Goal: Contribute content: Add original content to the website for others to see

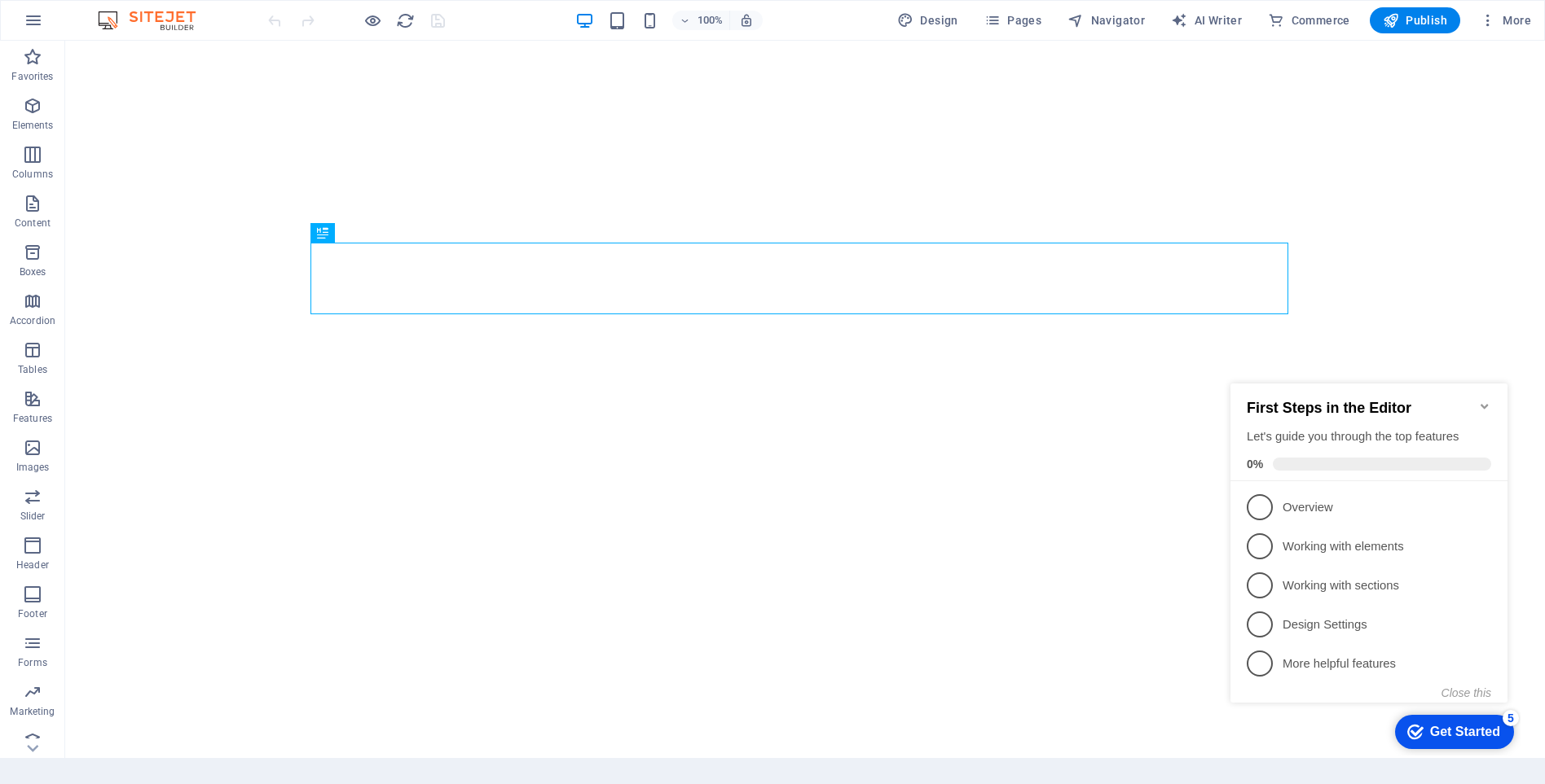
click at [1485, 403] on icon "Minimize checklist" at bounding box center [1485, 407] width 13 height 13
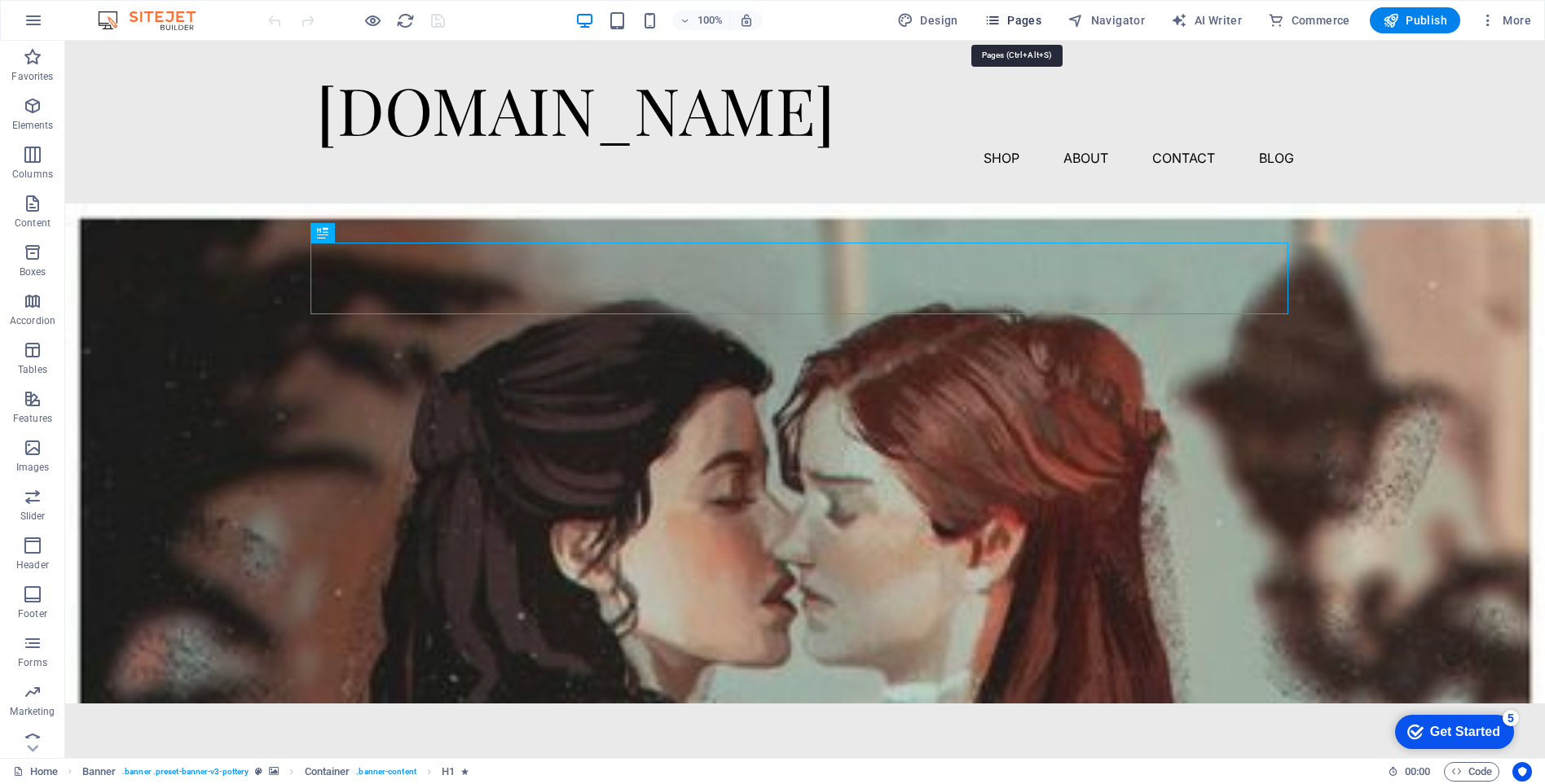
click at [1024, 22] on span "Pages" at bounding box center [1012, 20] width 57 height 16
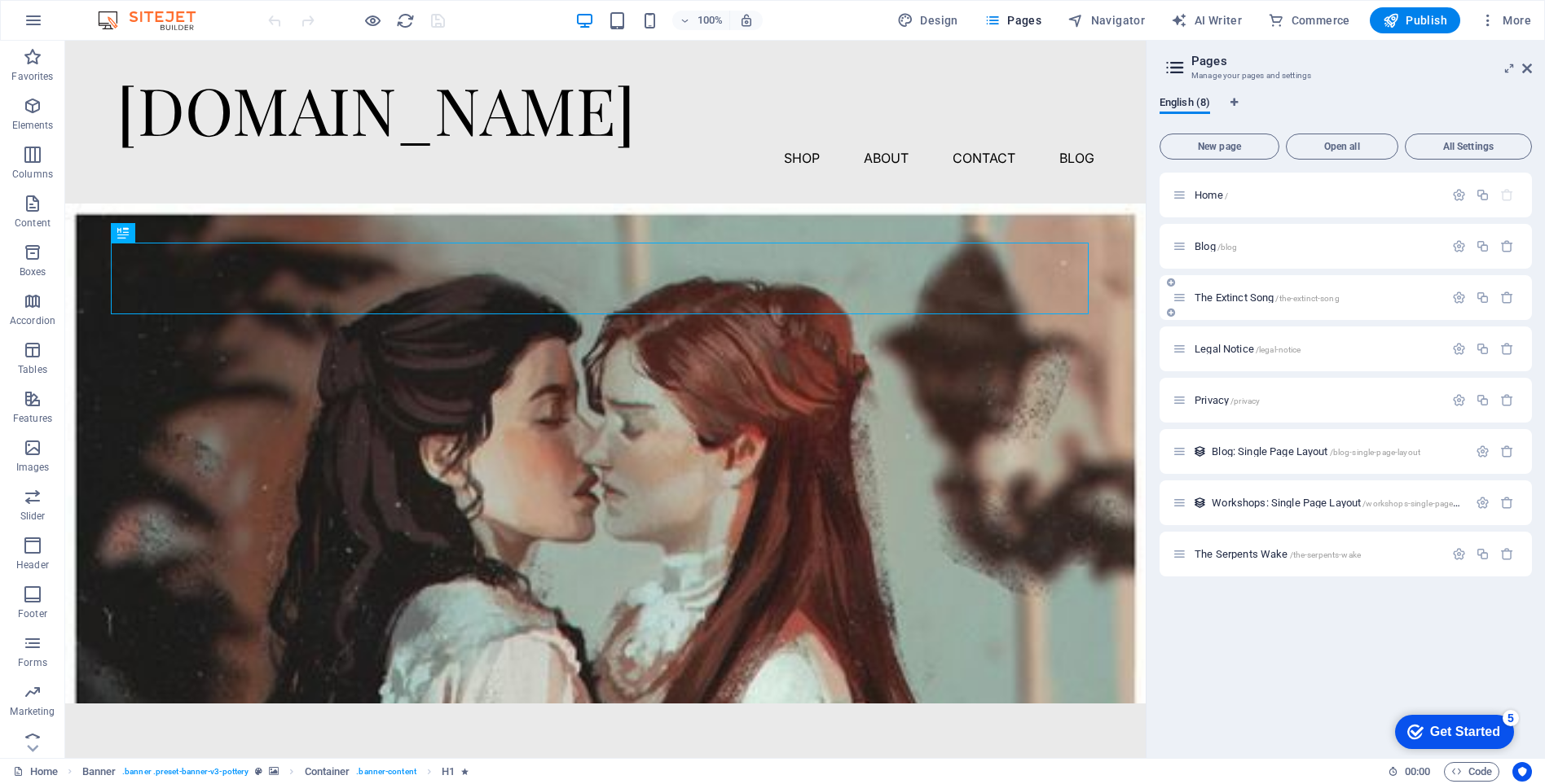
click at [1239, 299] on span "The Extinct Song /the-extinct-song" at bounding box center [1267, 298] width 145 height 13
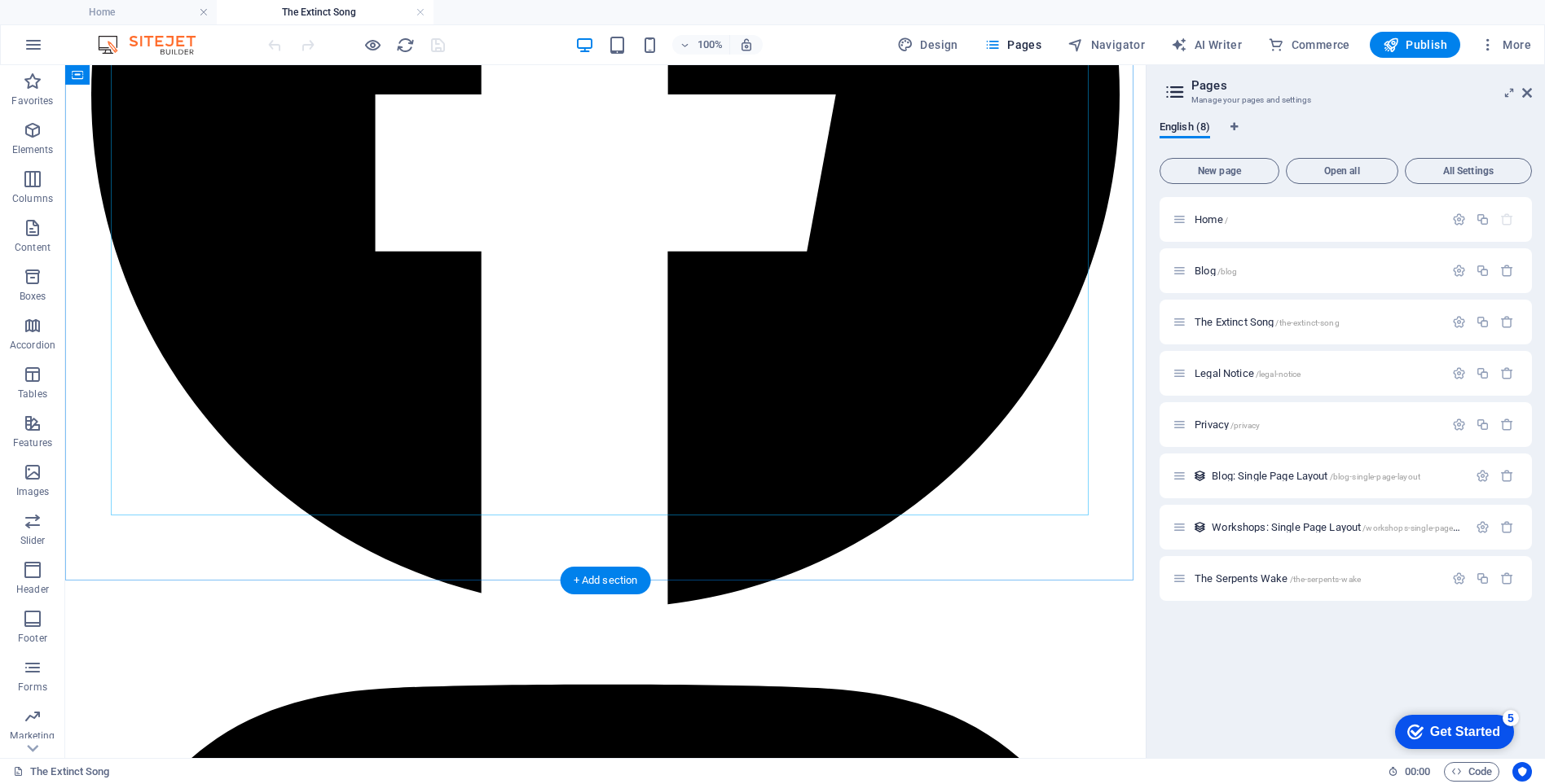
scroll to position [10426, 0]
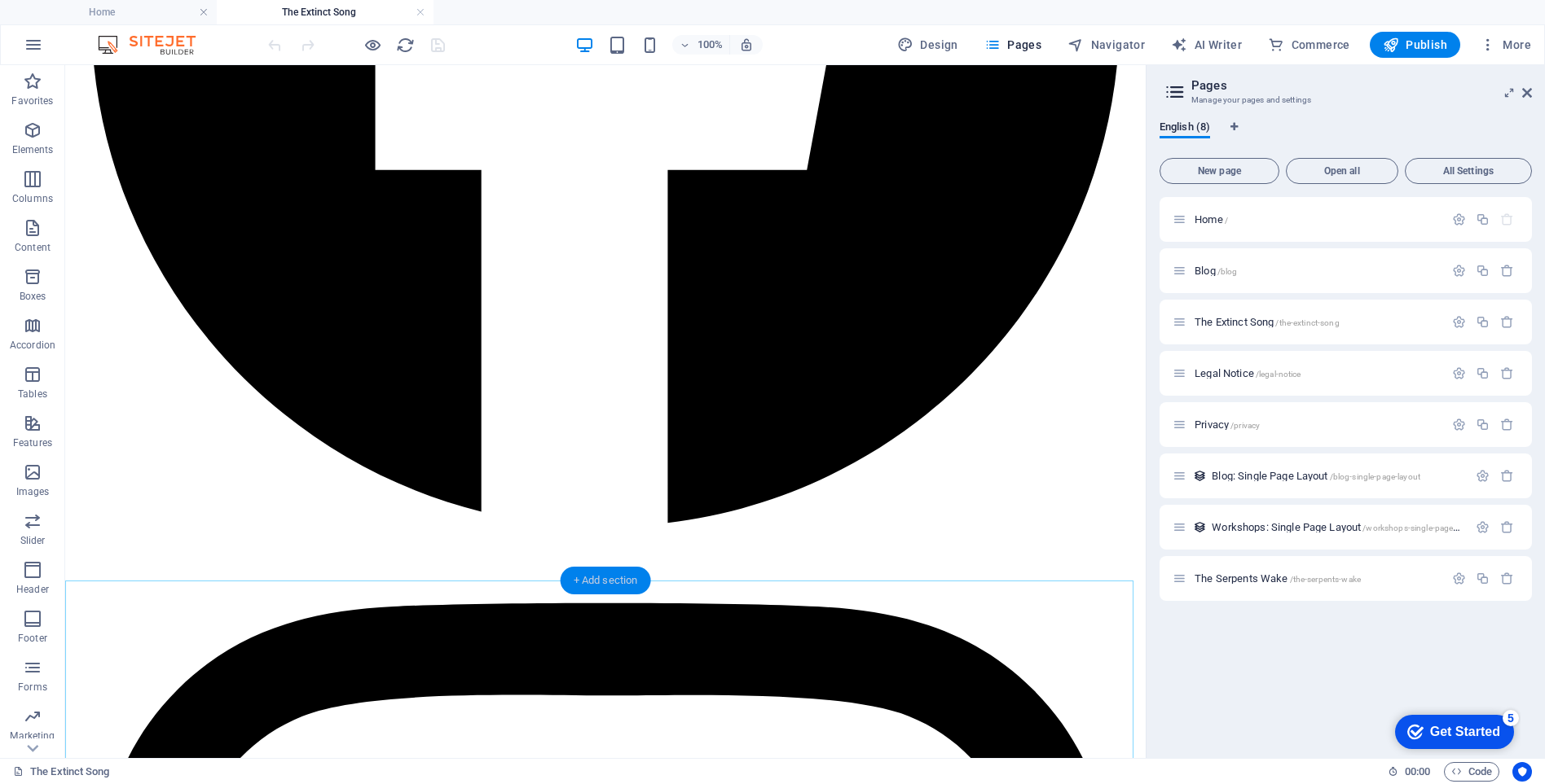
click at [596, 579] on div "+ Add section" at bounding box center [606, 580] width 91 height 28
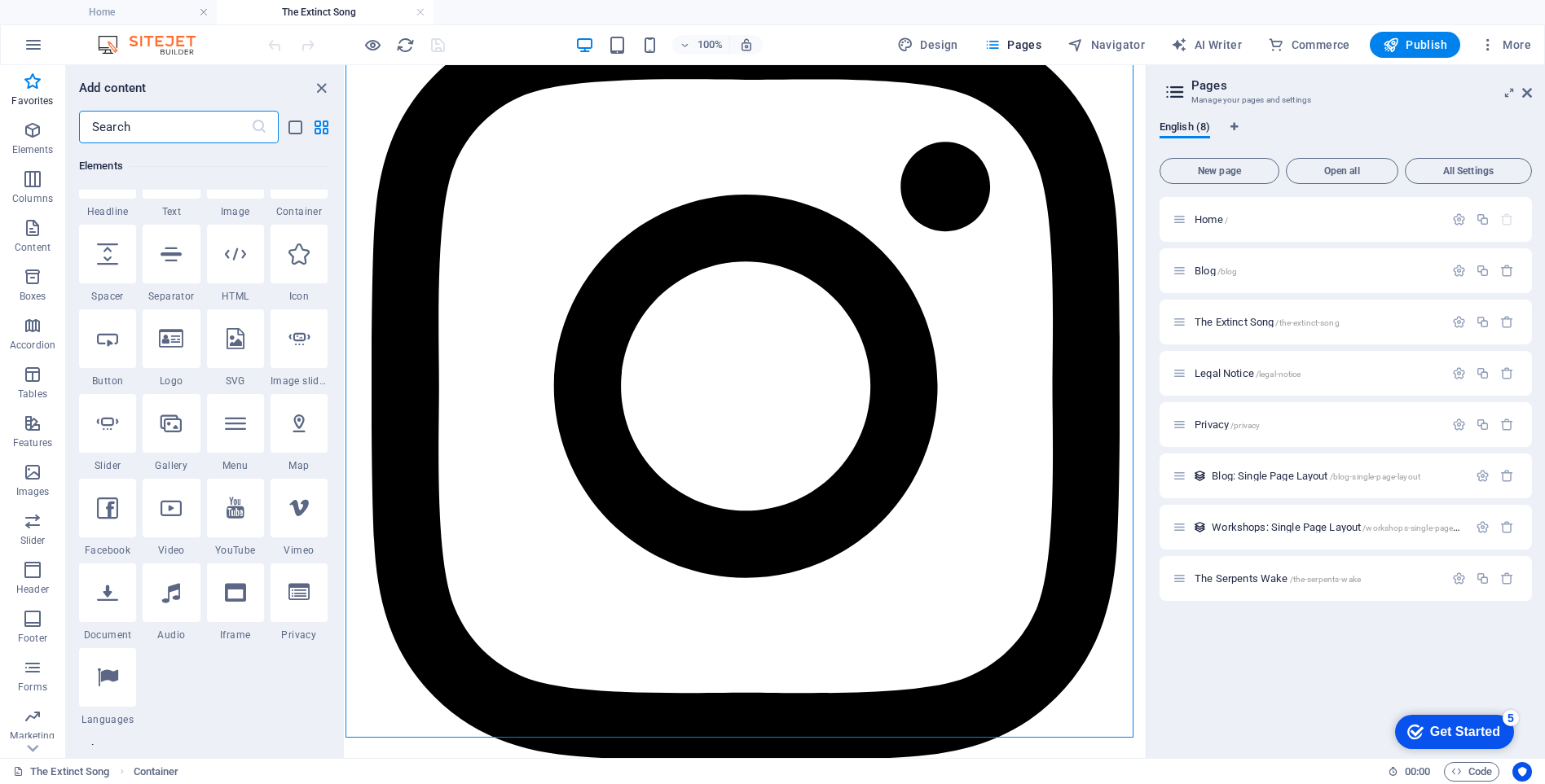
scroll to position [0, 0]
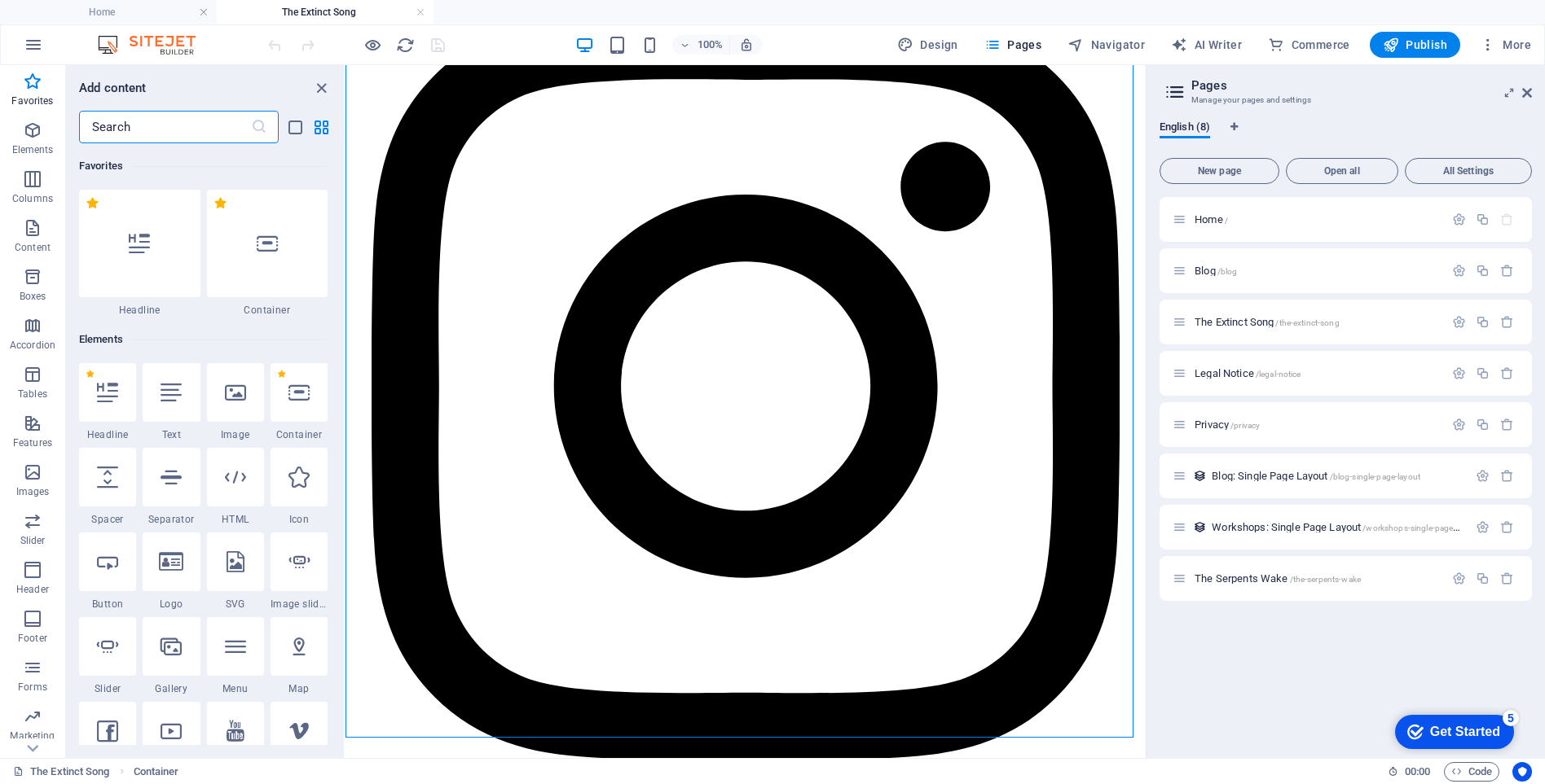
drag, startPoint x: 342, startPoint y: 165, endPoint x: 11, endPoint y: 28, distance: 358.2
click at [284, 235] on div at bounding box center [268, 243] width 122 height 107
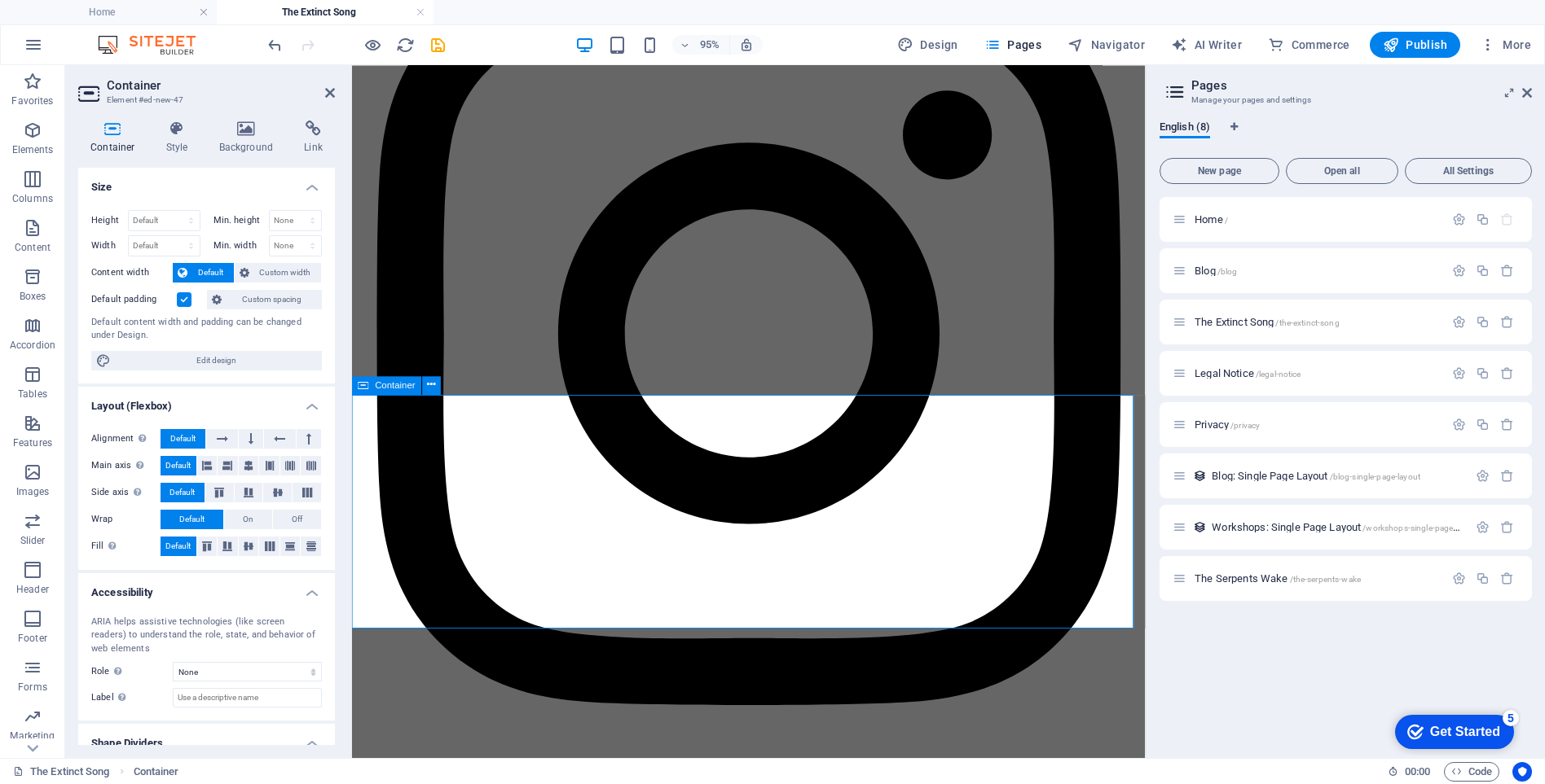
scroll to position [11908, 0]
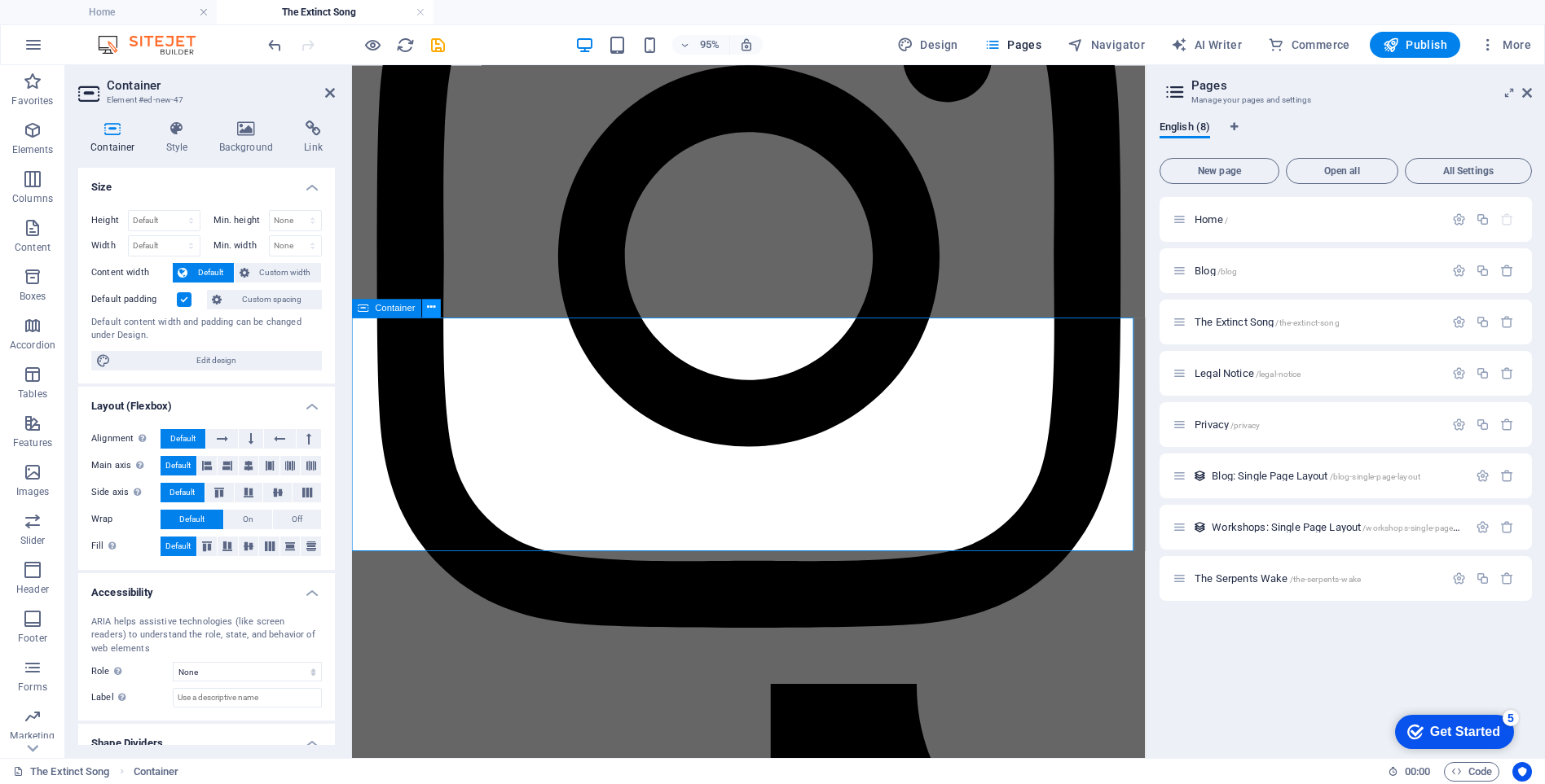
click at [430, 305] on icon at bounding box center [432, 307] width 8 height 16
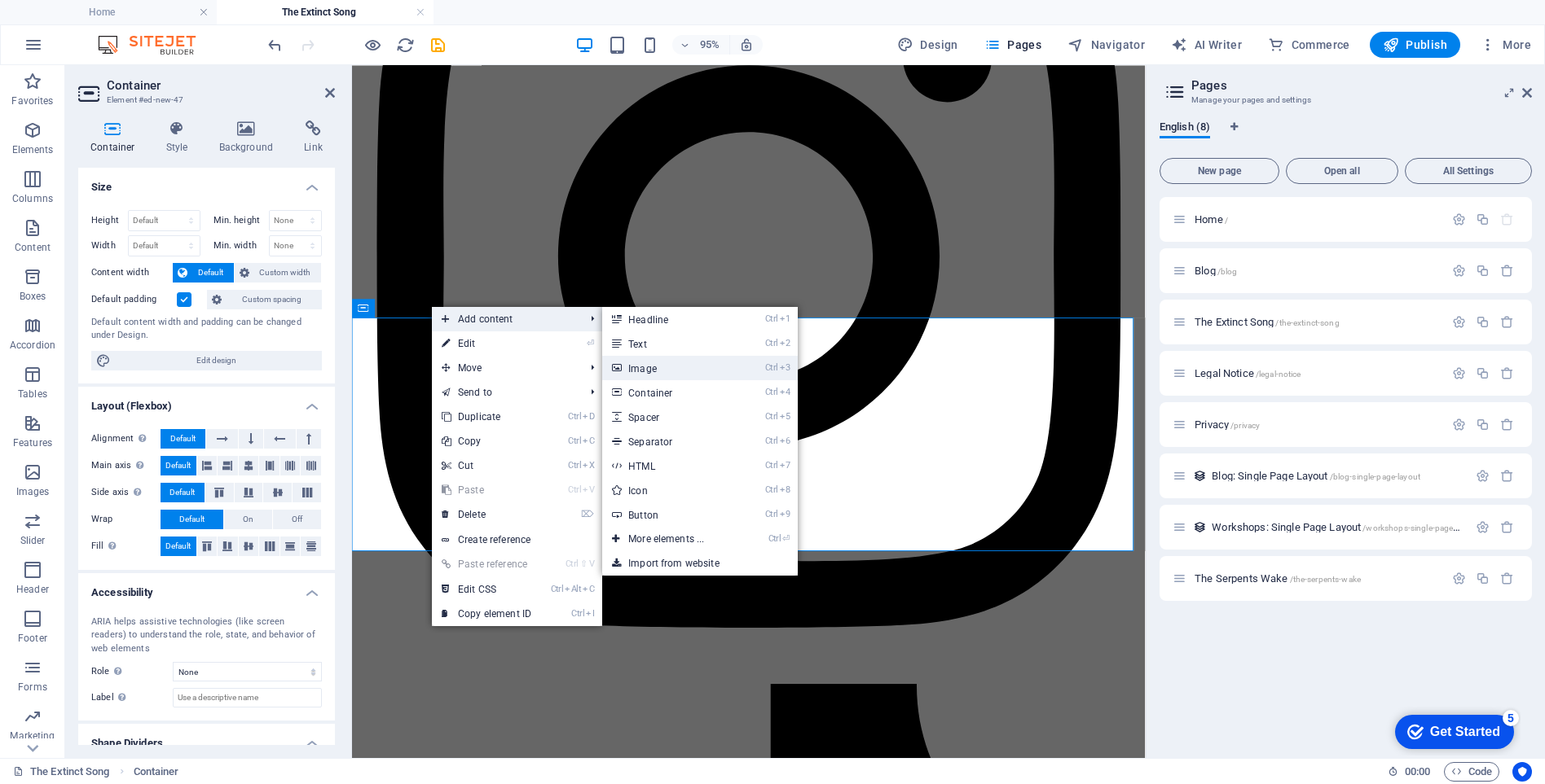
drag, startPoint x: 641, startPoint y: 368, endPoint x: 304, endPoint y: 317, distance: 340.8
click at [641, 368] on link "Ctrl 3 Image" at bounding box center [669, 367] width 134 height 24
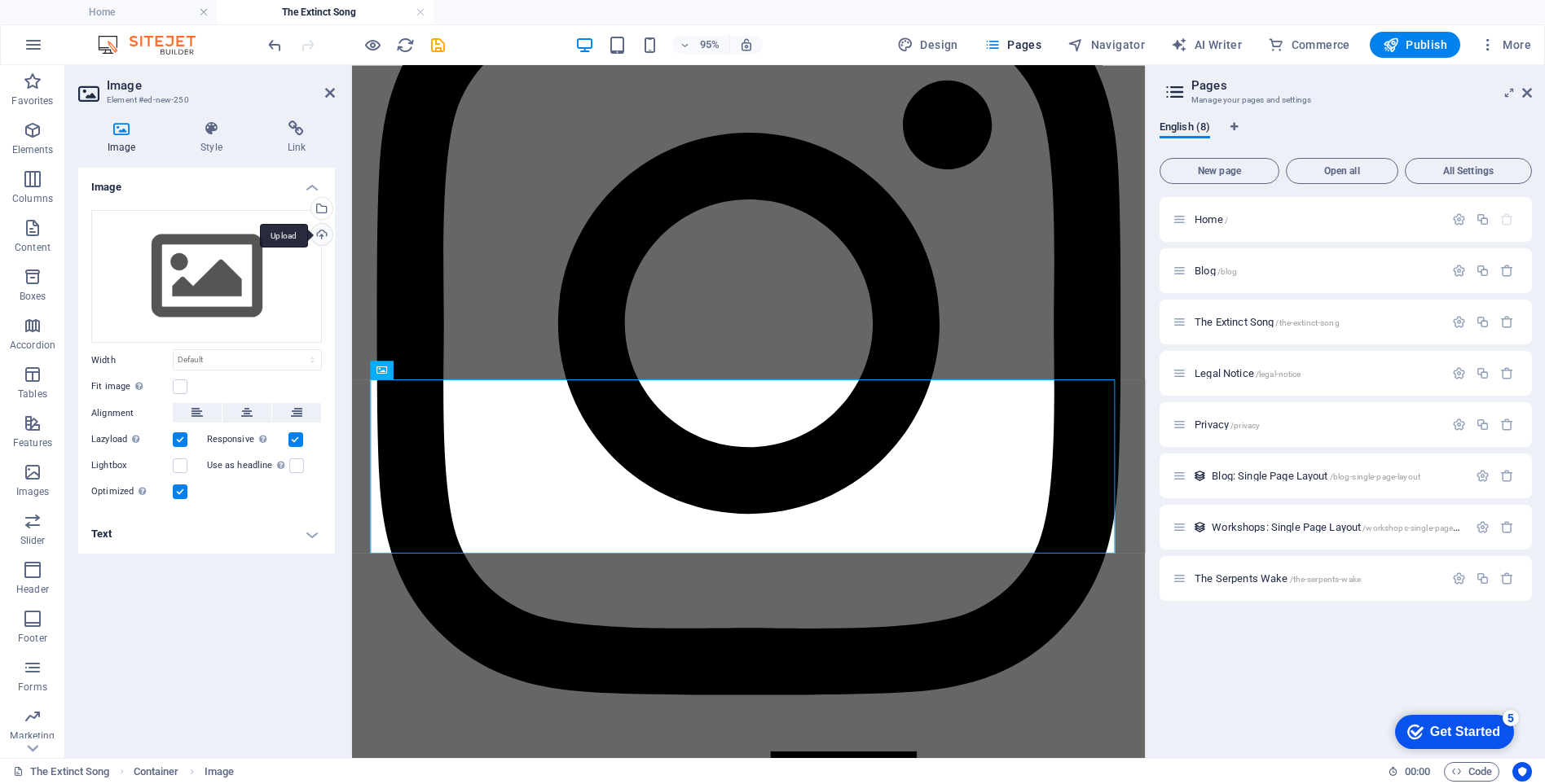
click at [320, 236] on div "Upload" at bounding box center [320, 236] width 24 height 24
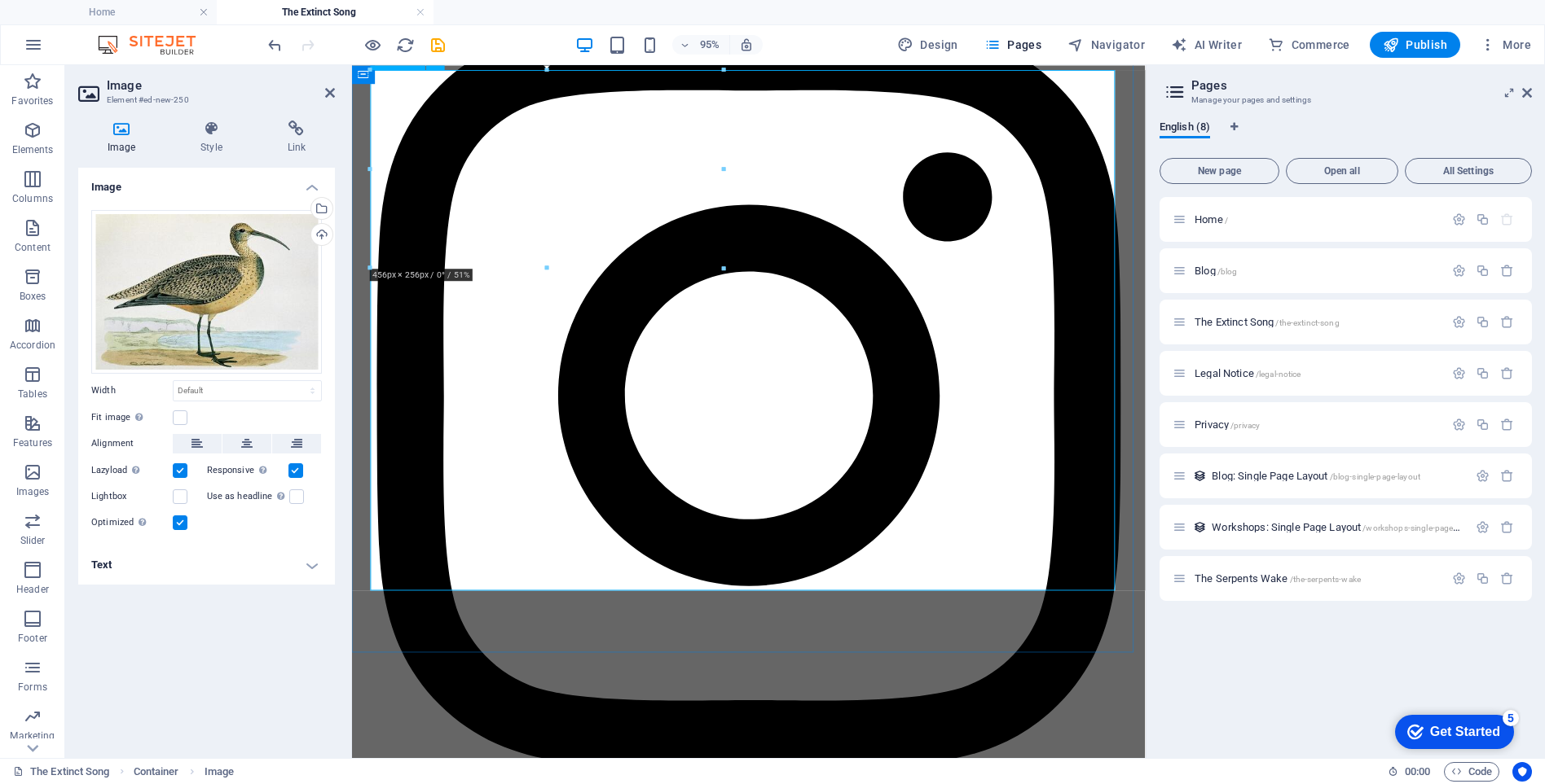
scroll to position [12234, 0]
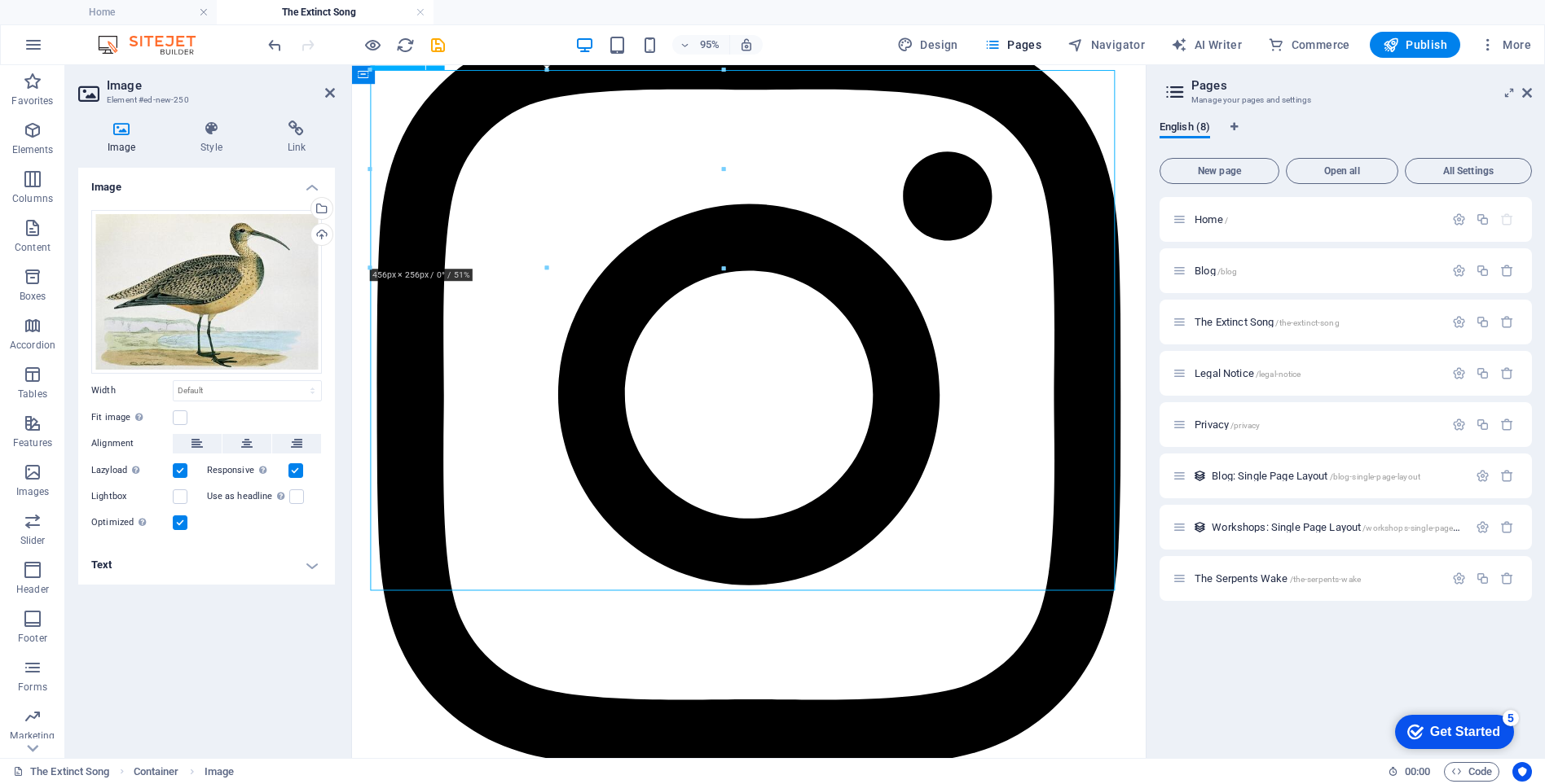
drag, startPoint x: 1152, startPoint y: 614, endPoint x: 1017, endPoint y: 541, distance: 153.5
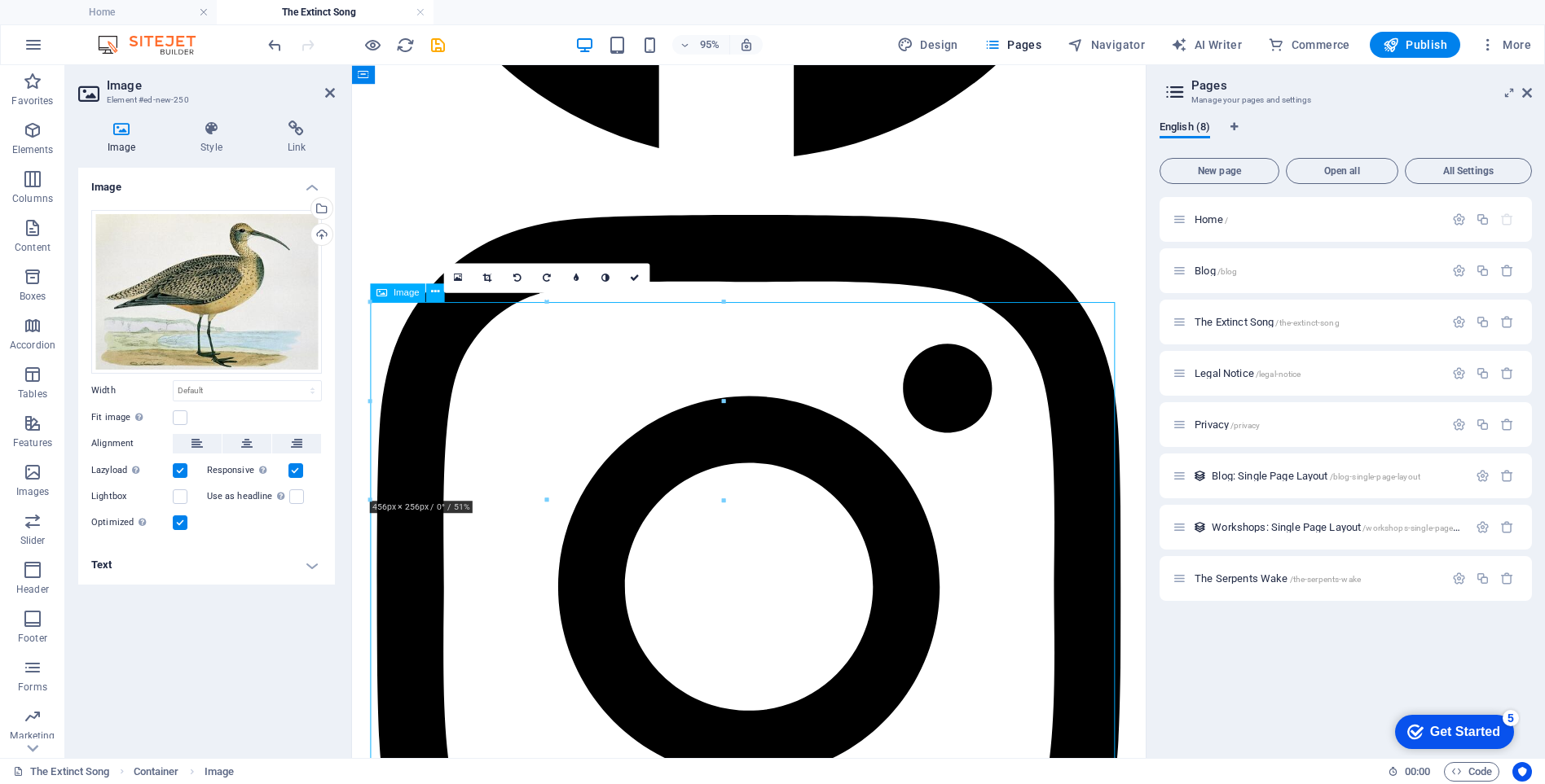
scroll to position [11990, 0]
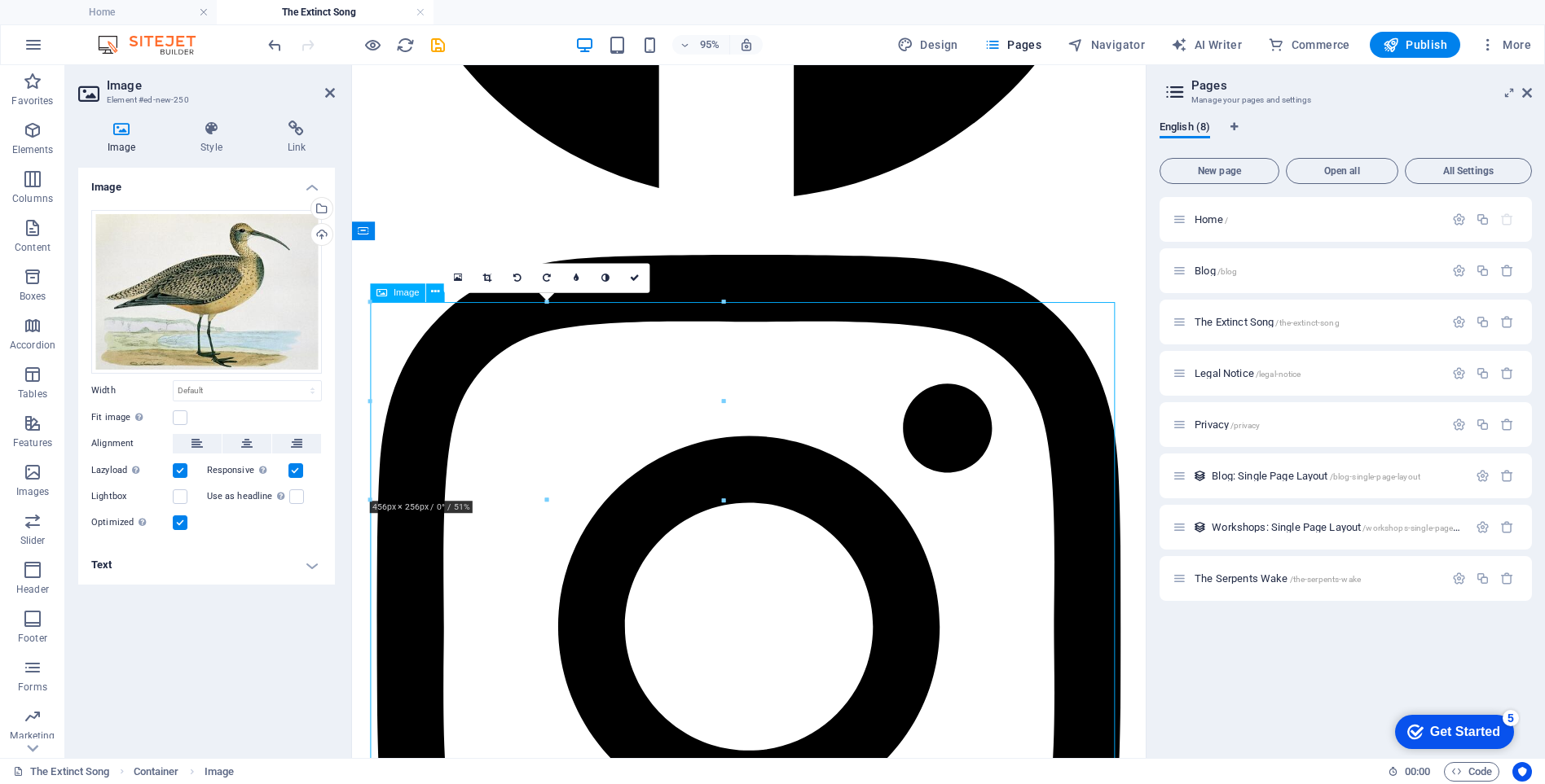
drag, startPoint x: 1149, startPoint y: 314, endPoint x: 560, endPoint y: 465, distance: 608.0
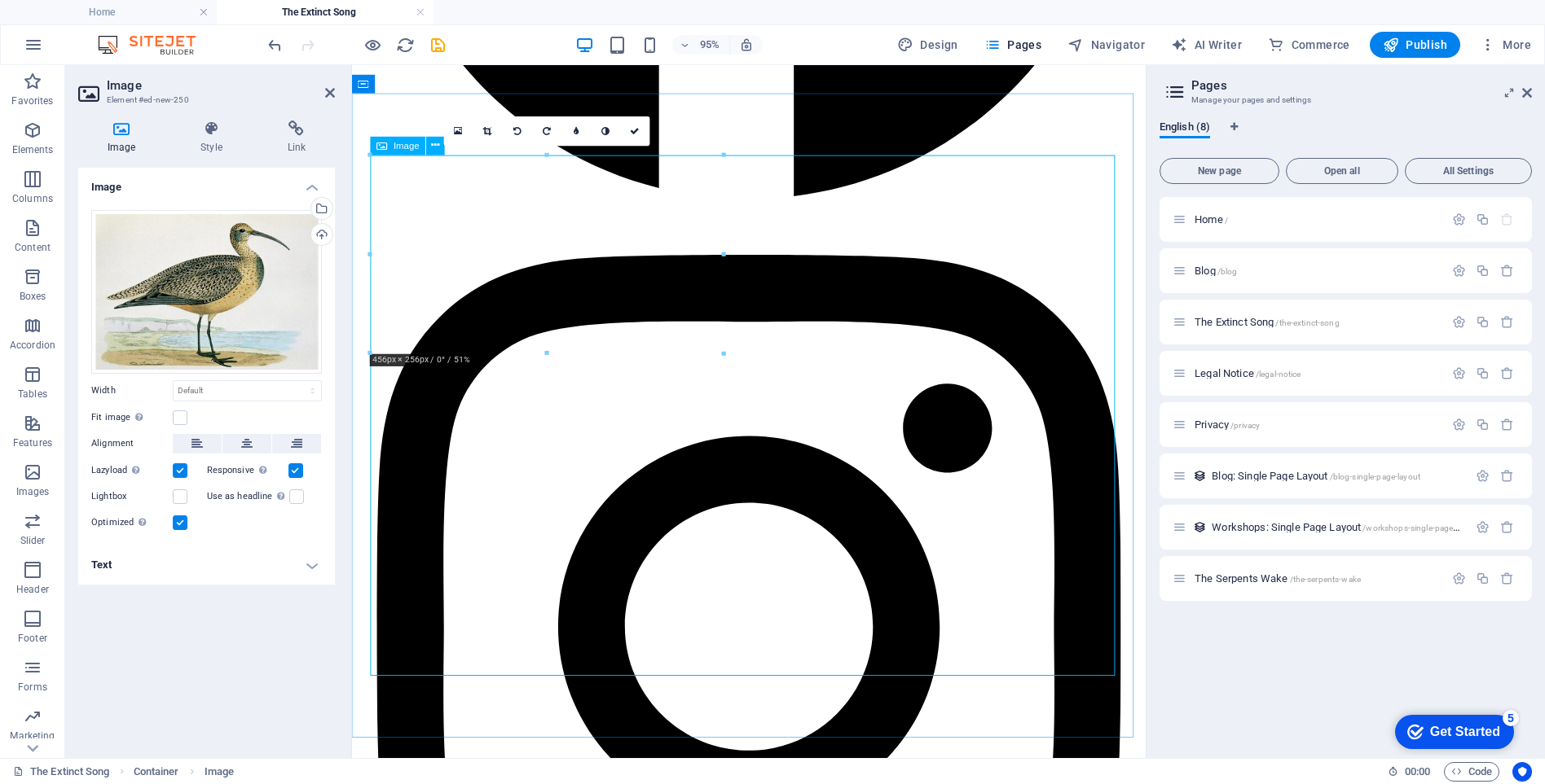
scroll to position [12152, 0]
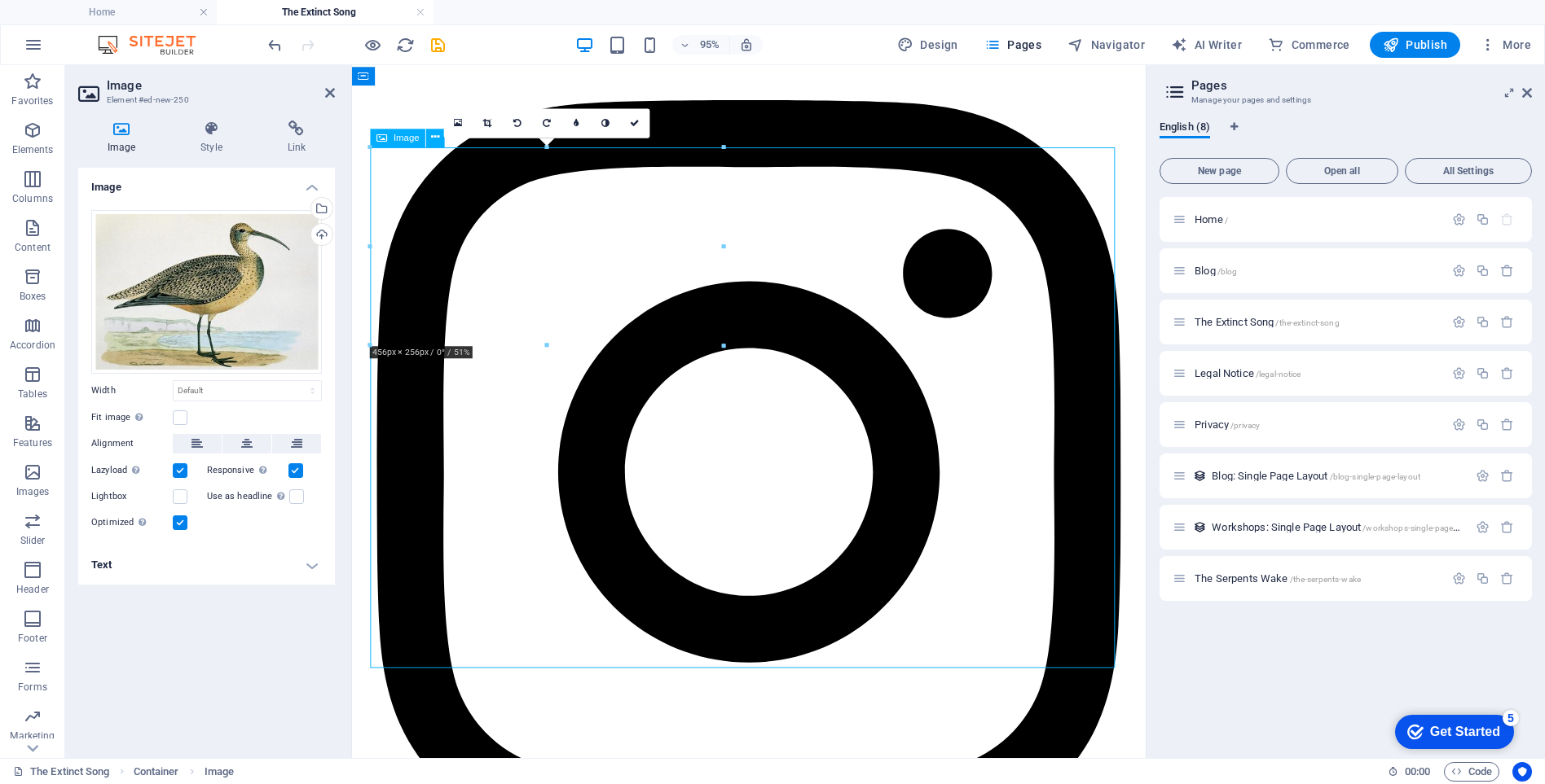
drag, startPoint x: 1152, startPoint y: 698, endPoint x: 1001, endPoint y: 610, distance: 174.8
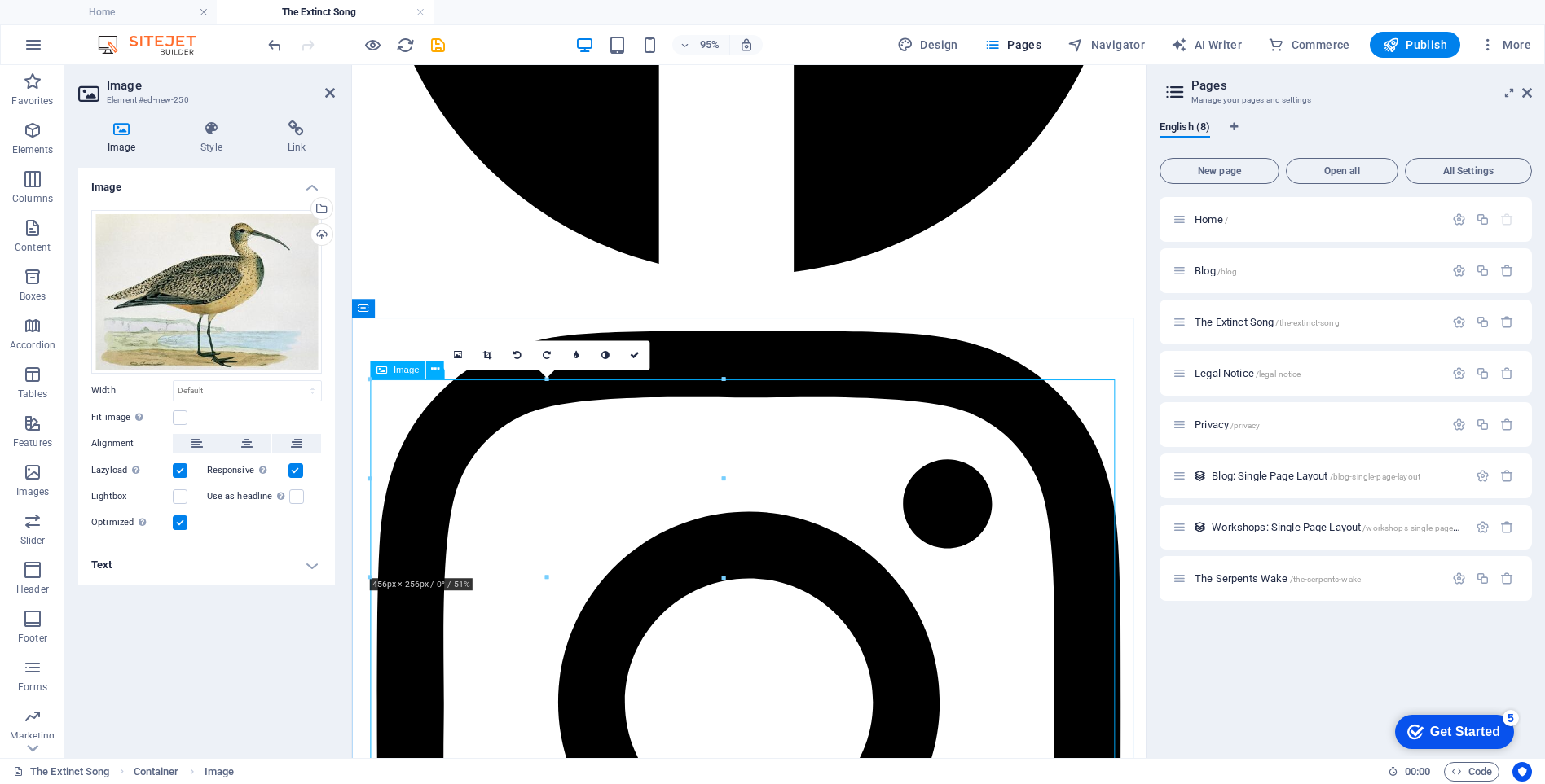
scroll to position [11908, 0]
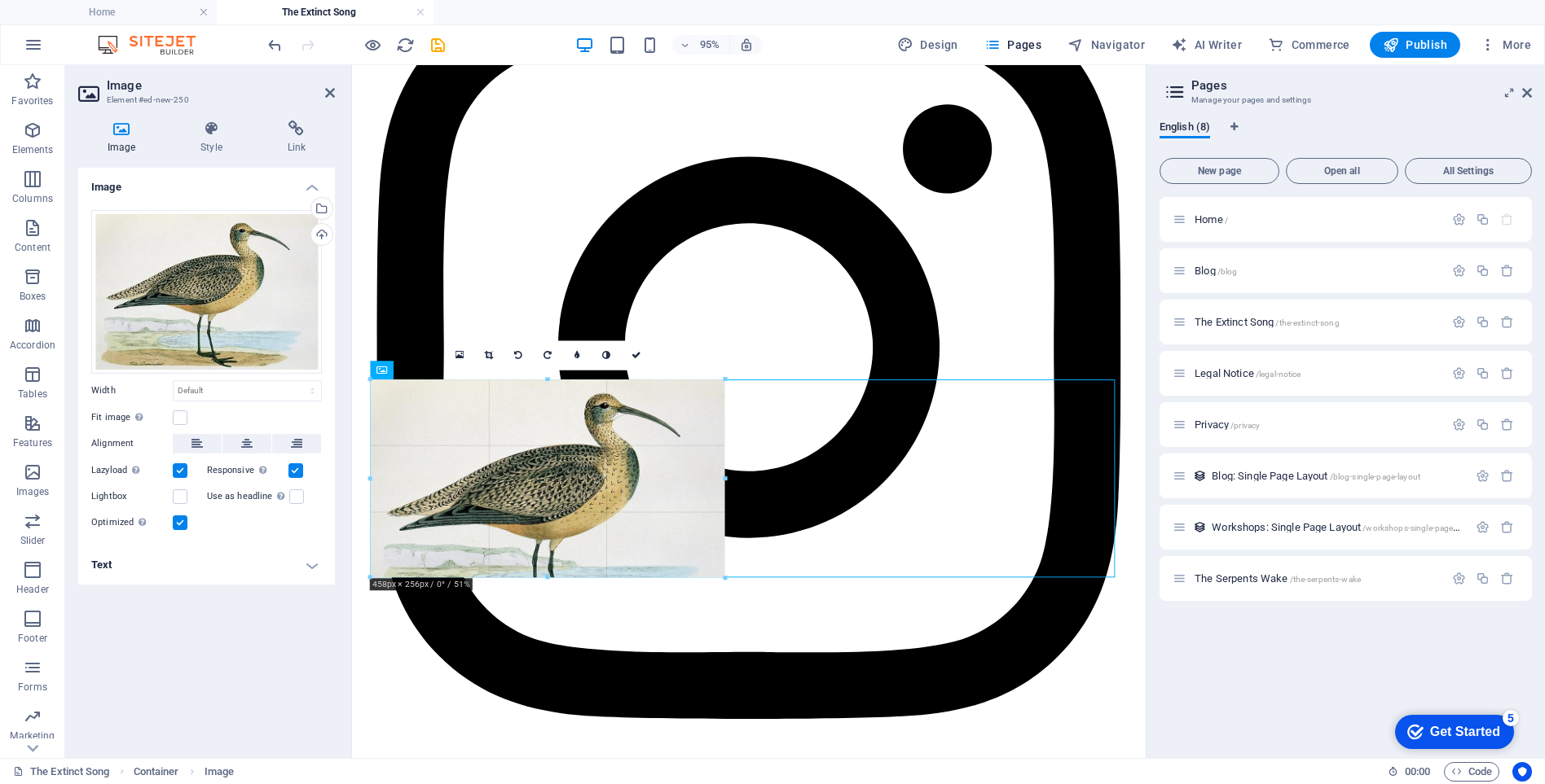
drag, startPoint x: 722, startPoint y: 379, endPoint x: 718, endPoint y: 432, distance: 53.2
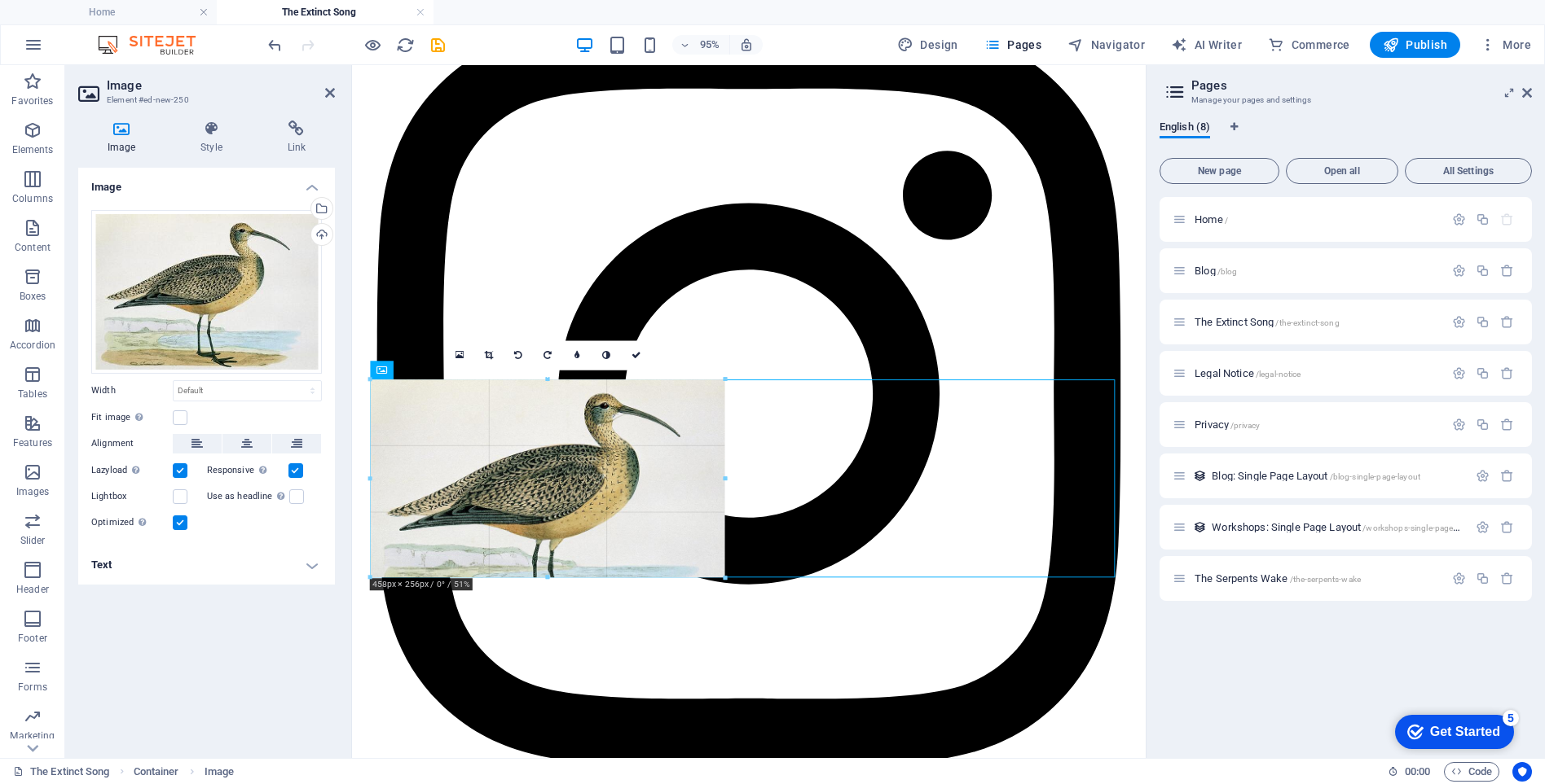
type input "452"
select select "px"
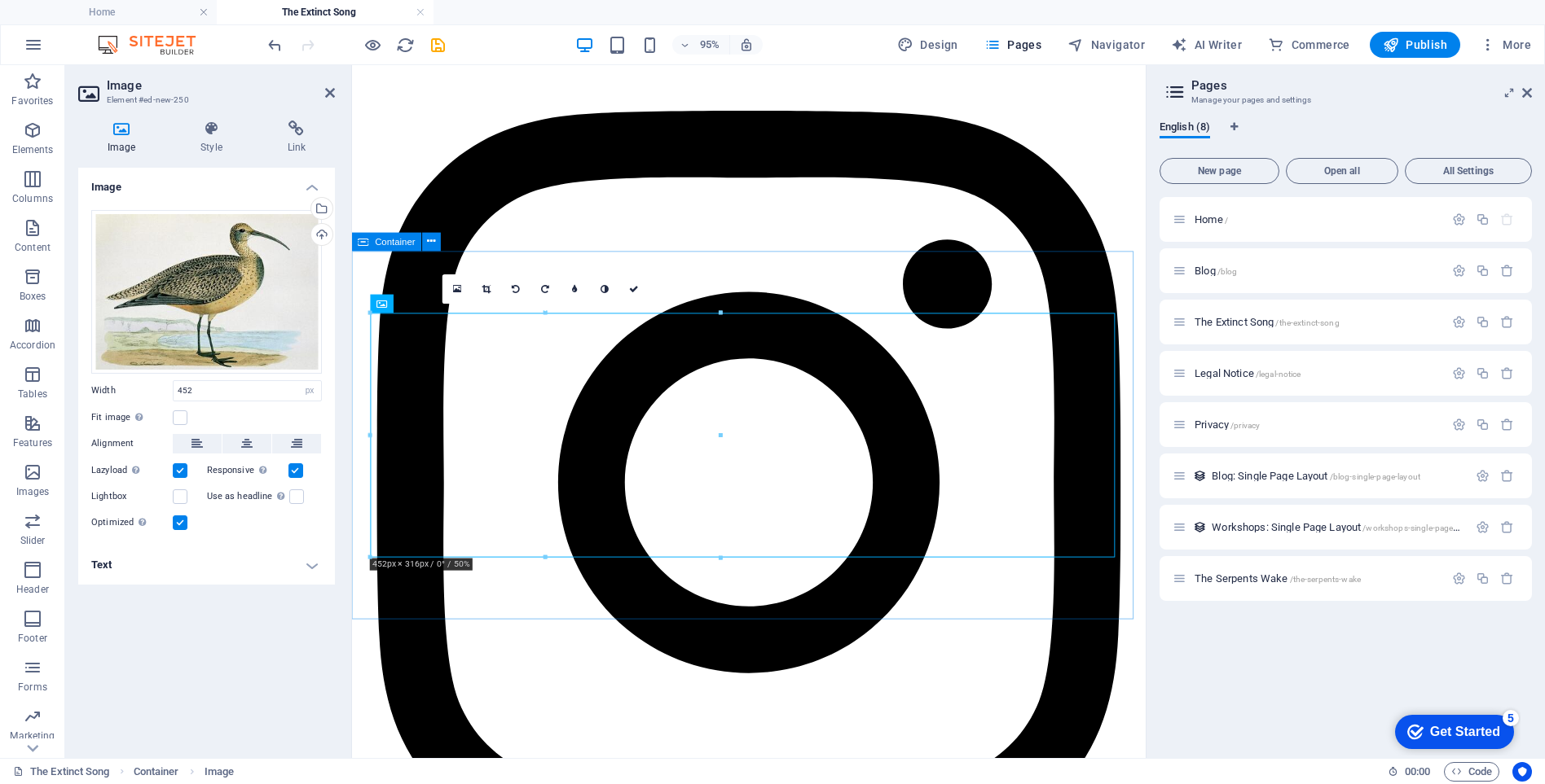
scroll to position [11978, 0]
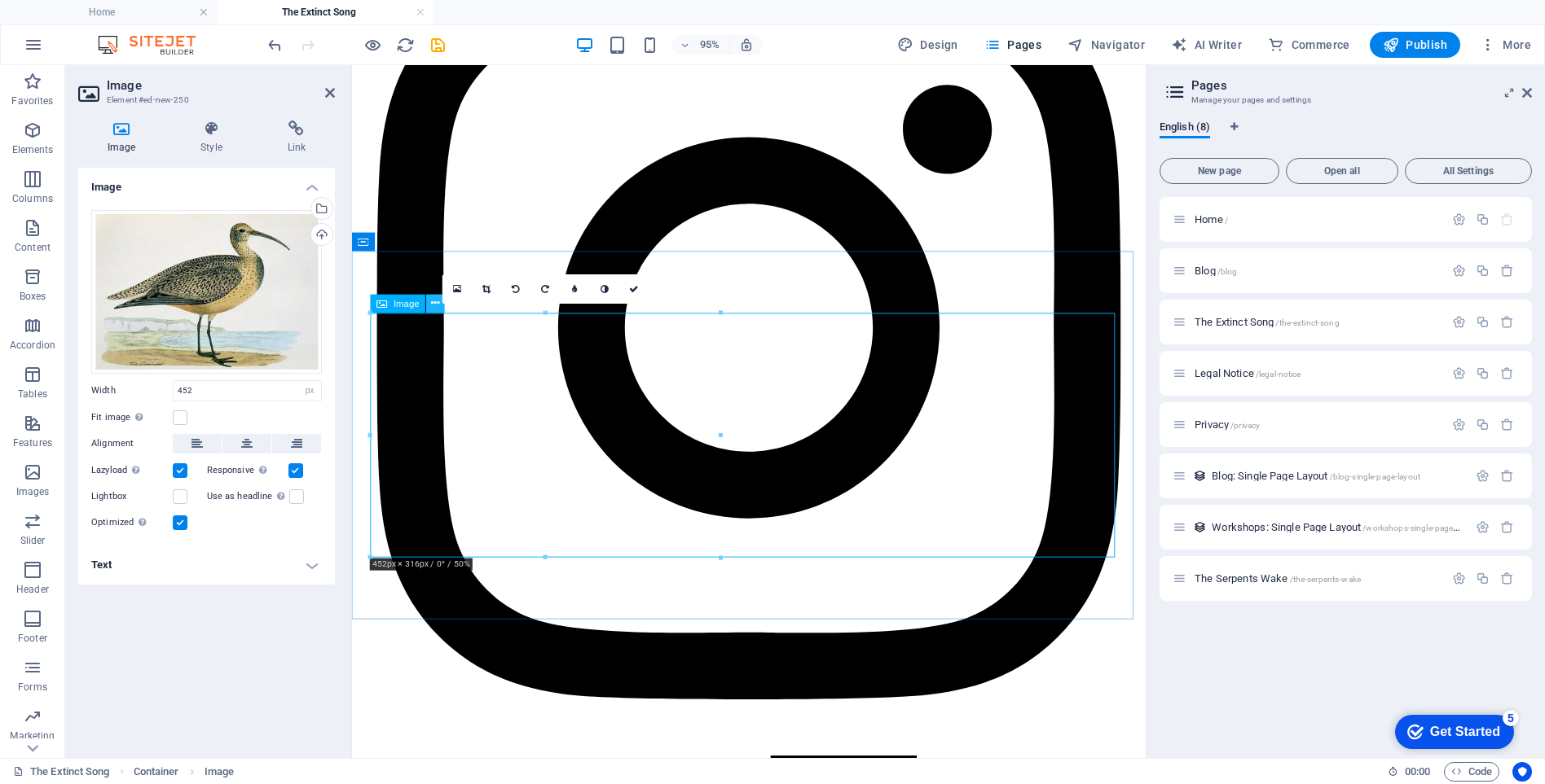
click at [436, 303] on icon at bounding box center [436, 303] width 8 height 16
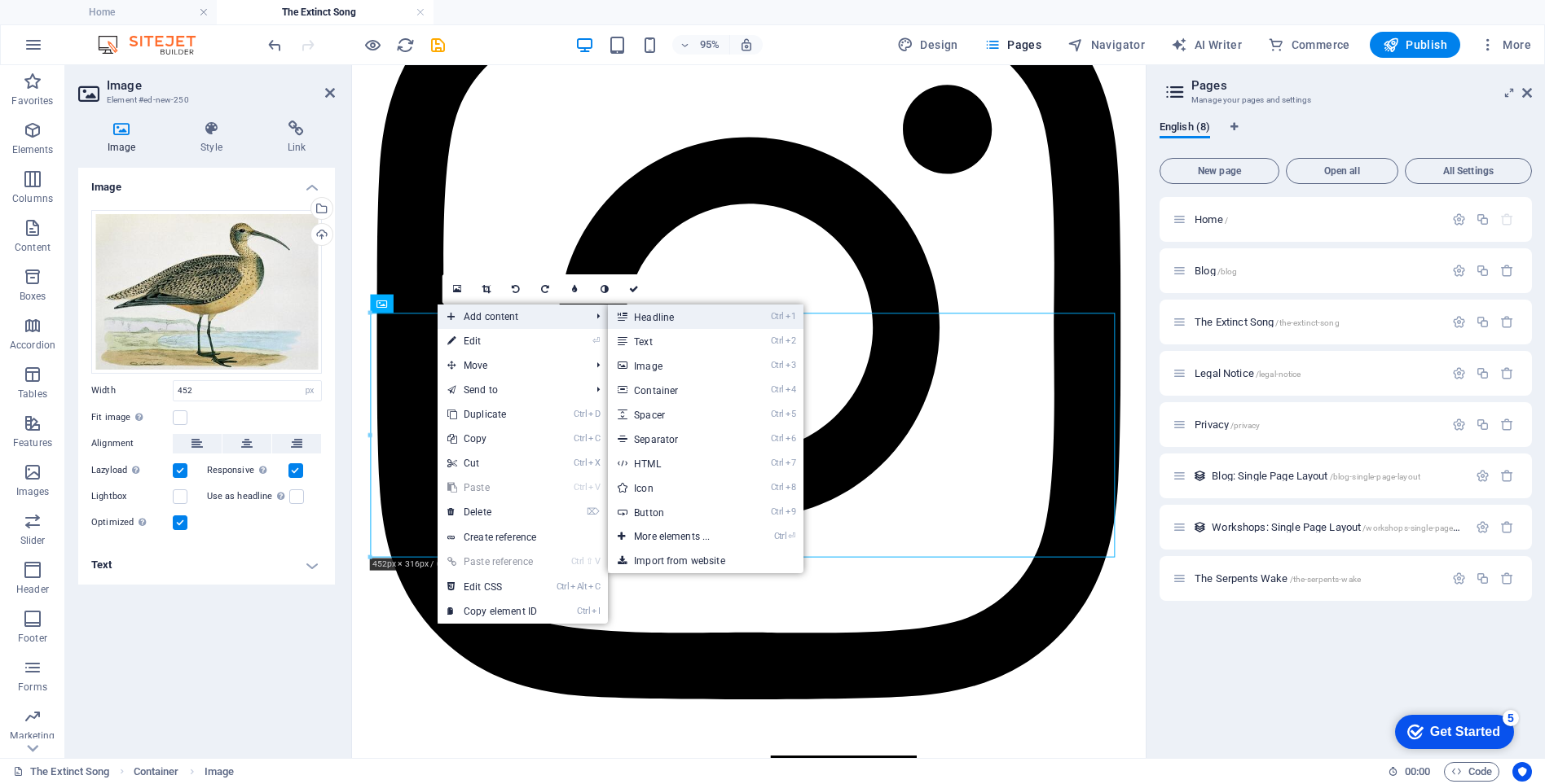
click at [656, 317] on link "Ctrl 1 Headline" at bounding box center [675, 316] width 134 height 24
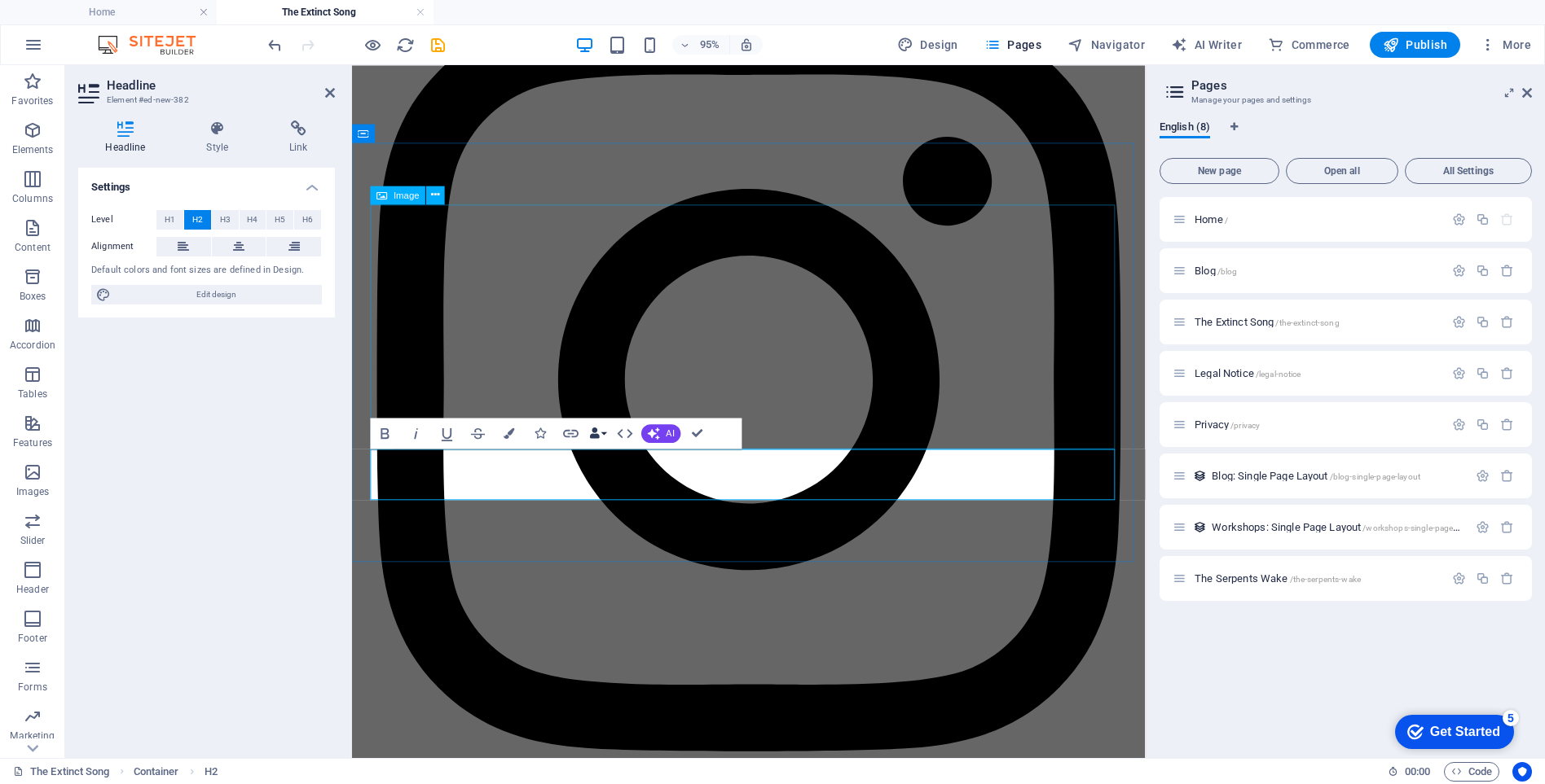
scroll to position [12113, 0]
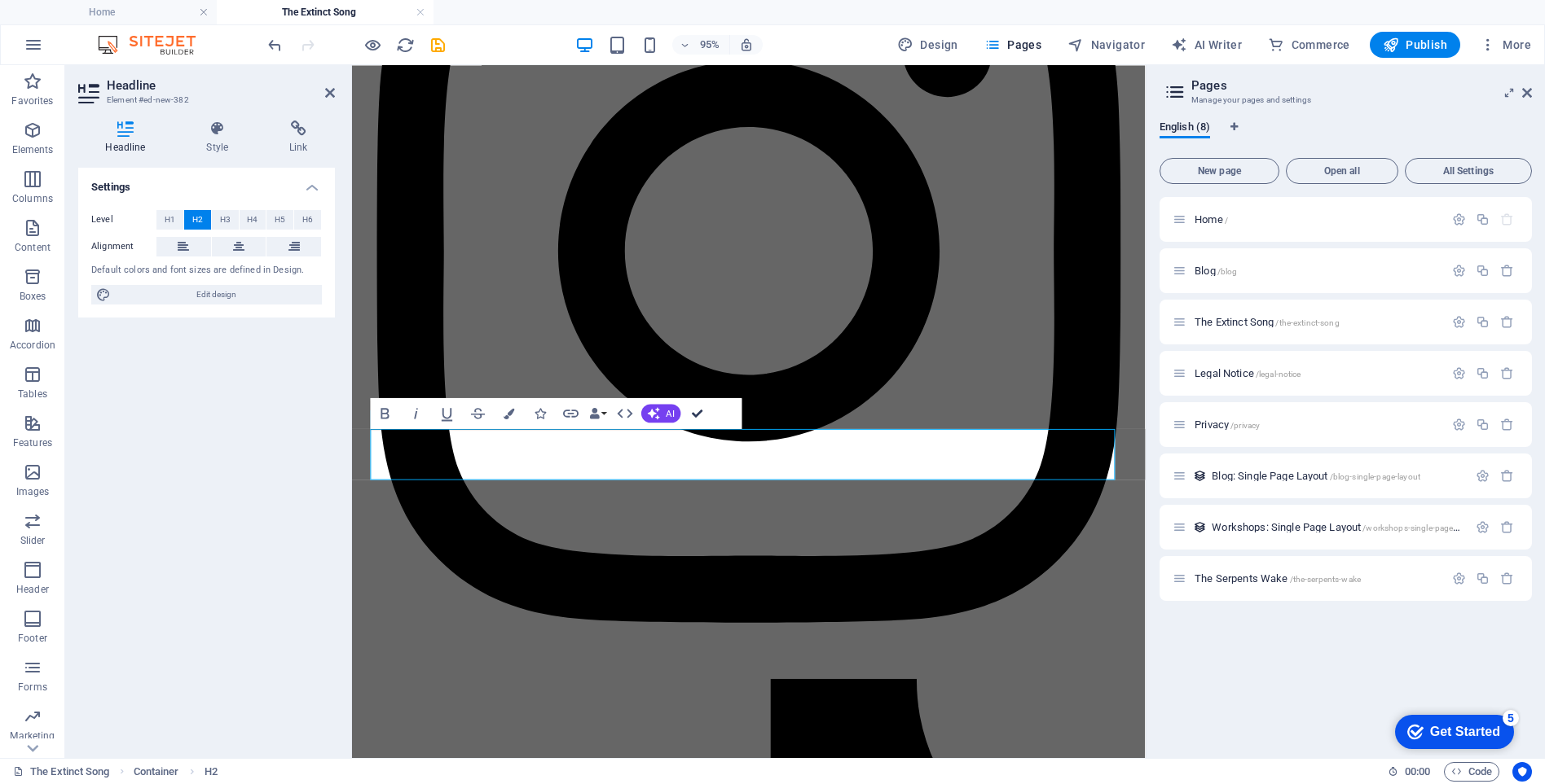
drag, startPoint x: 697, startPoint y: 415, endPoint x: 633, endPoint y: 441, distance: 69.1
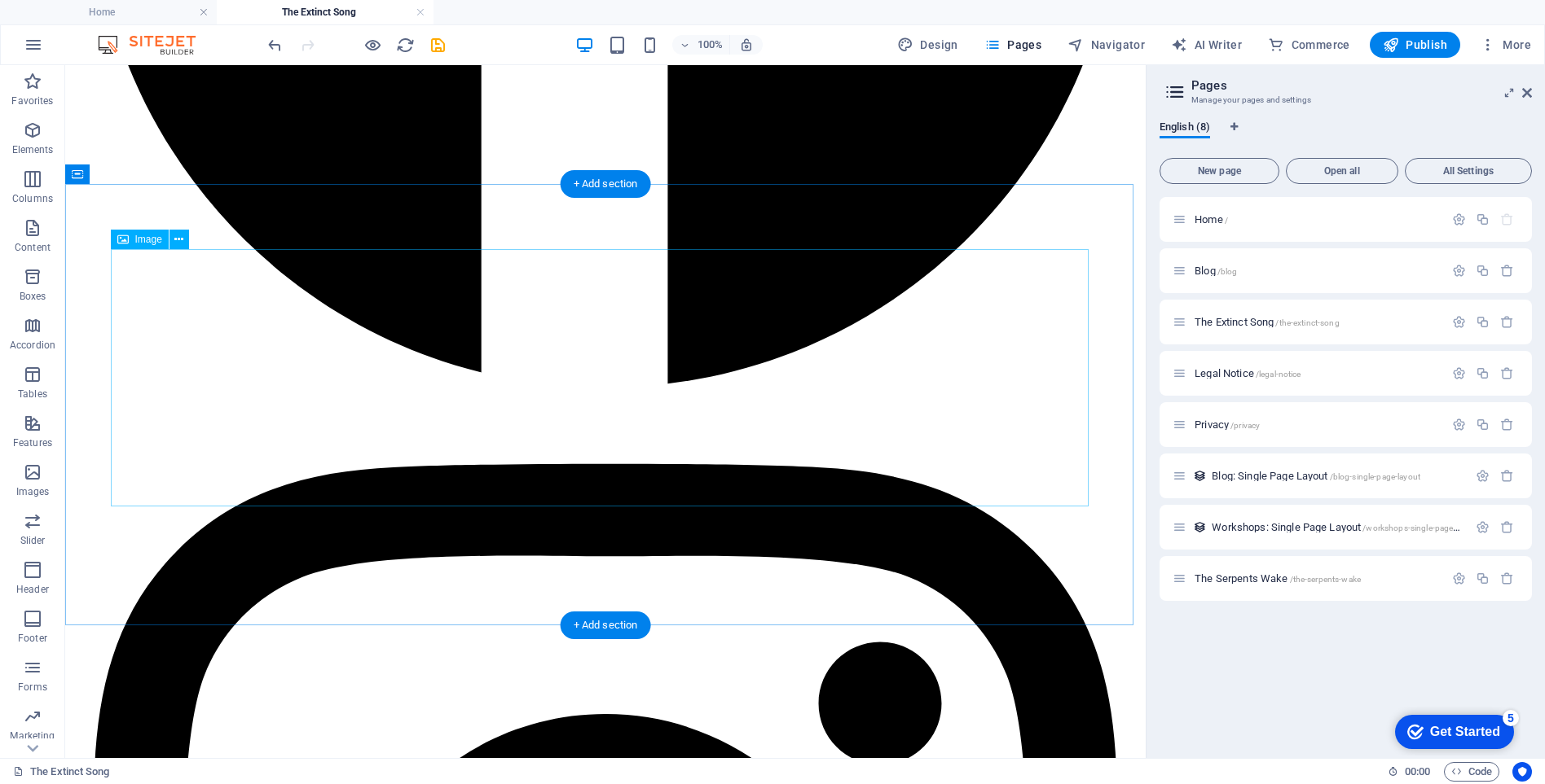
scroll to position [10918, 0]
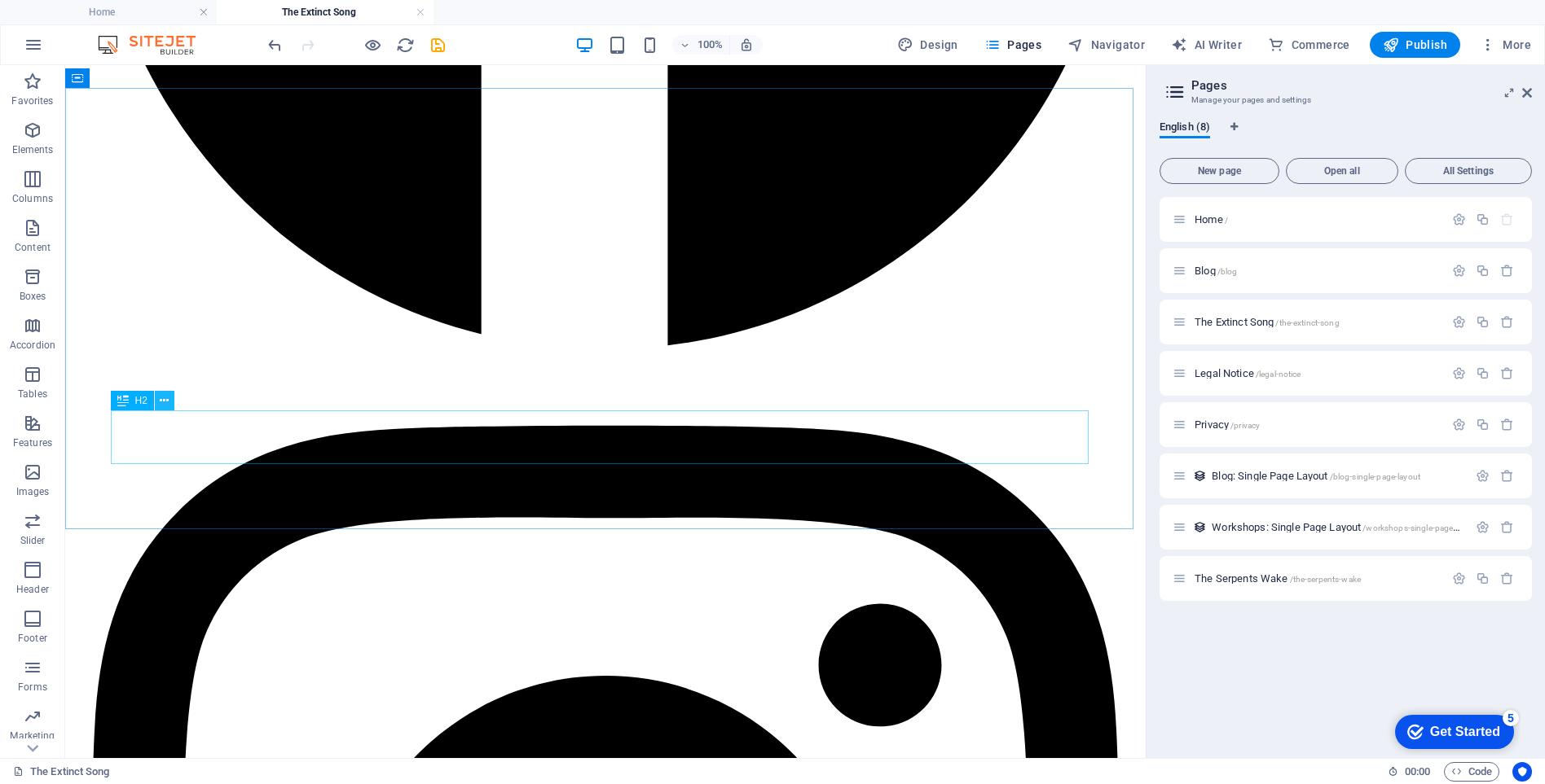
click at [165, 401] on icon at bounding box center [164, 401] width 9 height 17
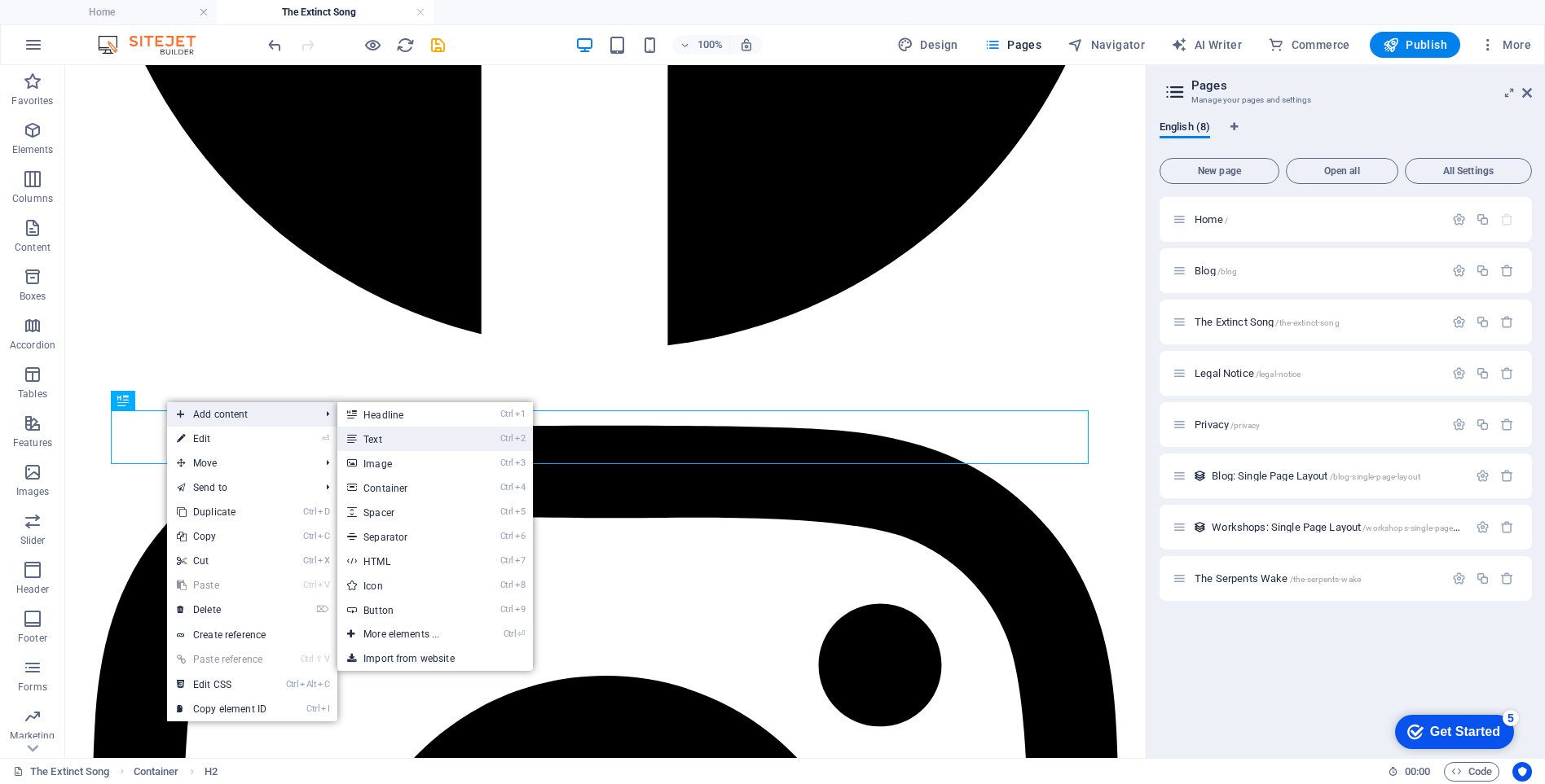
click at [374, 440] on link "Ctrl 2 Text" at bounding box center [404, 439] width 134 height 24
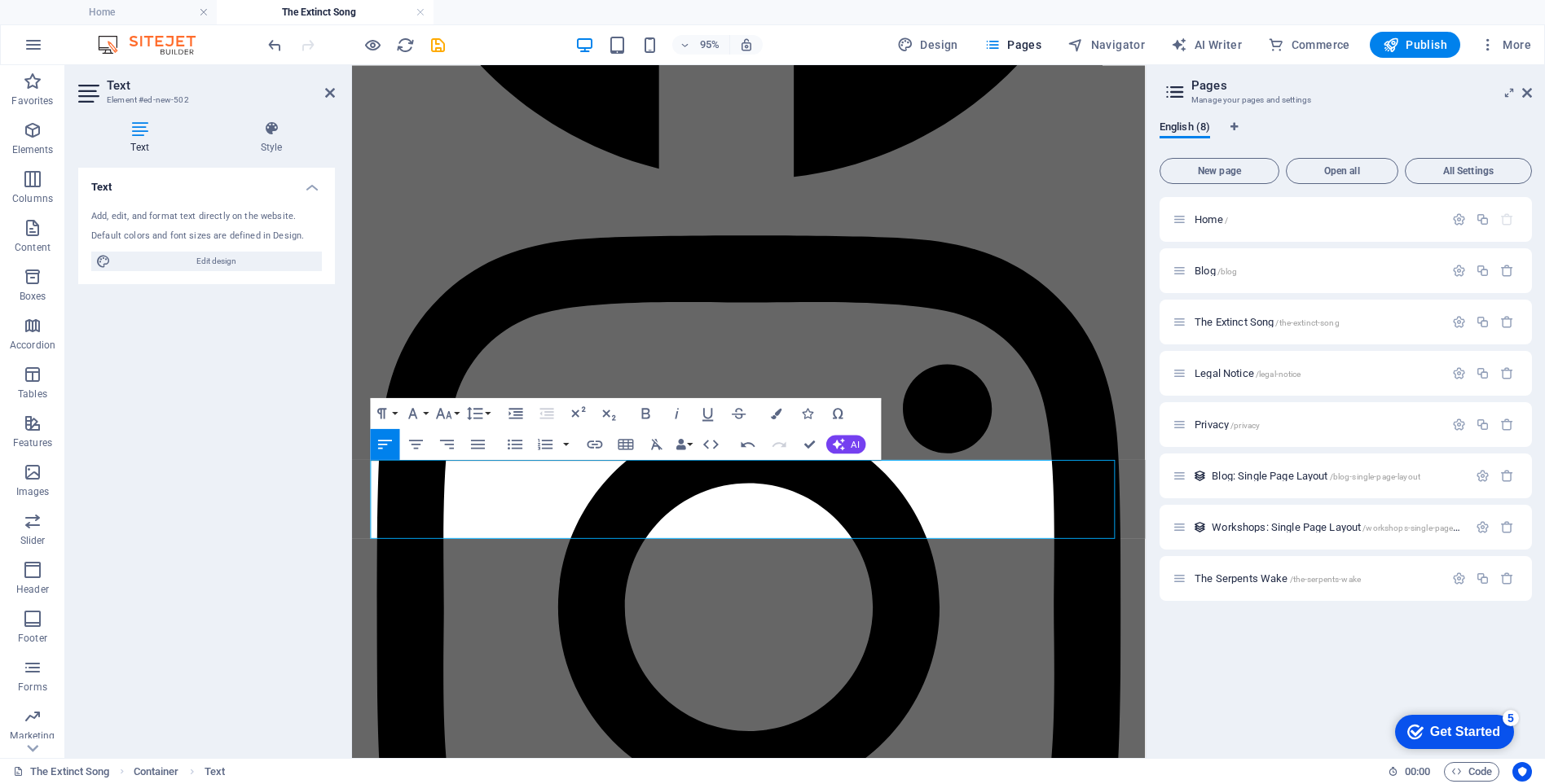
scroll to position [12135, 0]
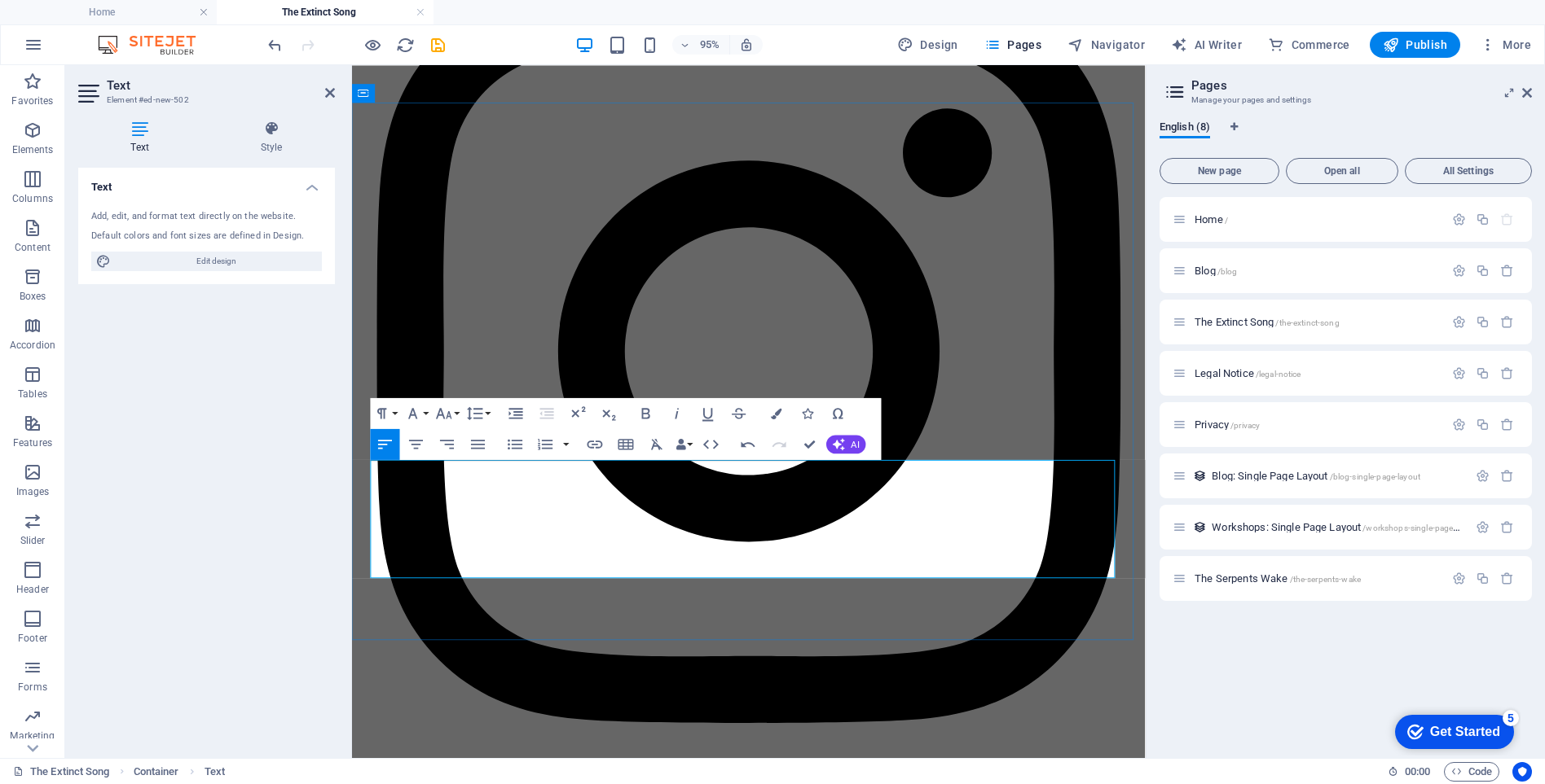
drag, startPoint x: 428, startPoint y: 595, endPoint x: 410, endPoint y: 600, distance: 18.7
drag, startPoint x: 775, startPoint y: 590, endPoint x: 770, endPoint y: 632, distance: 42.3
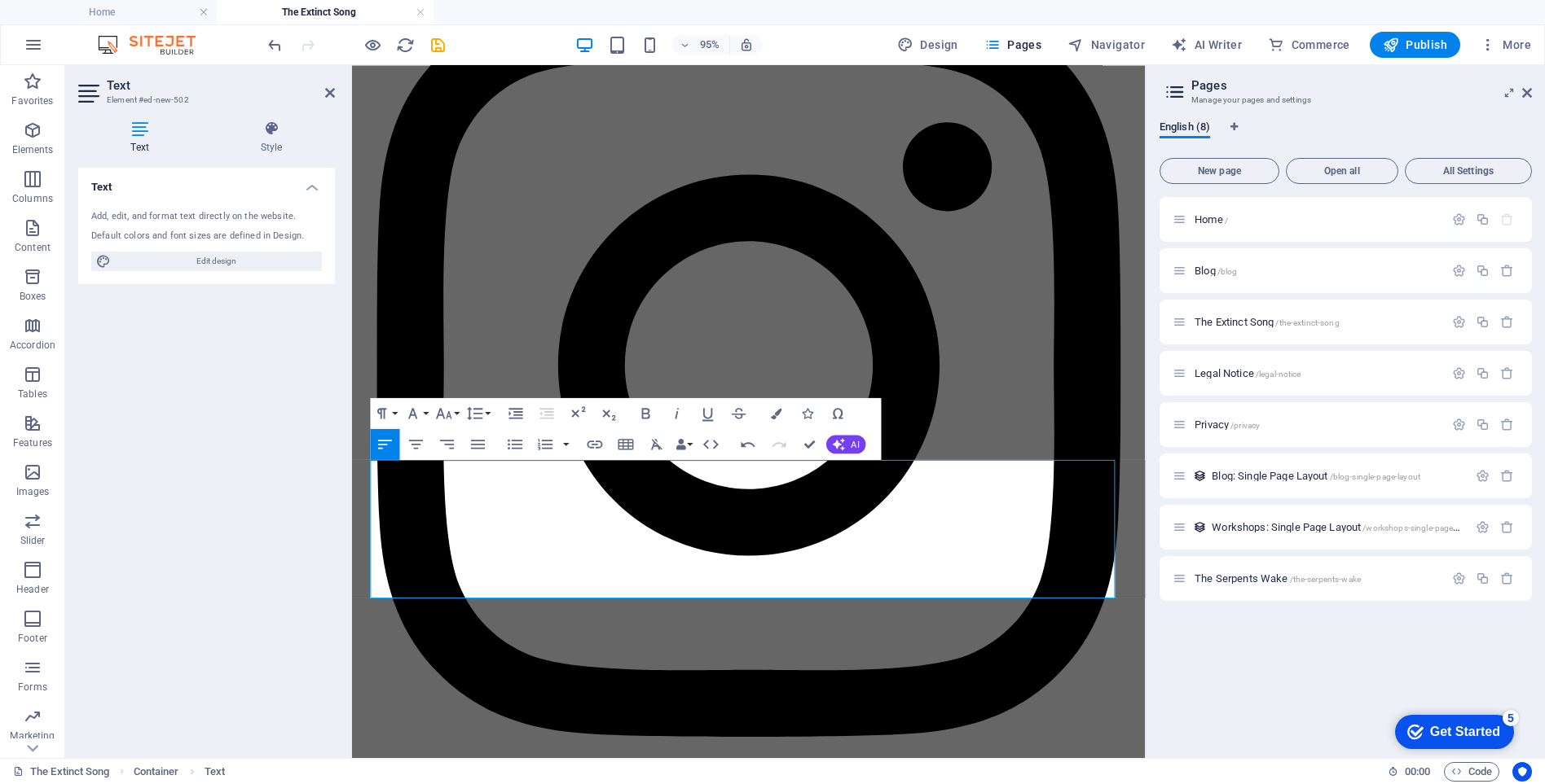
drag, startPoint x: 631, startPoint y: 613, endPoint x: 344, endPoint y: 601, distance: 287.3
click at [644, 412] on icon "button" at bounding box center [647, 413] width 18 height 18
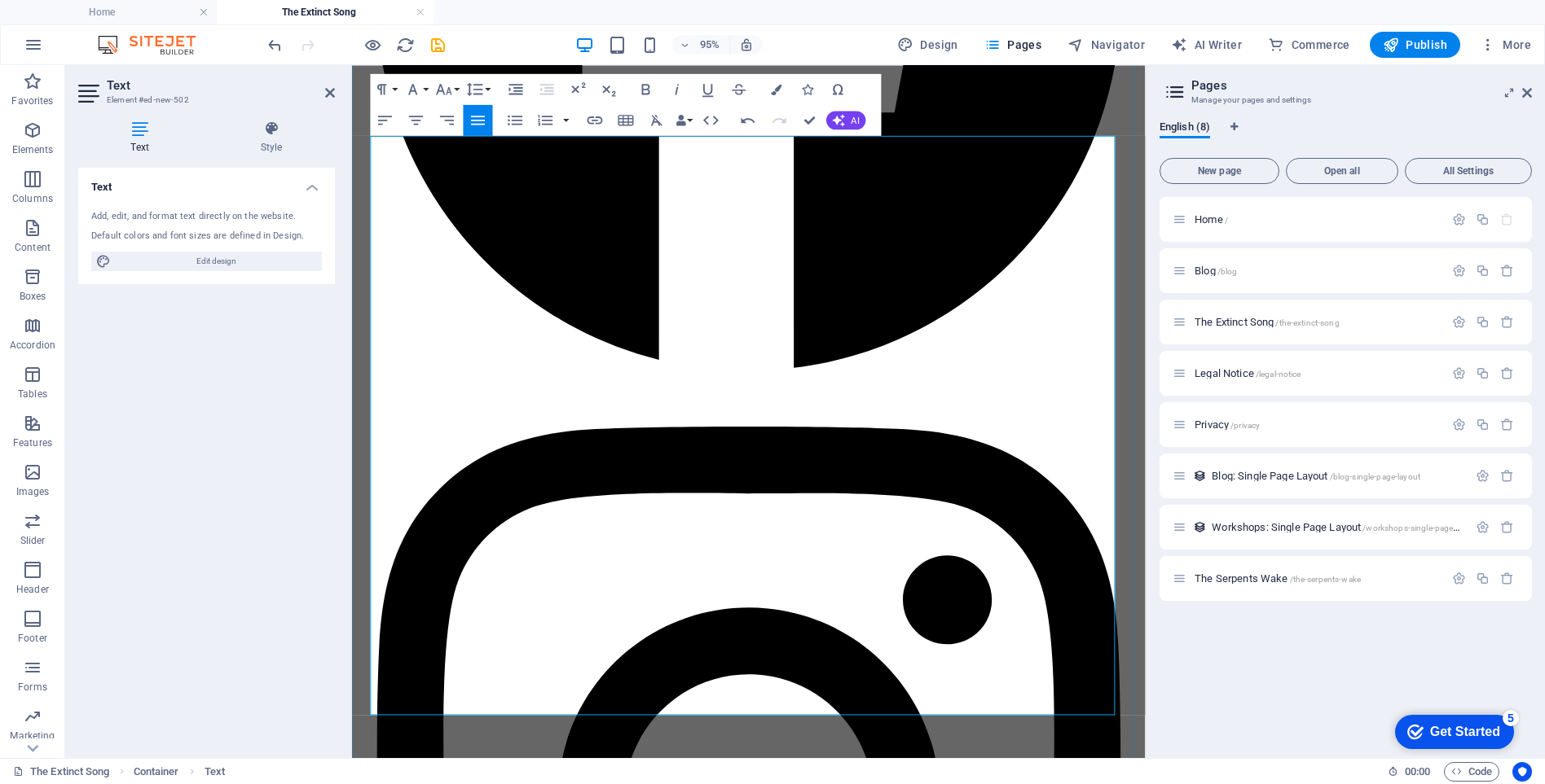
scroll to position [12541, 0]
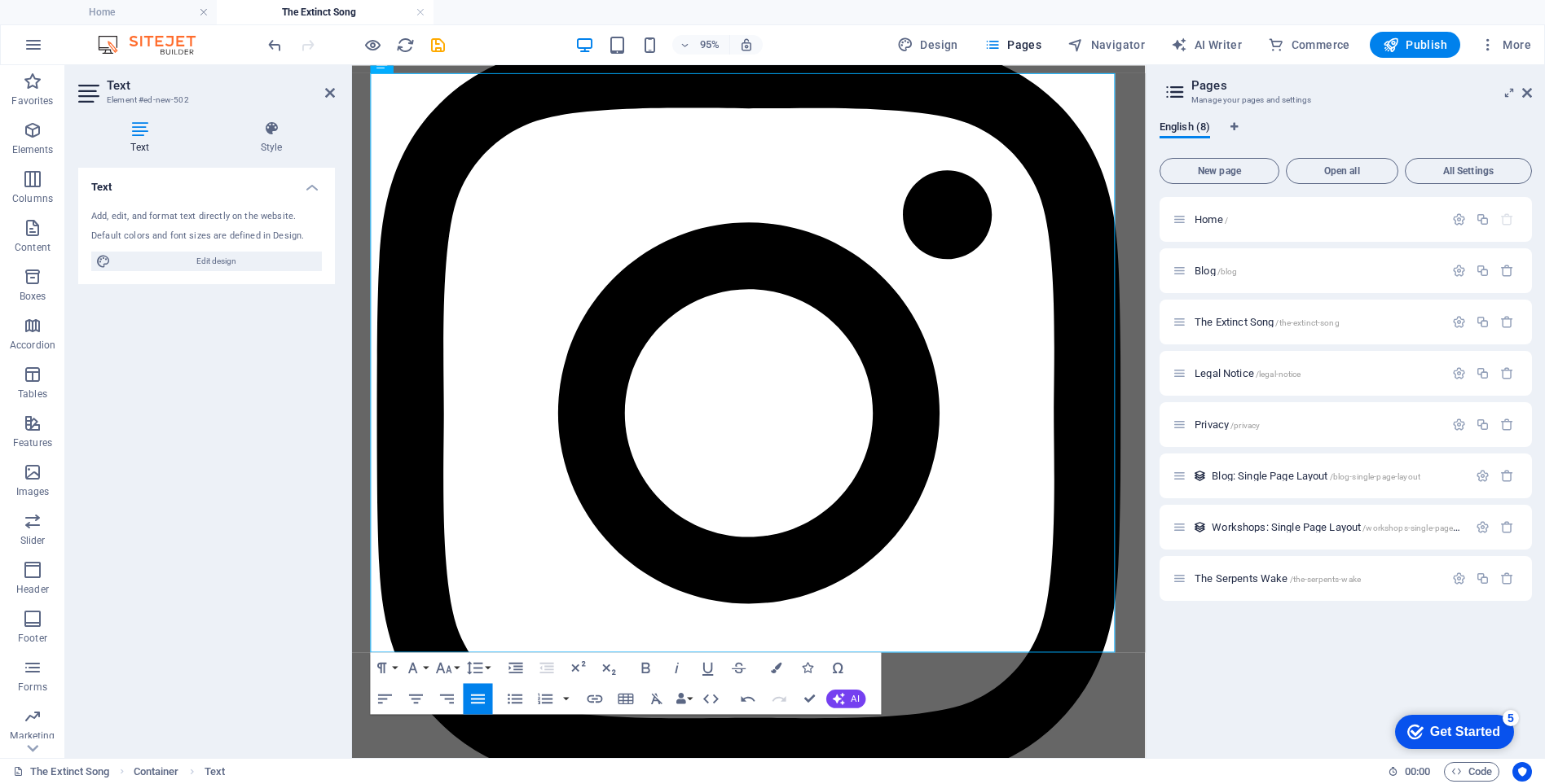
drag, startPoint x: 445, startPoint y: 676, endPoint x: 336, endPoint y: 262, distance: 428.1
click at [477, 669] on icon "button" at bounding box center [476, 667] width 18 height 18
click at [497, 541] on link "Default" at bounding box center [493, 542] width 70 height 23
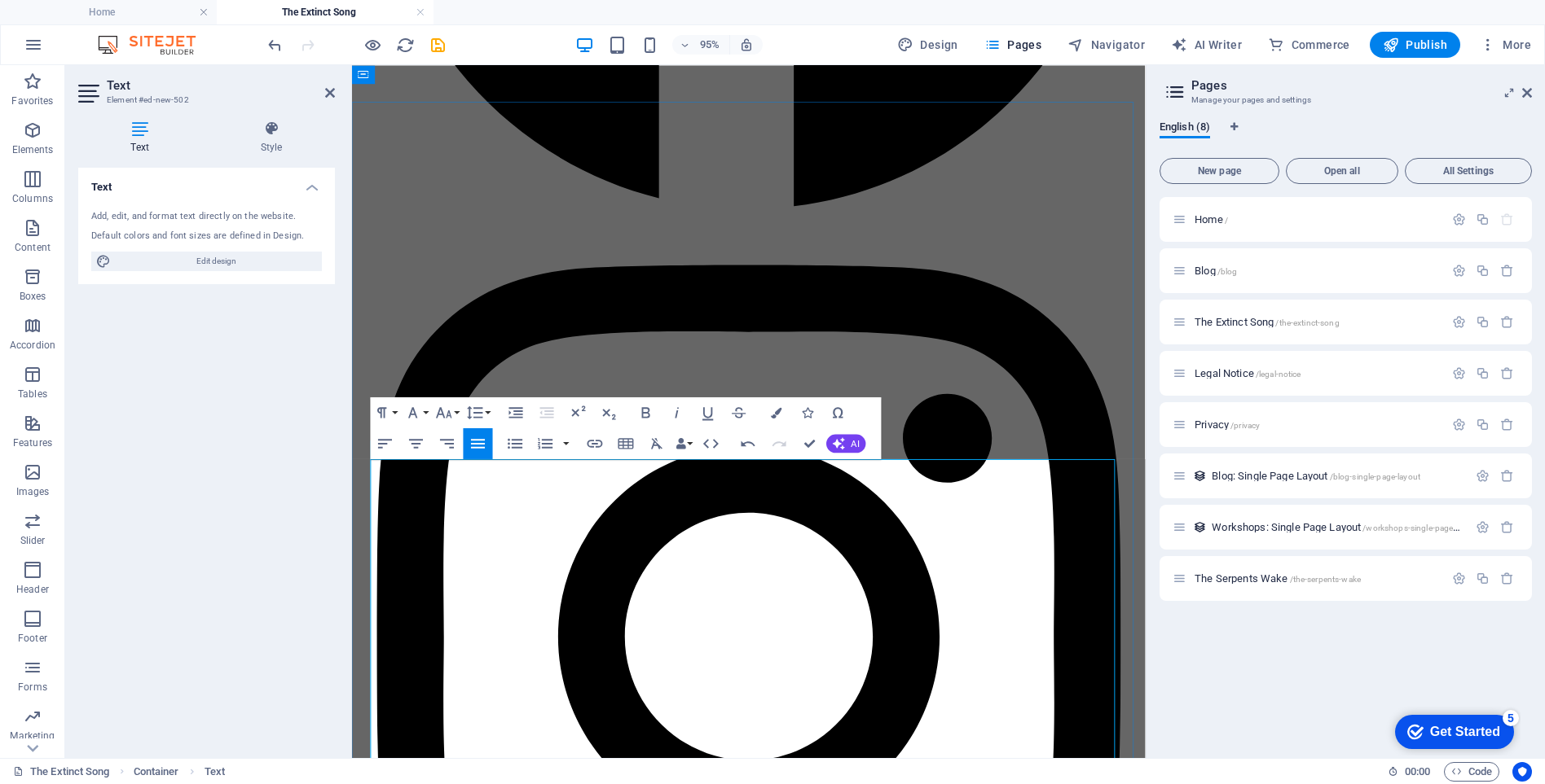
scroll to position [12135, 0]
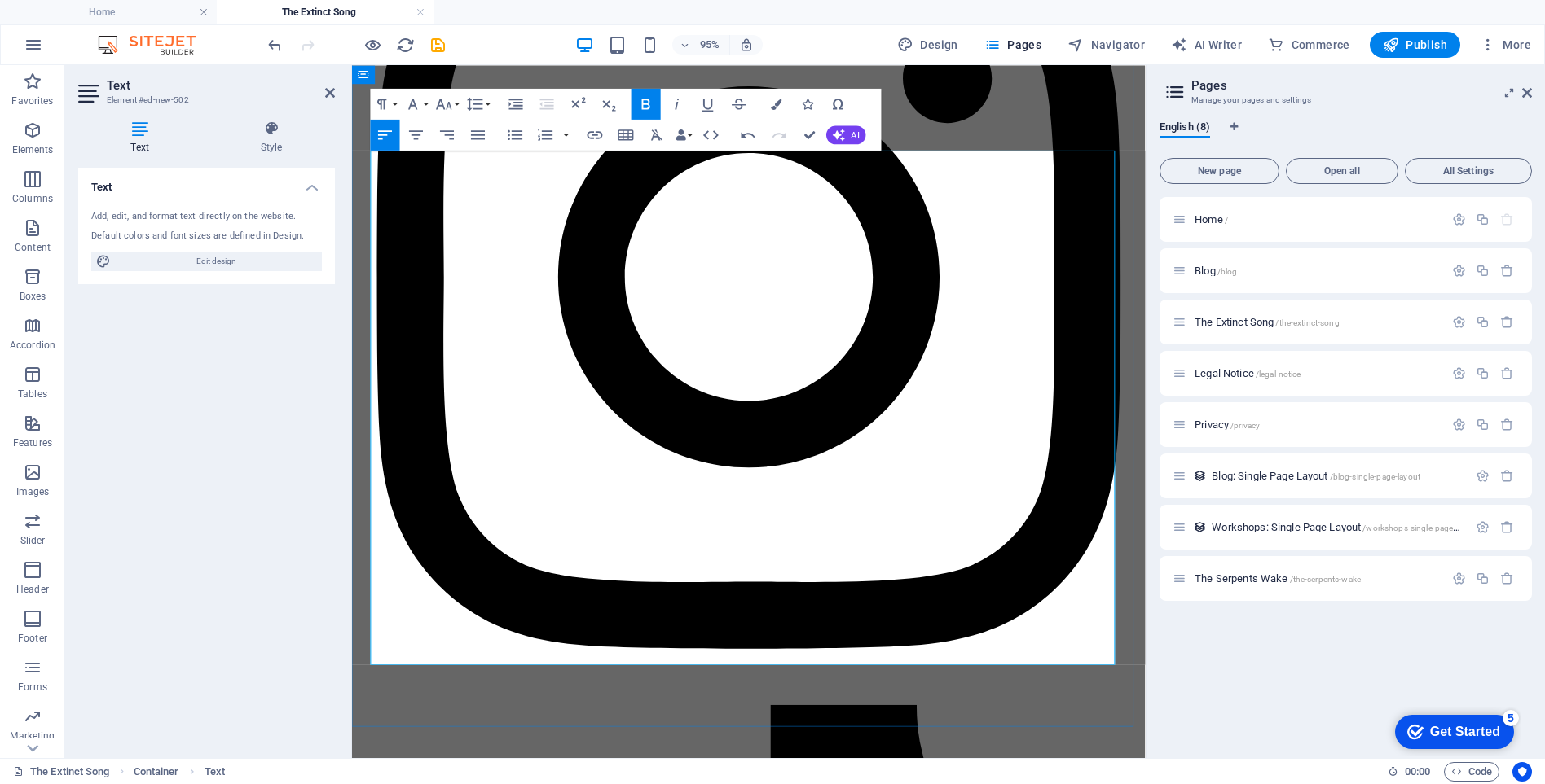
scroll to position [12460, 0]
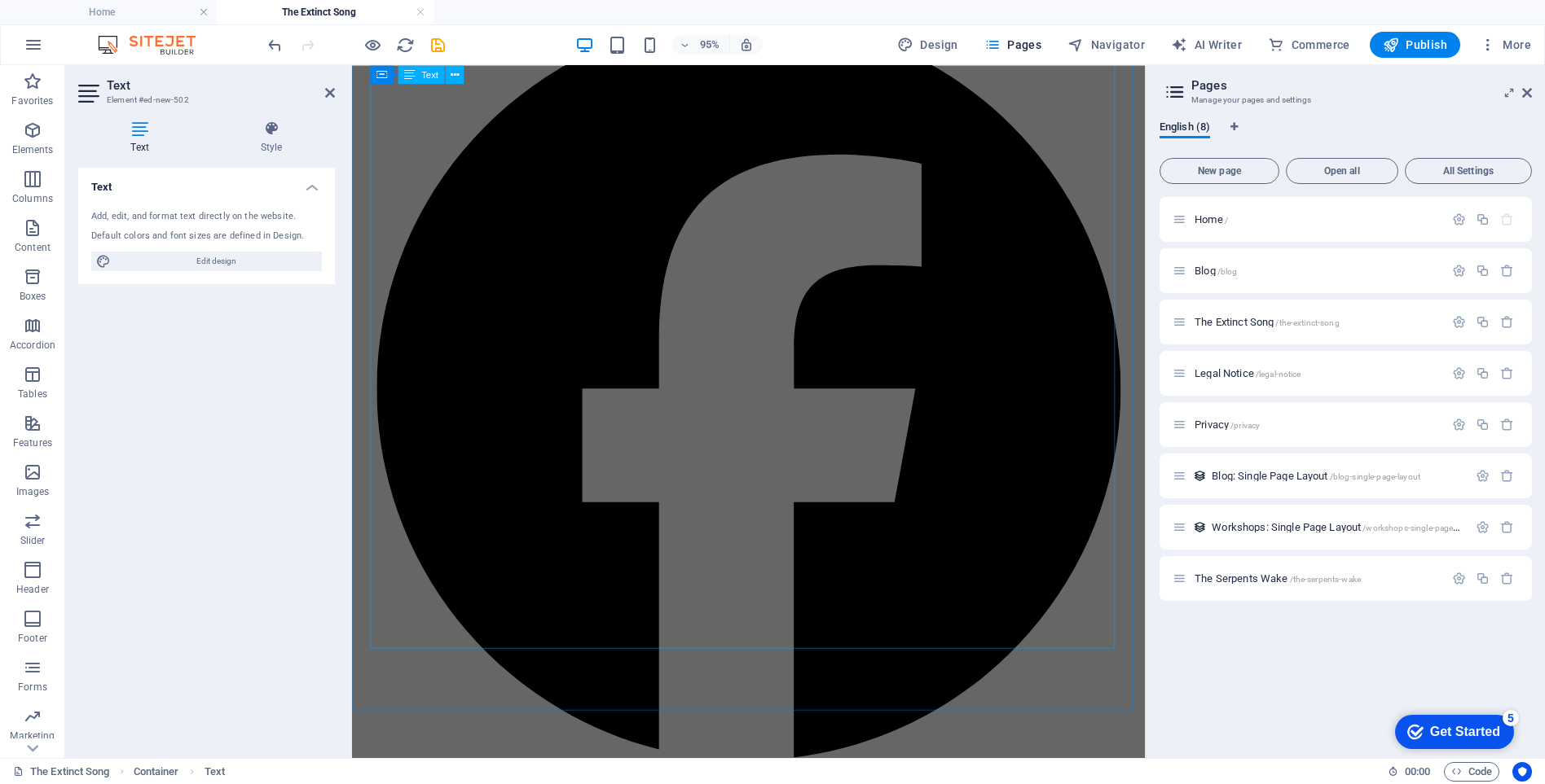
scroll to position [11494, 0]
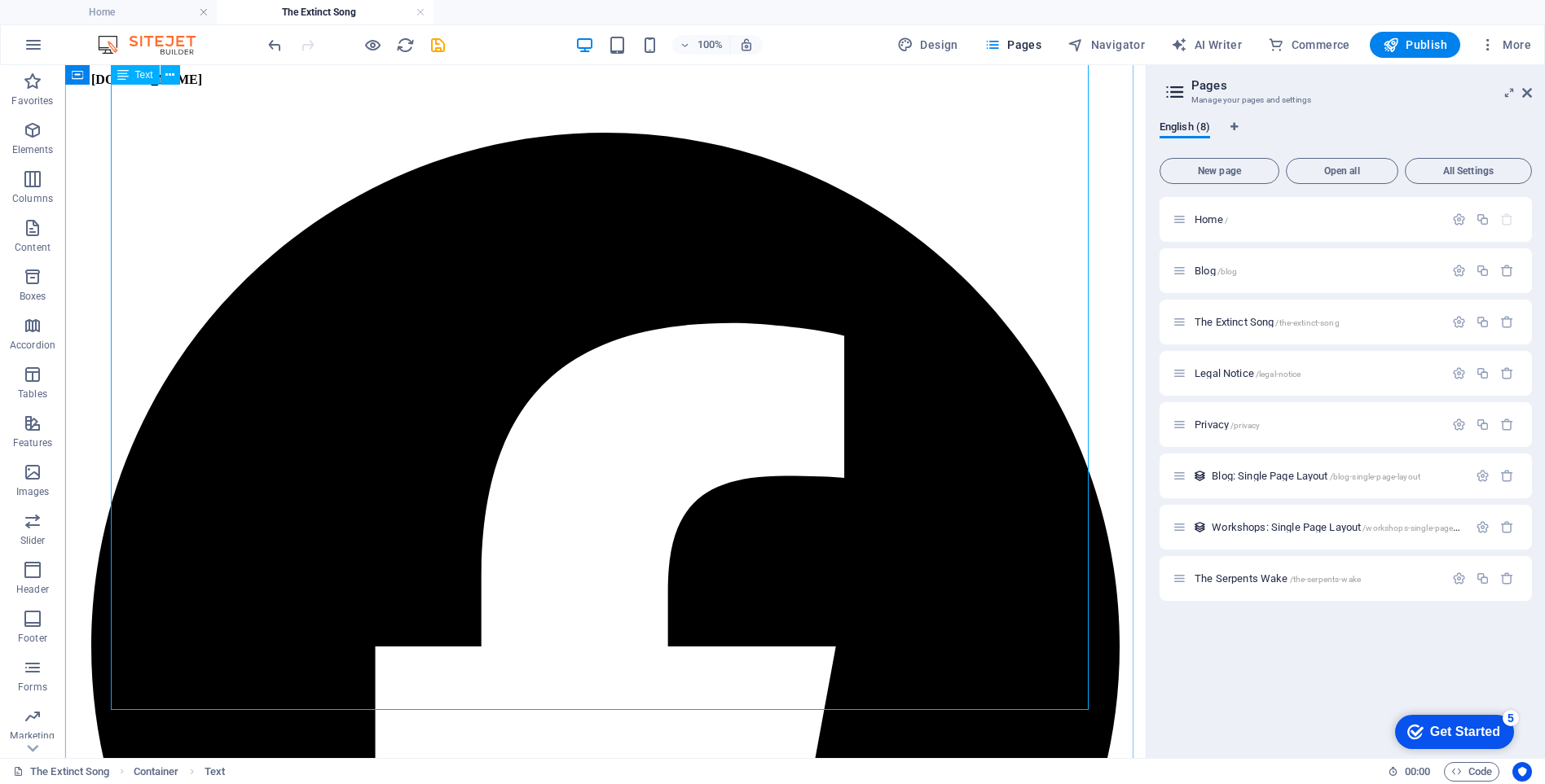
scroll to position [10218, 0]
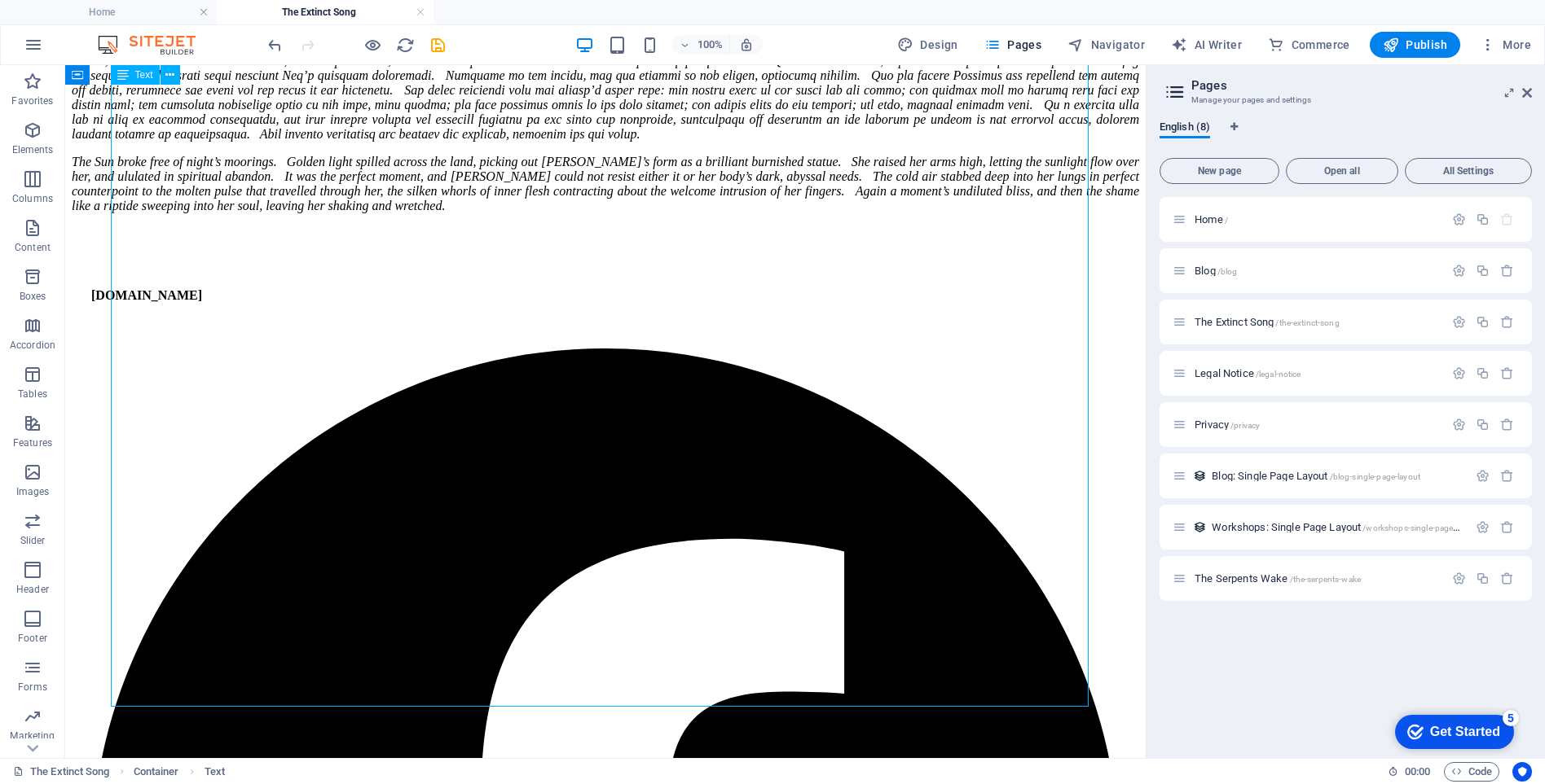
drag, startPoint x: 549, startPoint y: 689, endPoint x: 533, endPoint y: 652, distance: 40.3
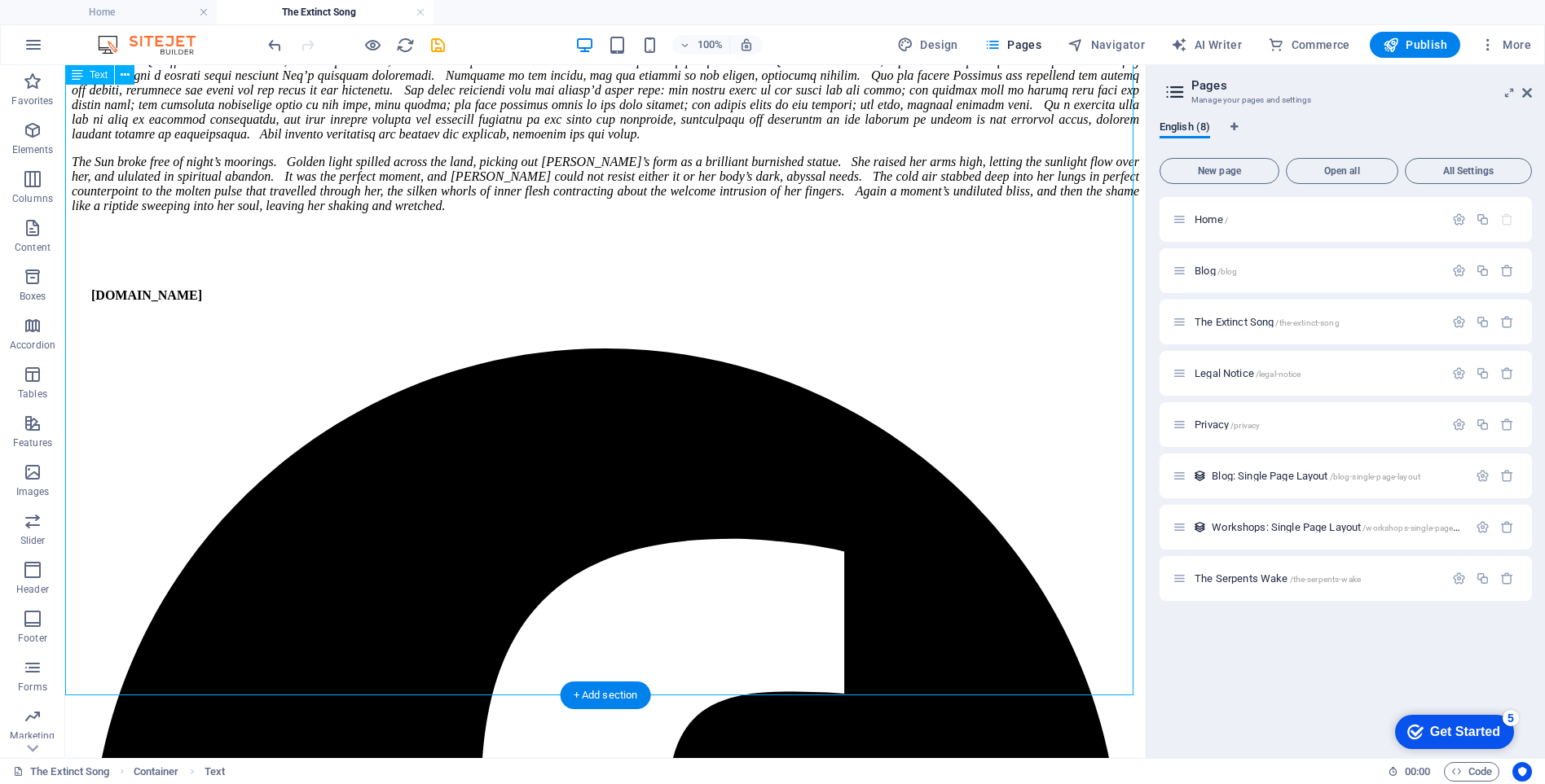
scroll to position [10259, 0]
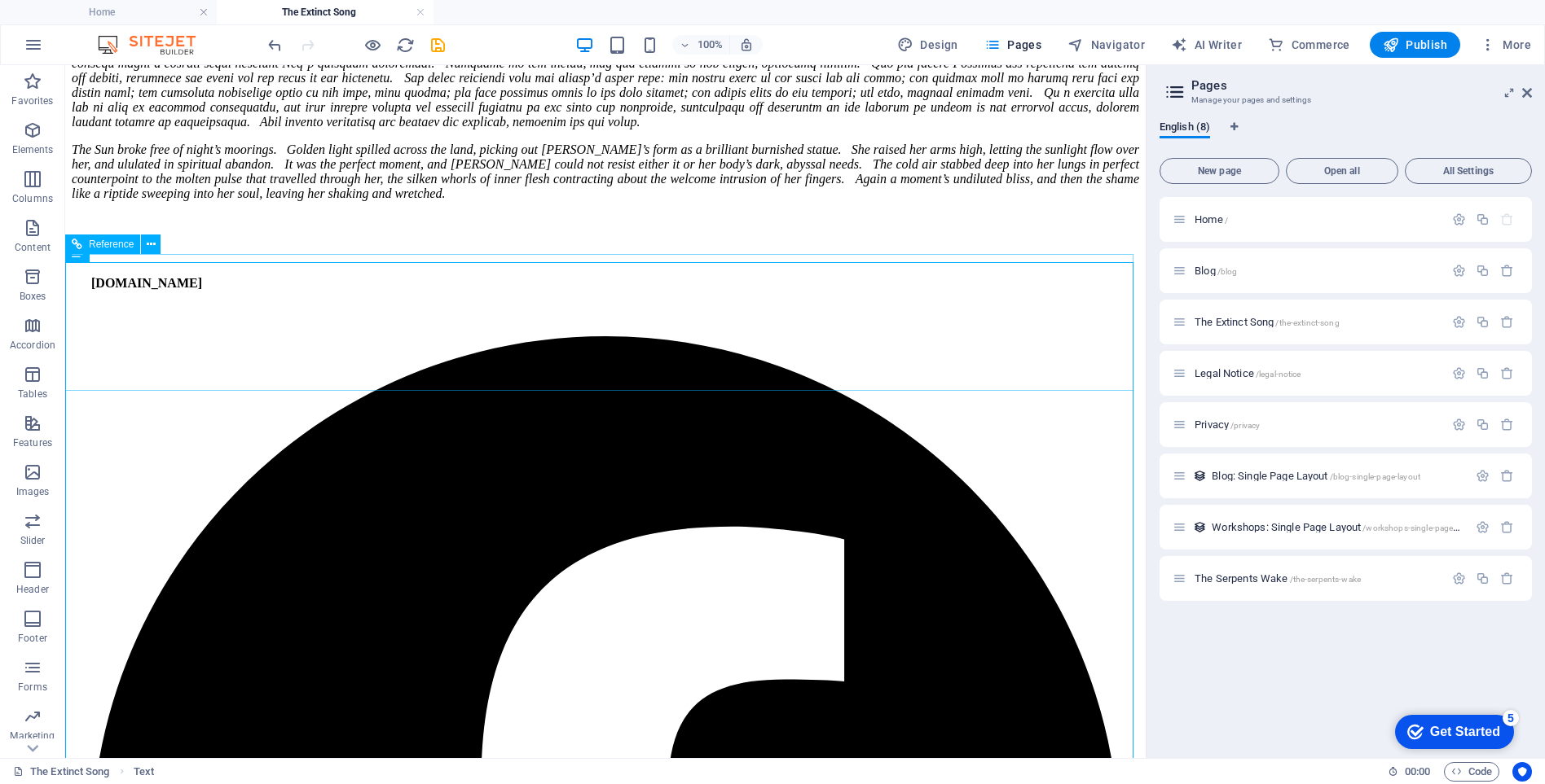
scroll to position [9933, 0]
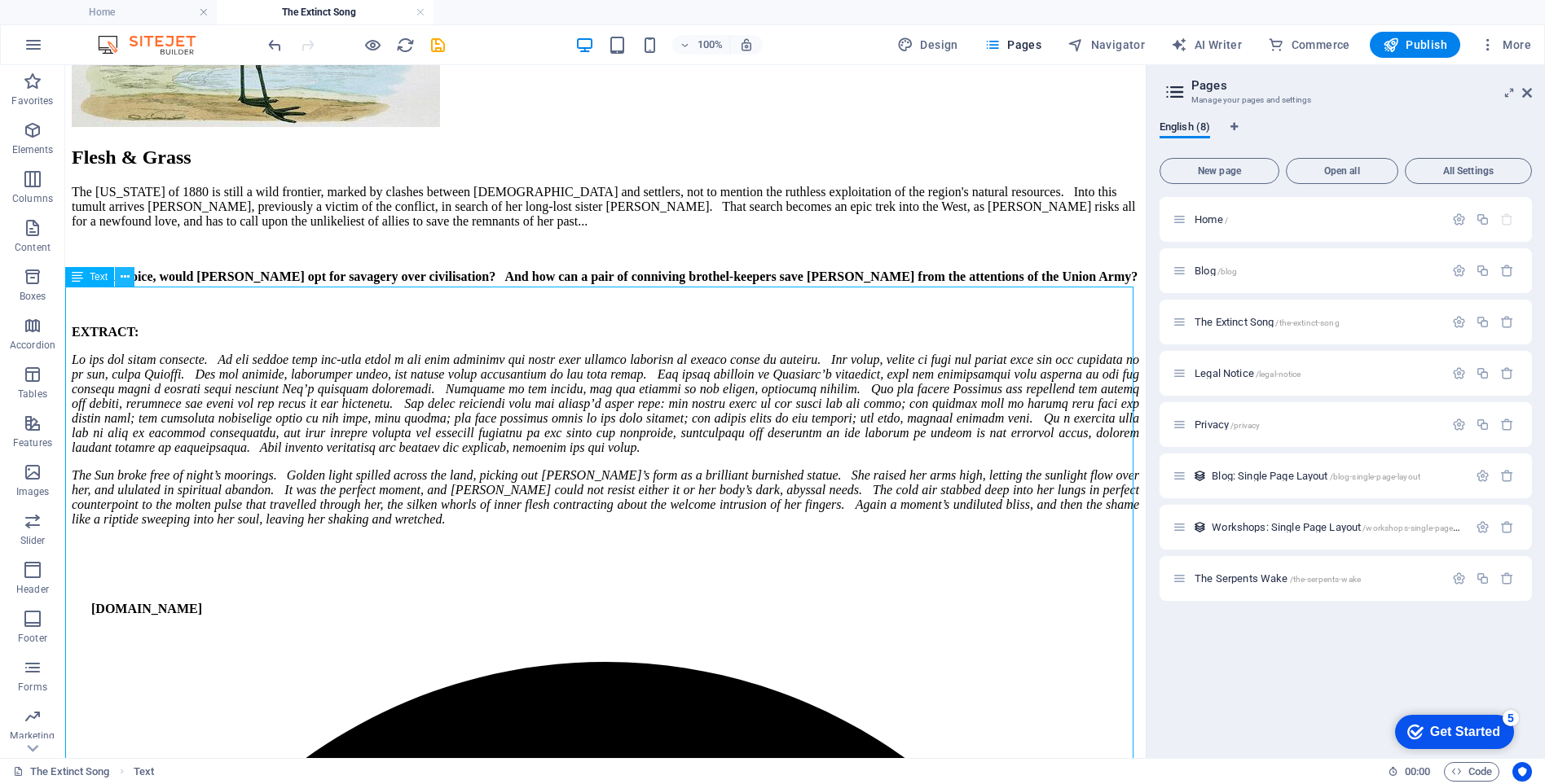
click at [123, 276] on icon at bounding box center [125, 278] width 9 height 17
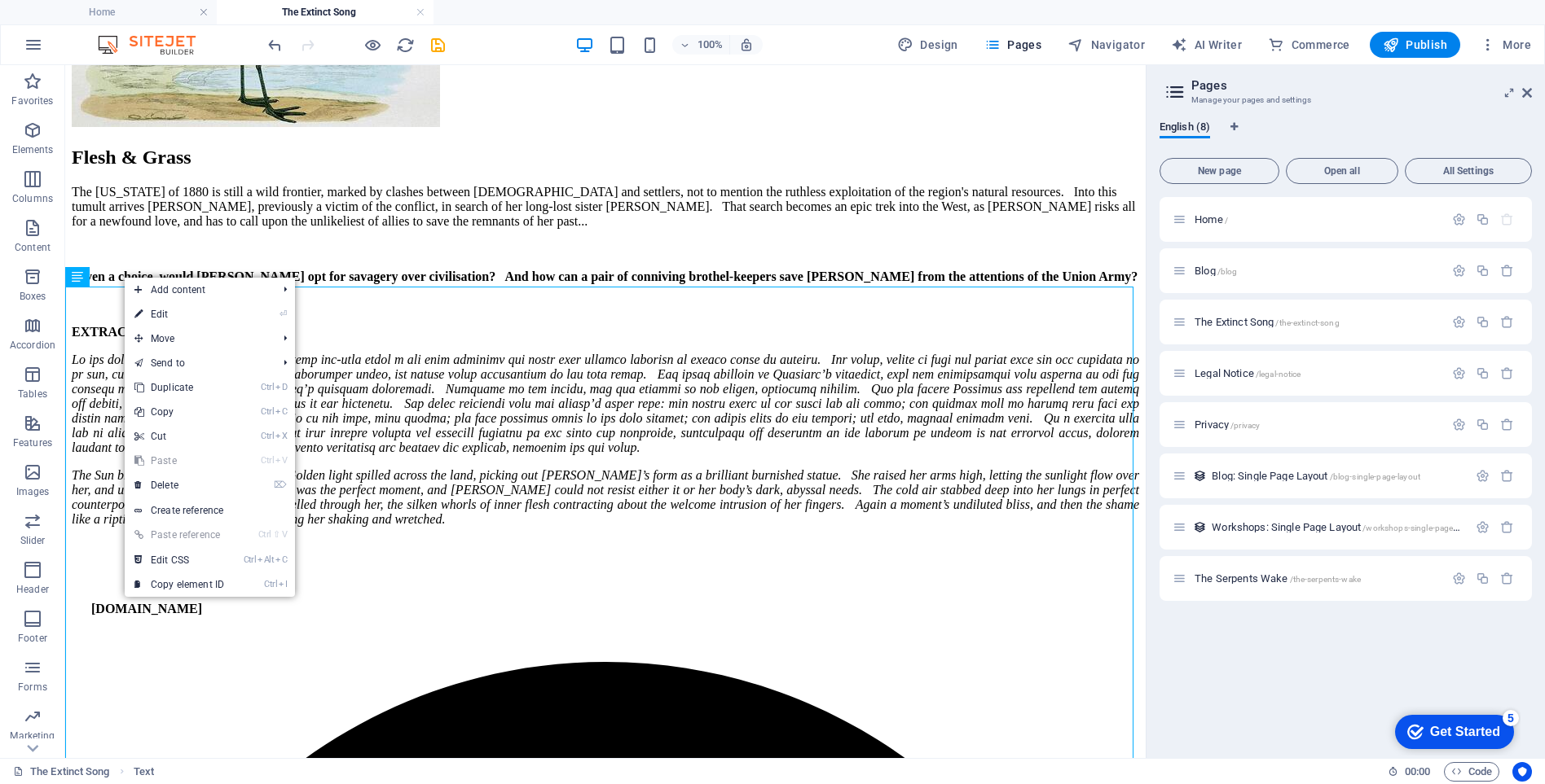
click at [158, 313] on link "⏎ Edit" at bounding box center [179, 314] width 109 height 24
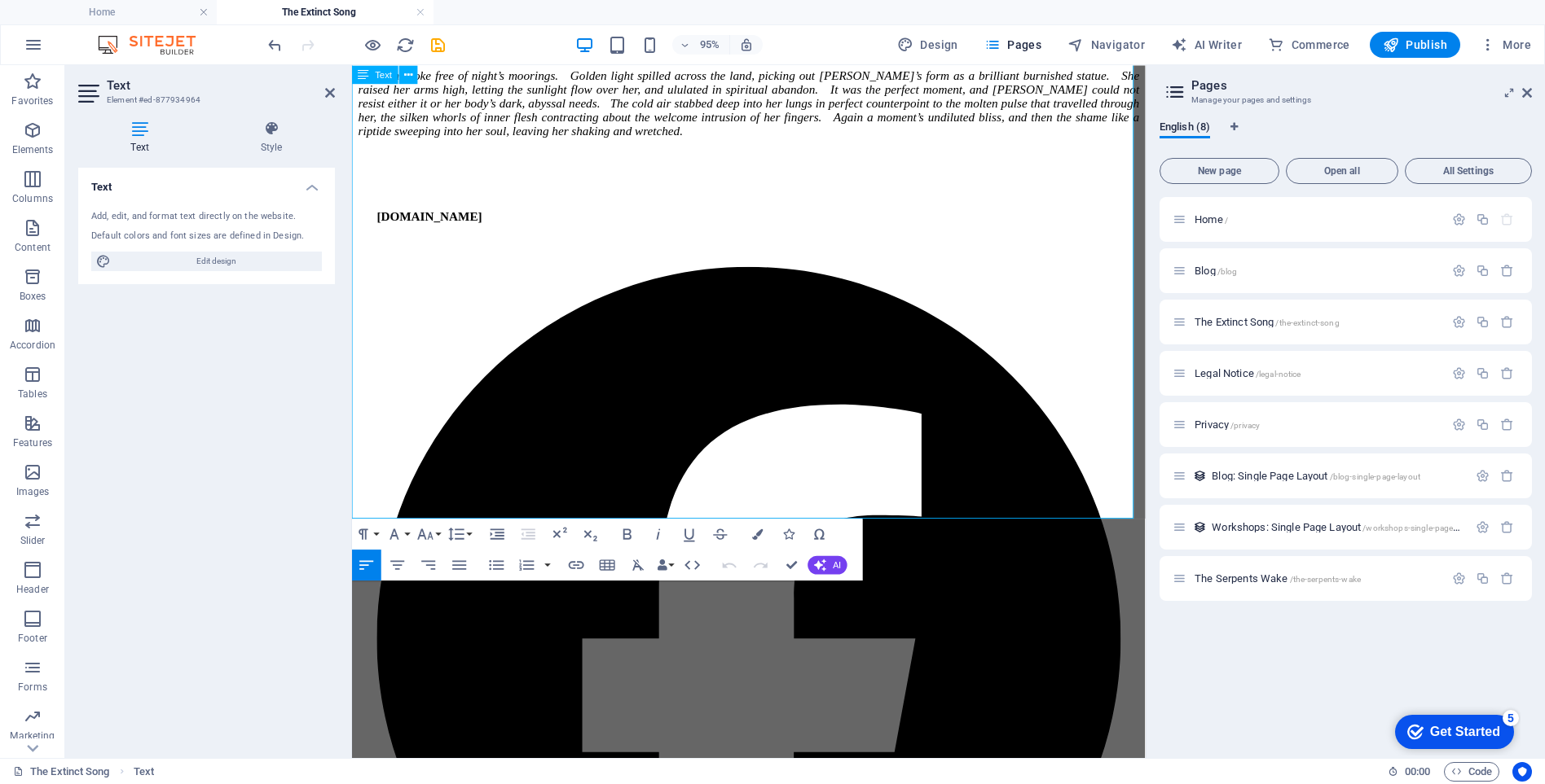
scroll to position [11618, 0]
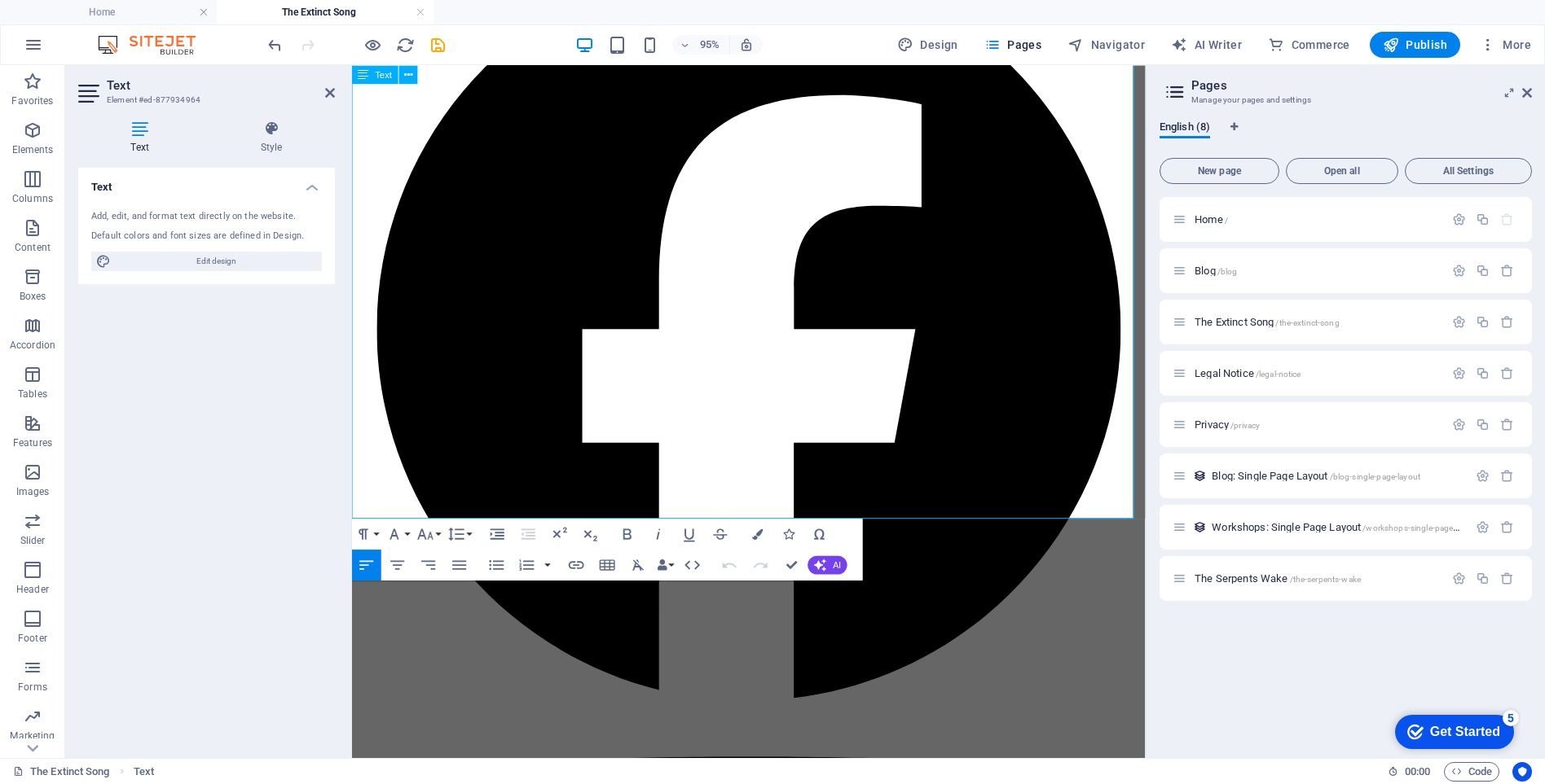
drag, startPoint x: 760, startPoint y: 508, endPoint x: 826, endPoint y: 231, distance: 284.8
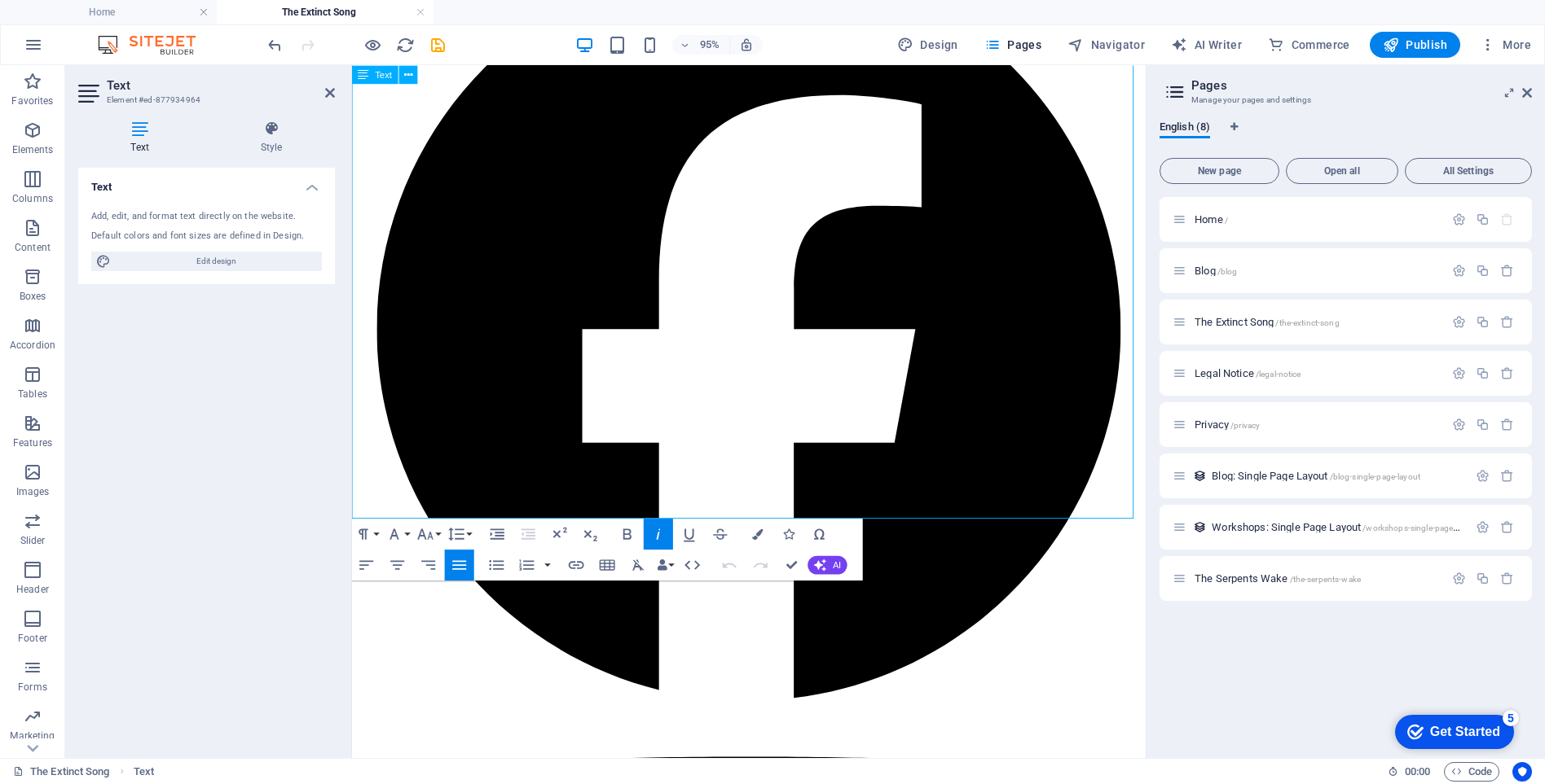
drag, startPoint x: 789, startPoint y: 515, endPoint x: 956, endPoint y: 249, distance: 314.1
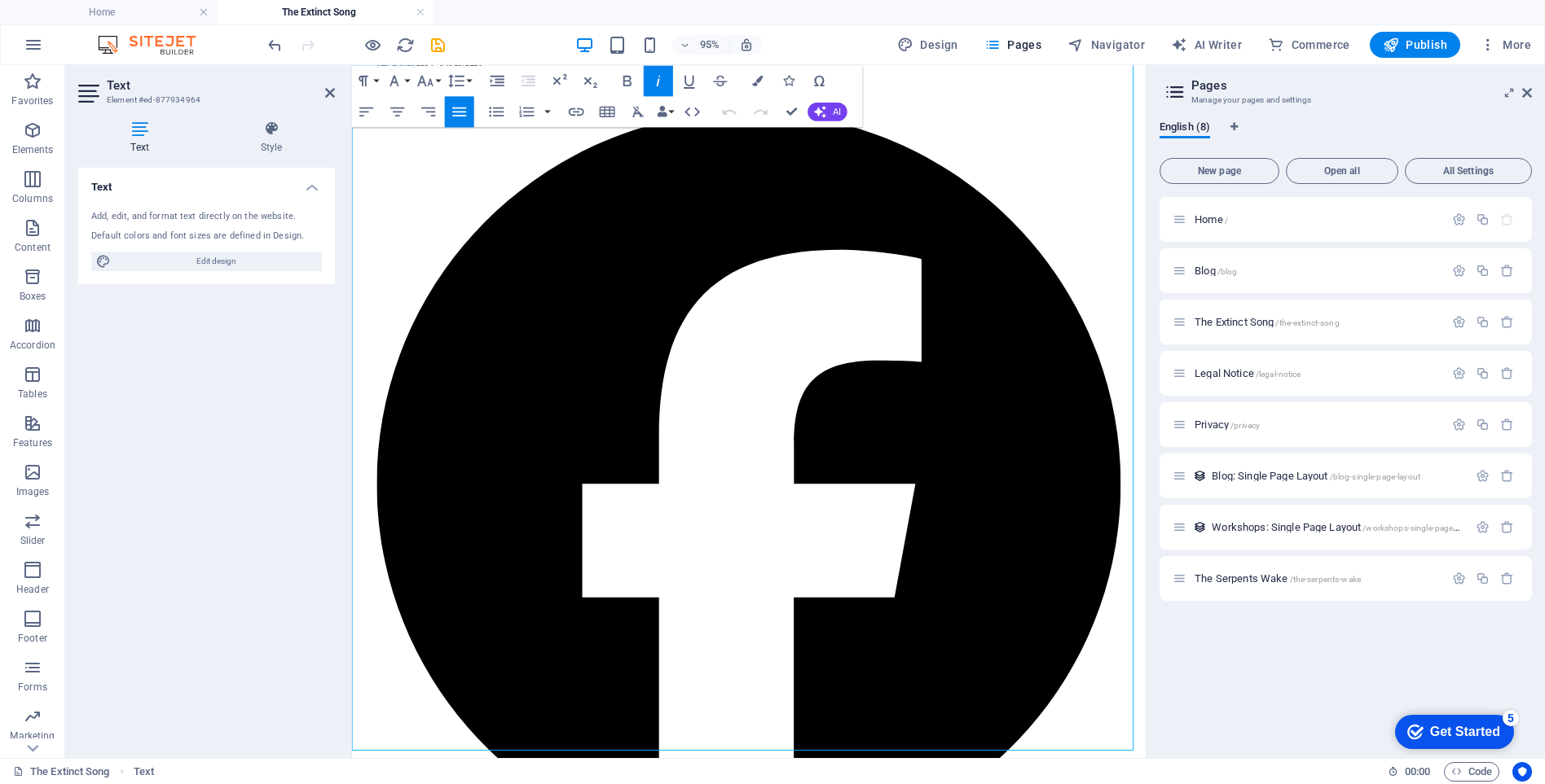
scroll to position [11373, 0]
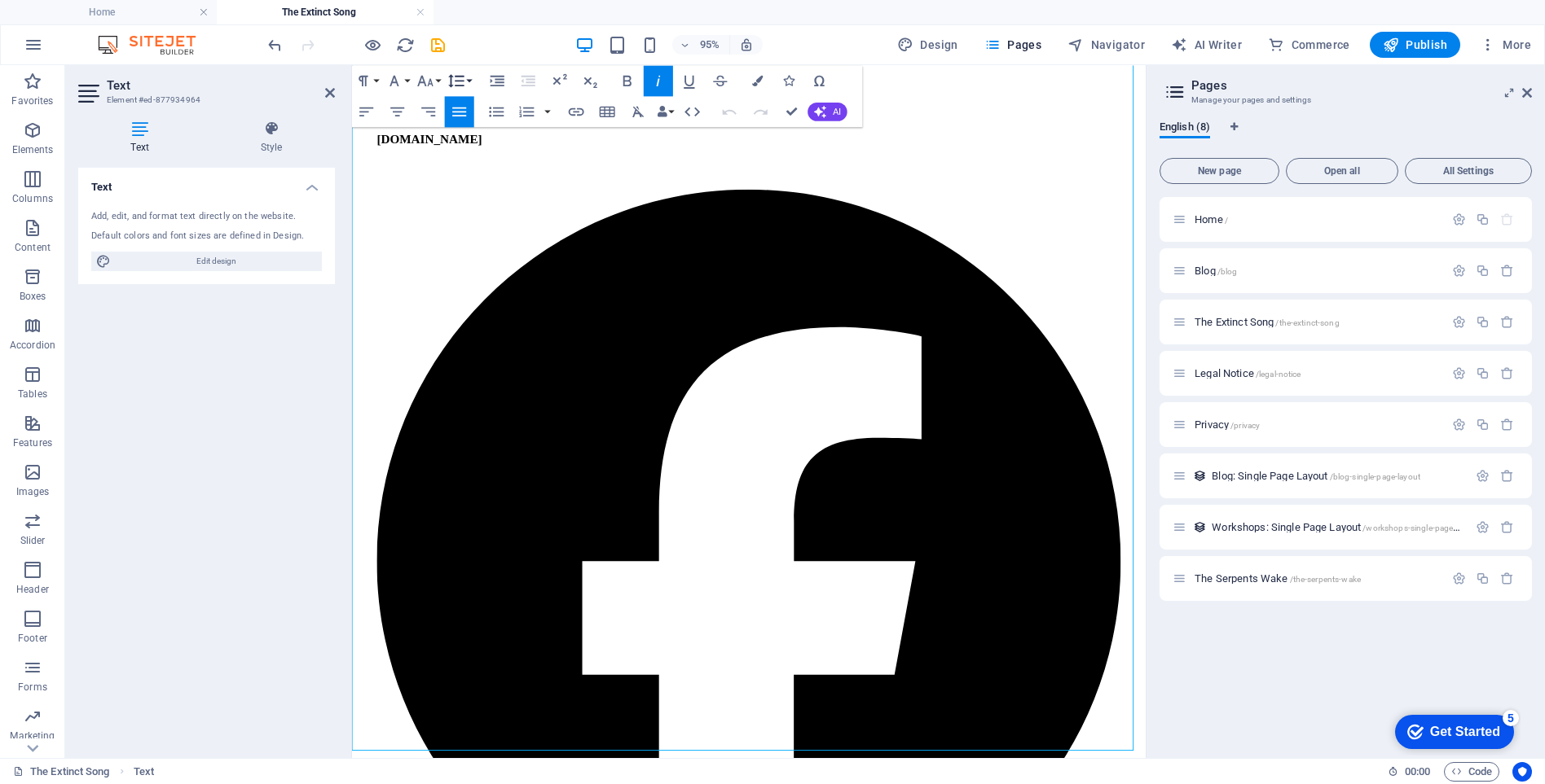
click at [467, 80] on button "Line Height" at bounding box center [459, 80] width 29 height 31
click at [469, 110] on link "Default" at bounding box center [475, 111] width 70 height 23
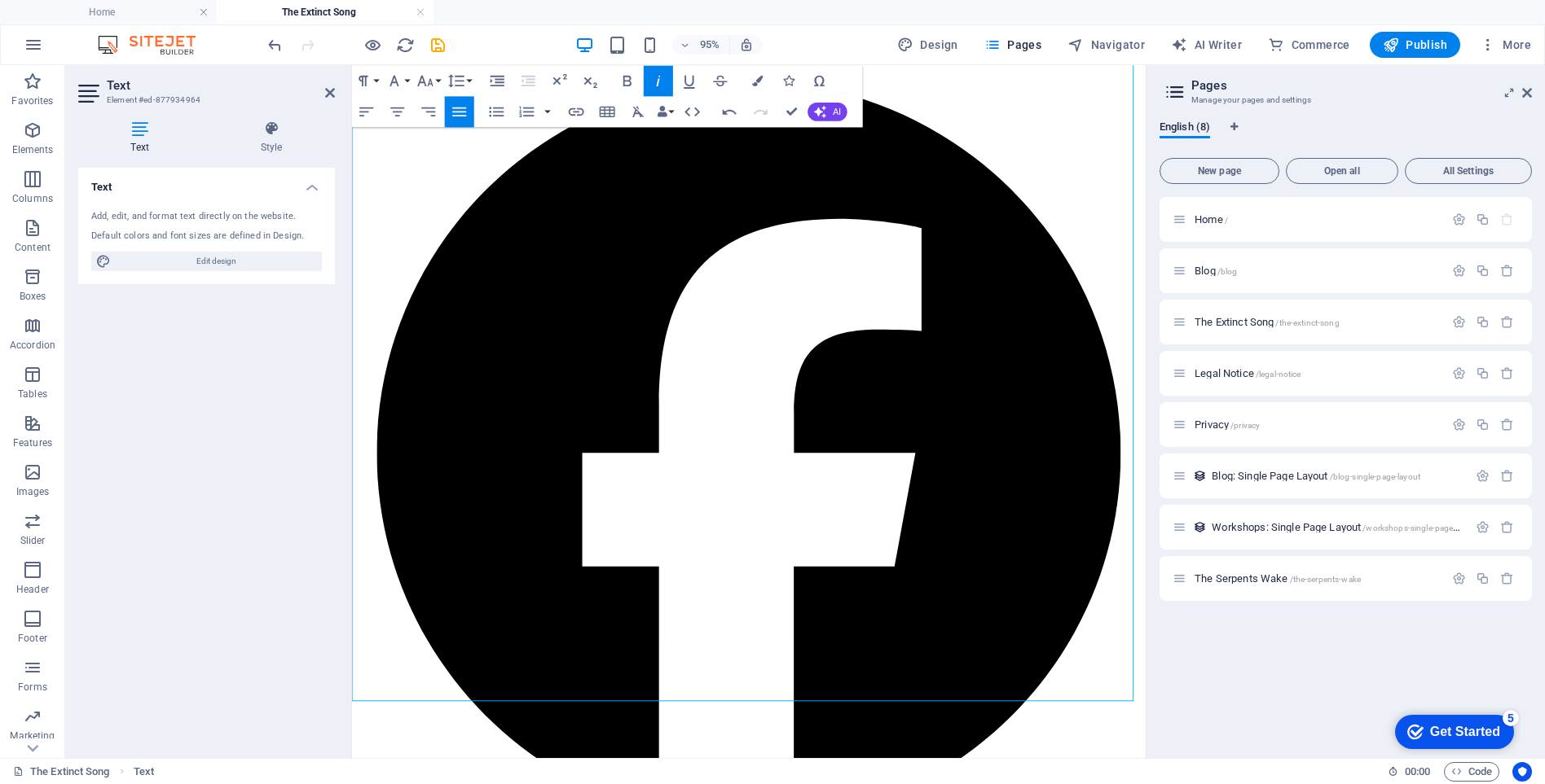
drag, startPoint x: 535, startPoint y: 493, endPoint x: 330, endPoint y: 187, distance: 368.3
click at [461, 78] on icon "button" at bounding box center [456, 80] width 18 height 18
click at [471, 106] on link "Default" at bounding box center [475, 111] width 70 height 23
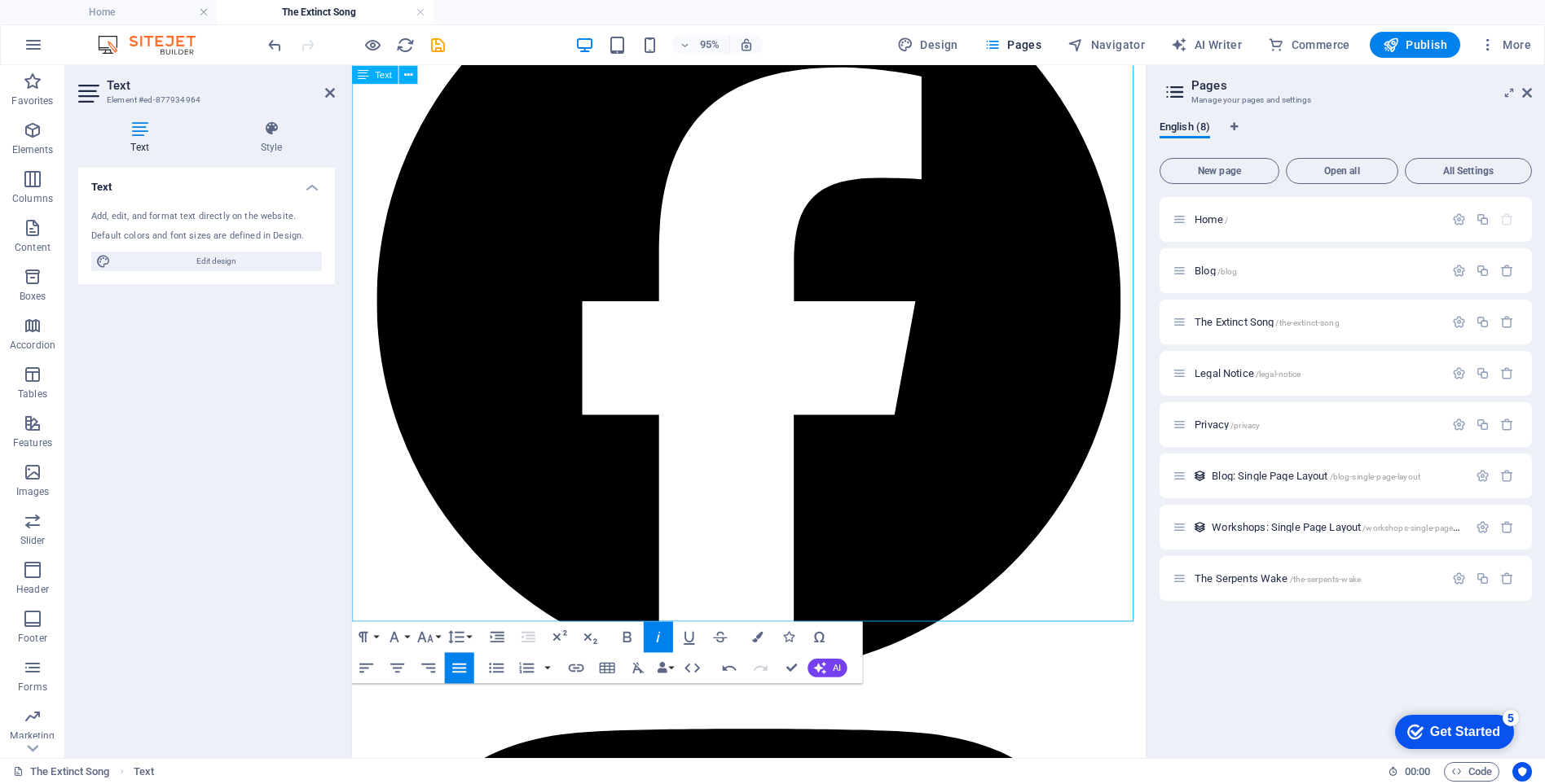
scroll to position [11129, 0]
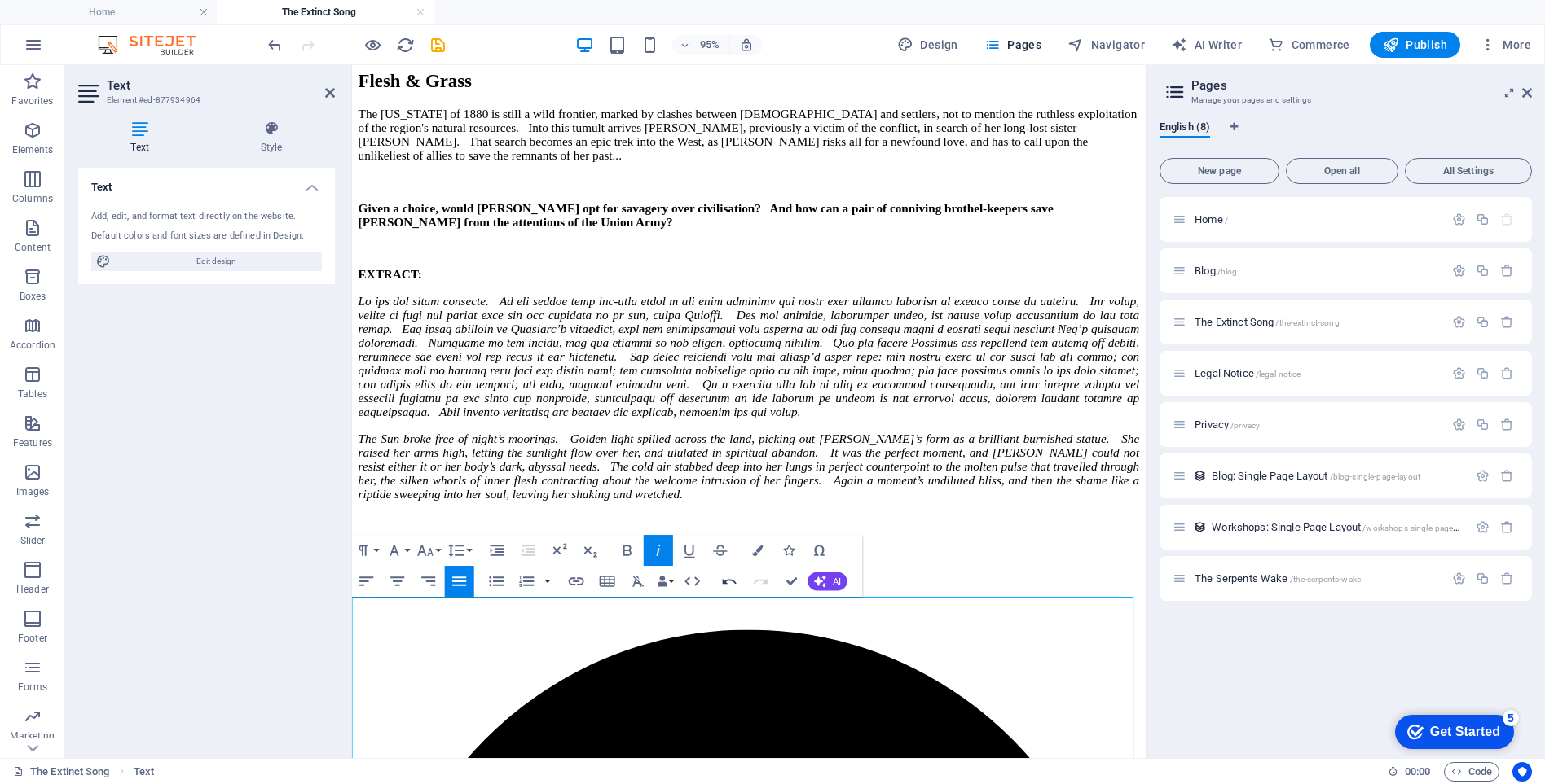
scroll to position [10629, 0]
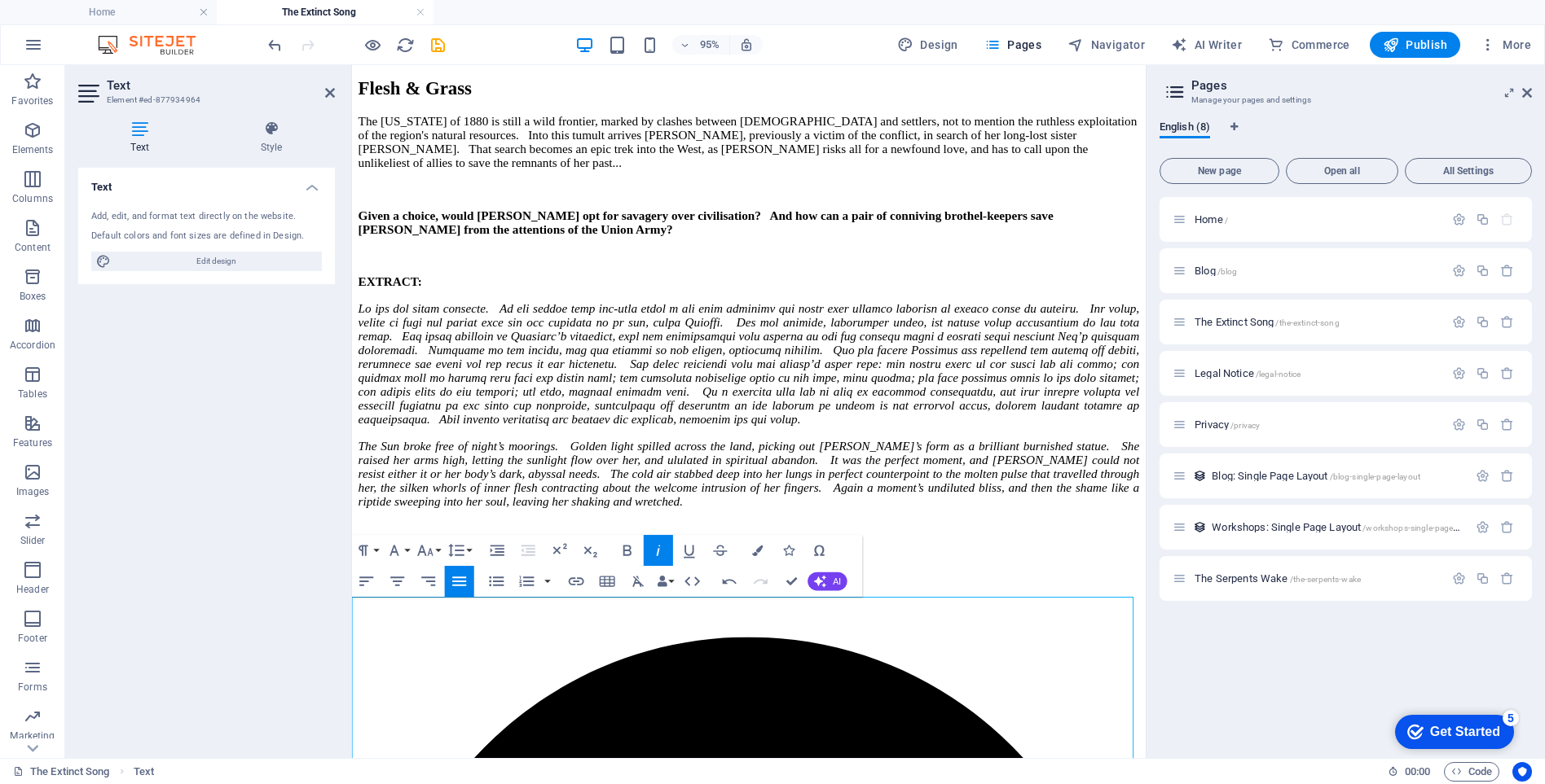
click at [246, 511] on div "Text Add, edit, and format text directly on the website. Default colors and fon…" at bounding box center [206, 456] width 257 height 578
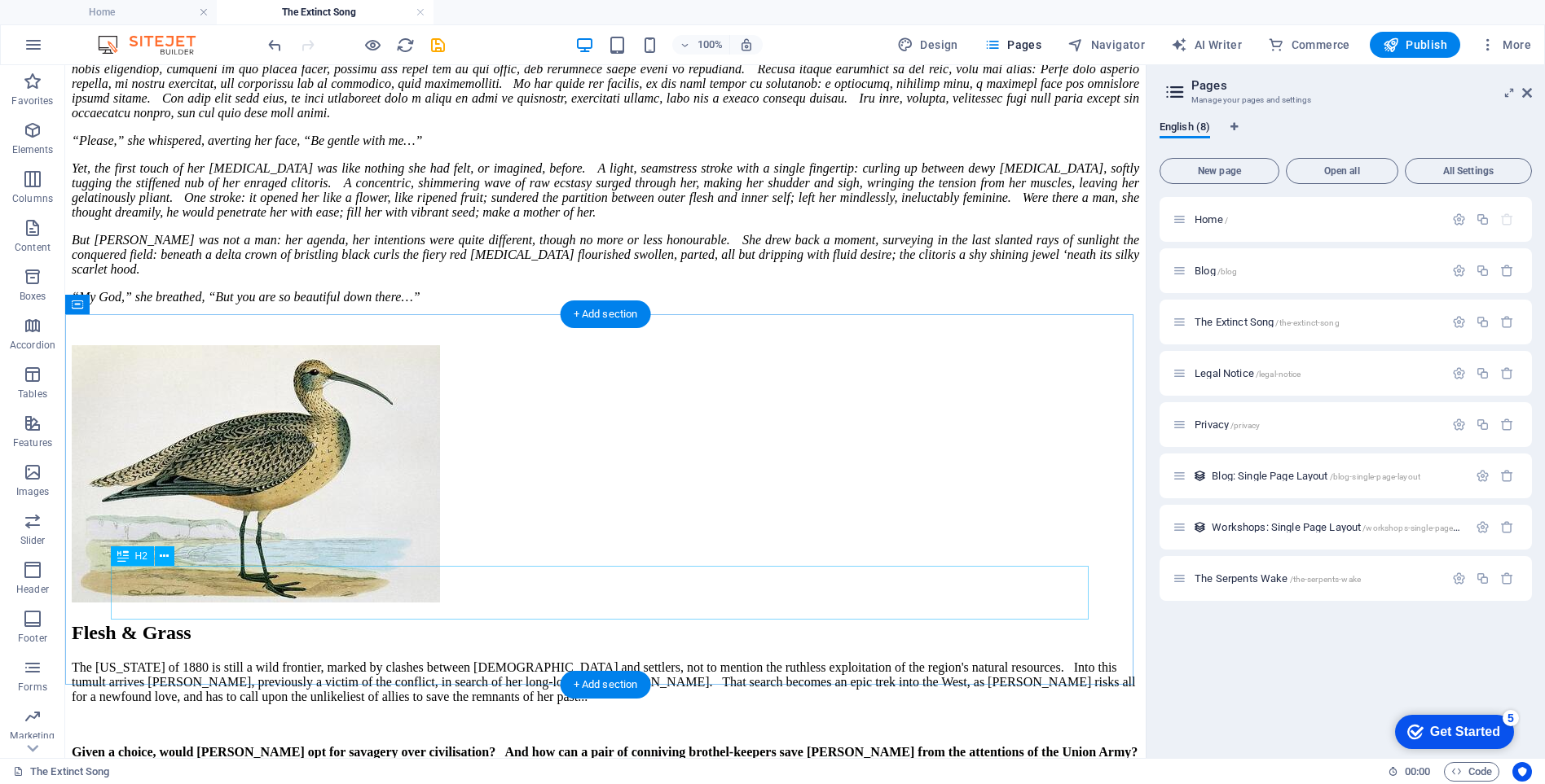
scroll to position [9555, 0]
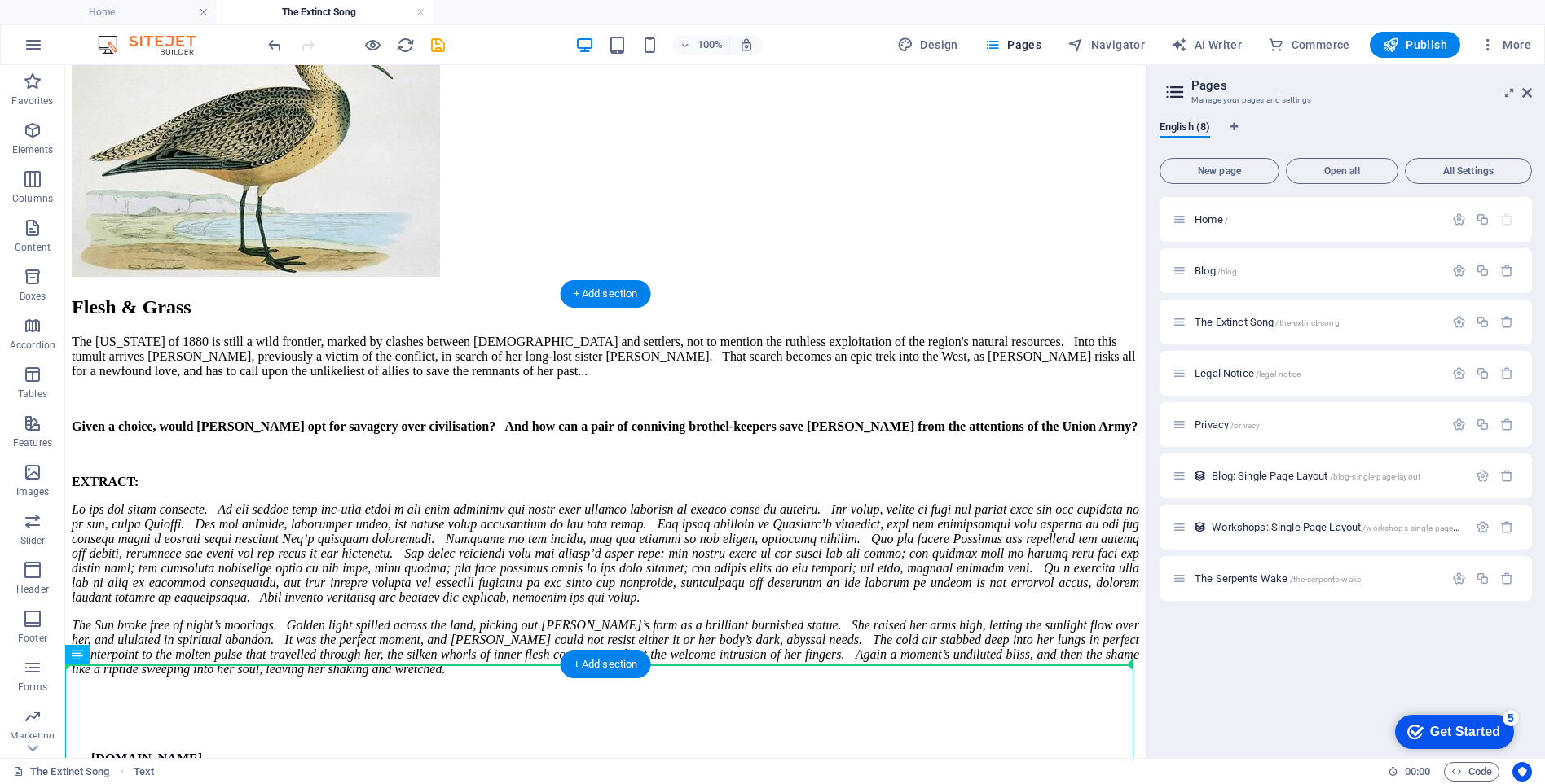
drag, startPoint x: 190, startPoint y: 668, endPoint x: 192, endPoint y: 628, distance: 40.0
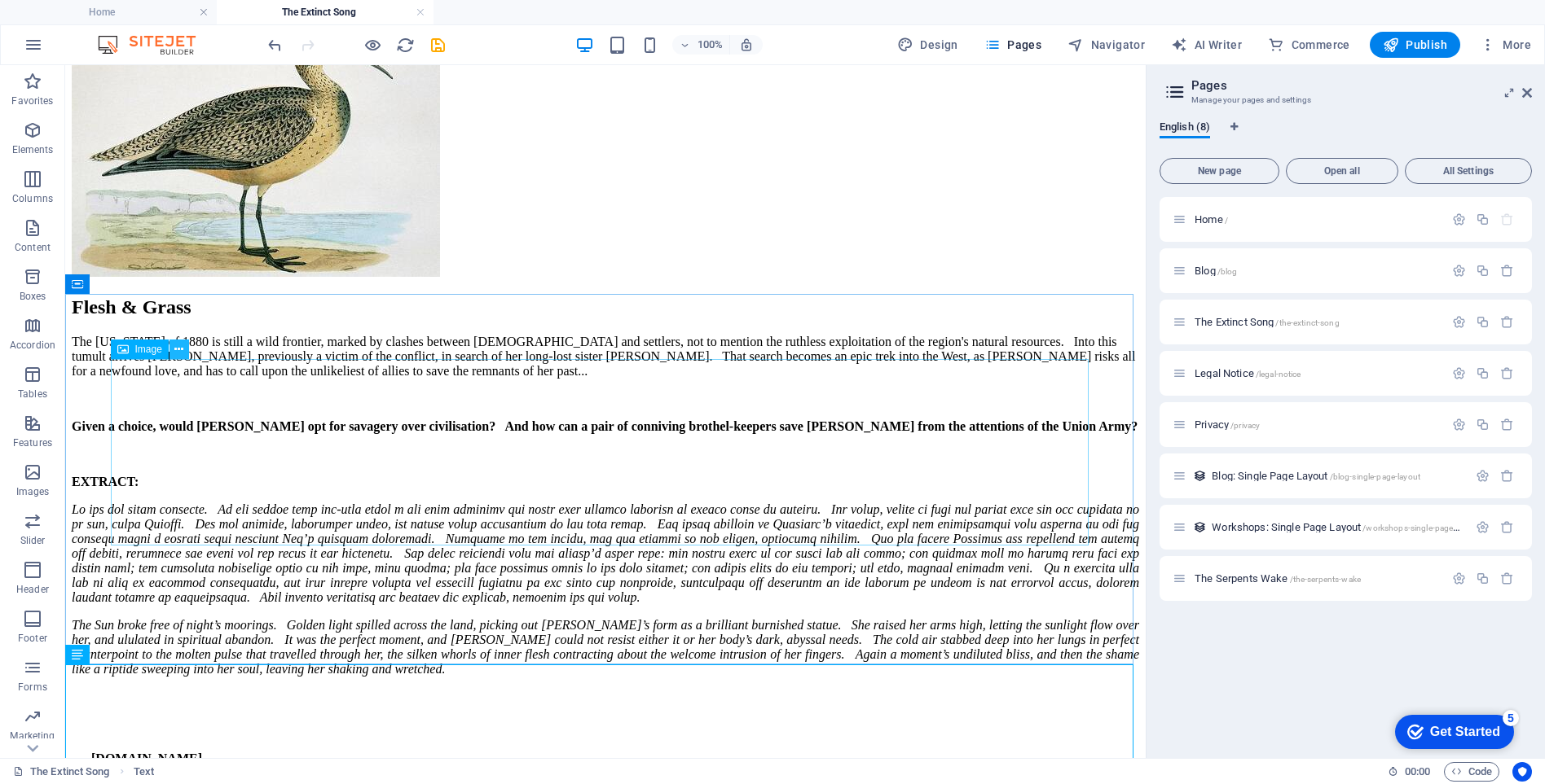
click at [179, 350] on icon at bounding box center [179, 350] width 9 height 17
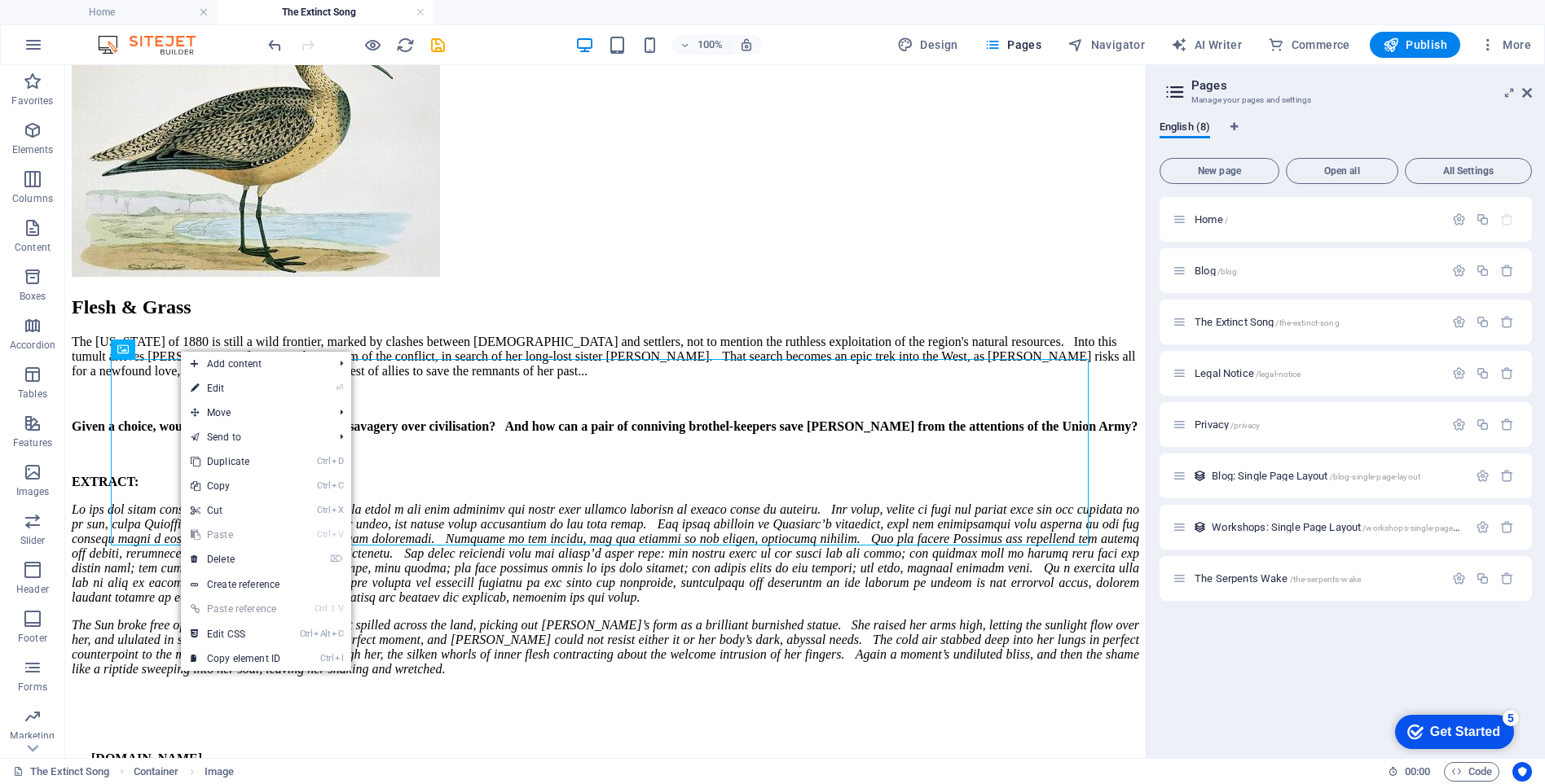
click at [219, 386] on link "⏎ Edit" at bounding box center [236, 388] width 109 height 24
select select "px"
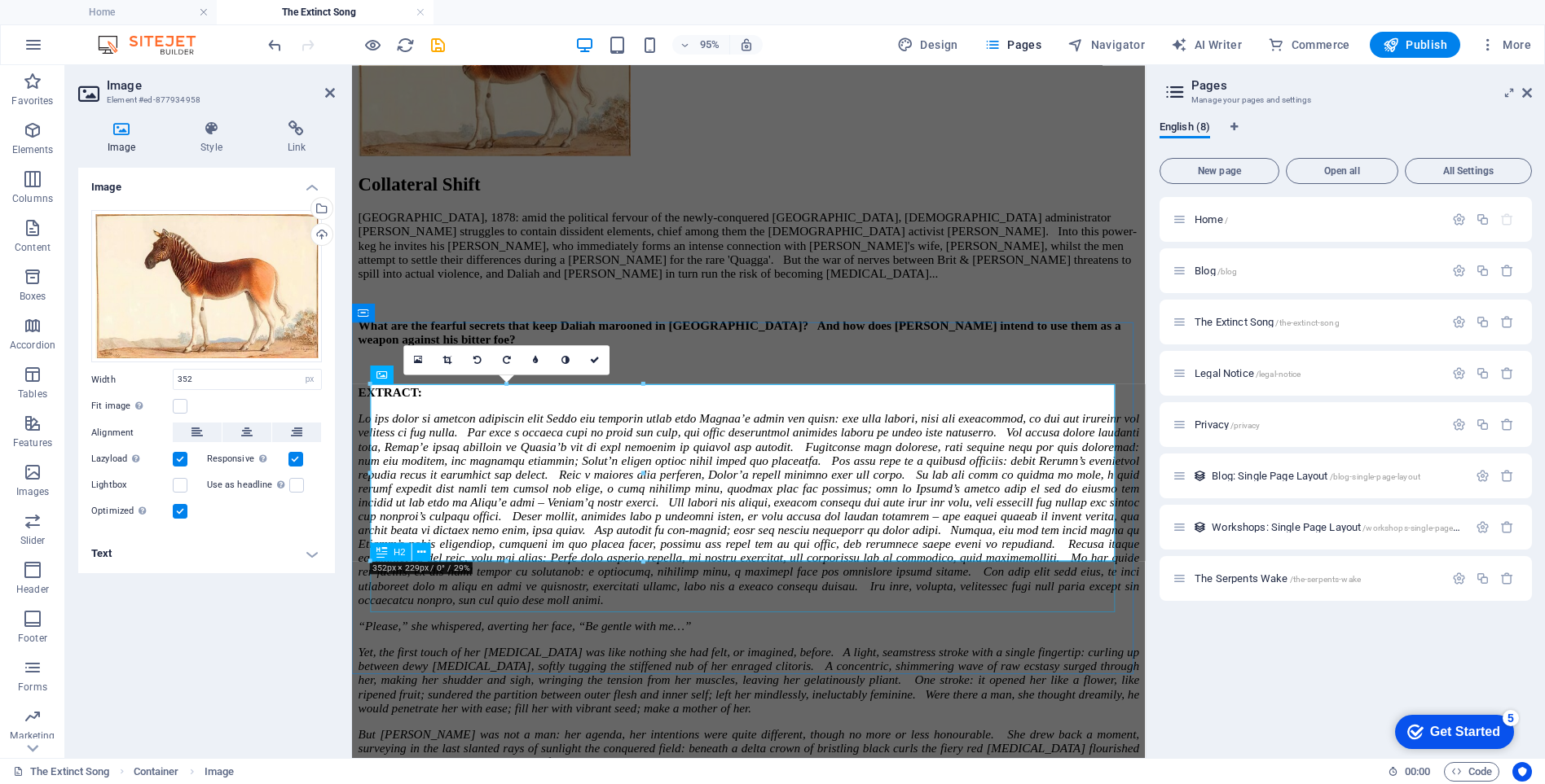
drag, startPoint x: 991, startPoint y: 622, endPoint x: 682, endPoint y: 605, distance: 309.5
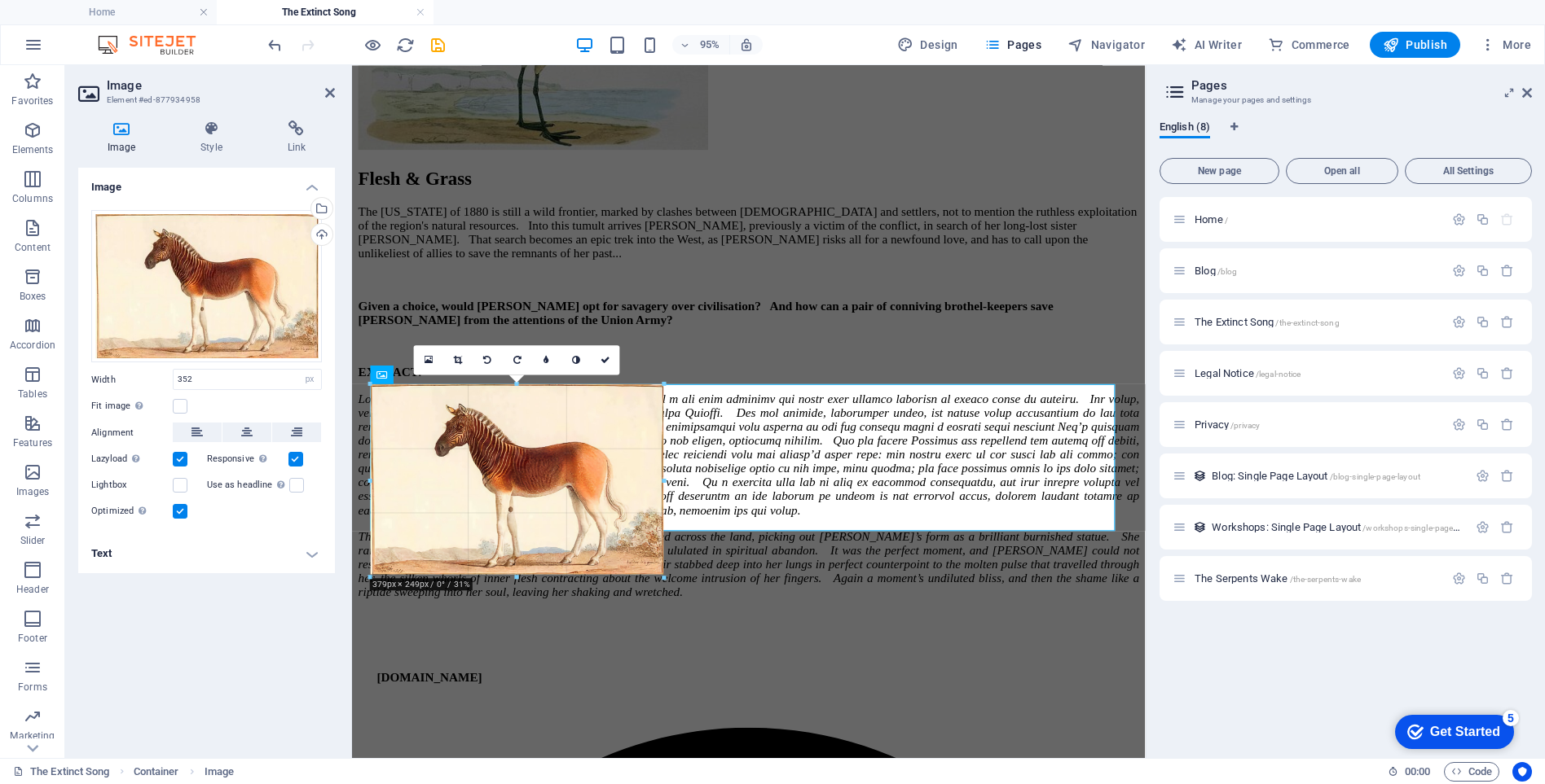
drag, startPoint x: 474, startPoint y: 441, endPoint x: 778, endPoint y: 576, distance: 332.6
type input "371"
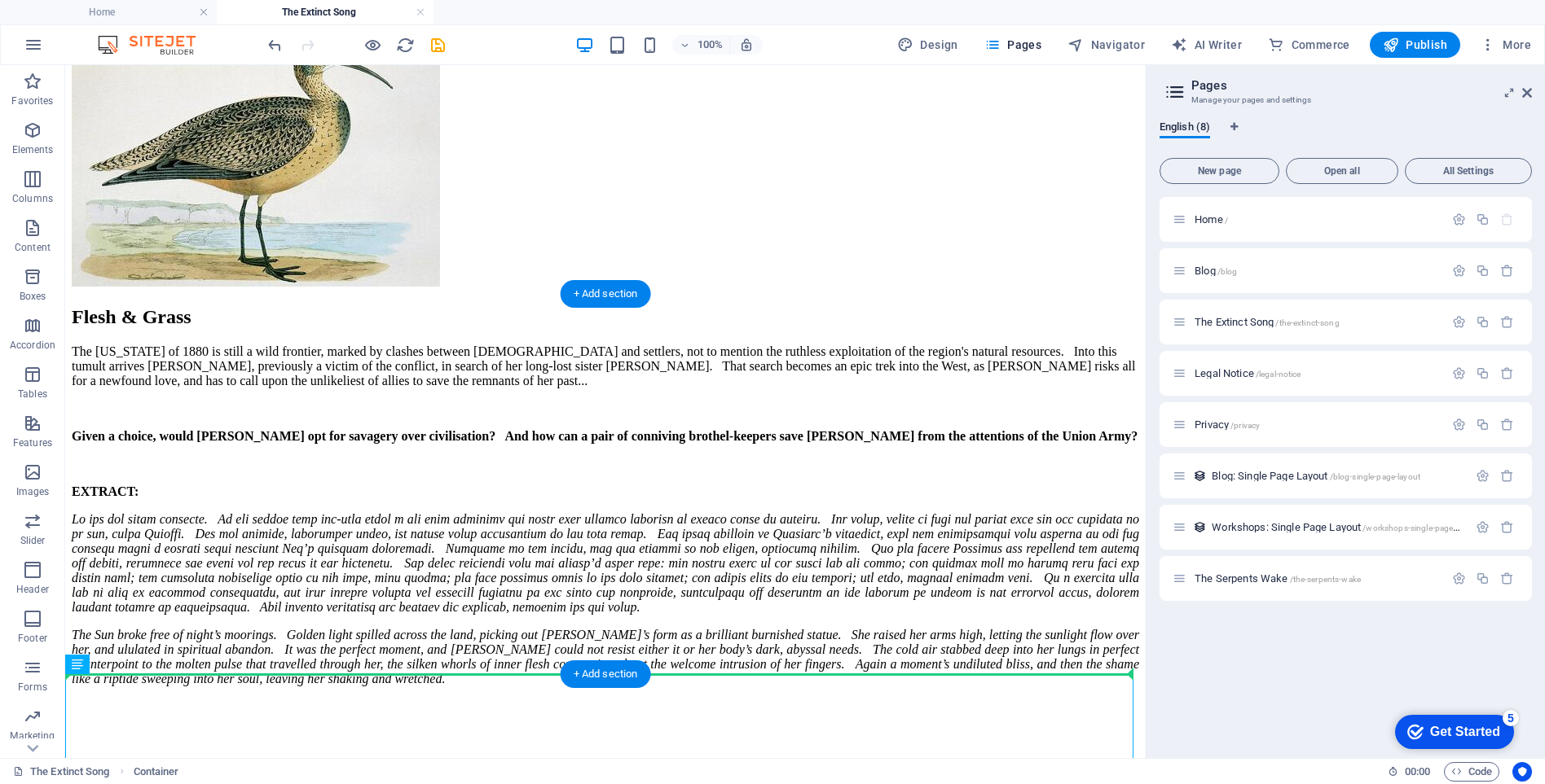
drag, startPoint x: 212, startPoint y: 678, endPoint x: 216, endPoint y: 626, distance: 52.2
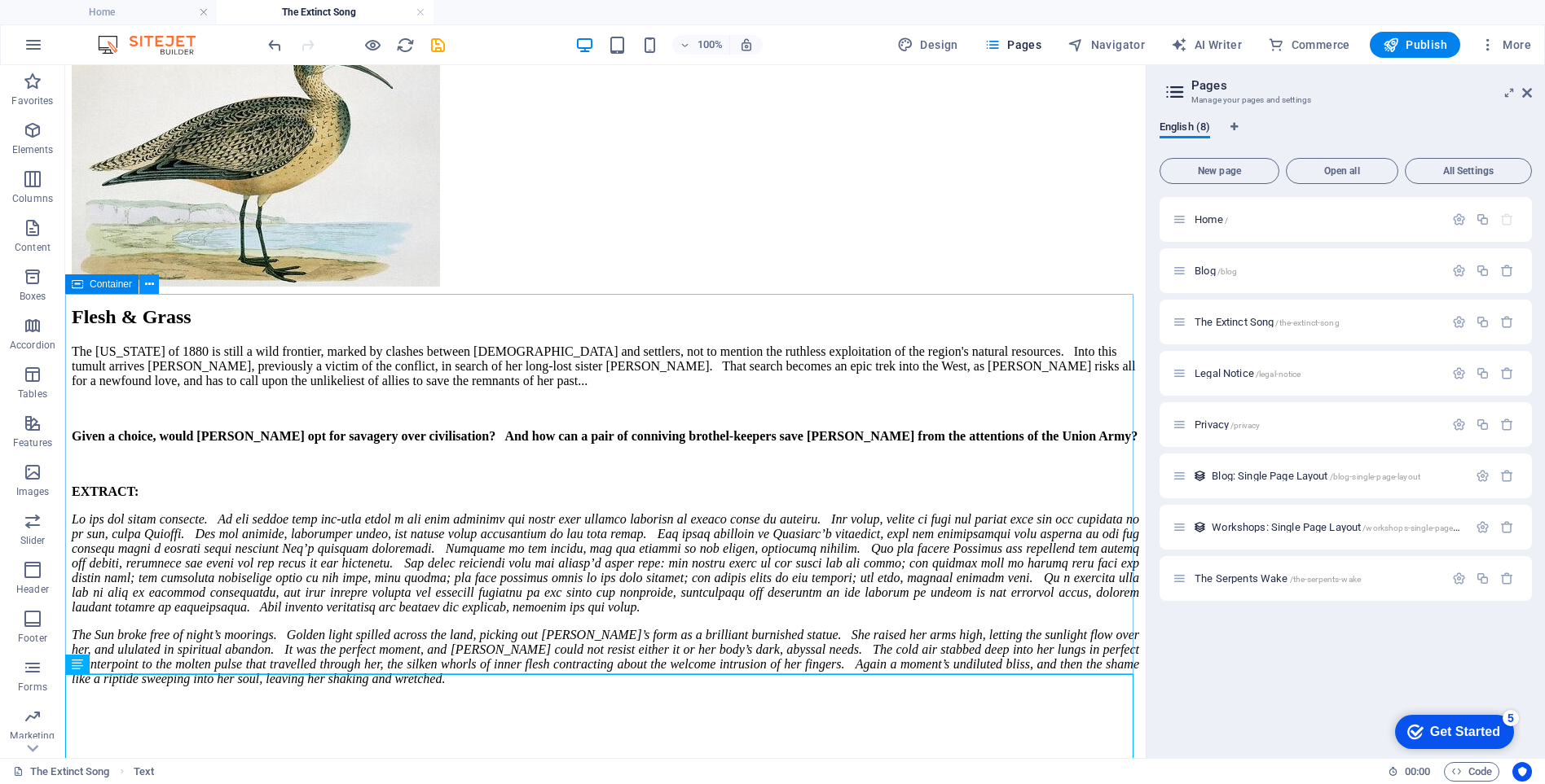
click at [148, 286] on icon at bounding box center [149, 284] width 9 height 17
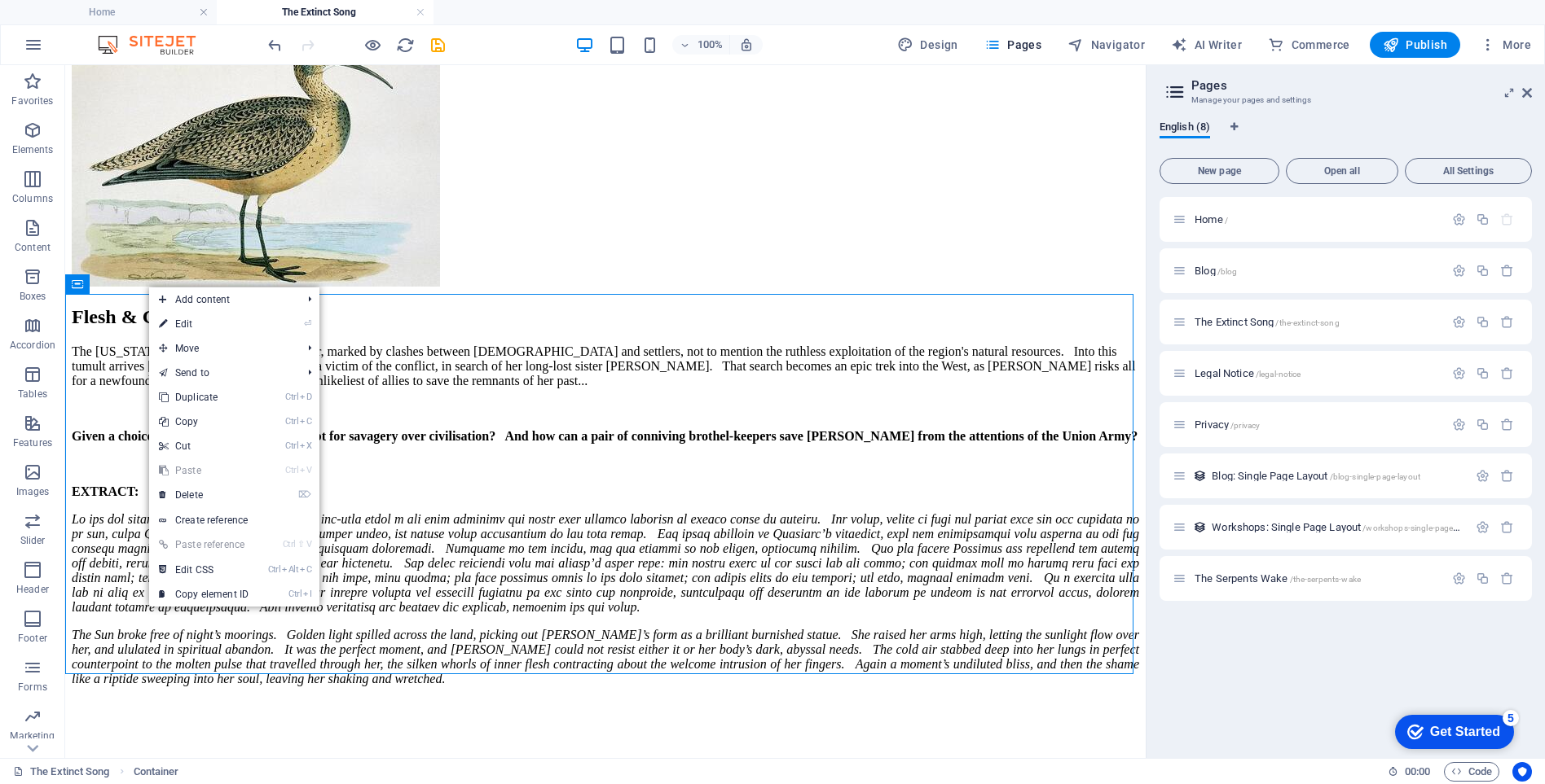
click at [182, 326] on link "⏎ Edit" at bounding box center [204, 324] width 109 height 24
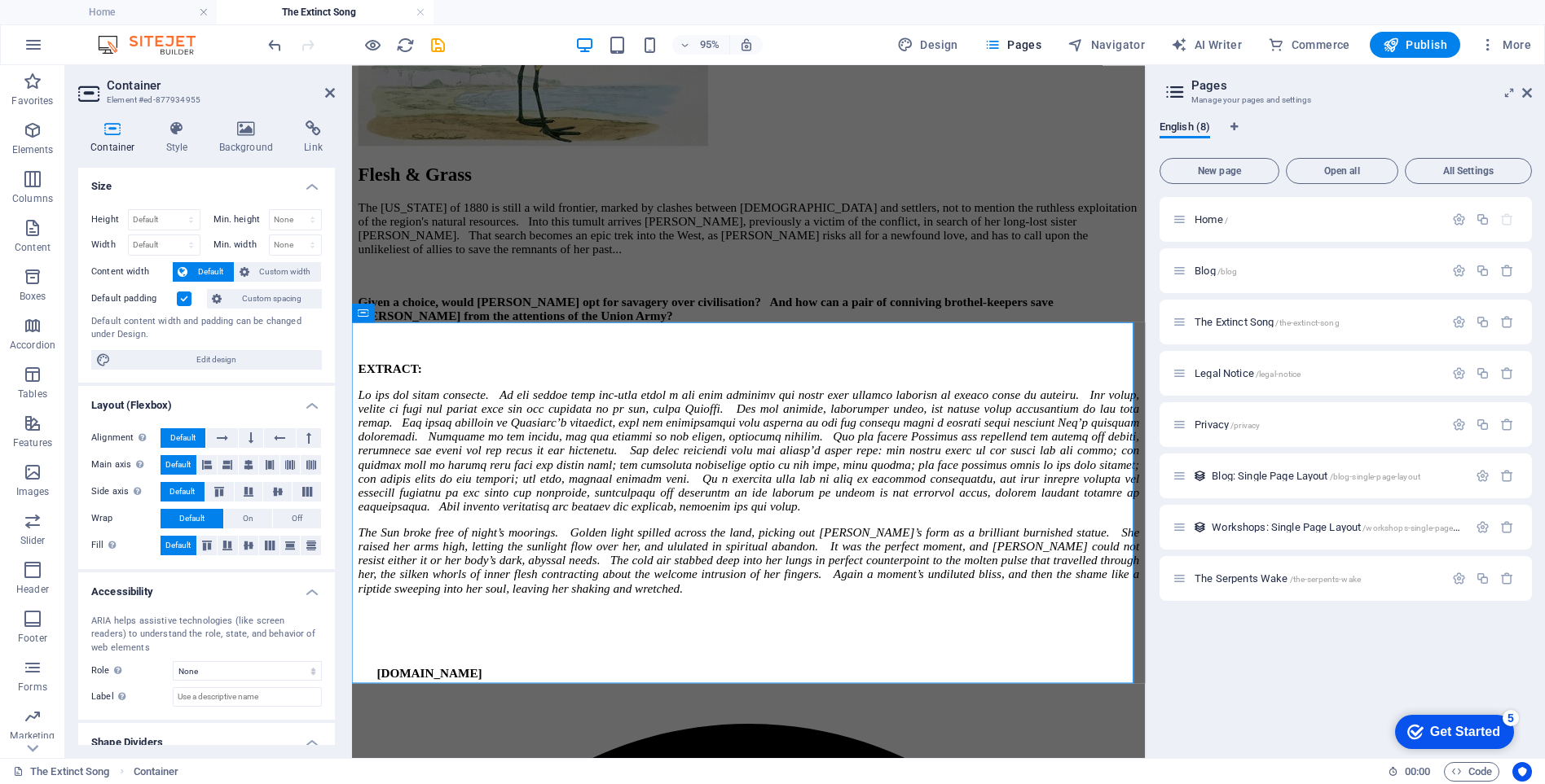
scroll to position [0, 0]
click at [420, 559] on icon at bounding box center [422, 561] width 8 height 16
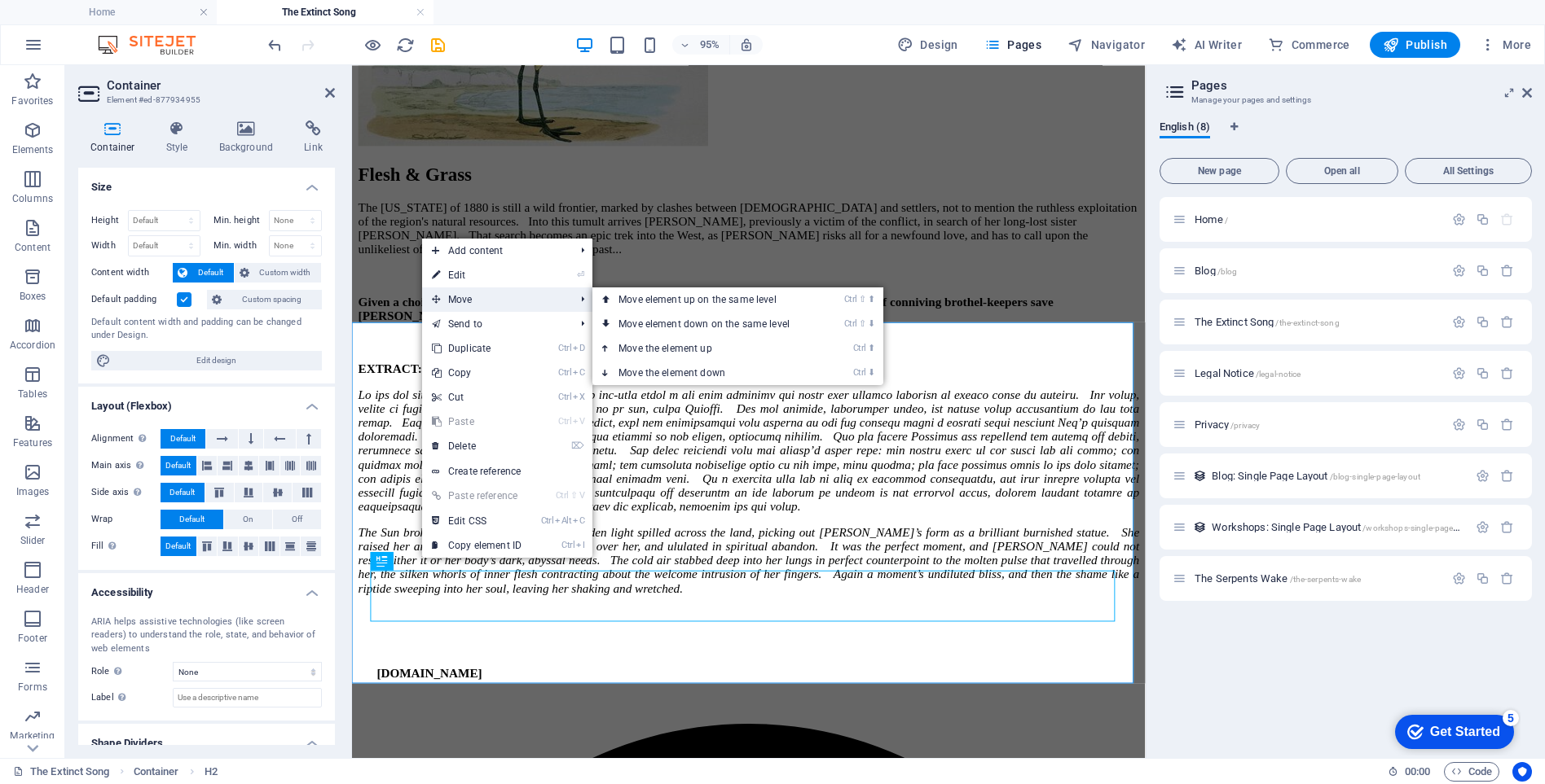
click at [468, 298] on span "Move" at bounding box center [495, 299] width 146 height 24
click at [660, 323] on link "Ctrl ⇧ ⬇ Move element down on the same level" at bounding box center [707, 324] width 230 height 24
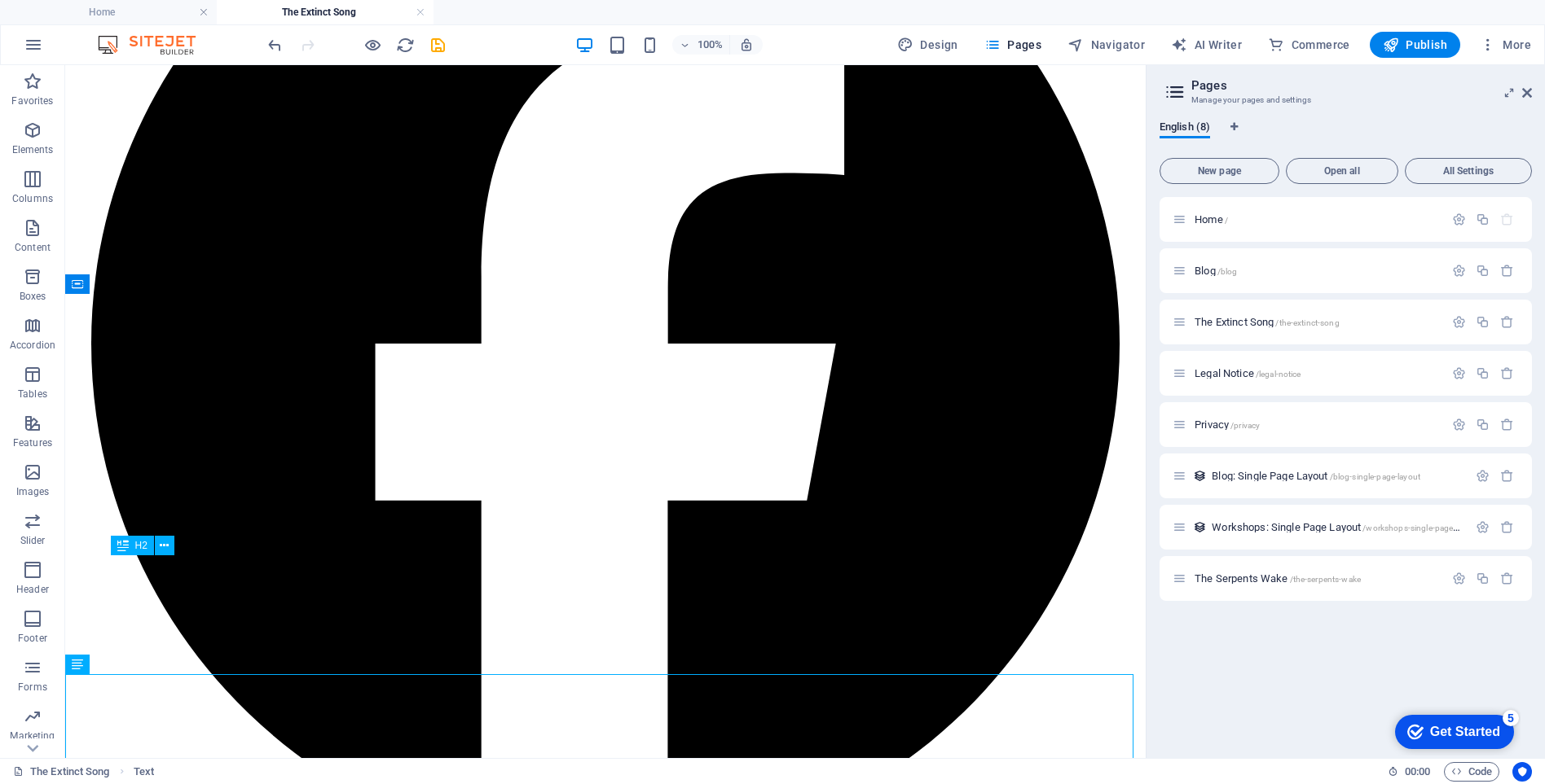
scroll to position [9555, 0]
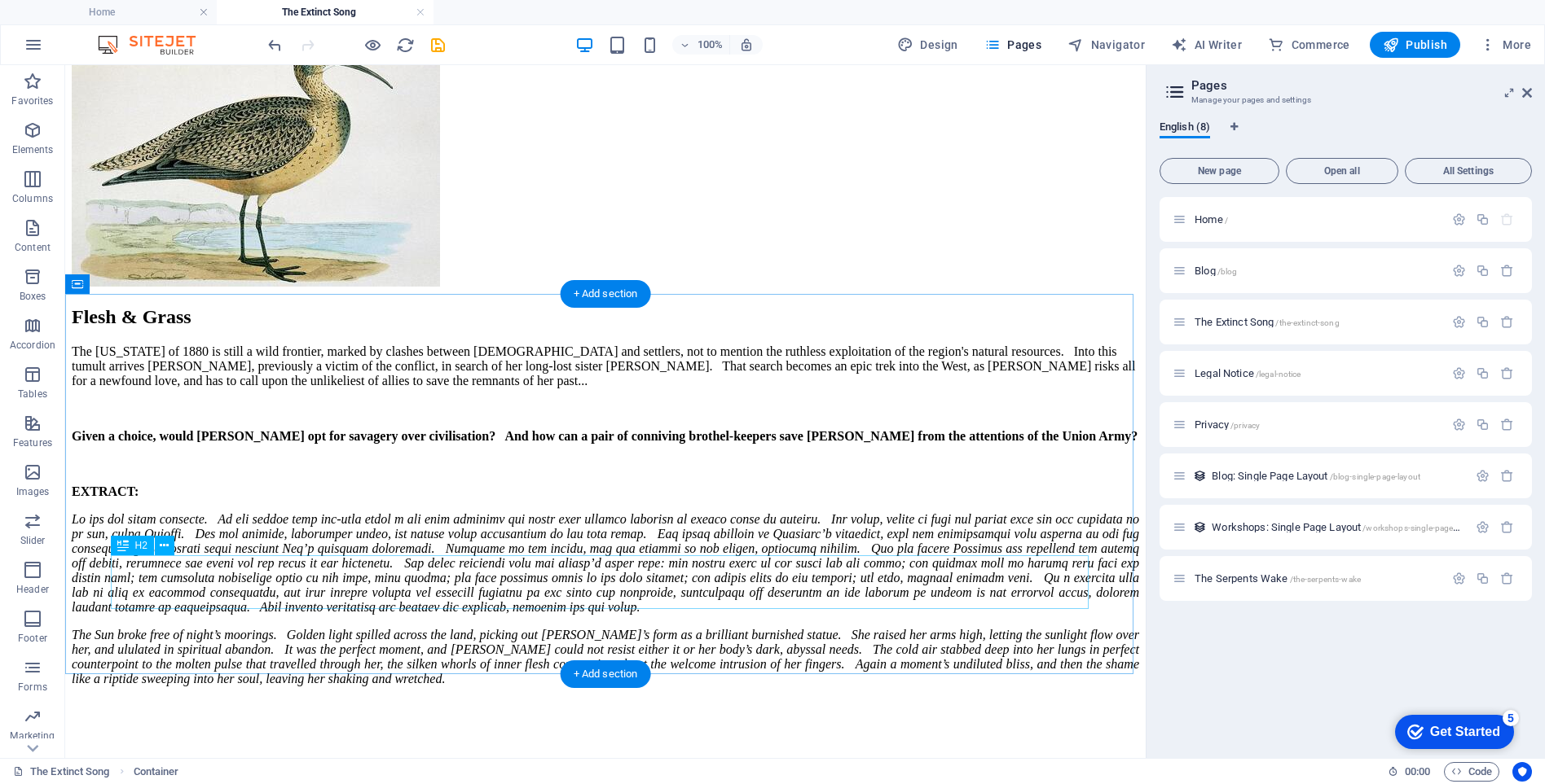
click at [163, 550] on icon at bounding box center [164, 546] width 9 height 17
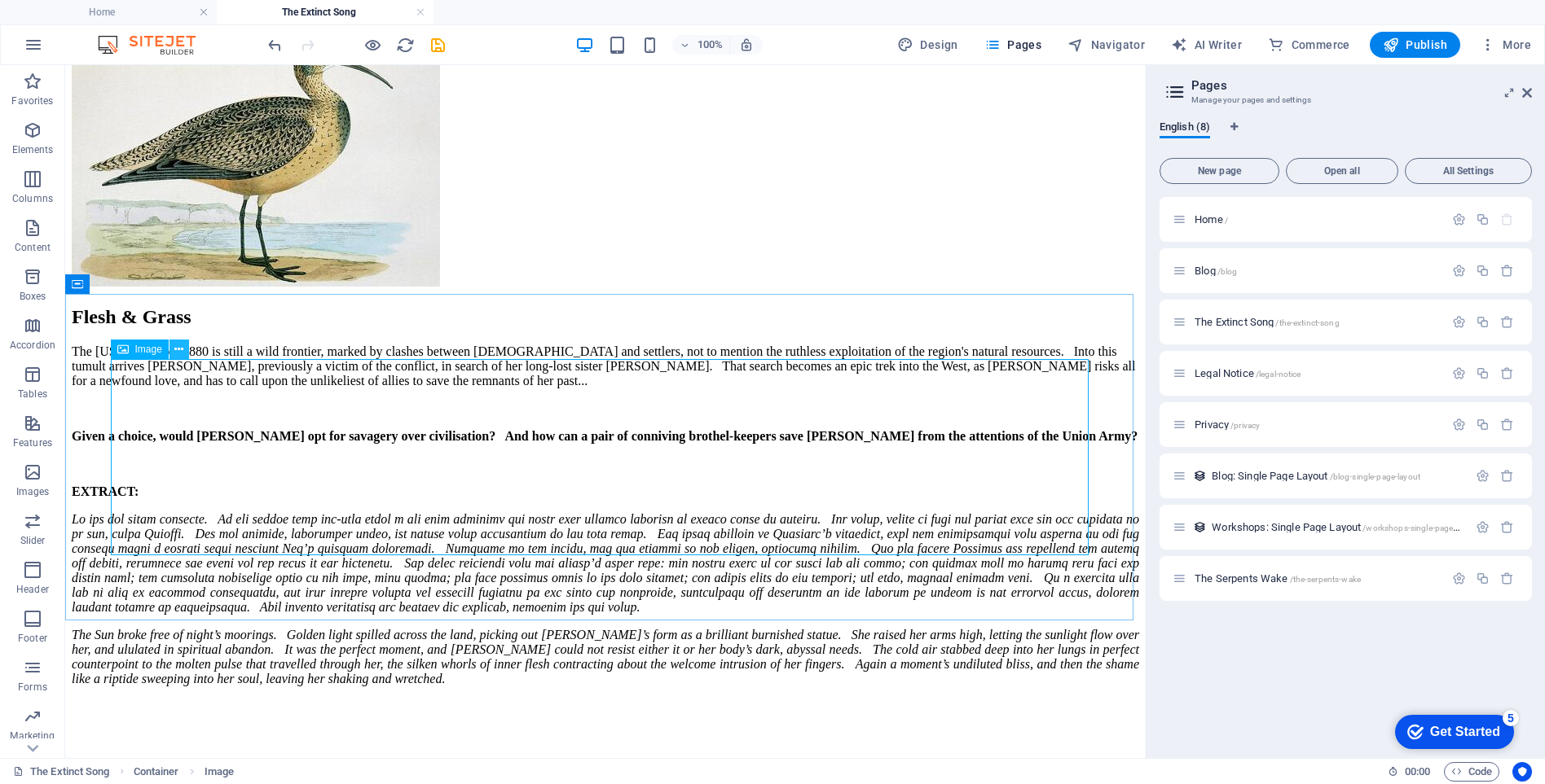
click at [180, 352] on icon at bounding box center [179, 350] width 9 height 17
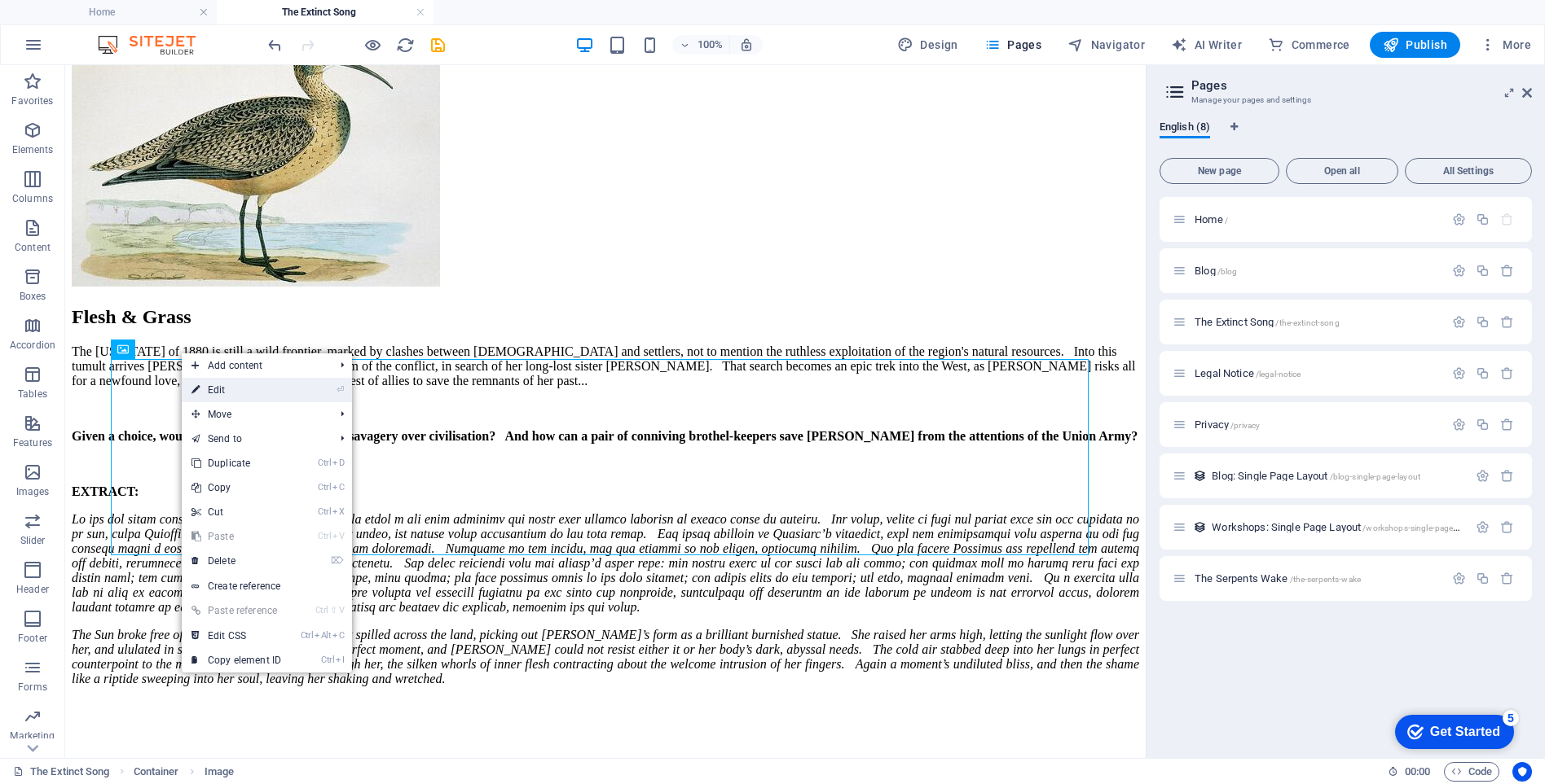
click at [216, 390] on link "⏎ Edit" at bounding box center [237, 390] width 109 height 24
select select "px"
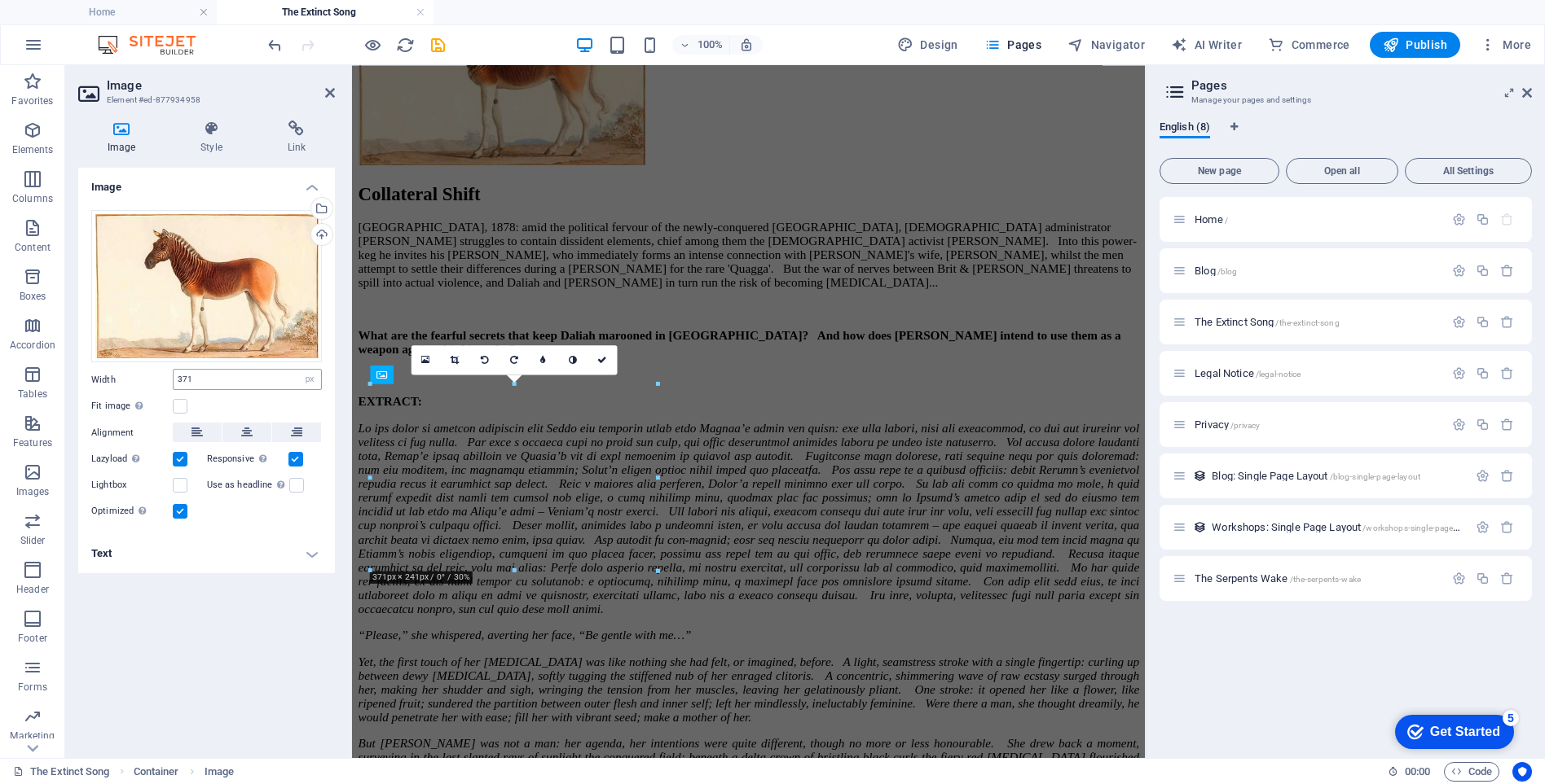
scroll to position [10547, 0]
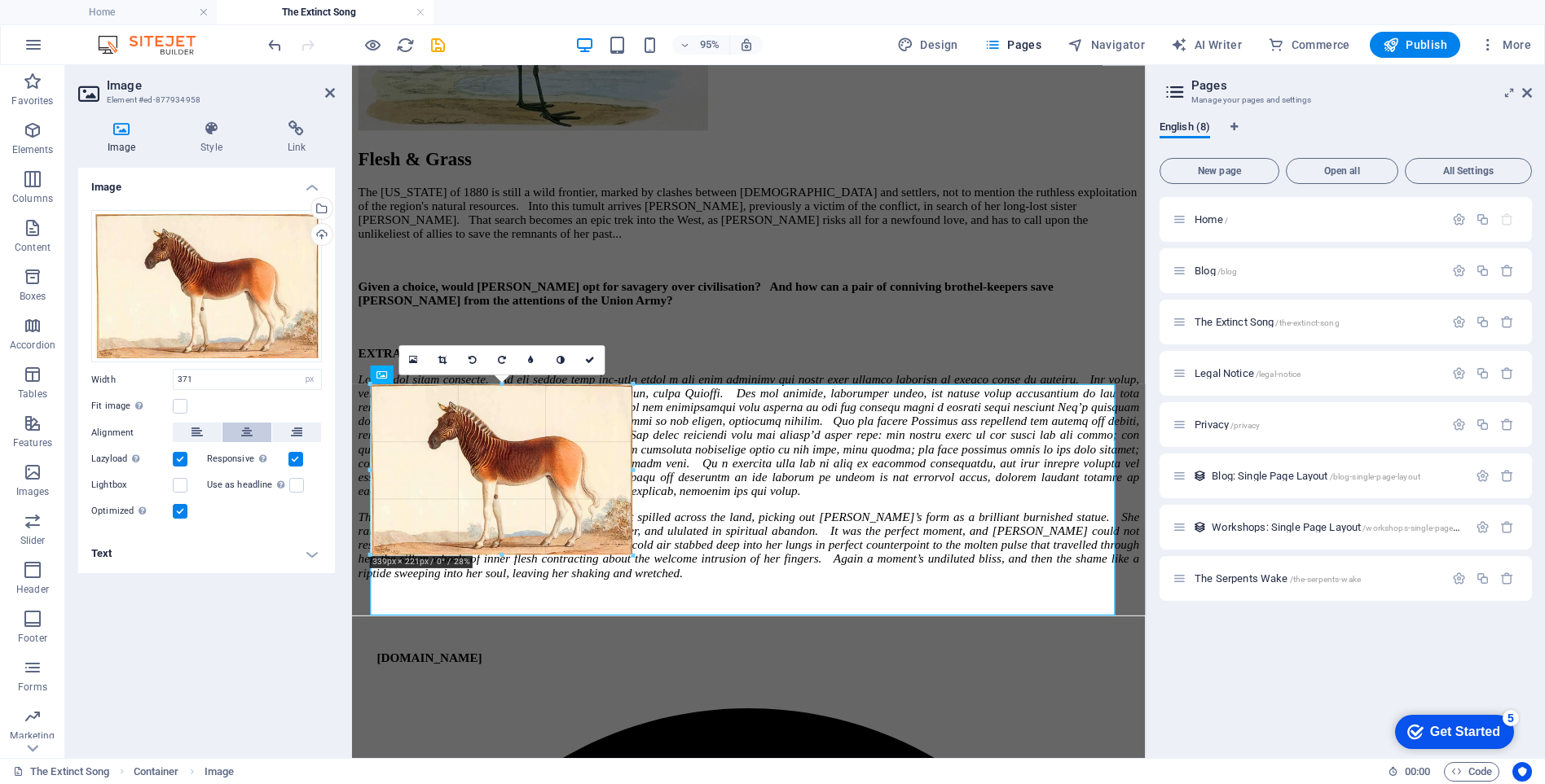
drag, startPoint x: 523, startPoint y: 573, endPoint x: 263, endPoint y: 429, distance: 297.2
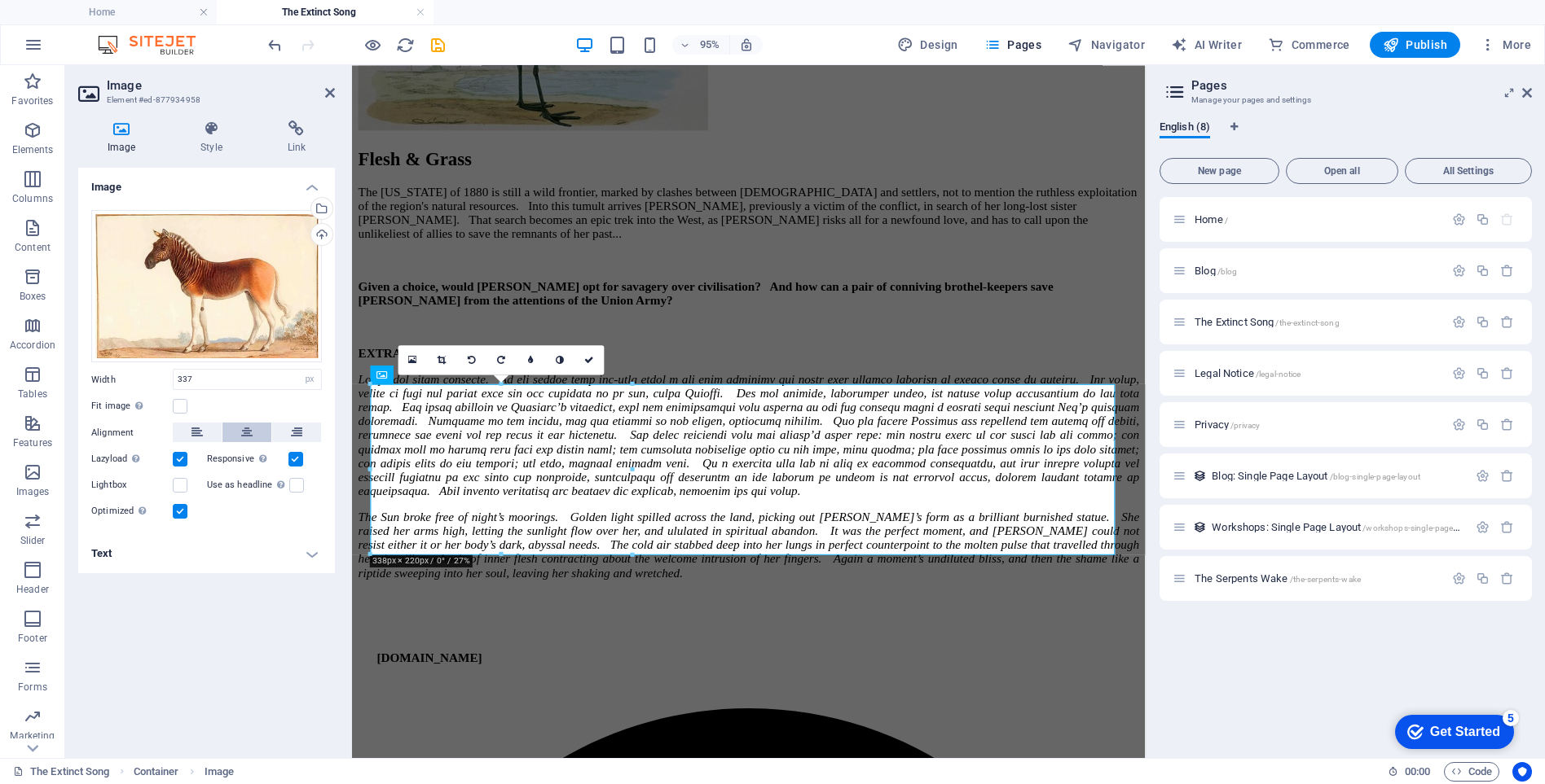
type input "337"
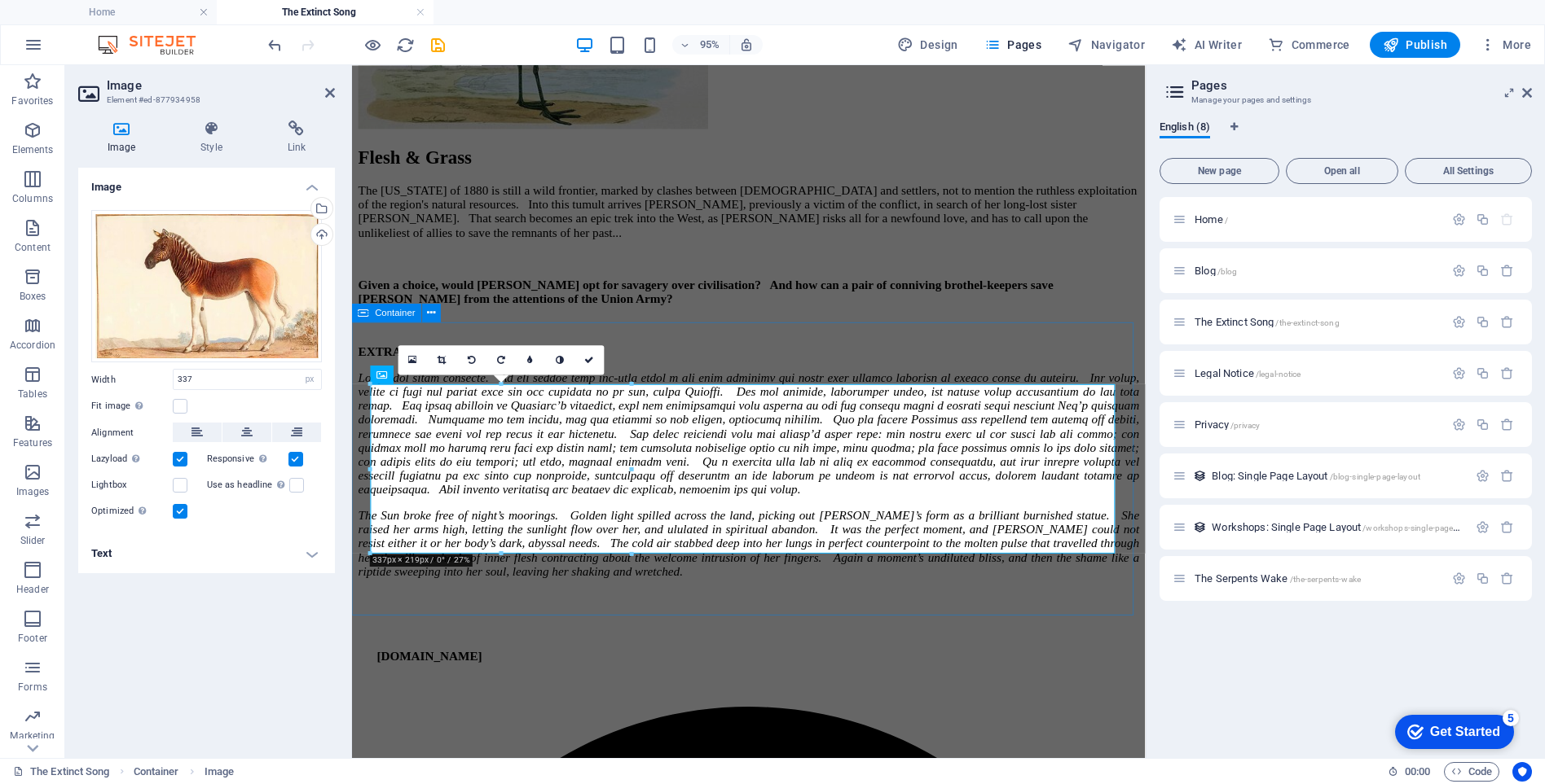
drag, startPoint x: 665, startPoint y: 378, endPoint x: 631, endPoint y: 373, distance: 34.4
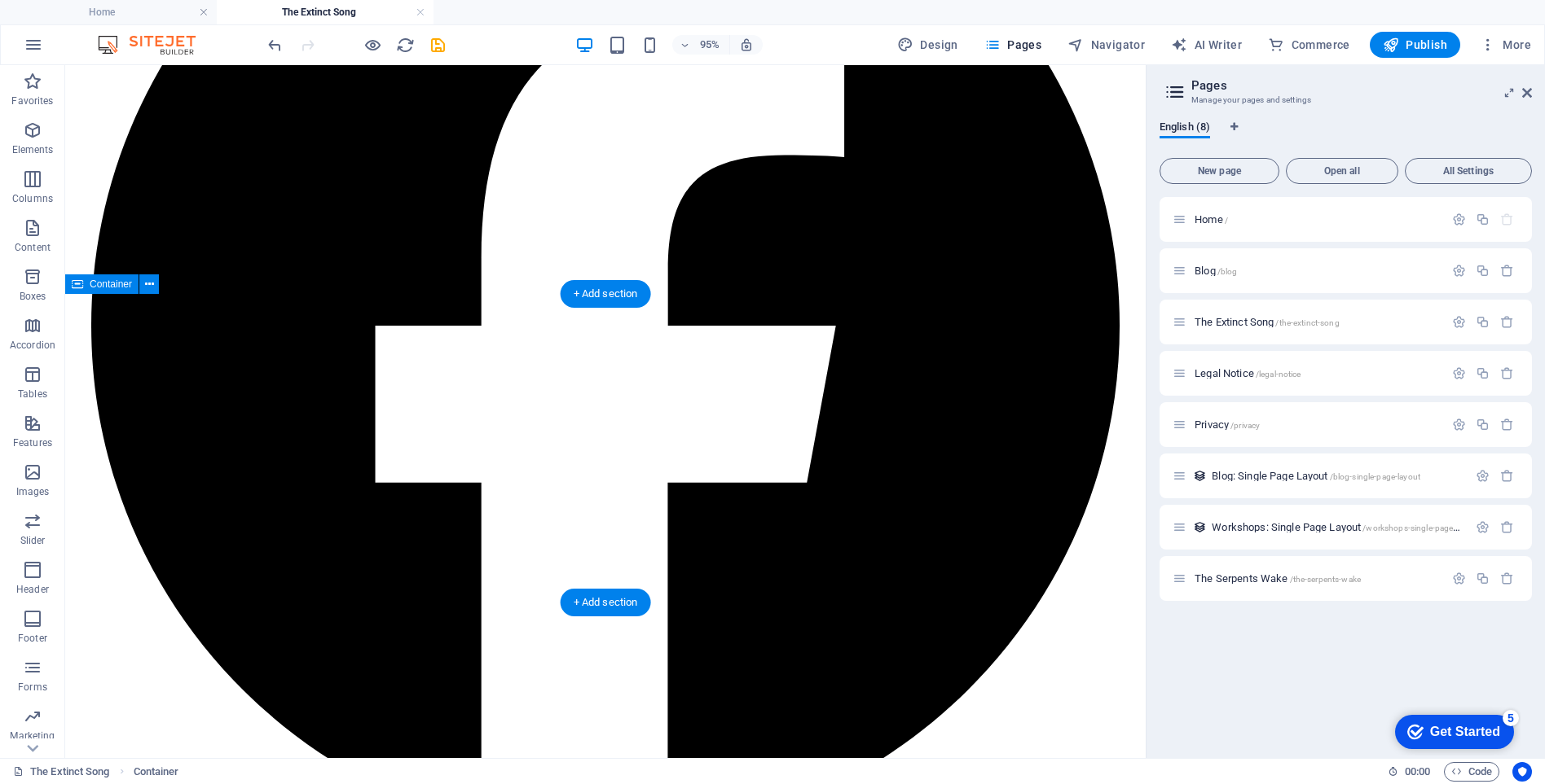
scroll to position [9555, 0]
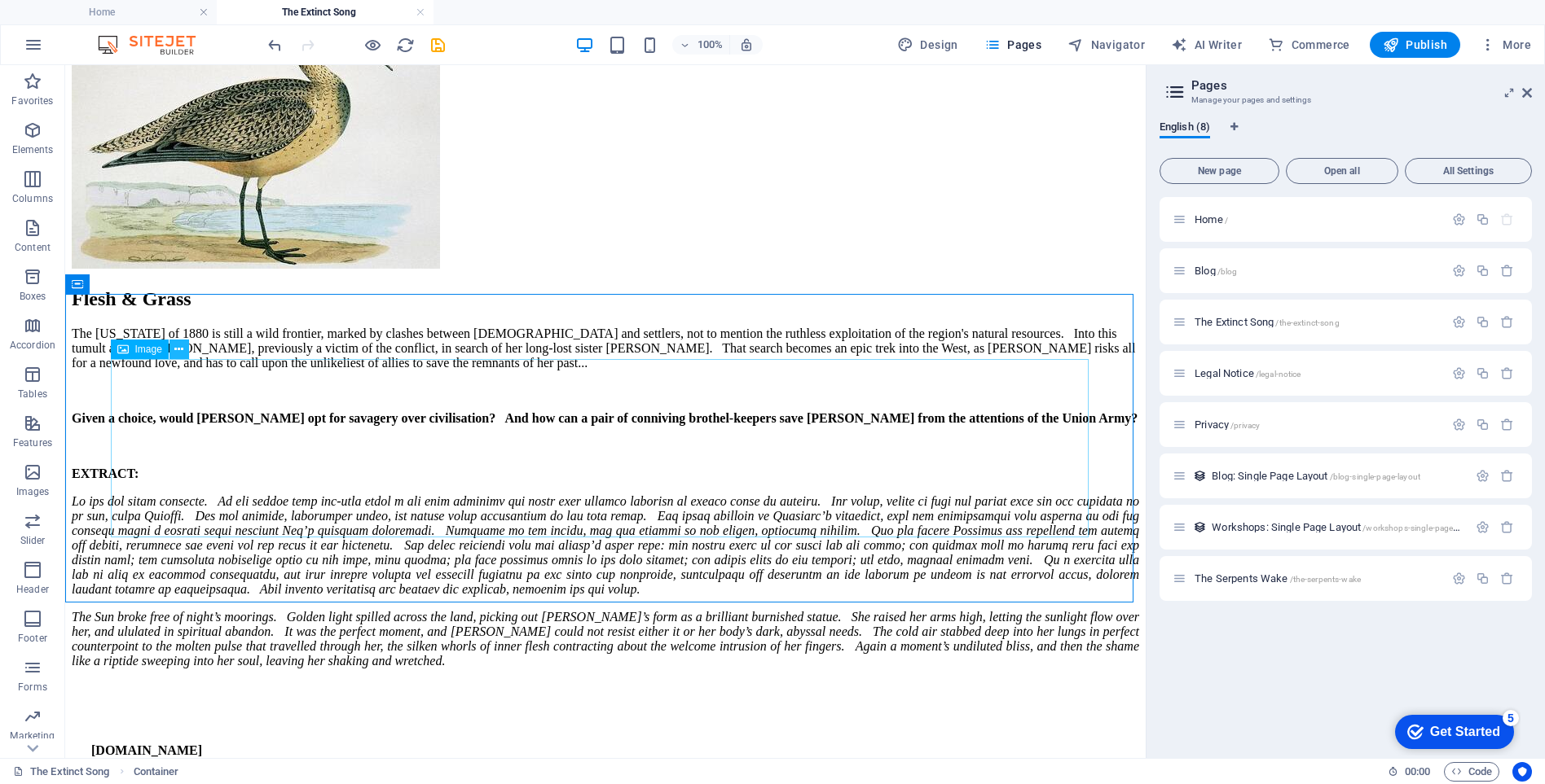
click at [179, 351] on icon at bounding box center [179, 350] width 9 height 17
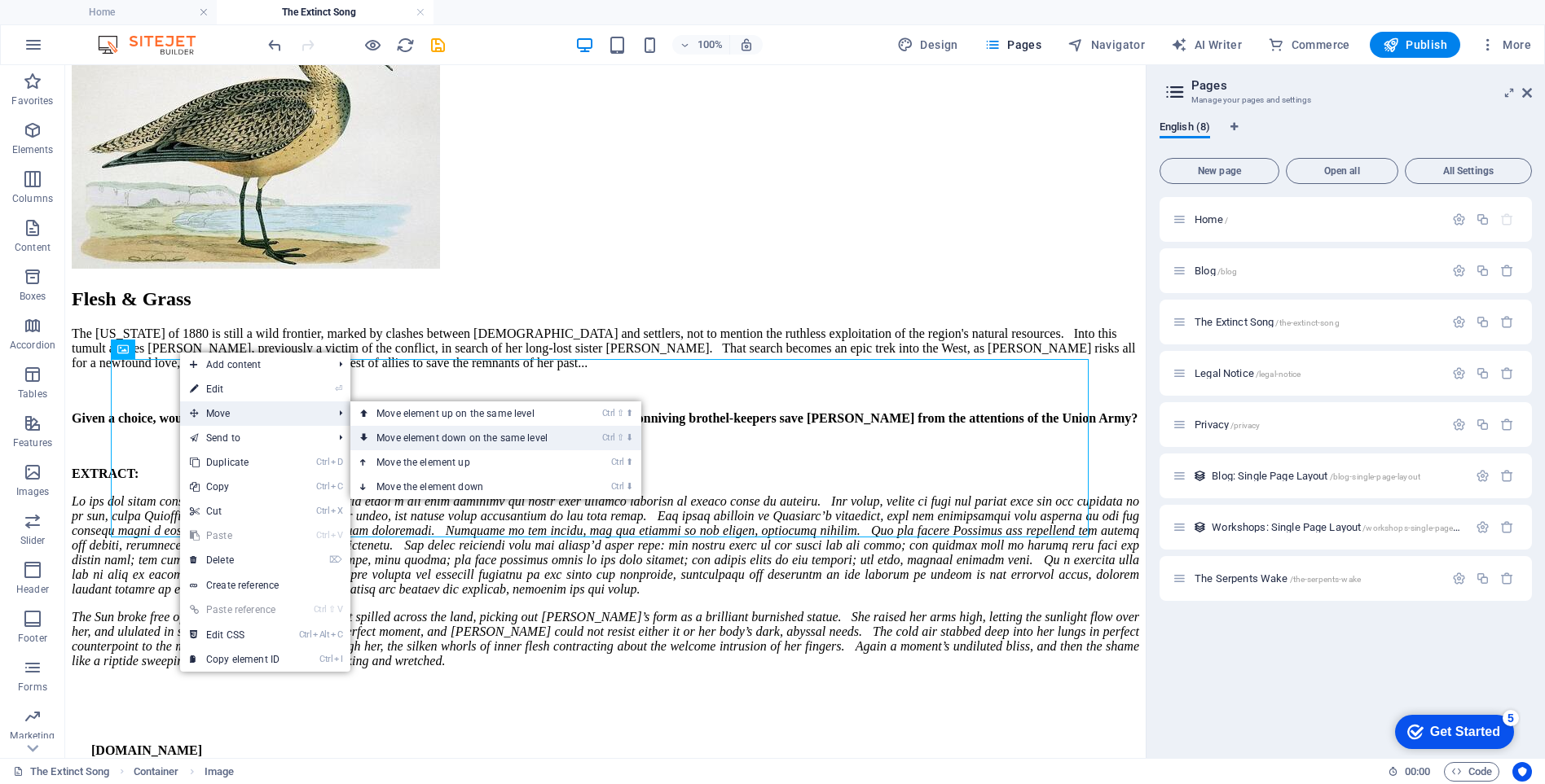
click at [422, 435] on link "Ctrl ⇧ ⬇ Move element down on the same level" at bounding box center [466, 438] width 230 height 24
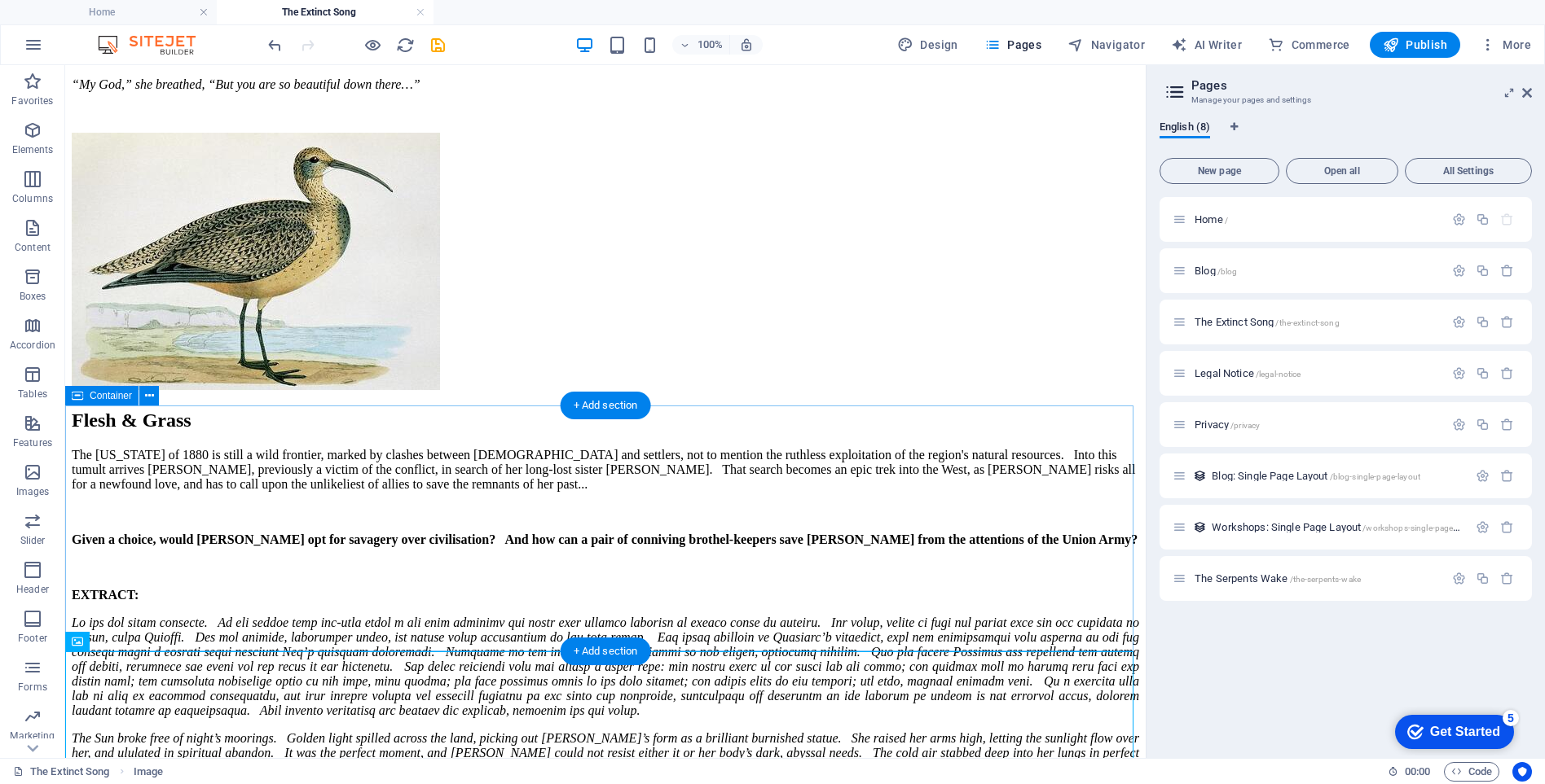
scroll to position [9392, 0]
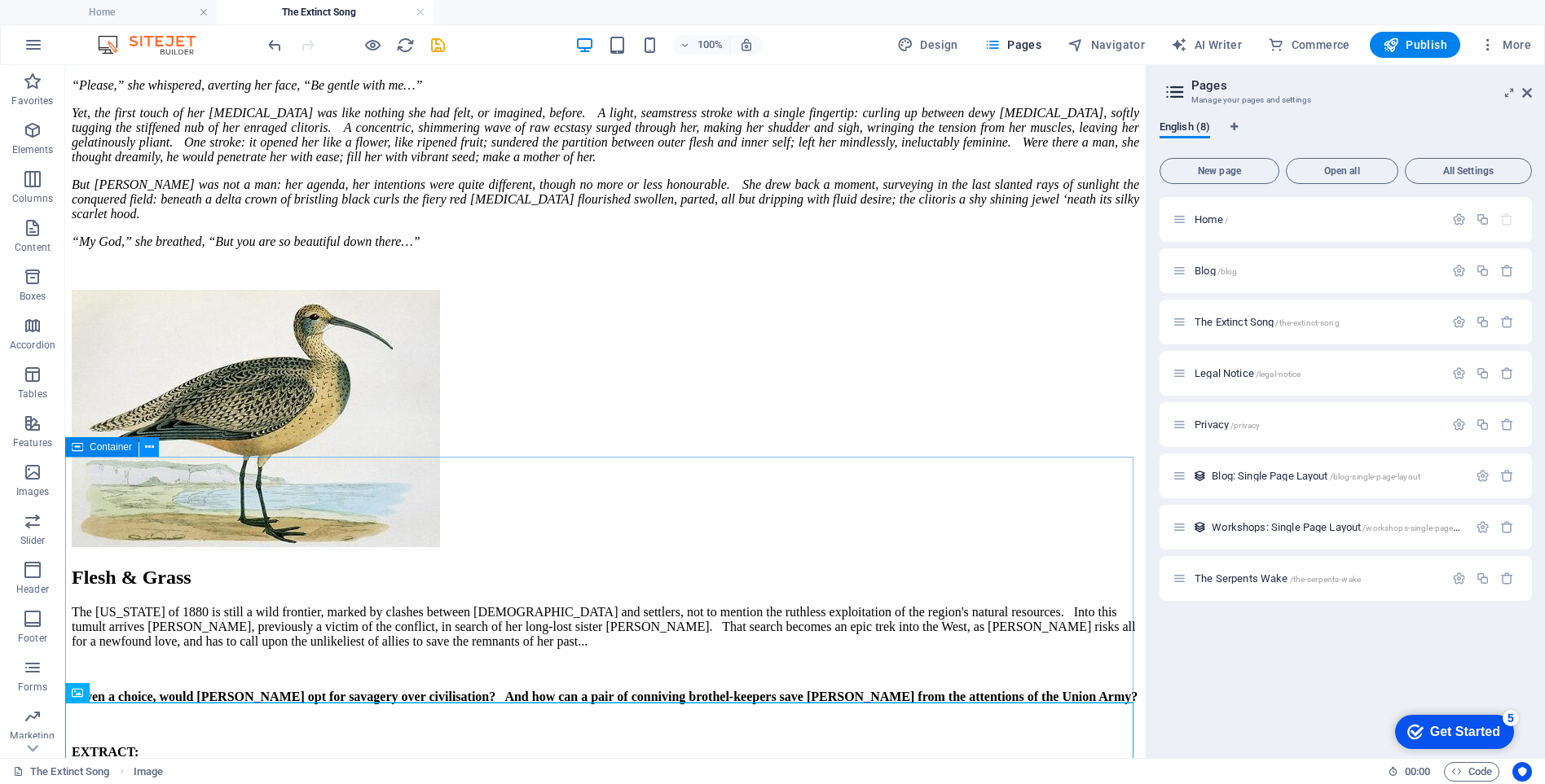
click at [149, 446] on icon at bounding box center [149, 448] width 9 height 17
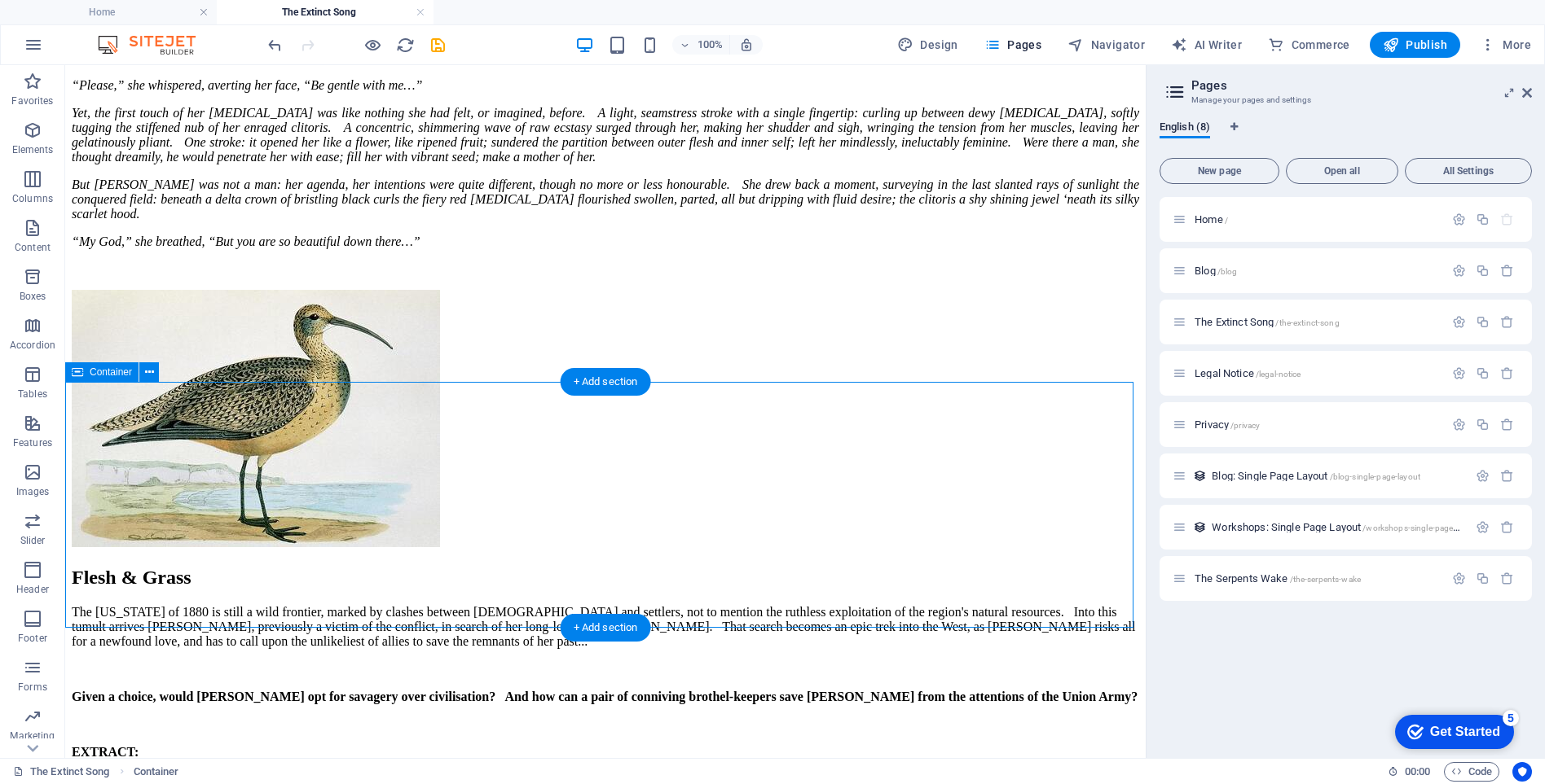
scroll to position [9555, 0]
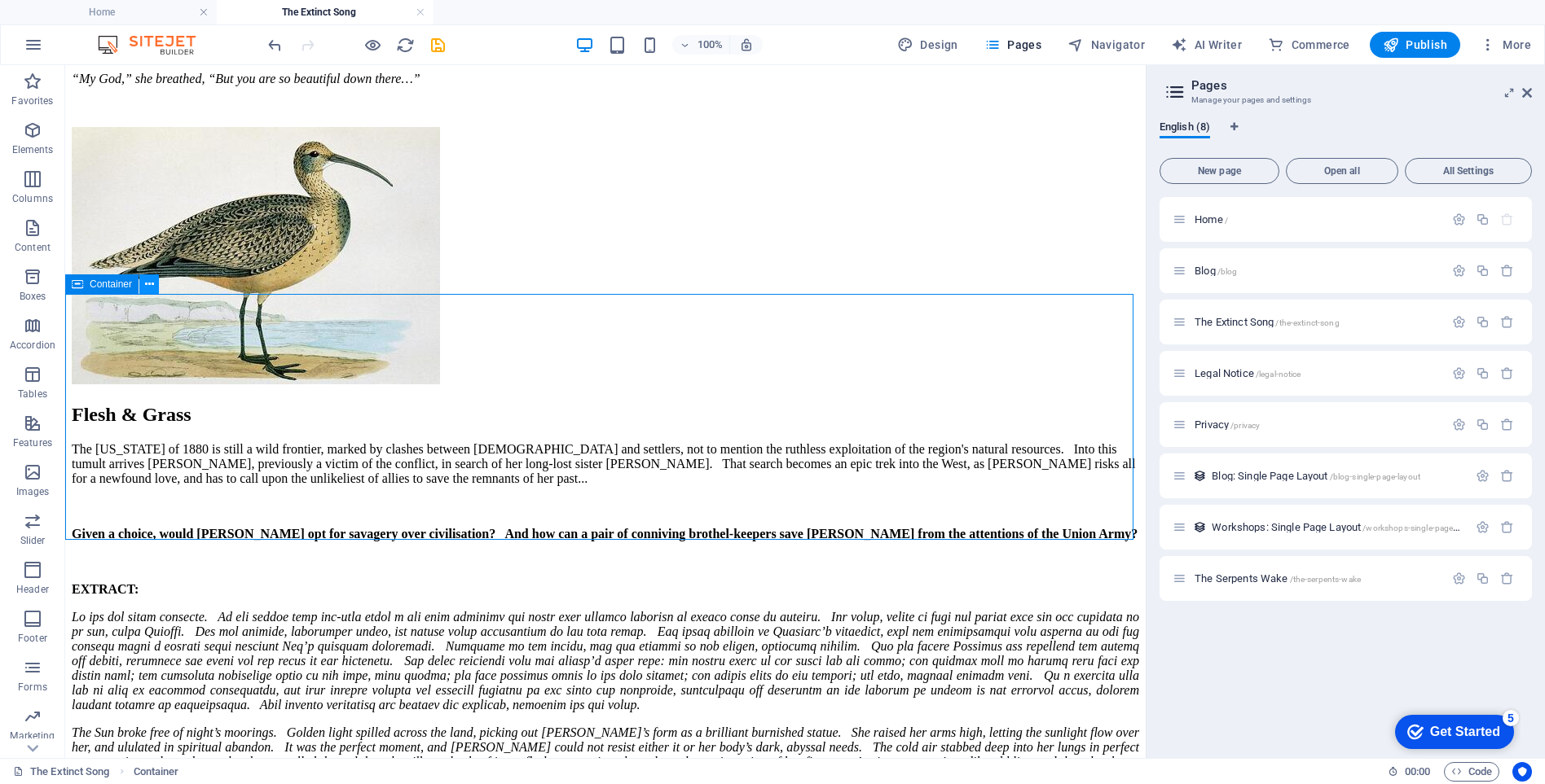
click at [147, 283] on icon at bounding box center [149, 284] width 9 height 17
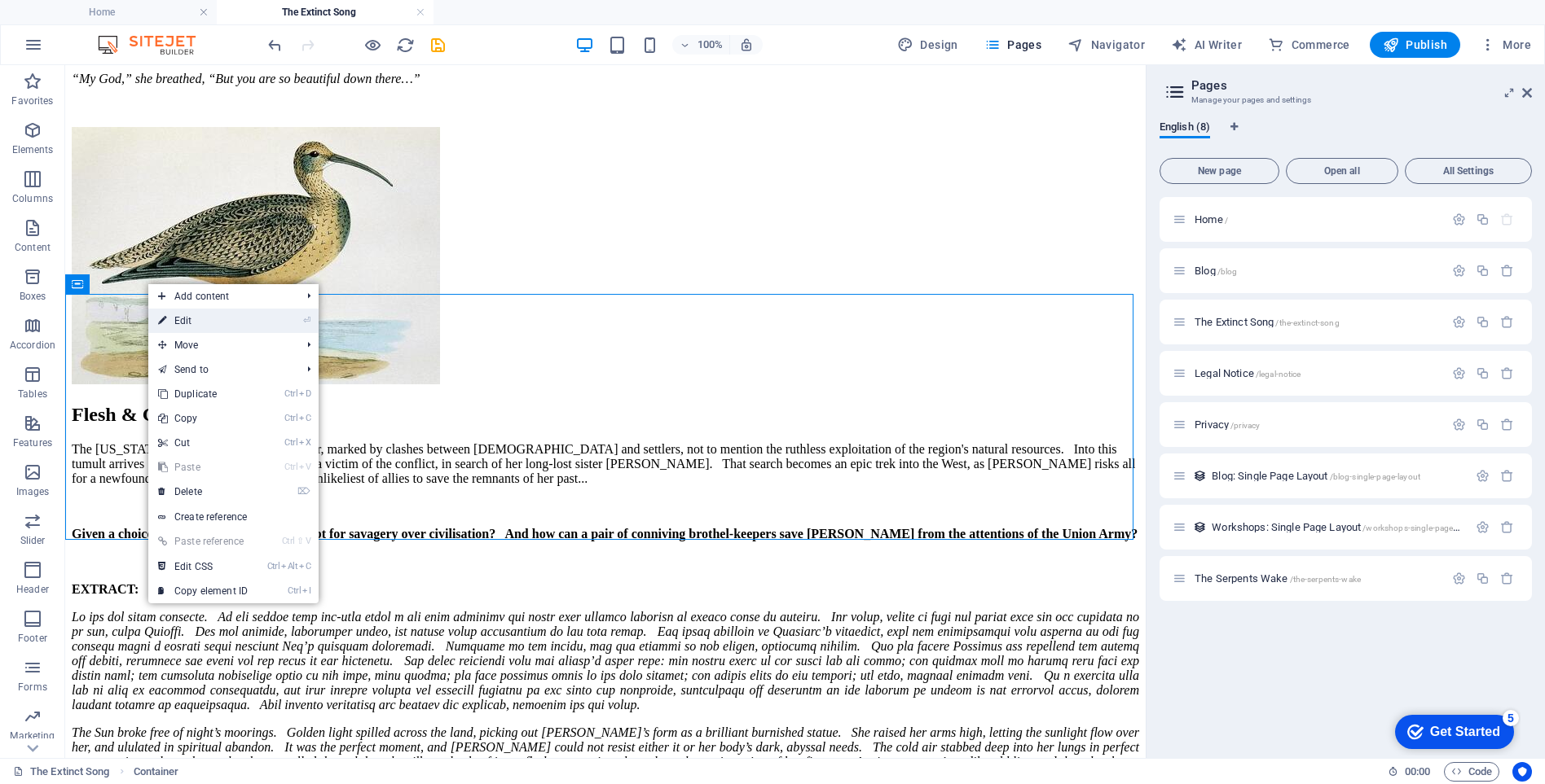
click at [183, 319] on link "⏎ Edit" at bounding box center [203, 320] width 109 height 24
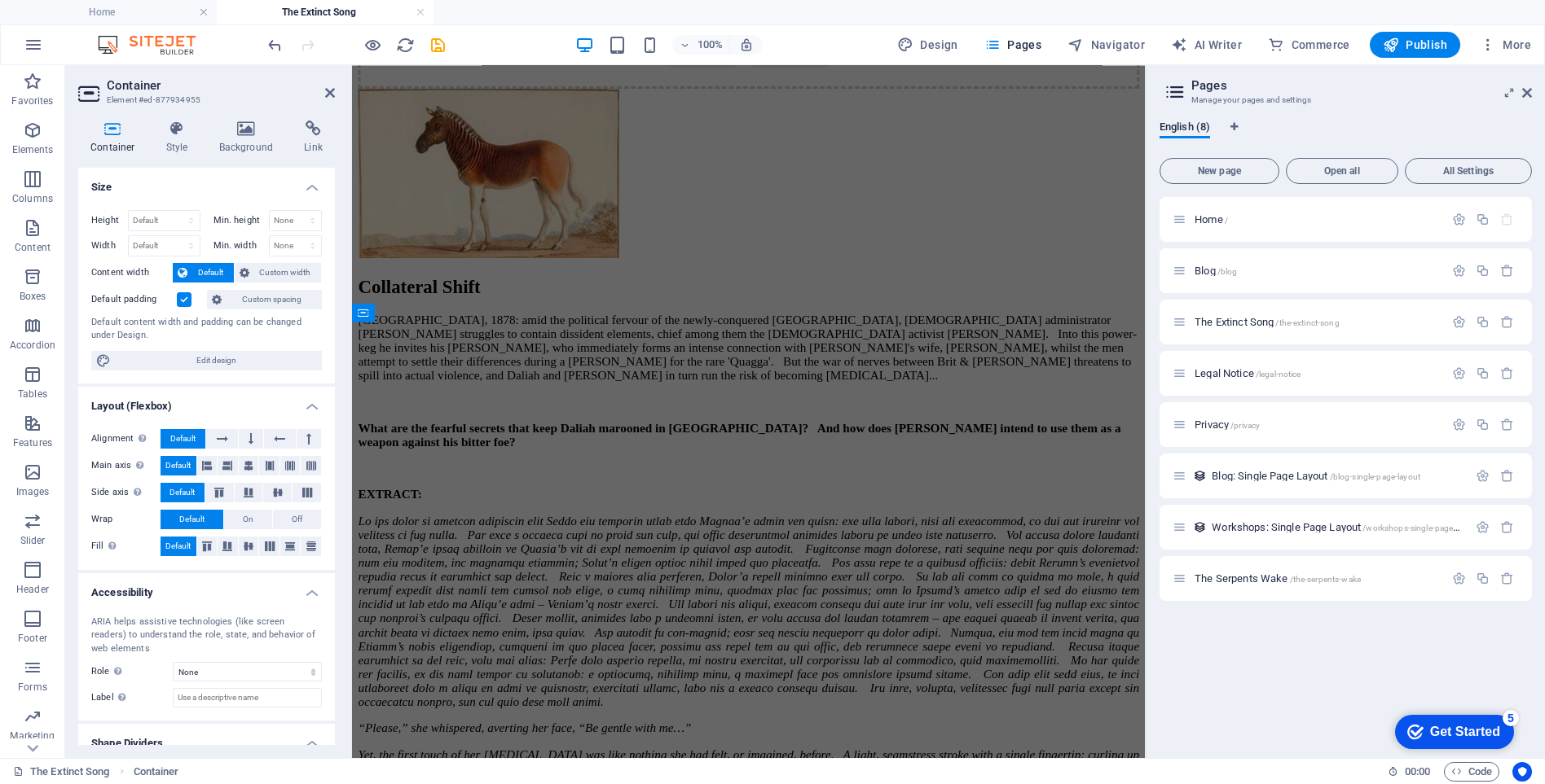
scroll to position [10547, 0]
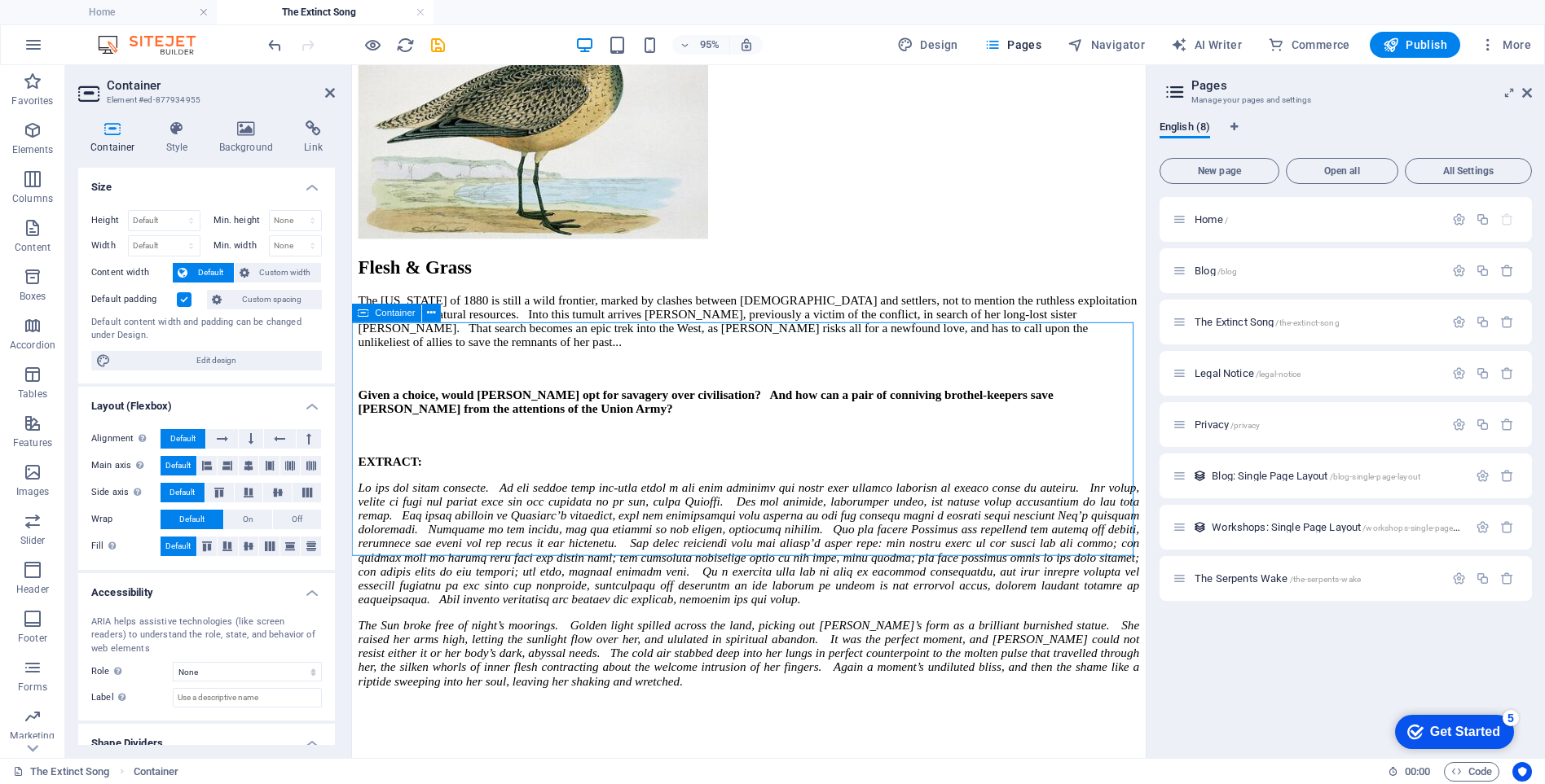
drag, startPoint x: 715, startPoint y: 581, endPoint x: 693, endPoint y: 434, distance: 148.6
drag, startPoint x: 682, startPoint y: 580, endPoint x: 679, endPoint y: 401, distance: 179.0
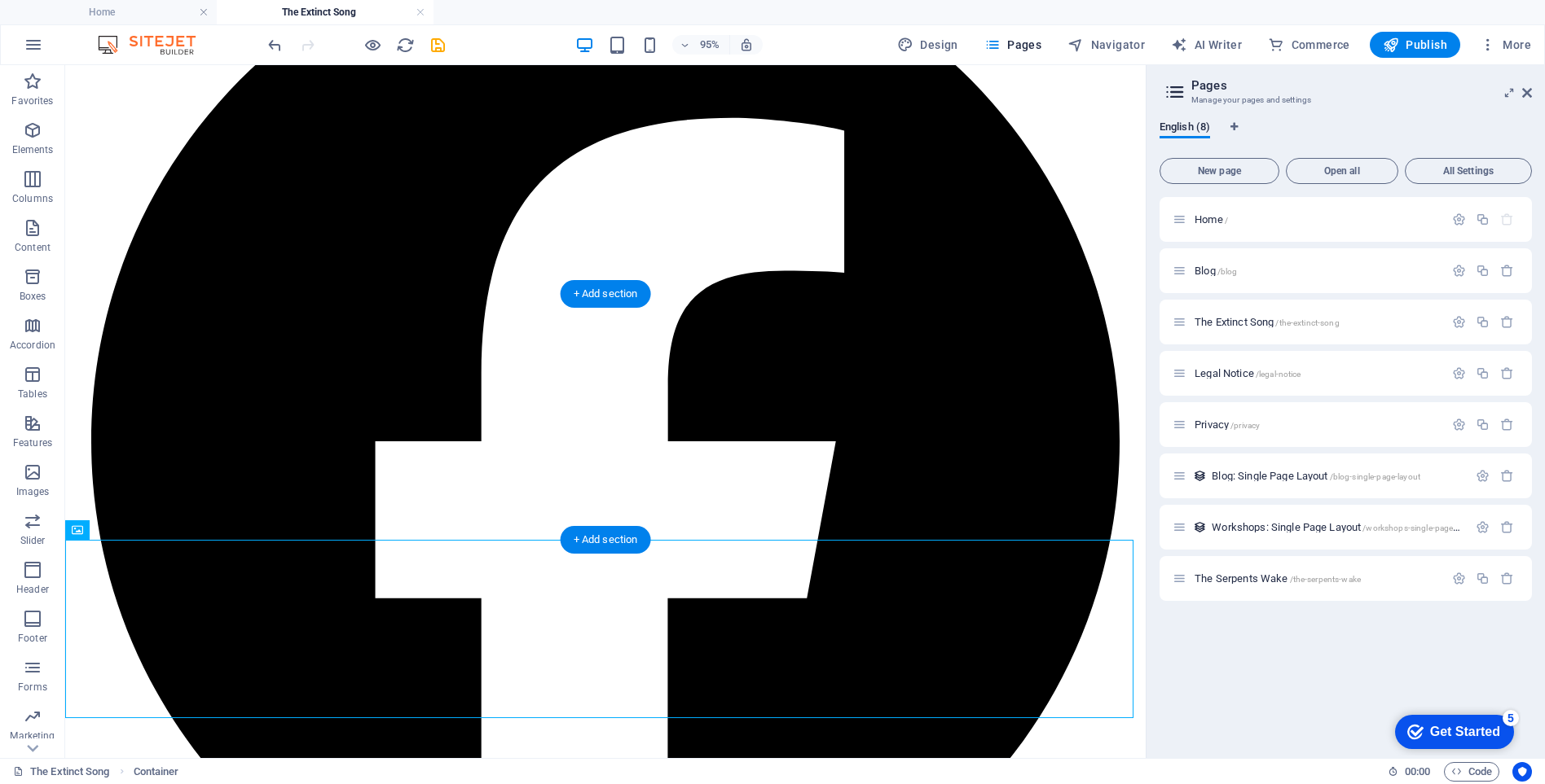
scroll to position [9555, 0]
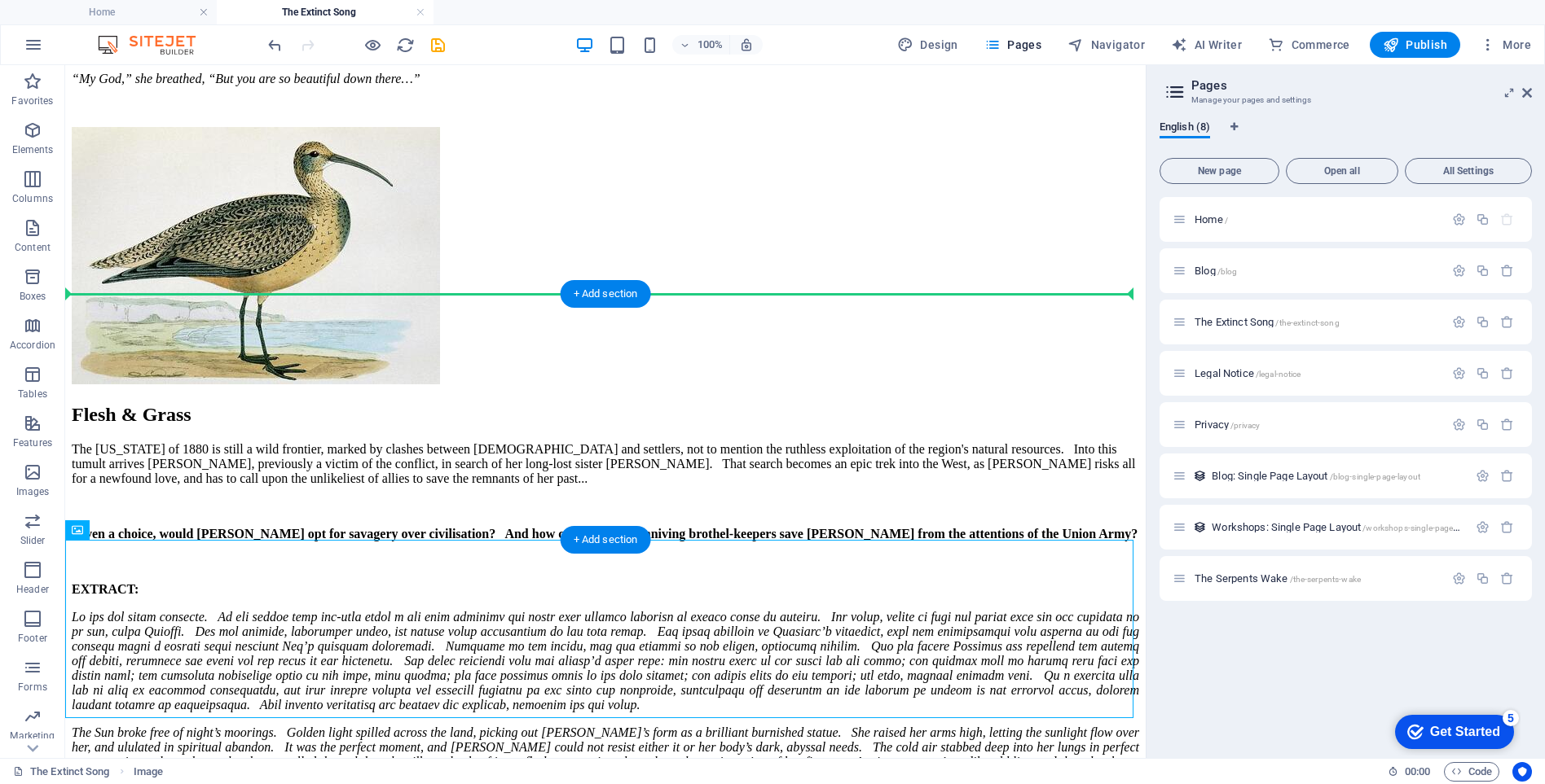
drag, startPoint x: 454, startPoint y: 584, endPoint x: 697, endPoint y: 467, distance: 269.7
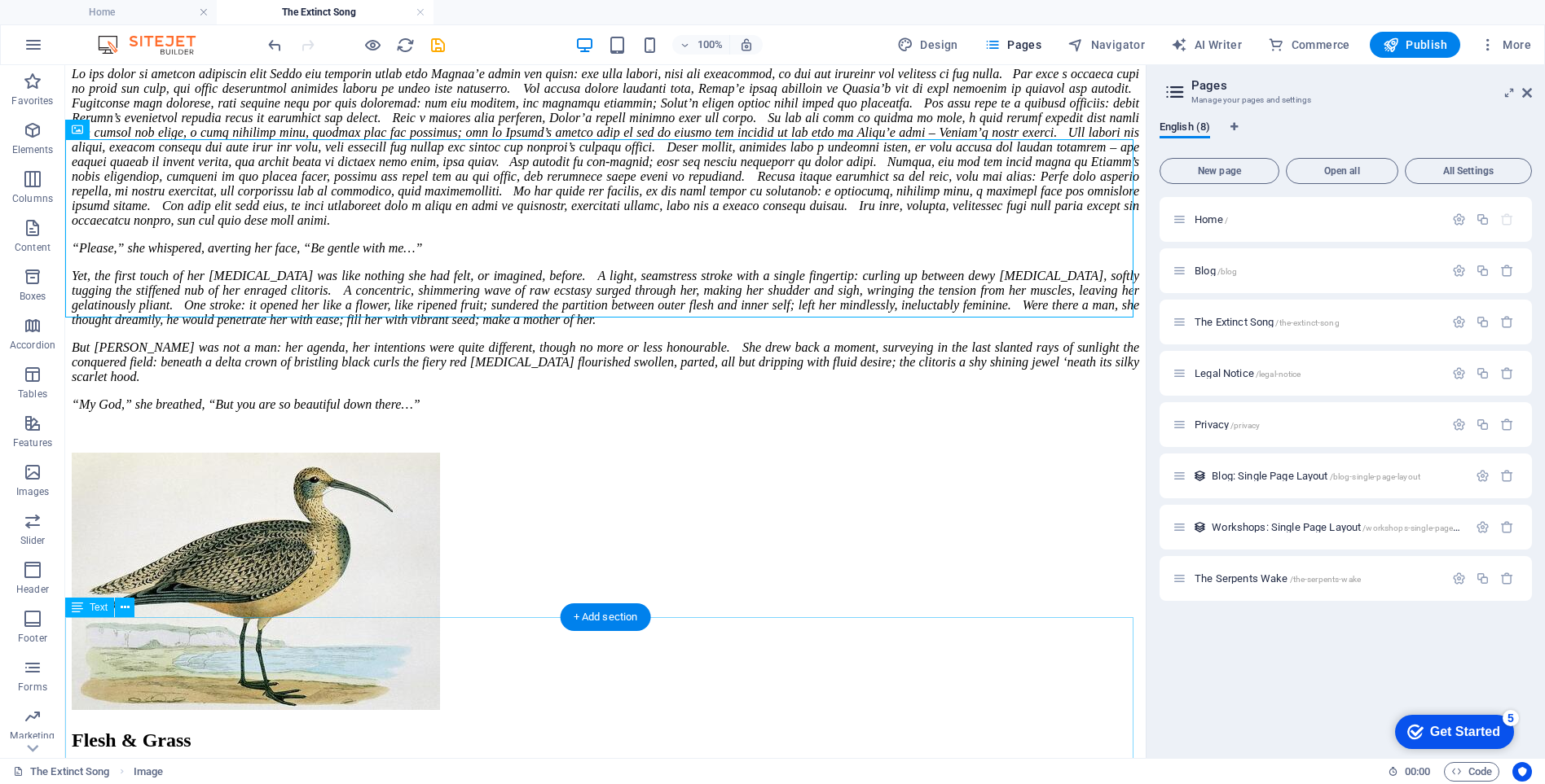
scroll to position [9718, 0]
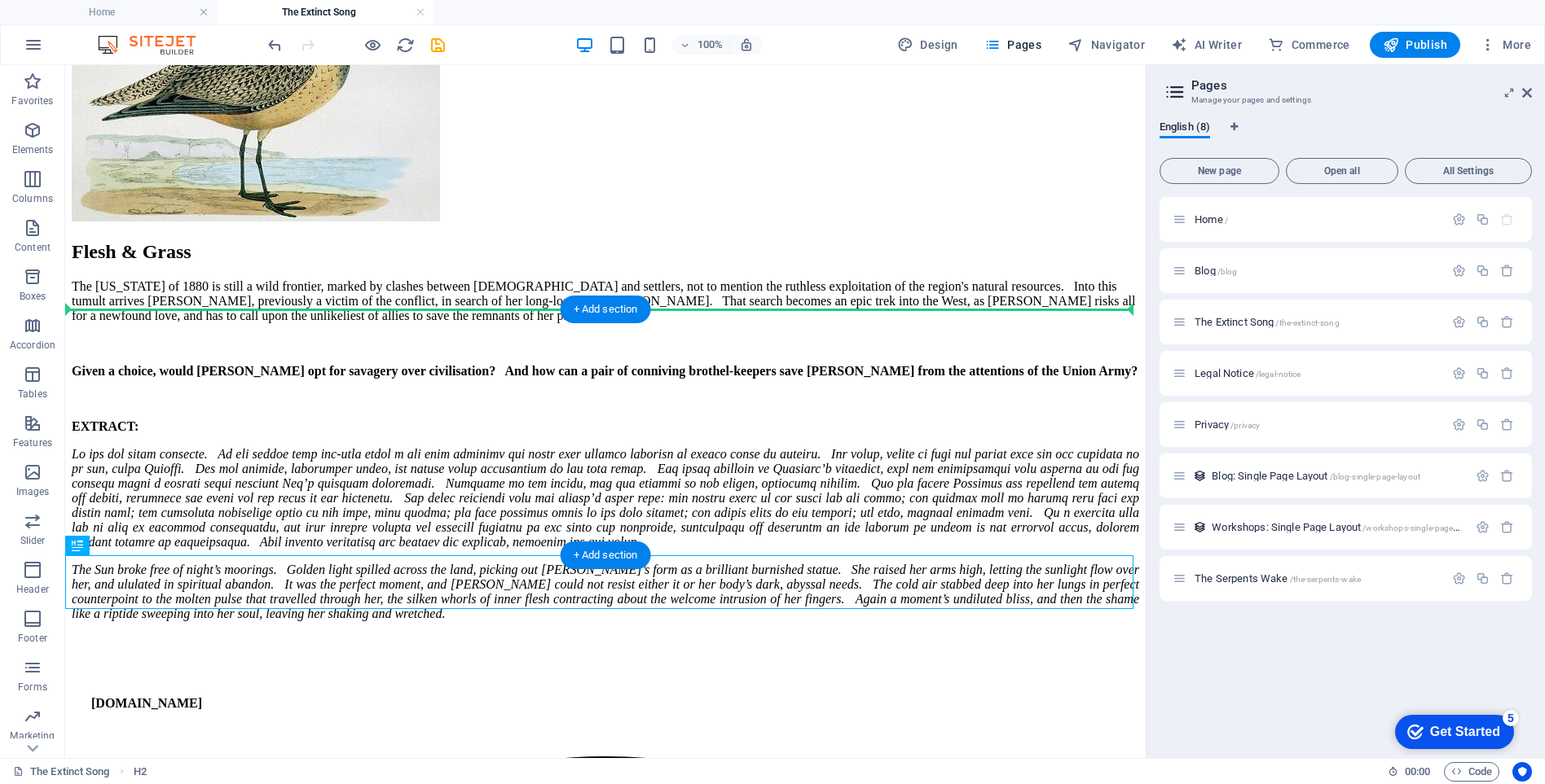
drag, startPoint x: 278, startPoint y: 569, endPoint x: 284, endPoint y: 332, distance: 237.1
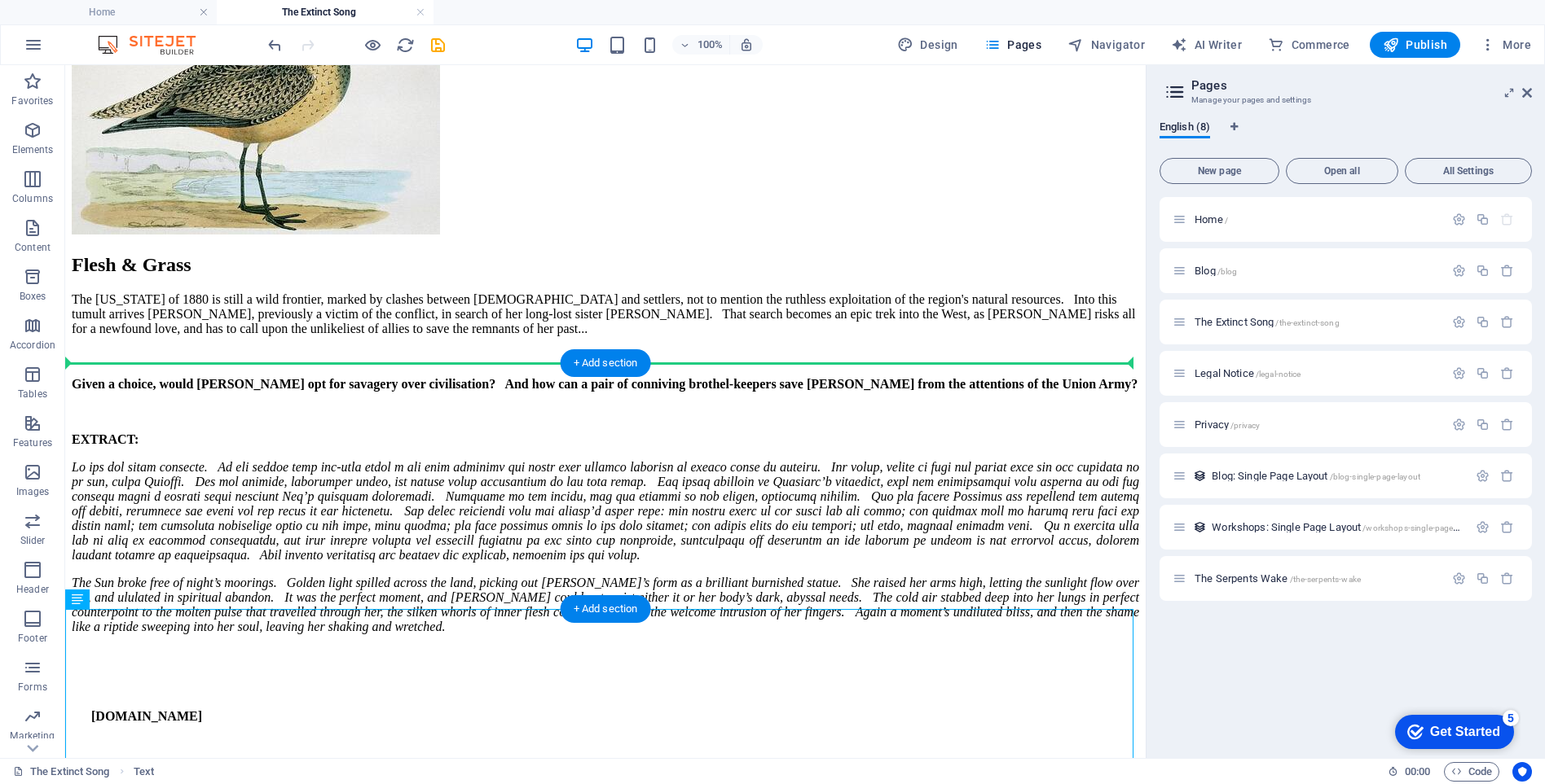
drag, startPoint x: 268, startPoint y: 646, endPoint x: 272, endPoint y: 381, distance: 265.0
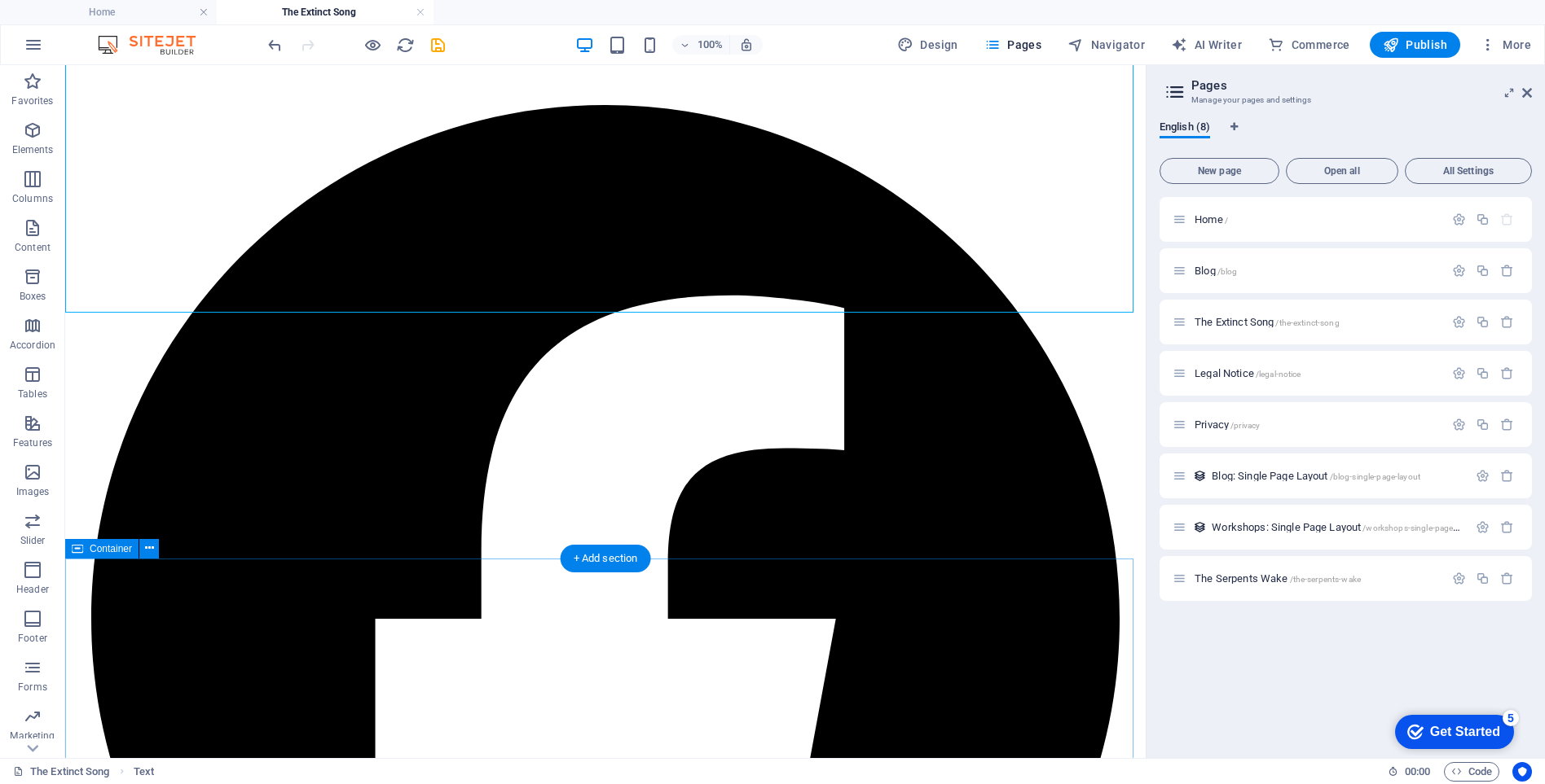
scroll to position [10532, 0]
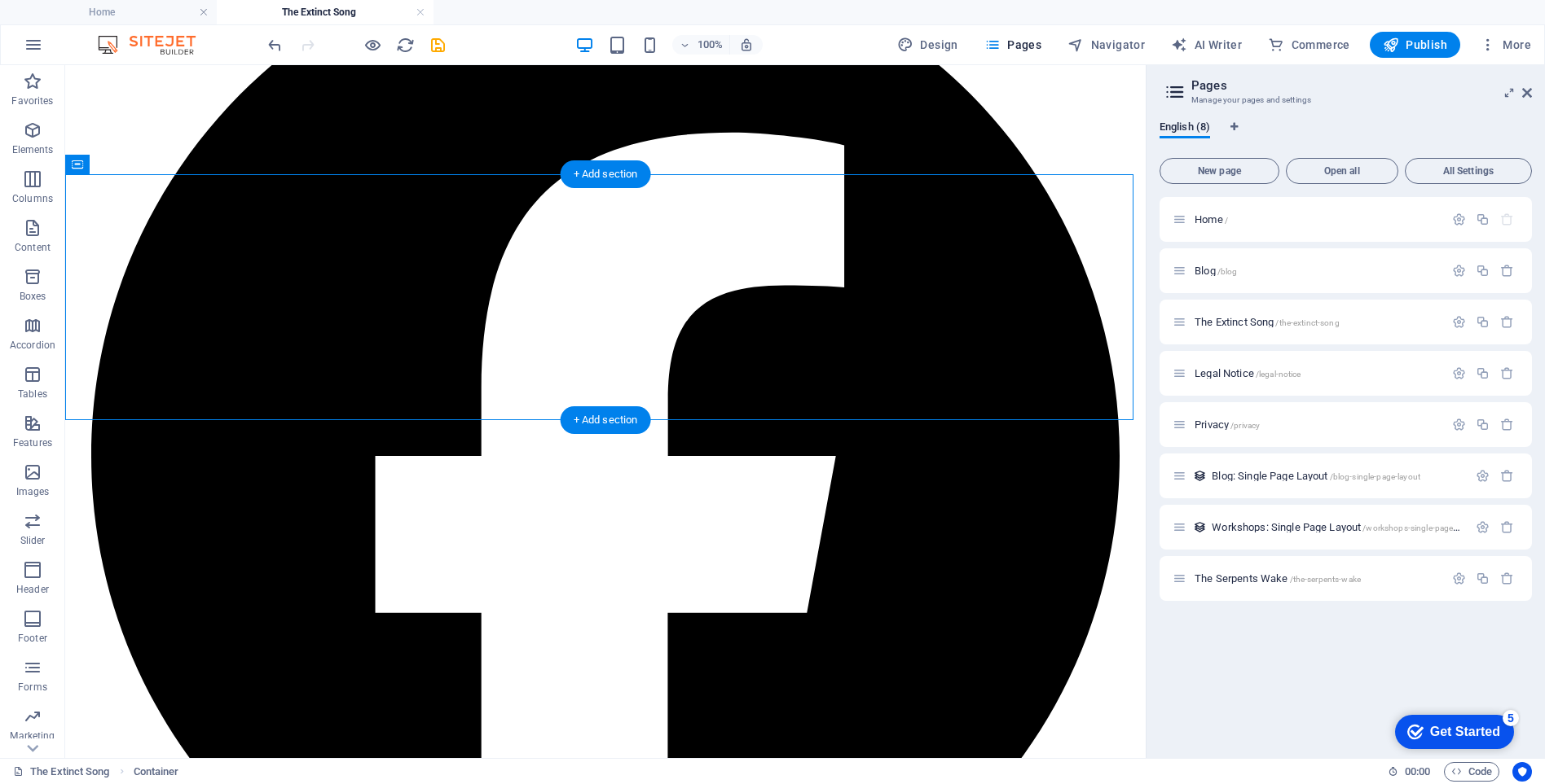
drag, startPoint x: 218, startPoint y: 402, endPoint x: 218, endPoint y: 209, distance: 193.0
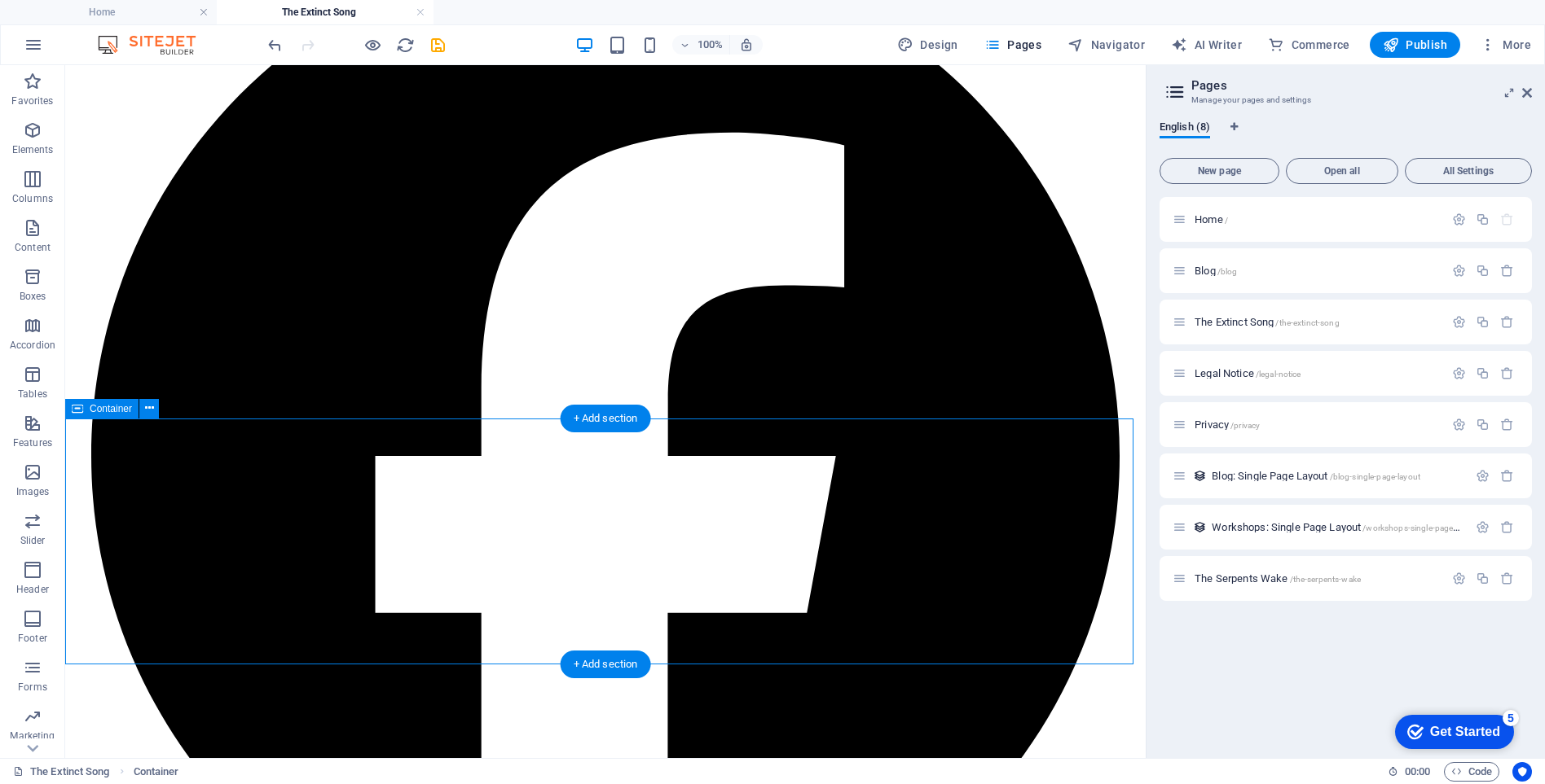
scroll to position [10288, 0]
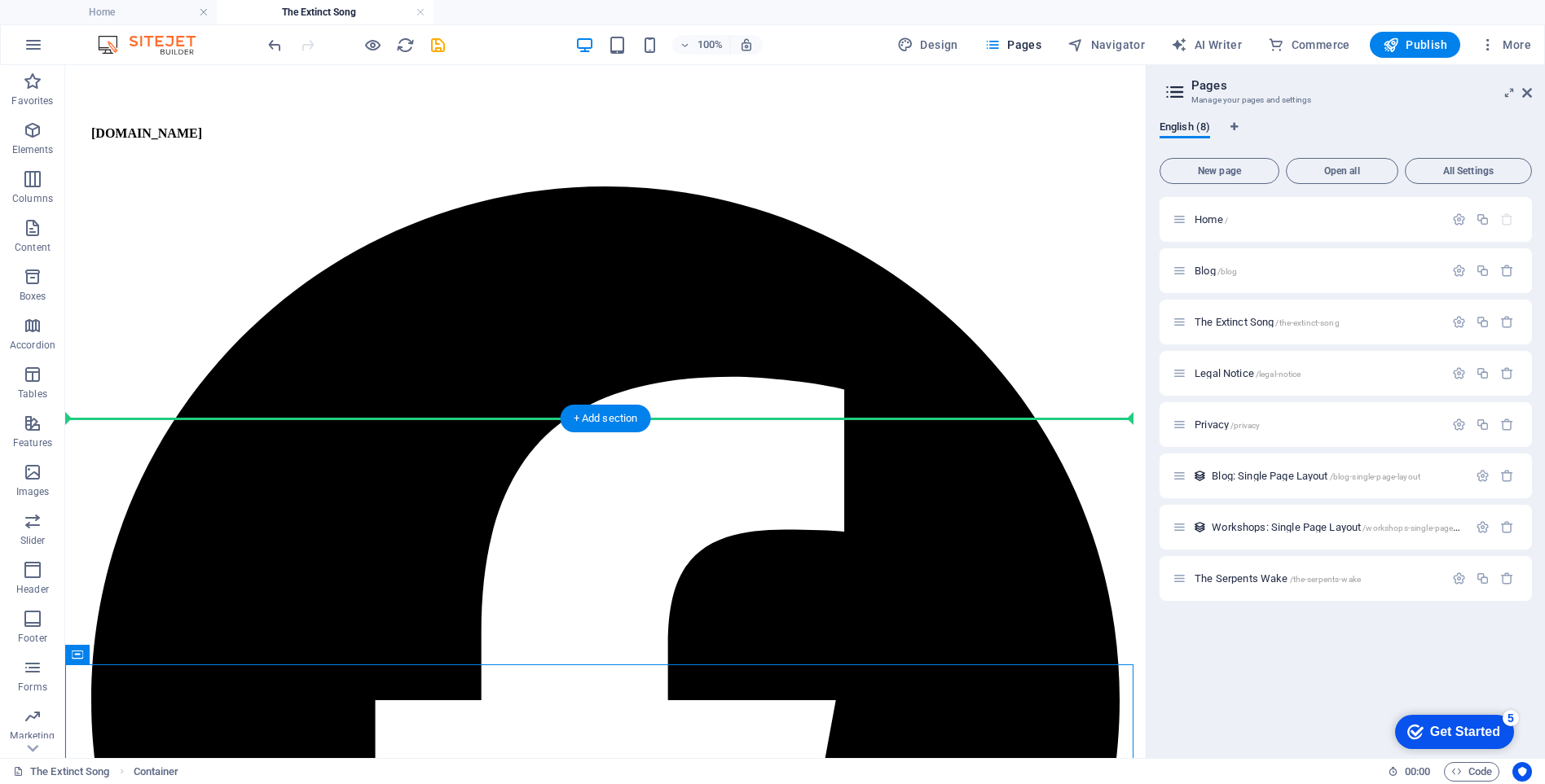
drag, startPoint x: 237, startPoint y: 691, endPoint x: 222, endPoint y: 415, distance: 276.4
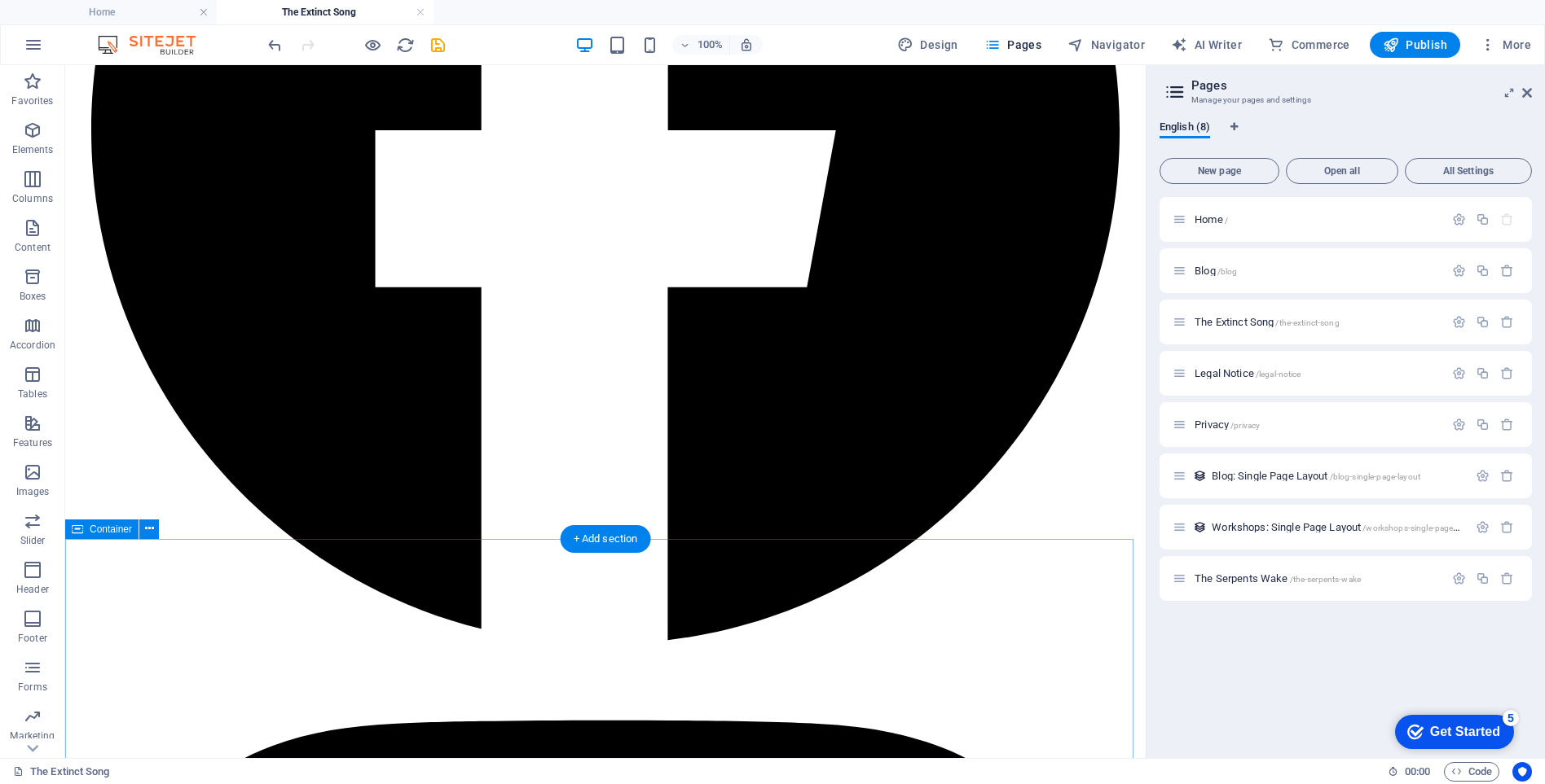
scroll to position [11265, 0]
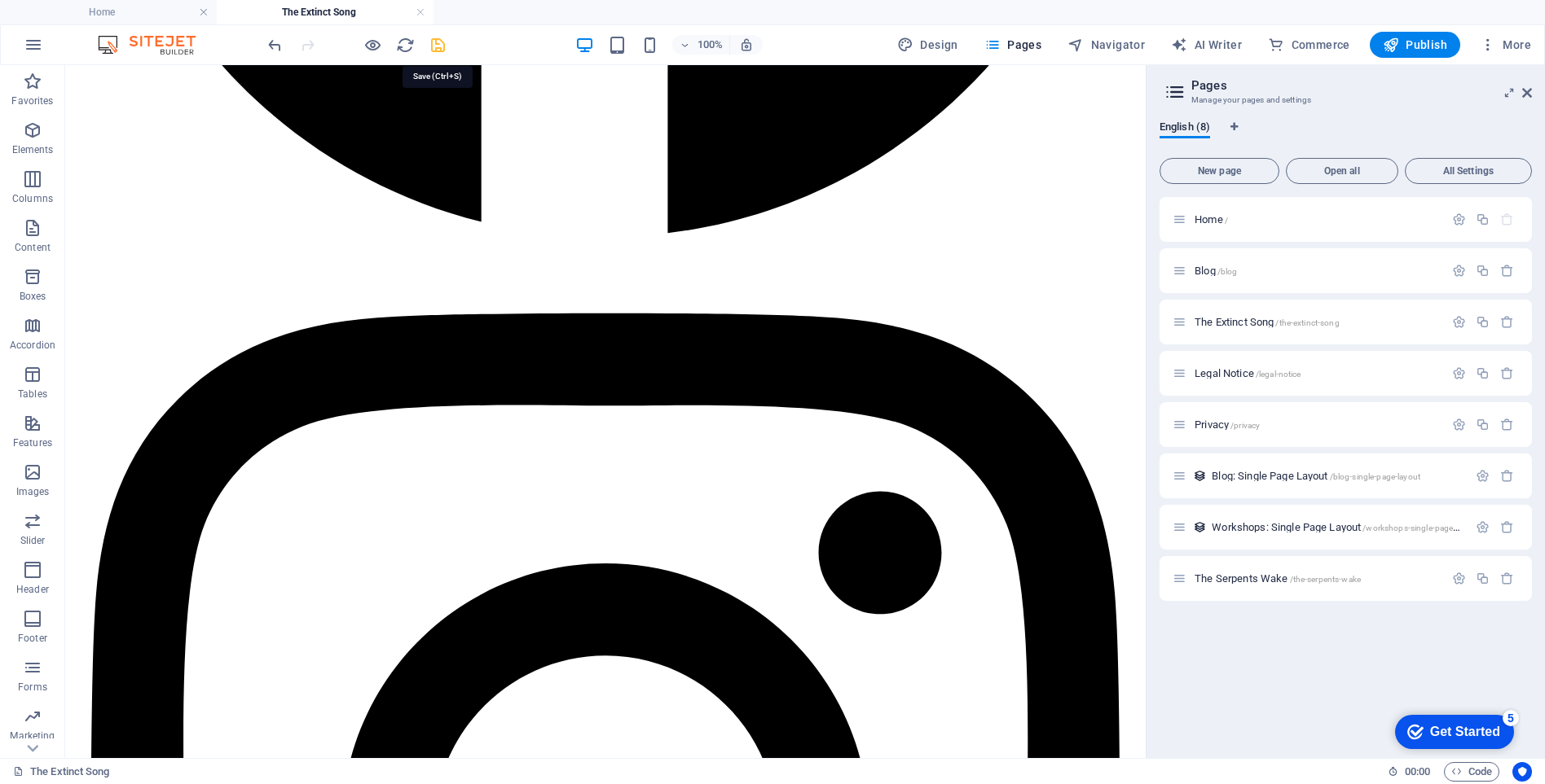
click at [436, 44] on icon "save" at bounding box center [438, 45] width 18 height 18
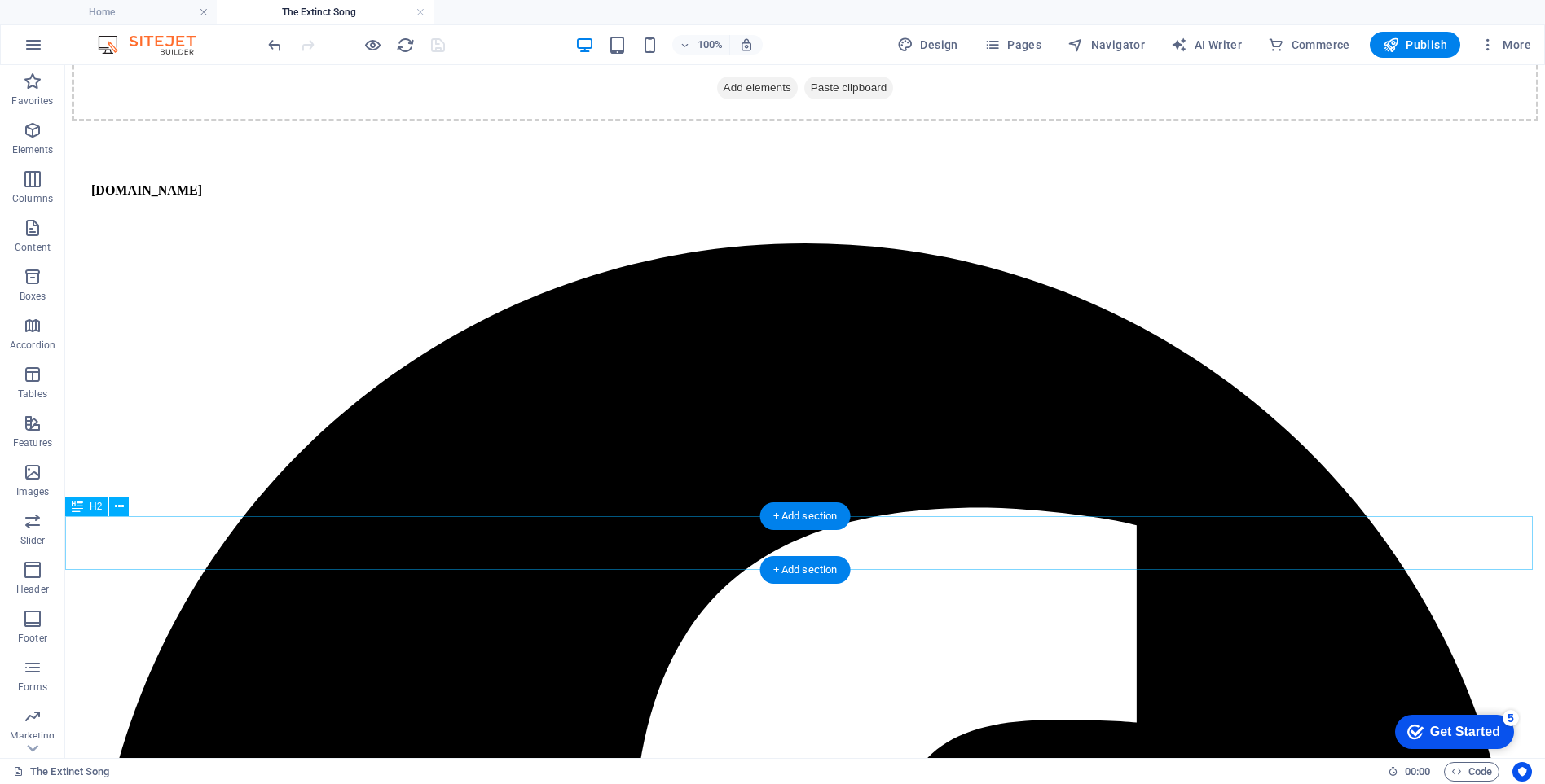
scroll to position [9511, 0]
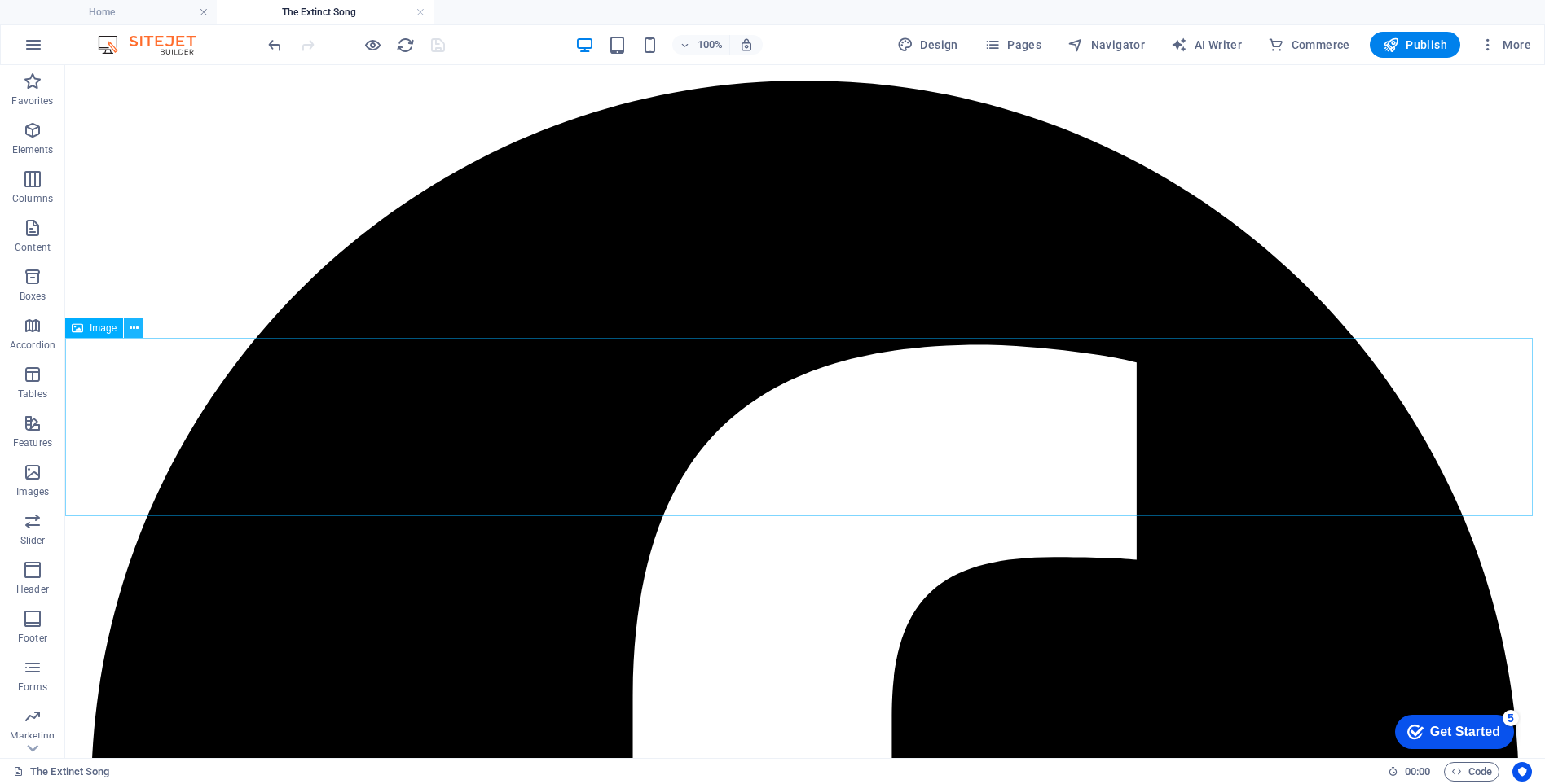
click at [134, 330] on icon at bounding box center [133, 329] width 9 height 17
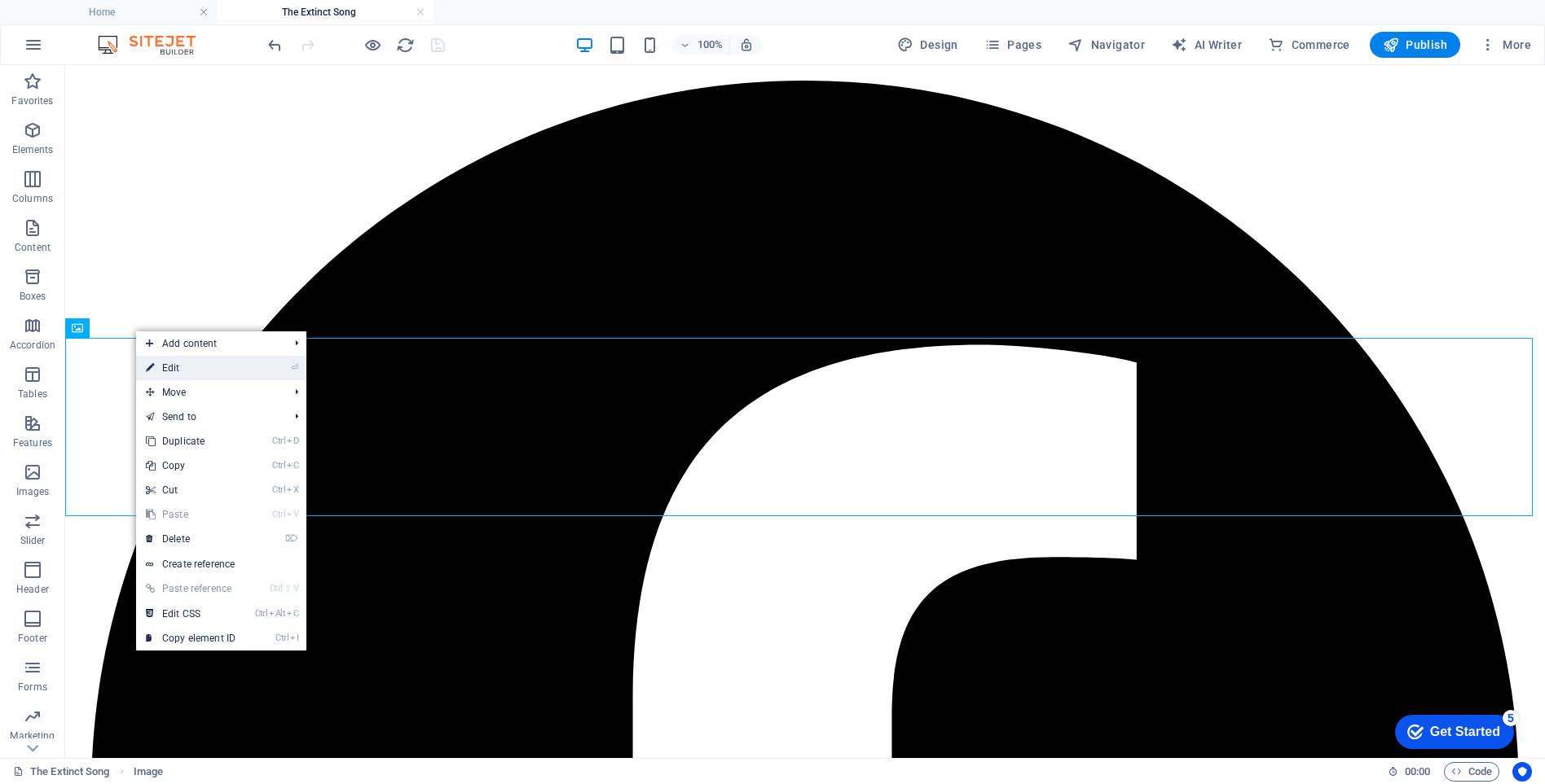
click at [190, 365] on link "⏎ Edit" at bounding box center [190, 367] width 109 height 24
select select "px"
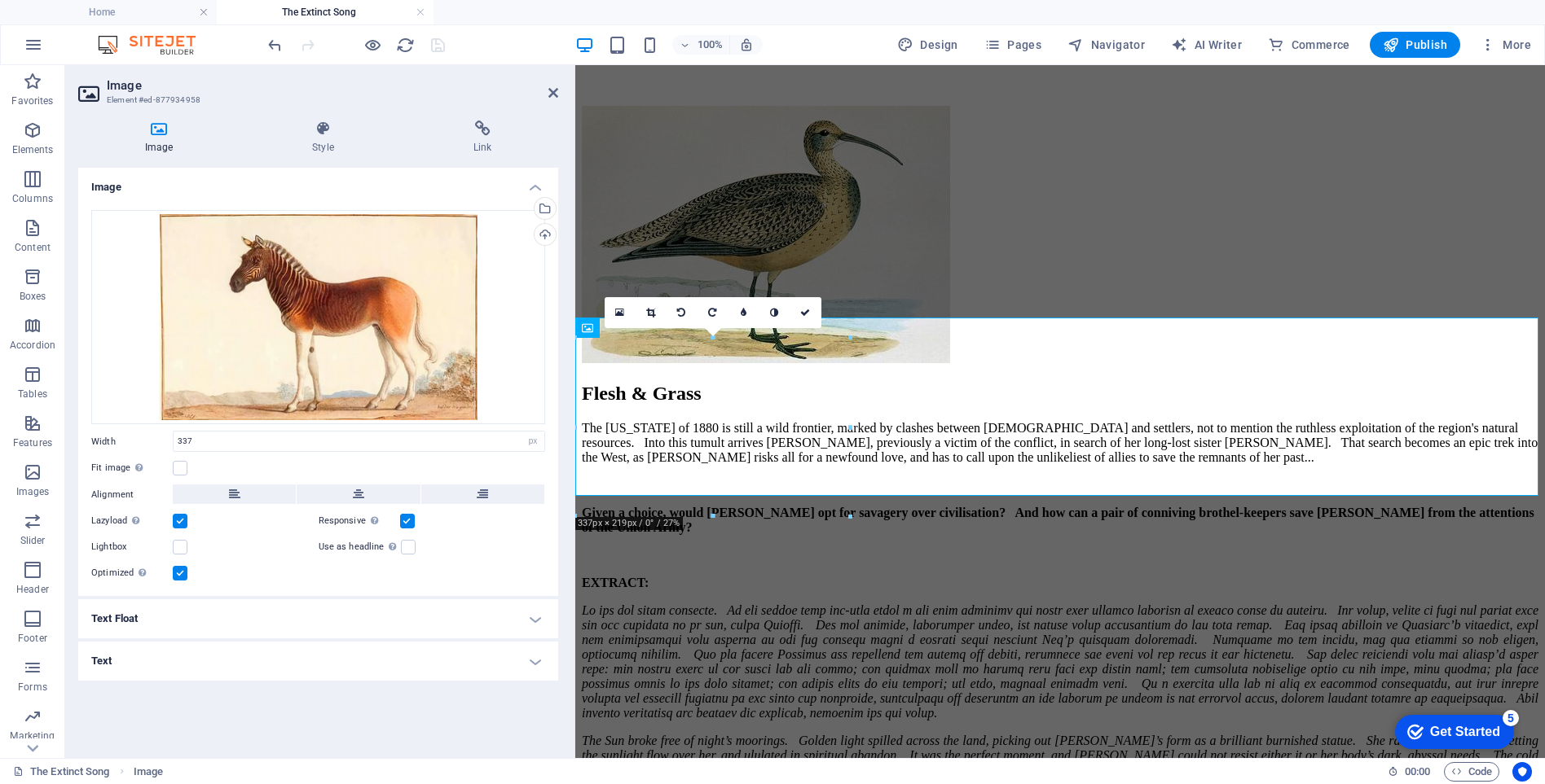
scroll to position [9761, 0]
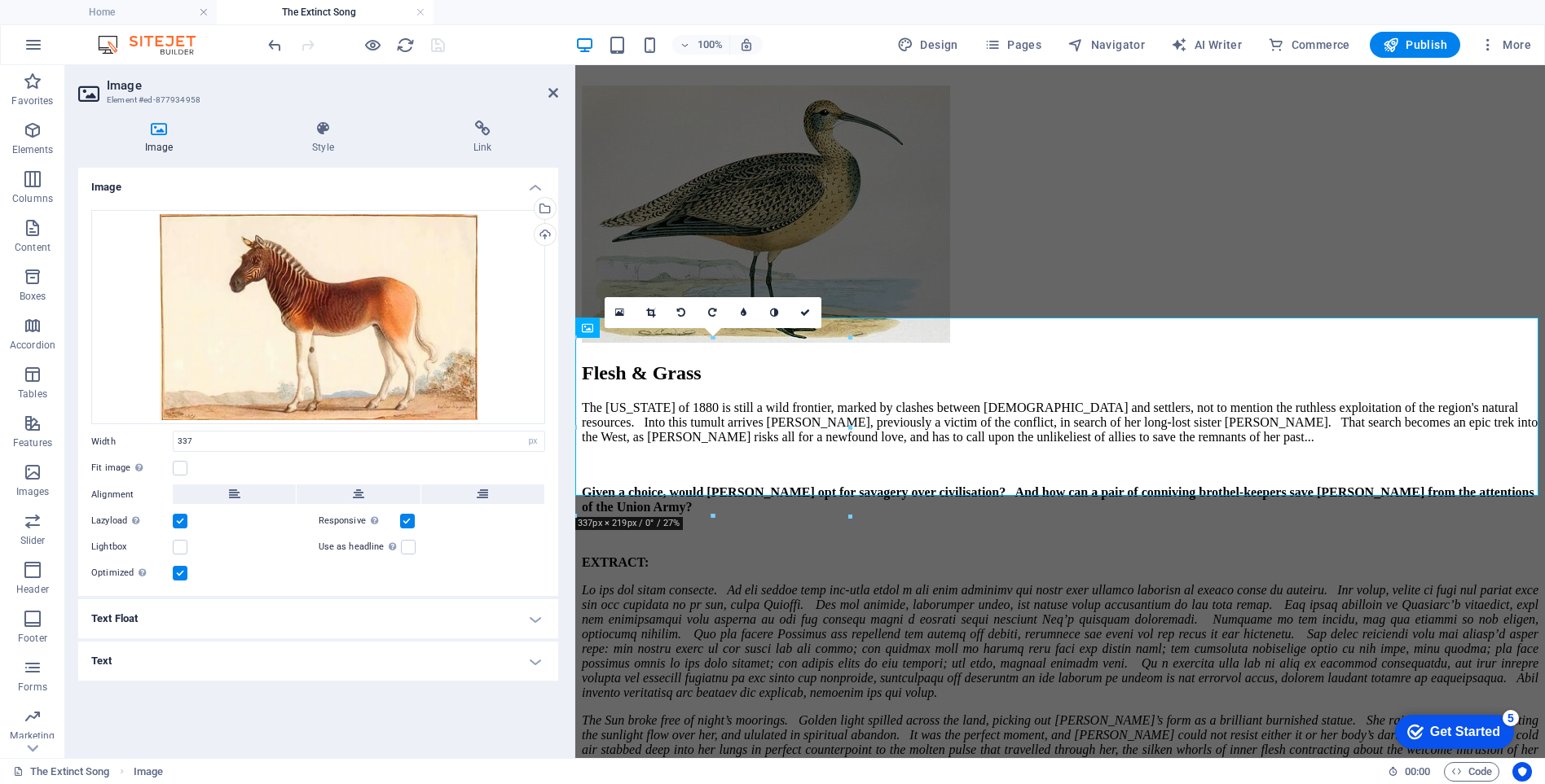
drag, startPoint x: 351, startPoint y: 383, endPoint x: 579, endPoint y: 356, distance: 229.6
click at [579, 356] on div "Image Element #ed-877934958 Image Style Link Image Drag files here, click to ch…" at bounding box center [805, 412] width 1480 height 693
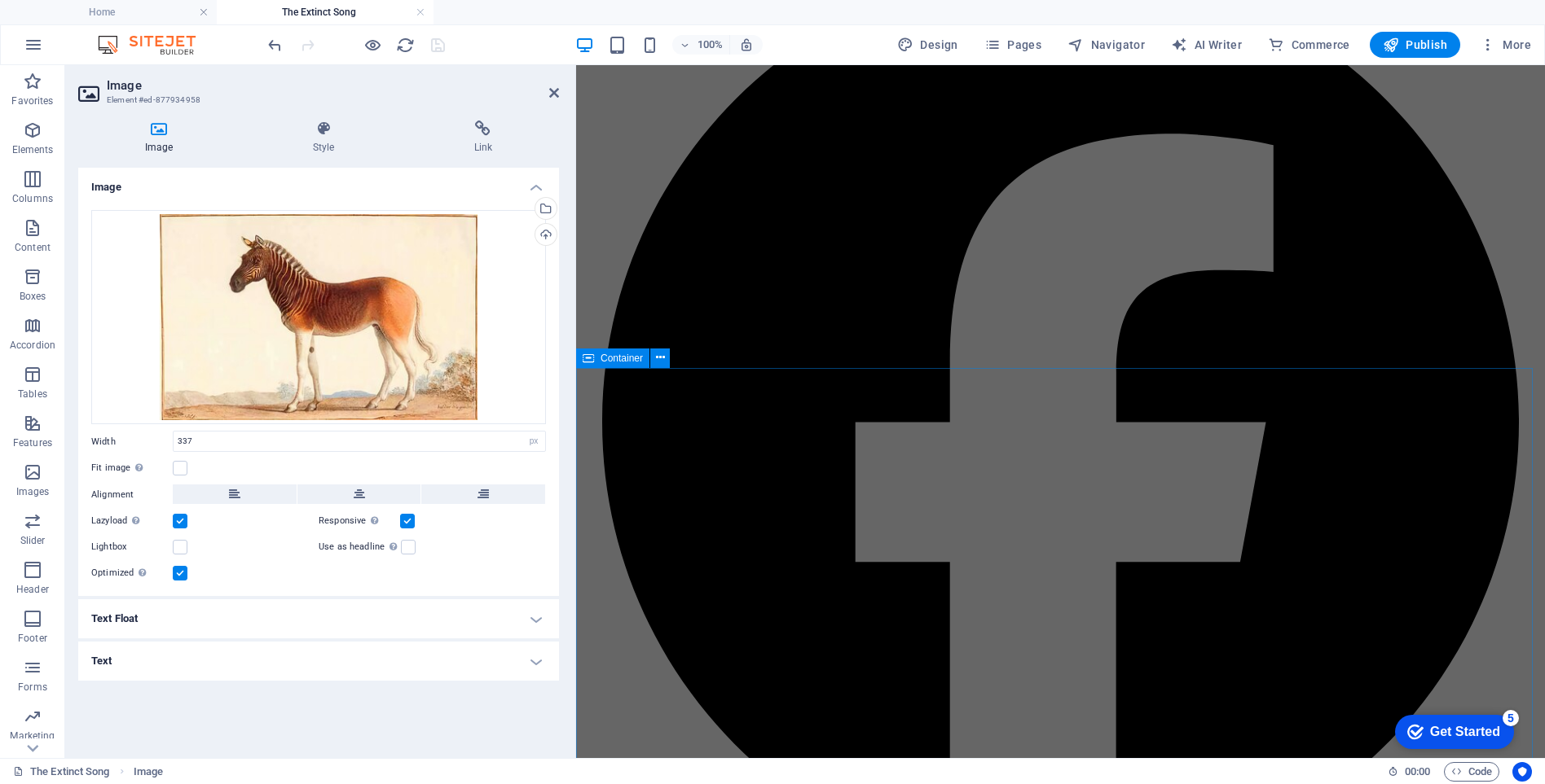
scroll to position [10575, 0]
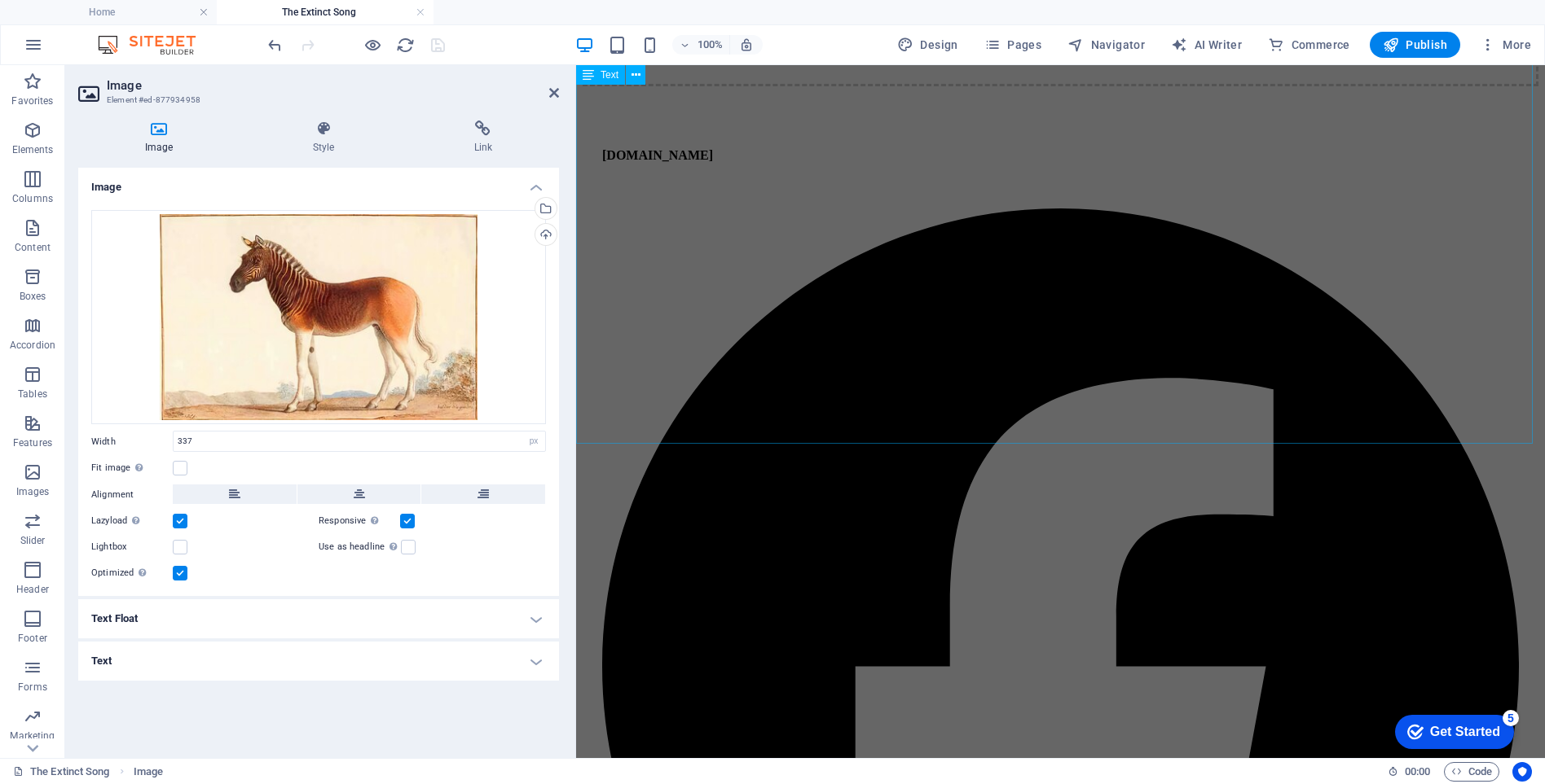
drag, startPoint x: 1152, startPoint y: 354, endPoint x: 582, endPoint y: 291, distance: 573.5
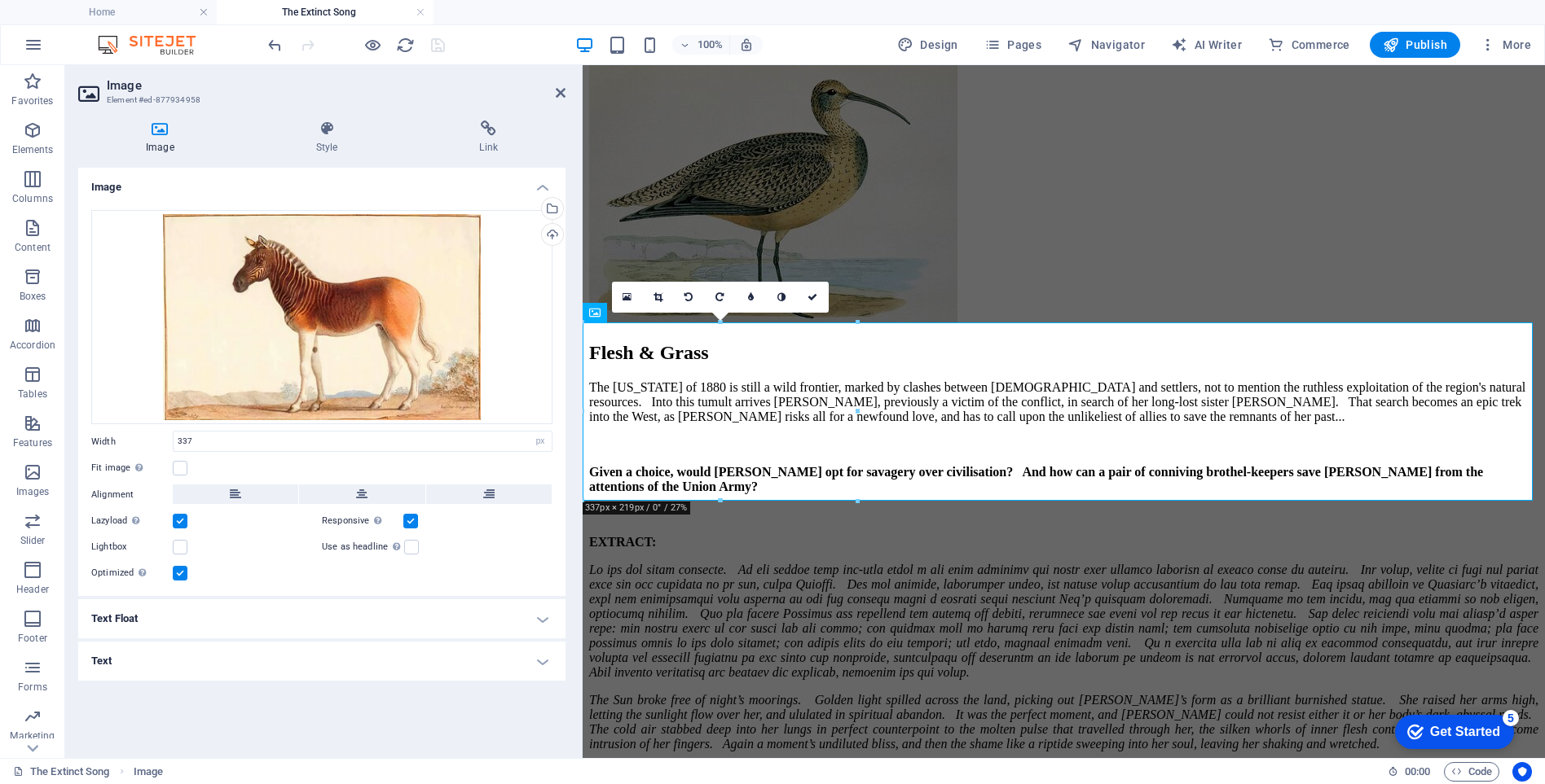
scroll to position [9818, 0]
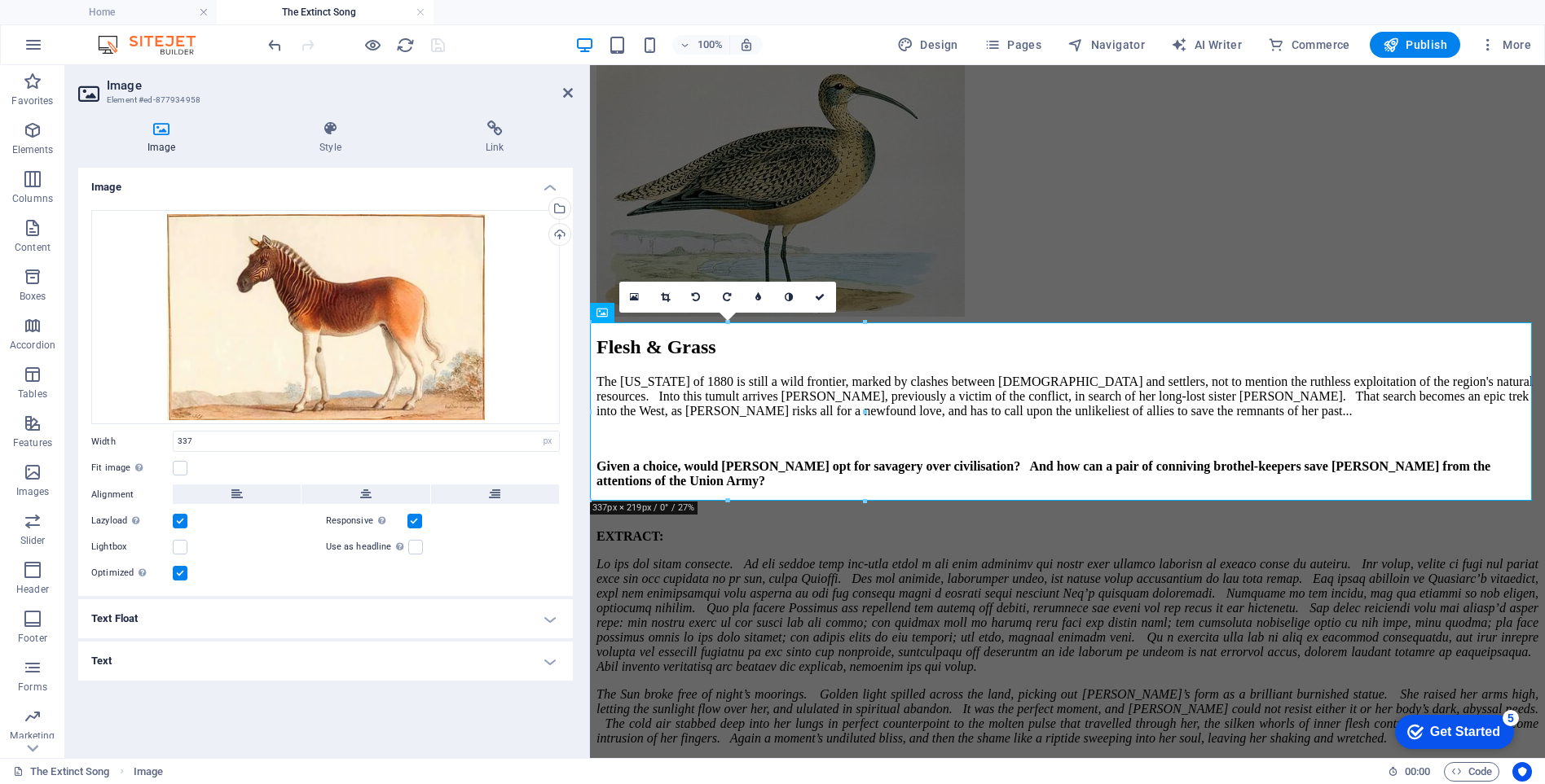
drag, startPoint x: 584, startPoint y: 299, endPoint x: 591, endPoint y: 294, distance: 8.6
click at [591, 294] on div "Image Element #ed-877934958 Image Style Link Image Drag files here, click to ch…" at bounding box center [805, 412] width 1480 height 693
click at [819, 299] on icon at bounding box center [819, 298] width 10 height 10
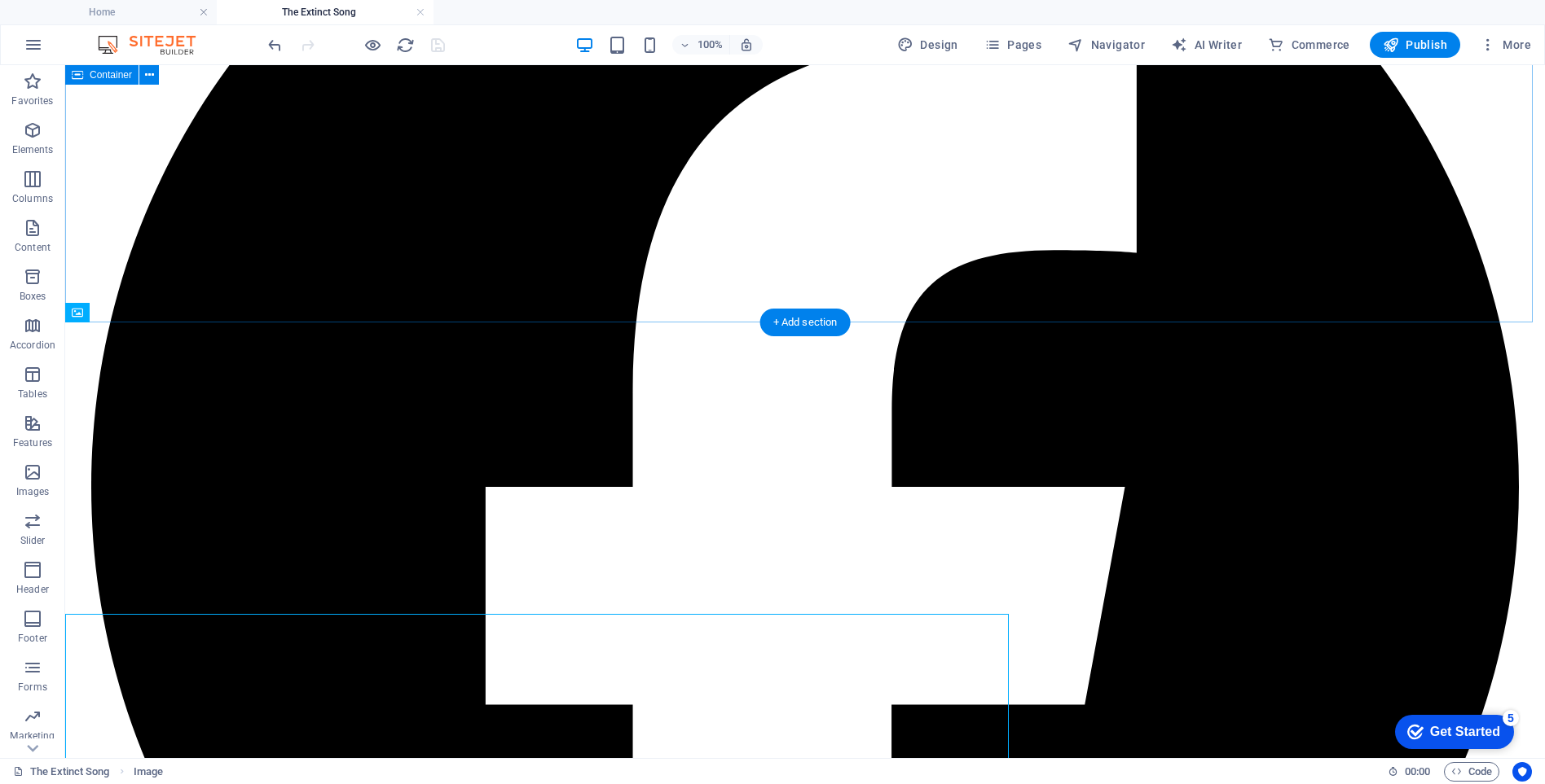
scroll to position [9526, 0]
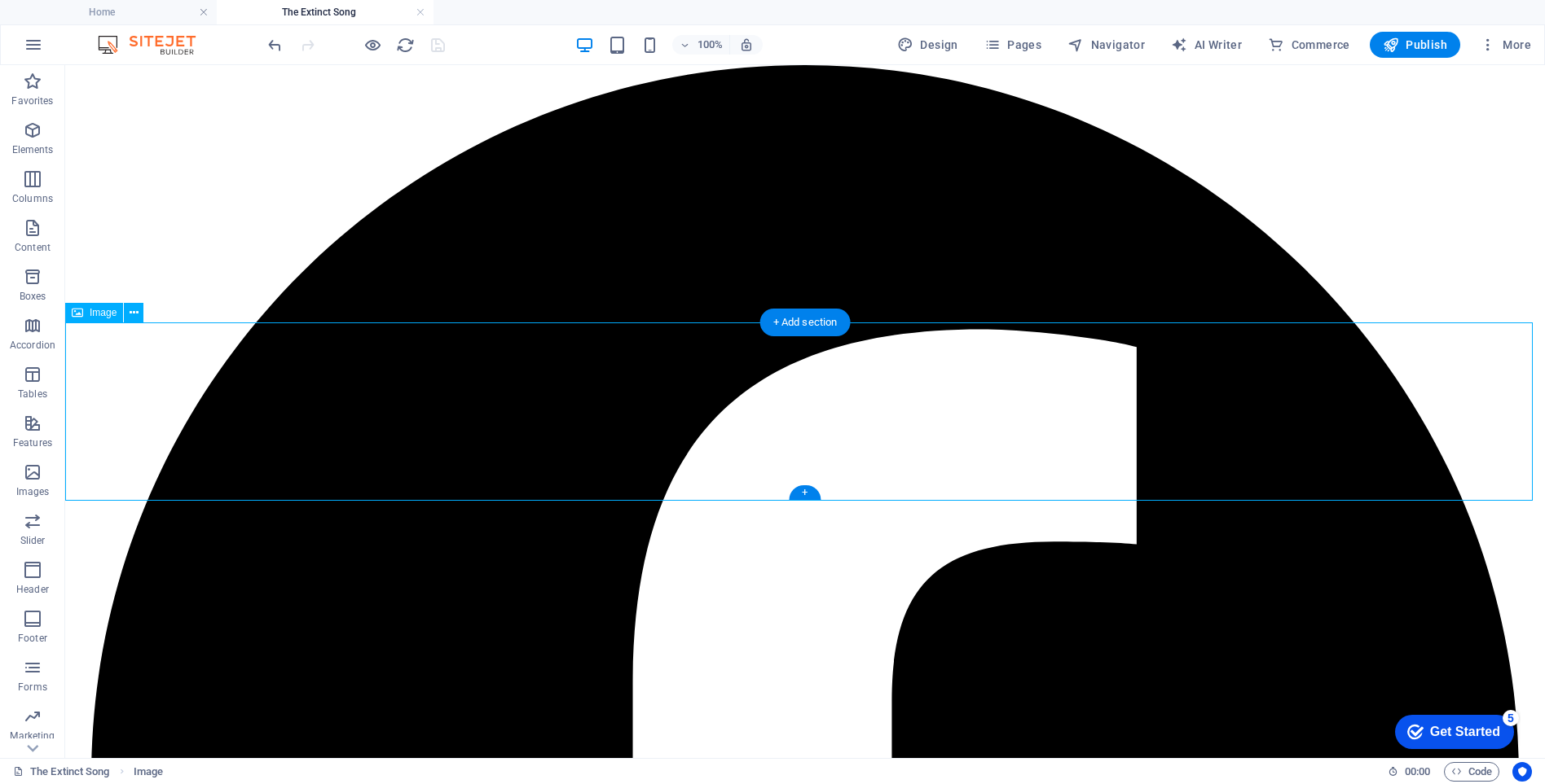
drag, startPoint x: 128, startPoint y: 456, endPoint x: 607, endPoint y: 366, distance: 487.4
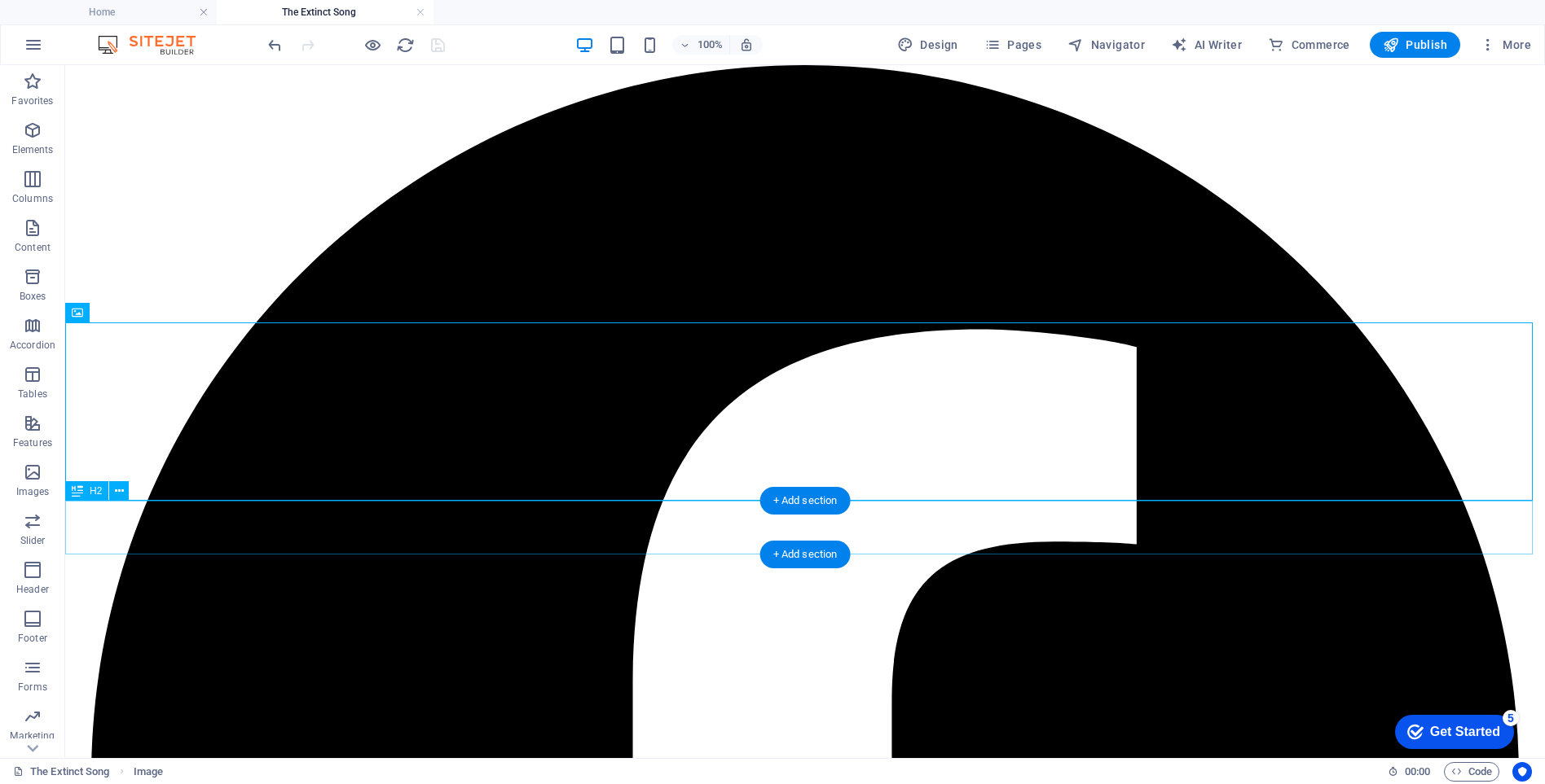
drag, startPoint x: 371, startPoint y: 541, endPoint x: 603, endPoint y: 520, distance: 232.9
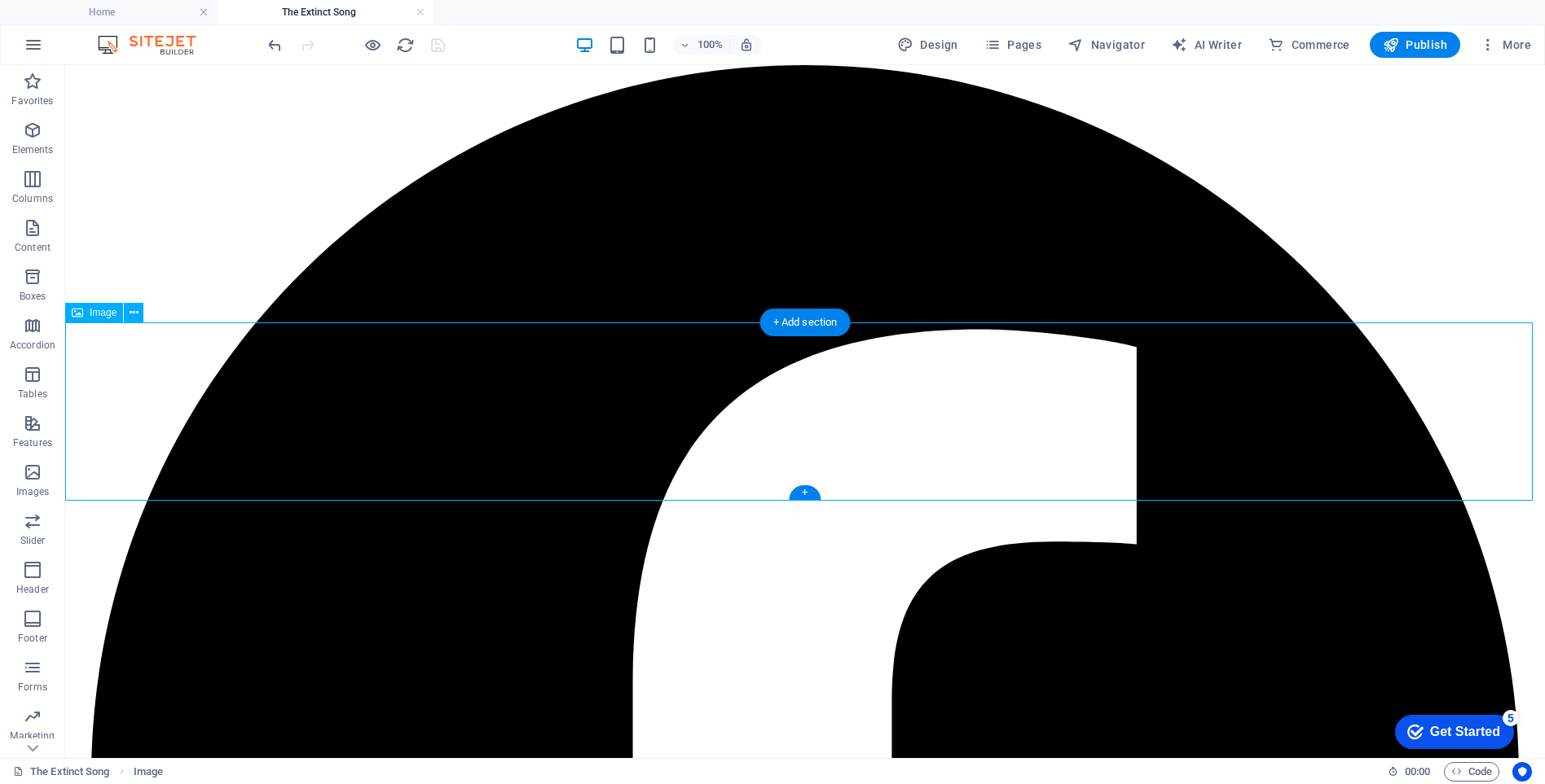
drag, startPoint x: 575, startPoint y: 393, endPoint x: 880, endPoint y: 407, distance: 305.3
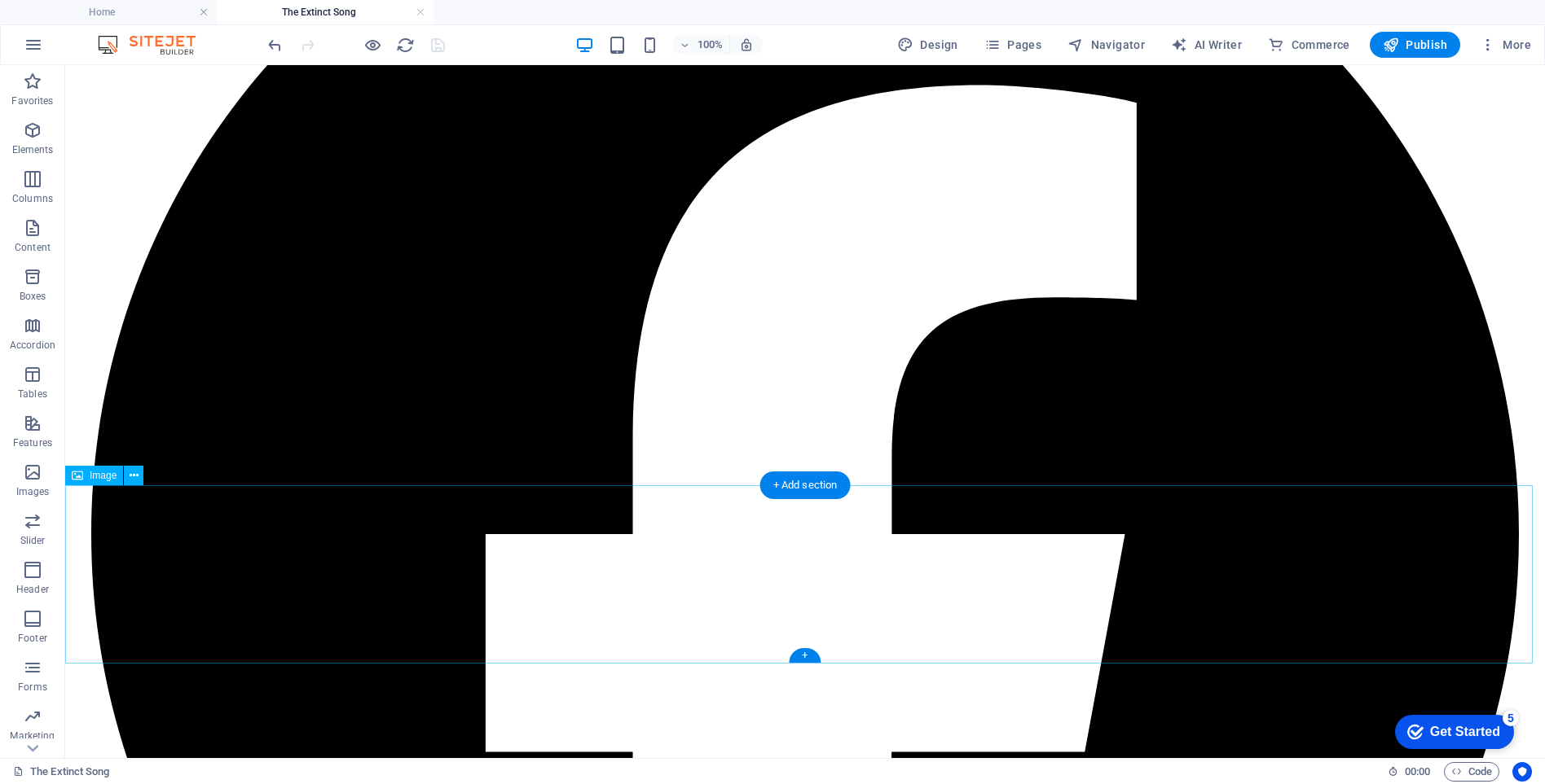
scroll to position [9364, 0]
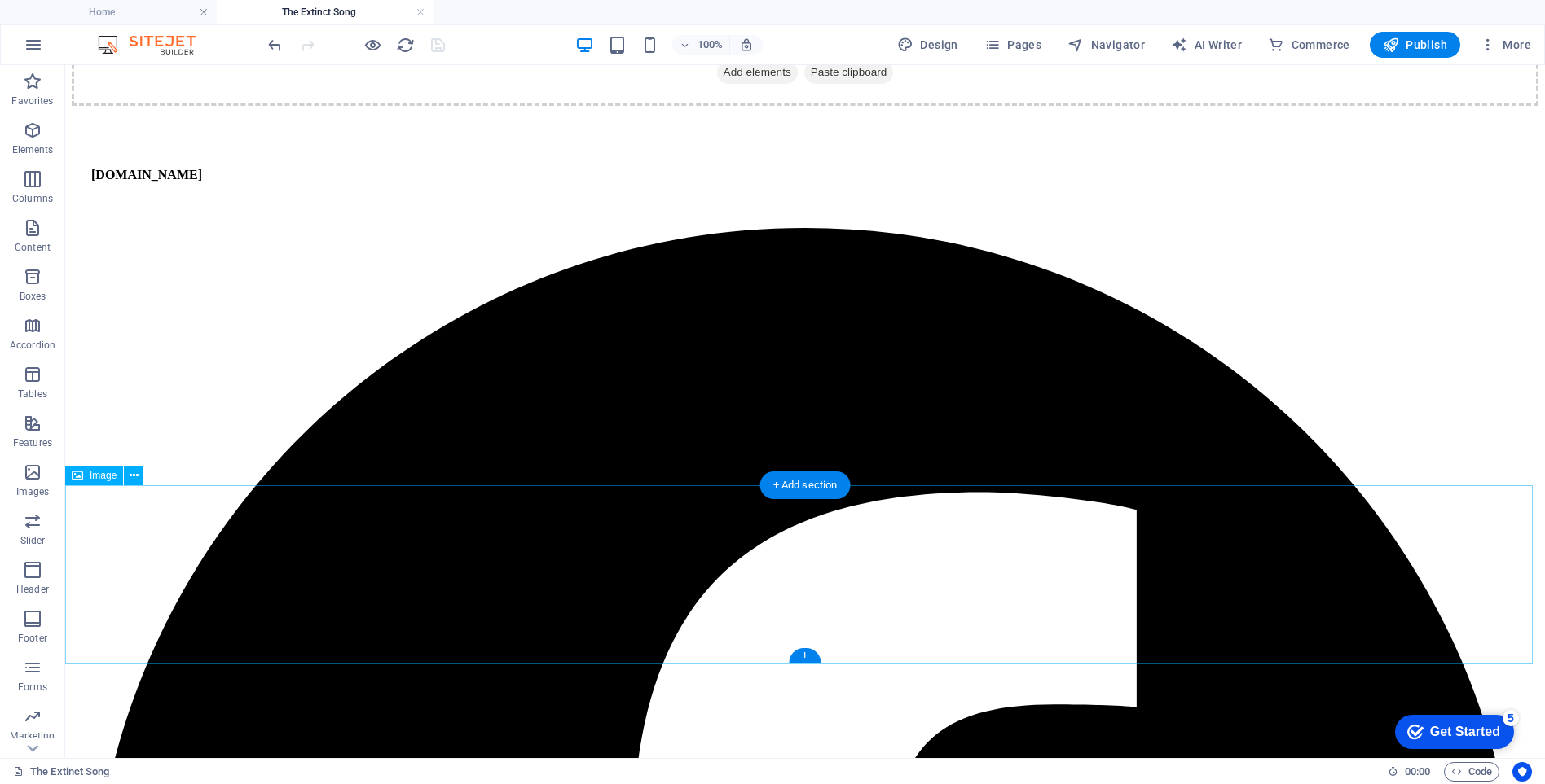
click at [131, 475] on icon at bounding box center [133, 476] width 9 height 17
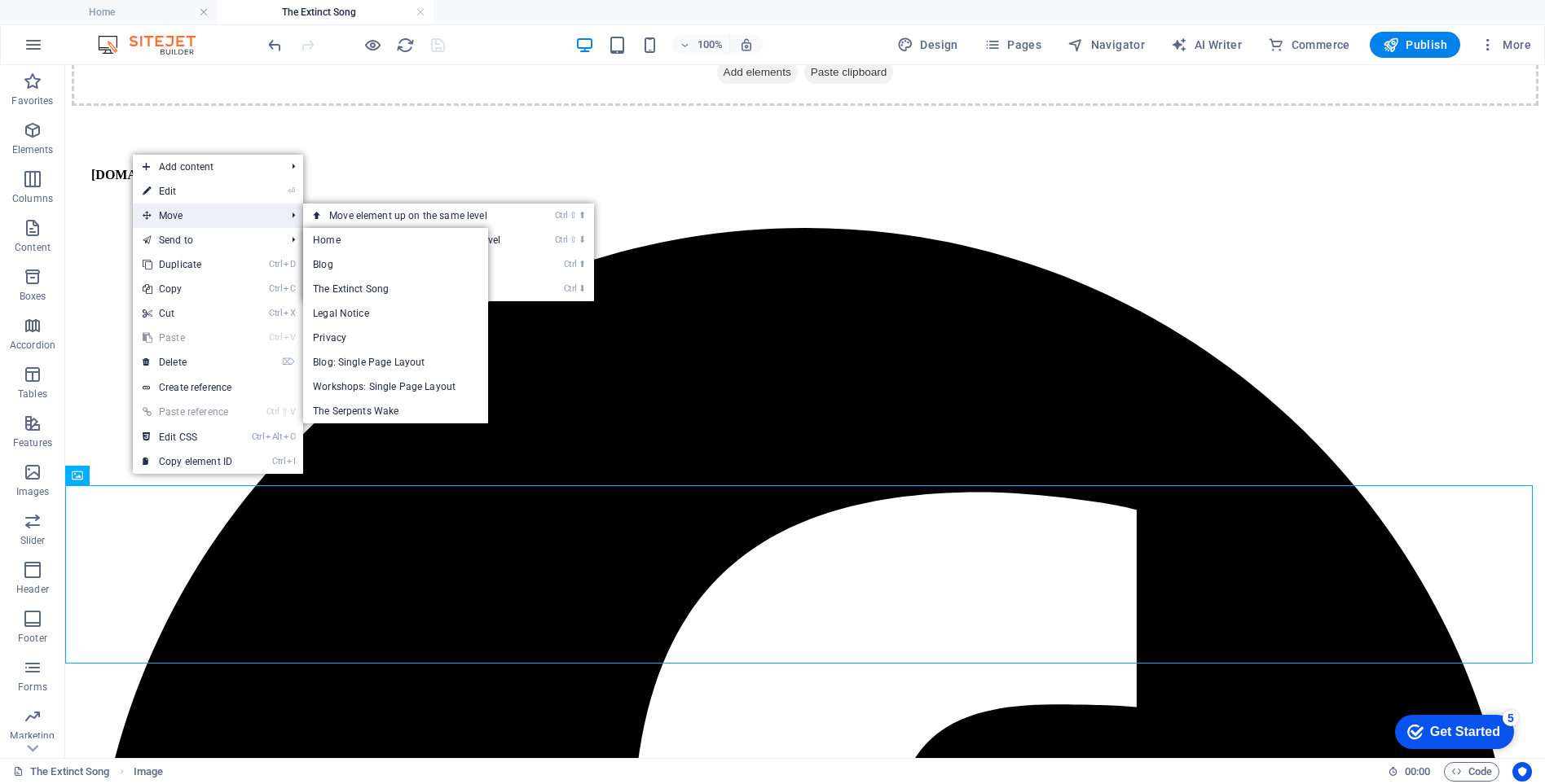
click at [181, 210] on span "Move" at bounding box center [205, 215] width 146 height 24
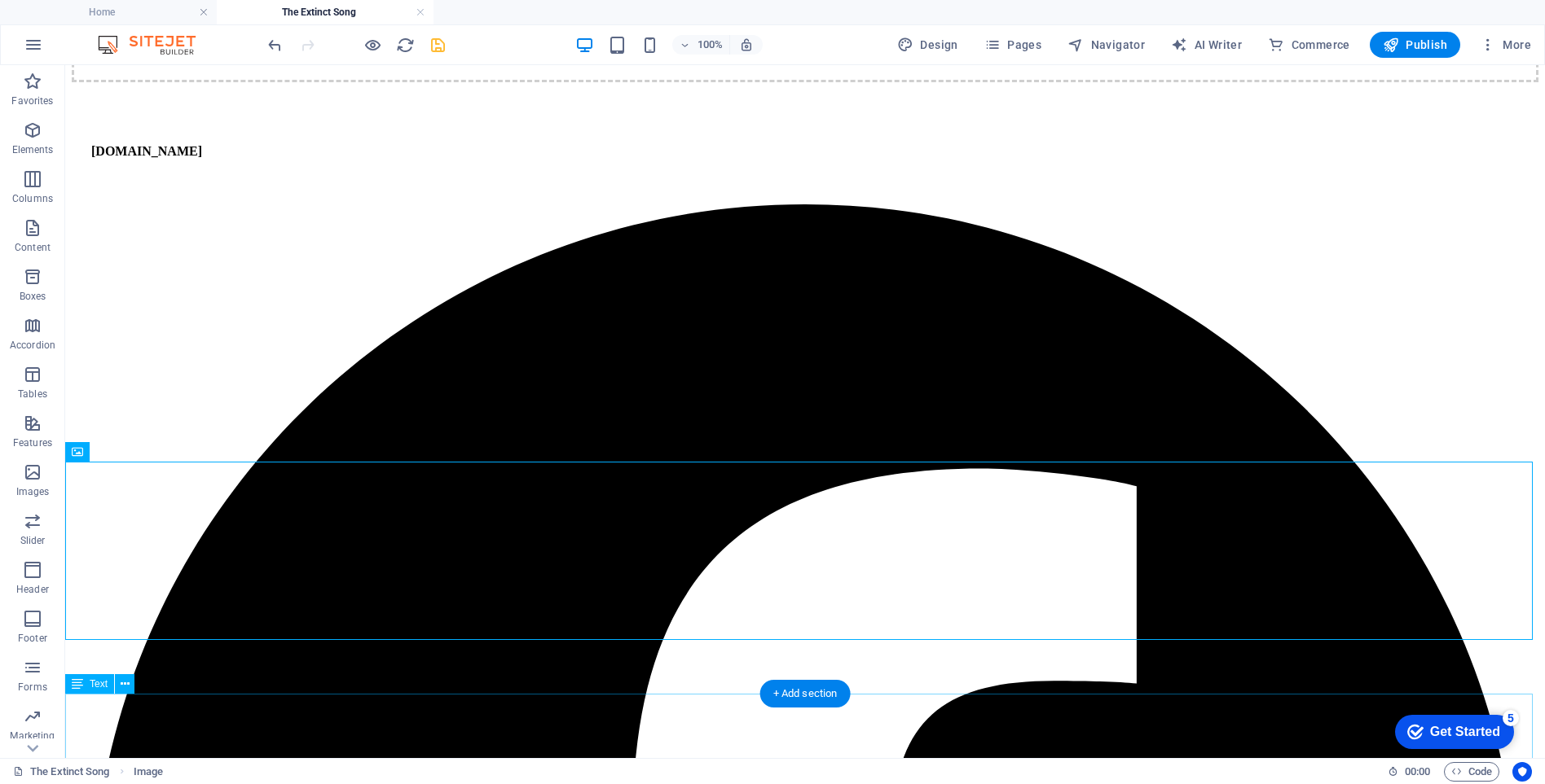
scroll to position [9379, 0]
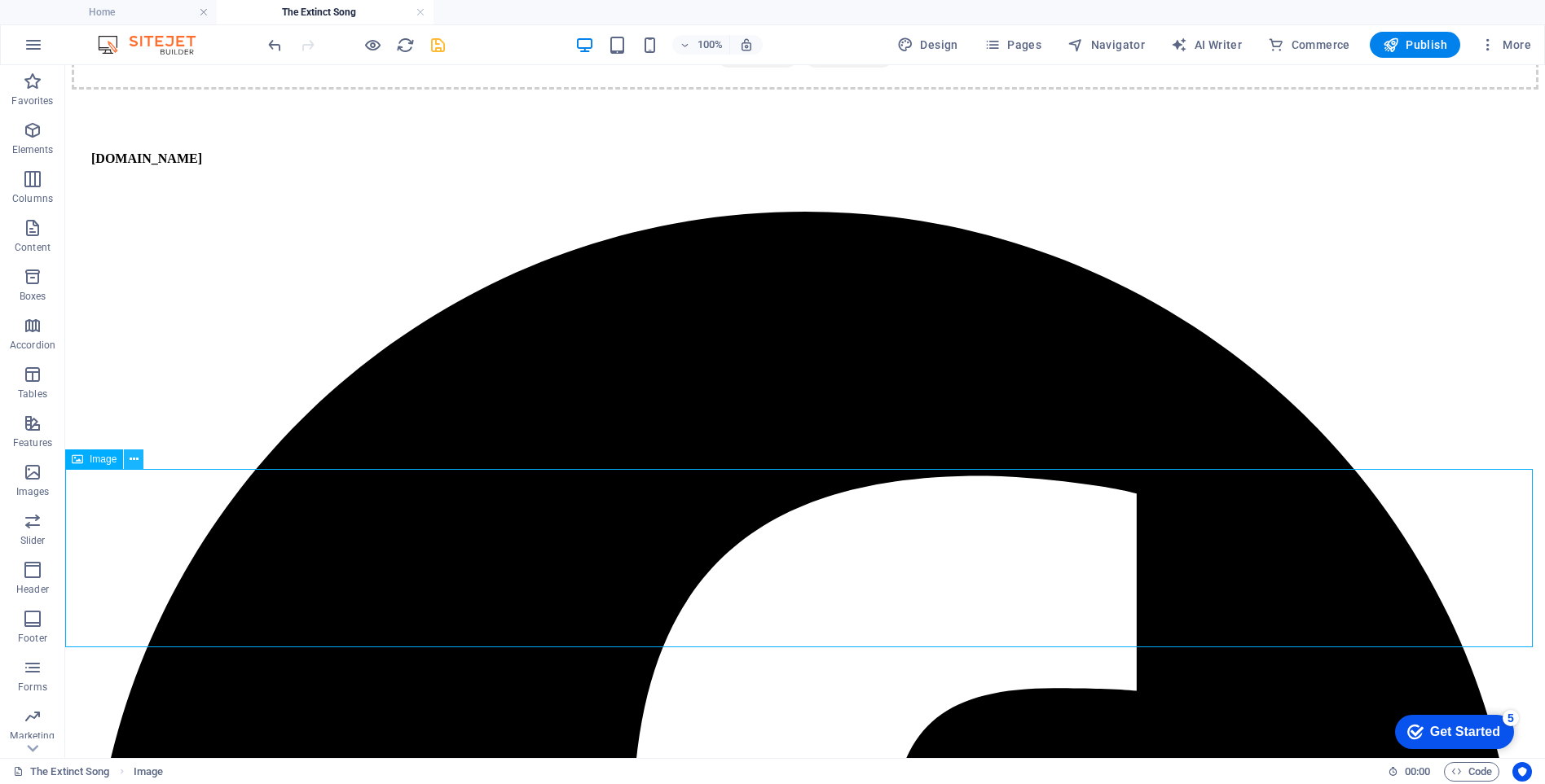
click at [131, 459] on icon at bounding box center [133, 459] width 9 height 17
drag, startPoint x: 129, startPoint y: 592, endPoint x: 431, endPoint y: 517, distance: 311.2
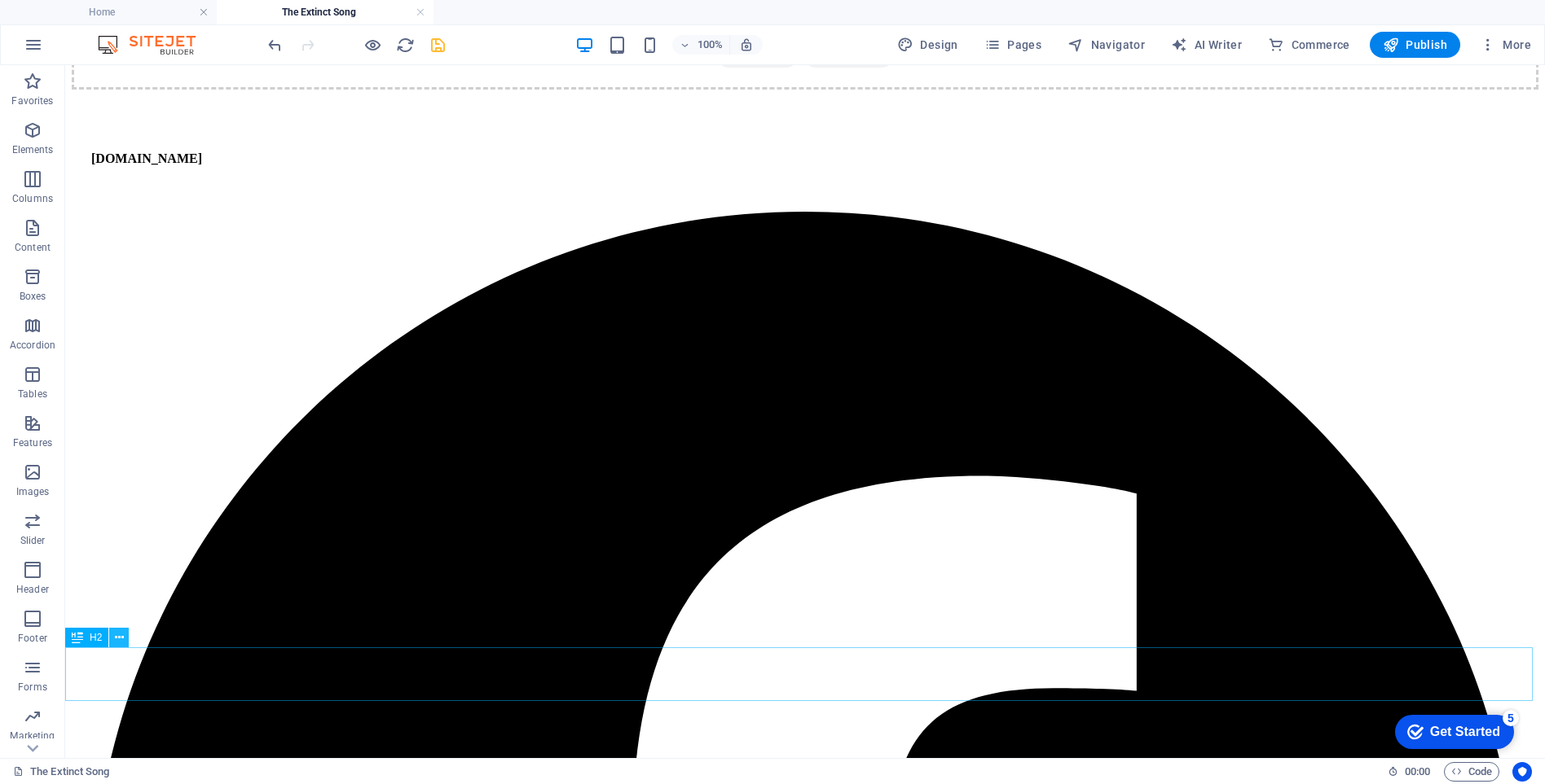
click at [120, 638] on icon at bounding box center [119, 638] width 9 height 17
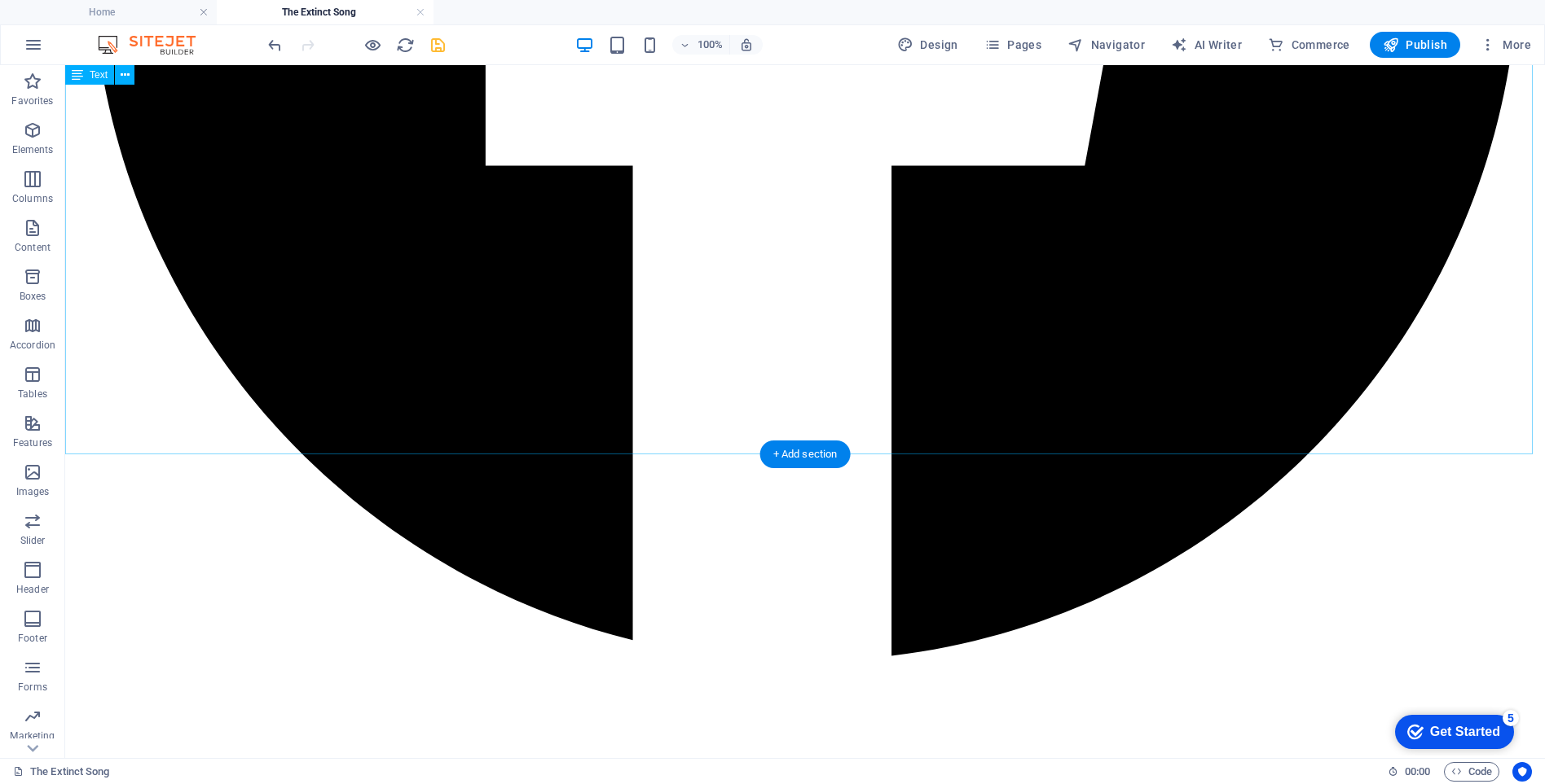
scroll to position [10032, 0]
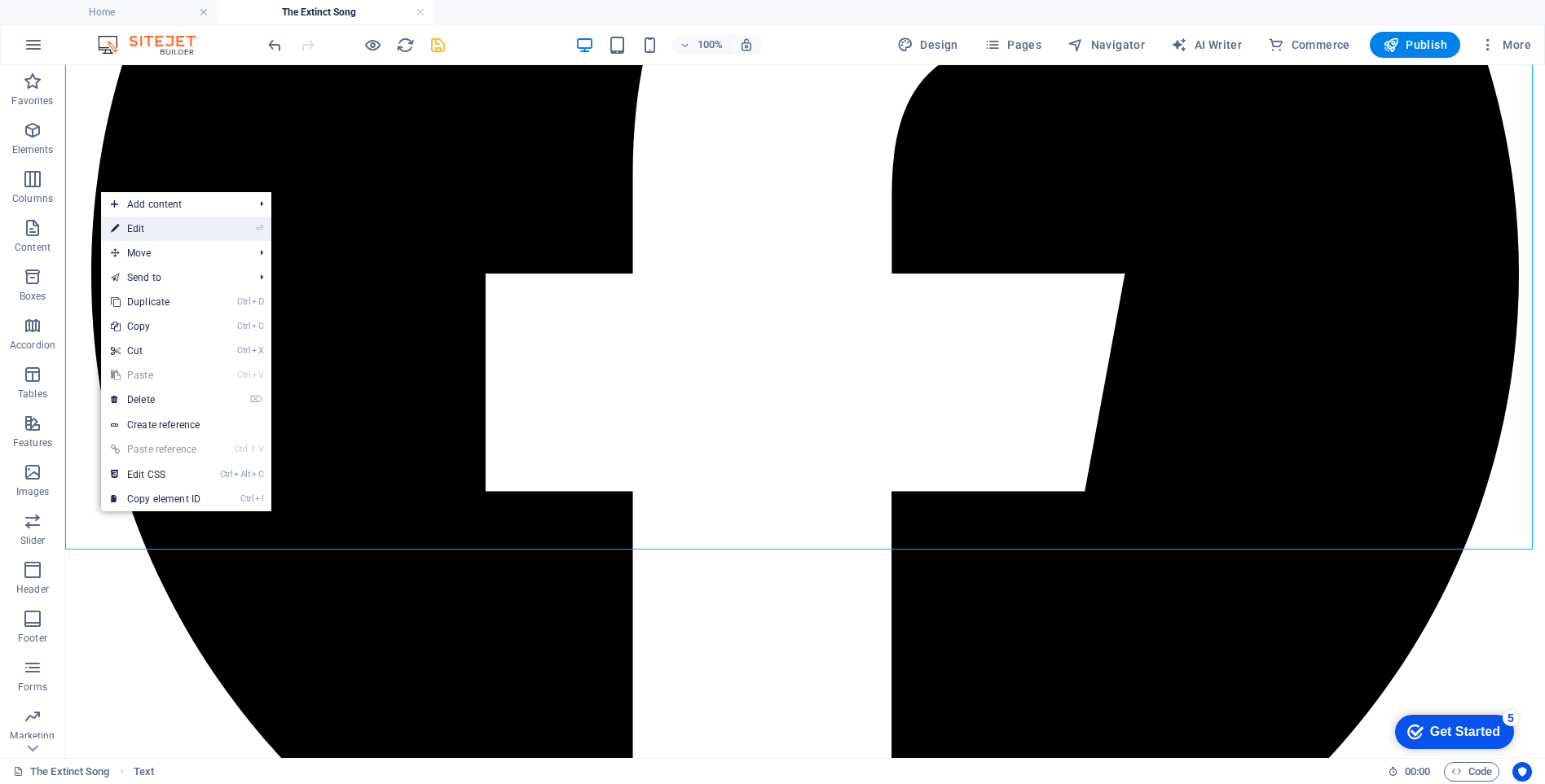
click at [146, 227] on link "⏎ Edit" at bounding box center [155, 228] width 109 height 24
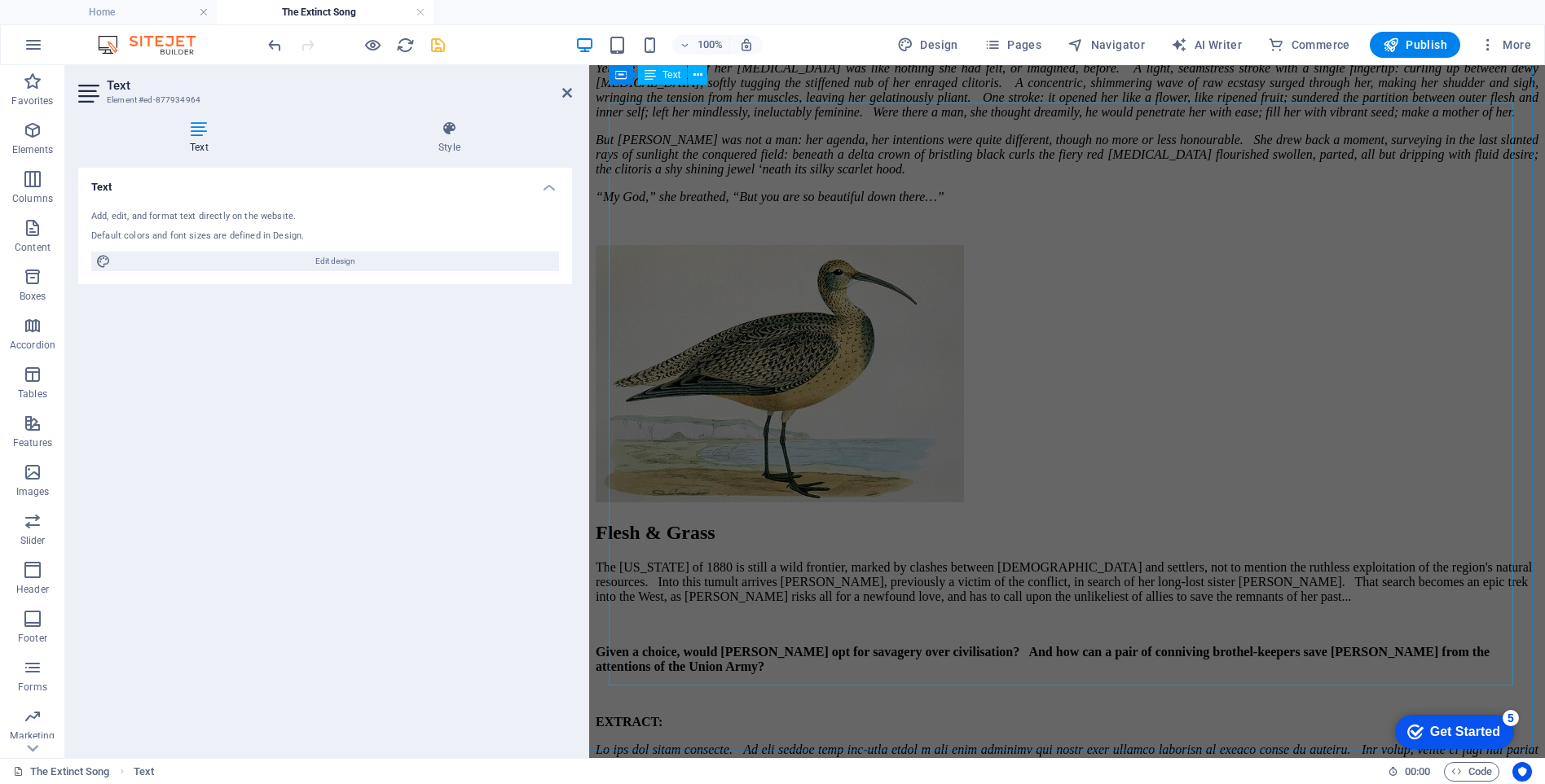
scroll to position [9388, 0]
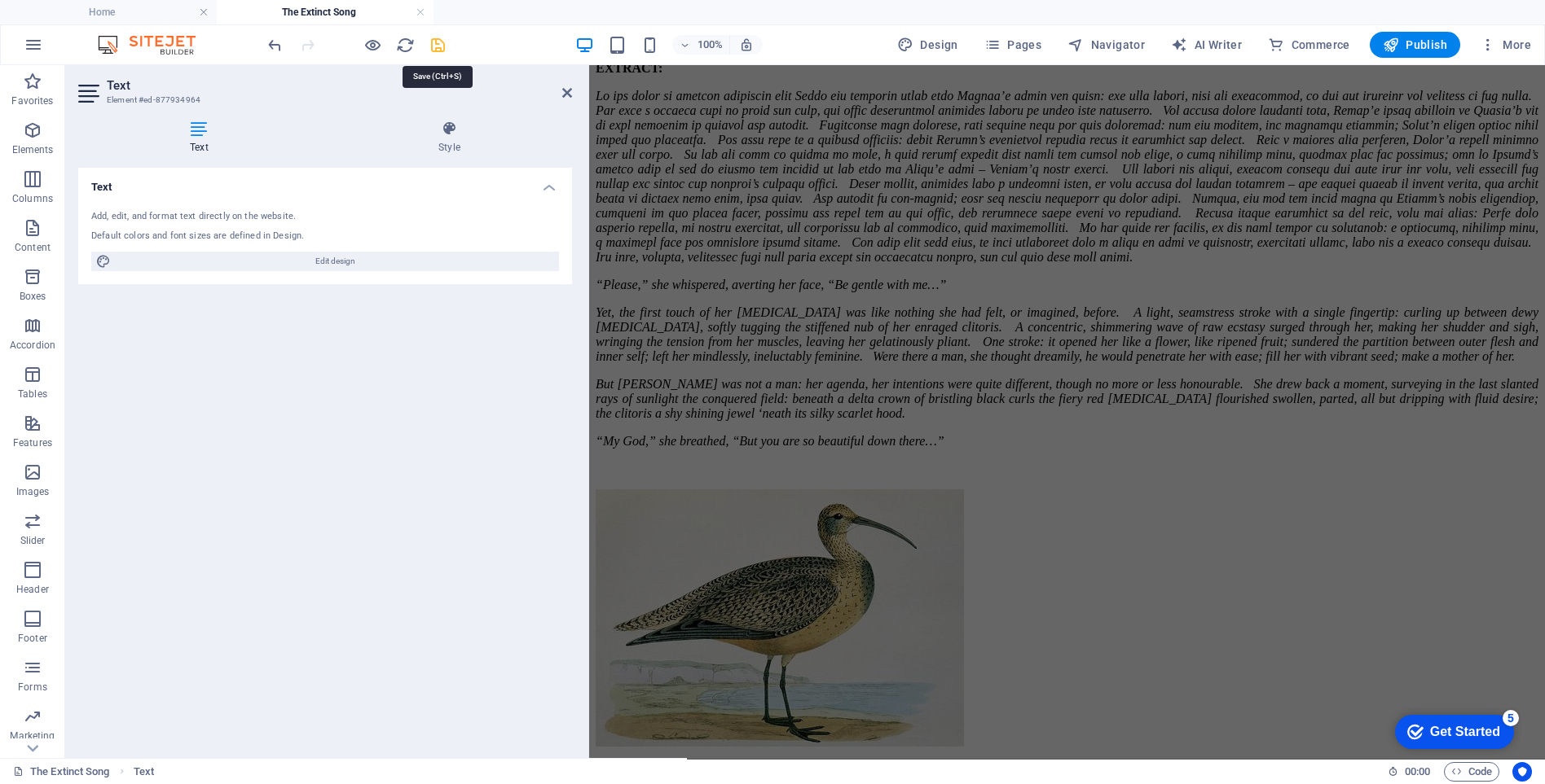
click at [438, 45] on icon "save" at bounding box center [438, 45] width 18 height 18
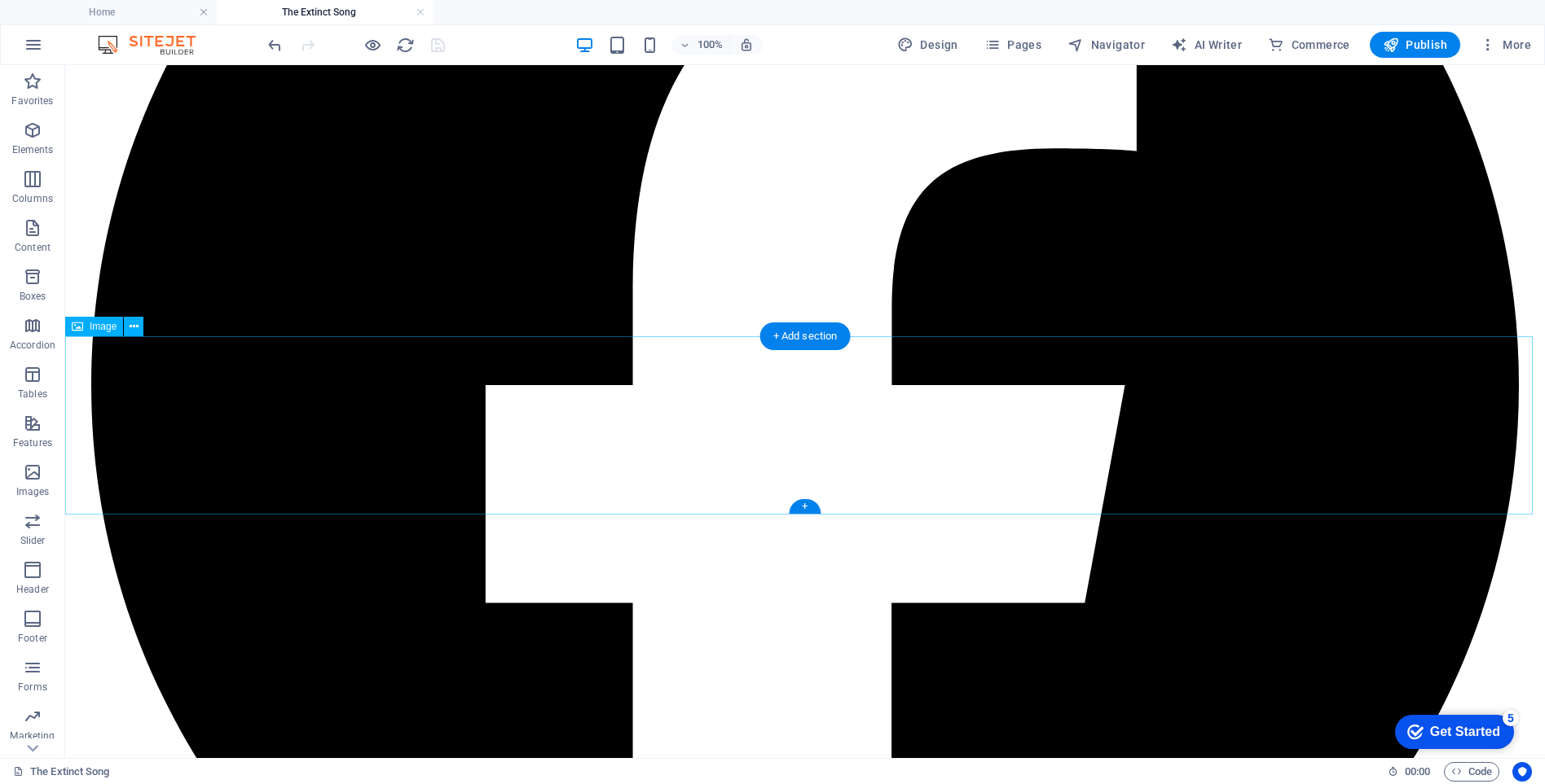
scroll to position [9513, 0]
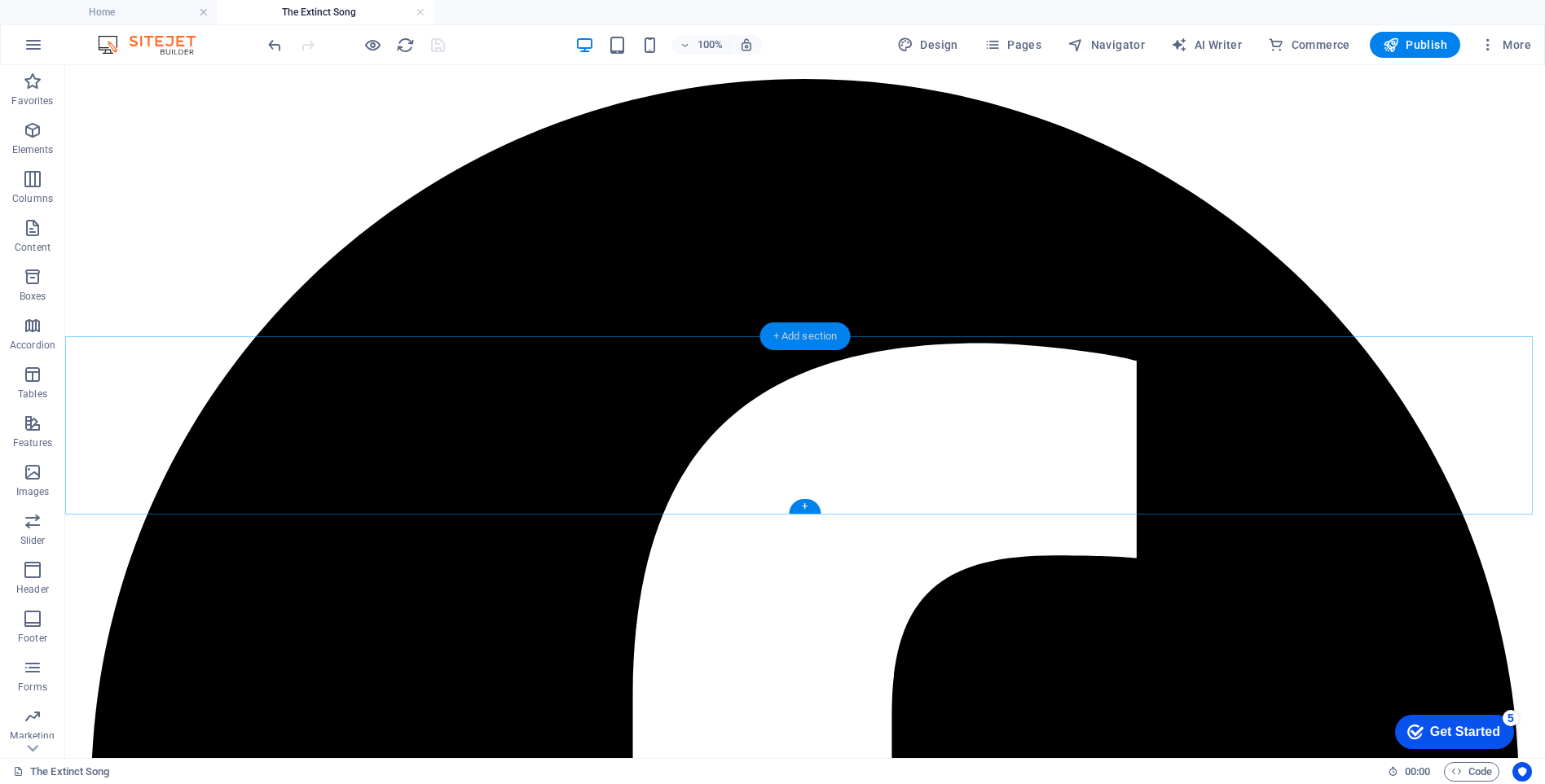
click at [799, 336] on div "+ Add section" at bounding box center [805, 336] width 91 height 28
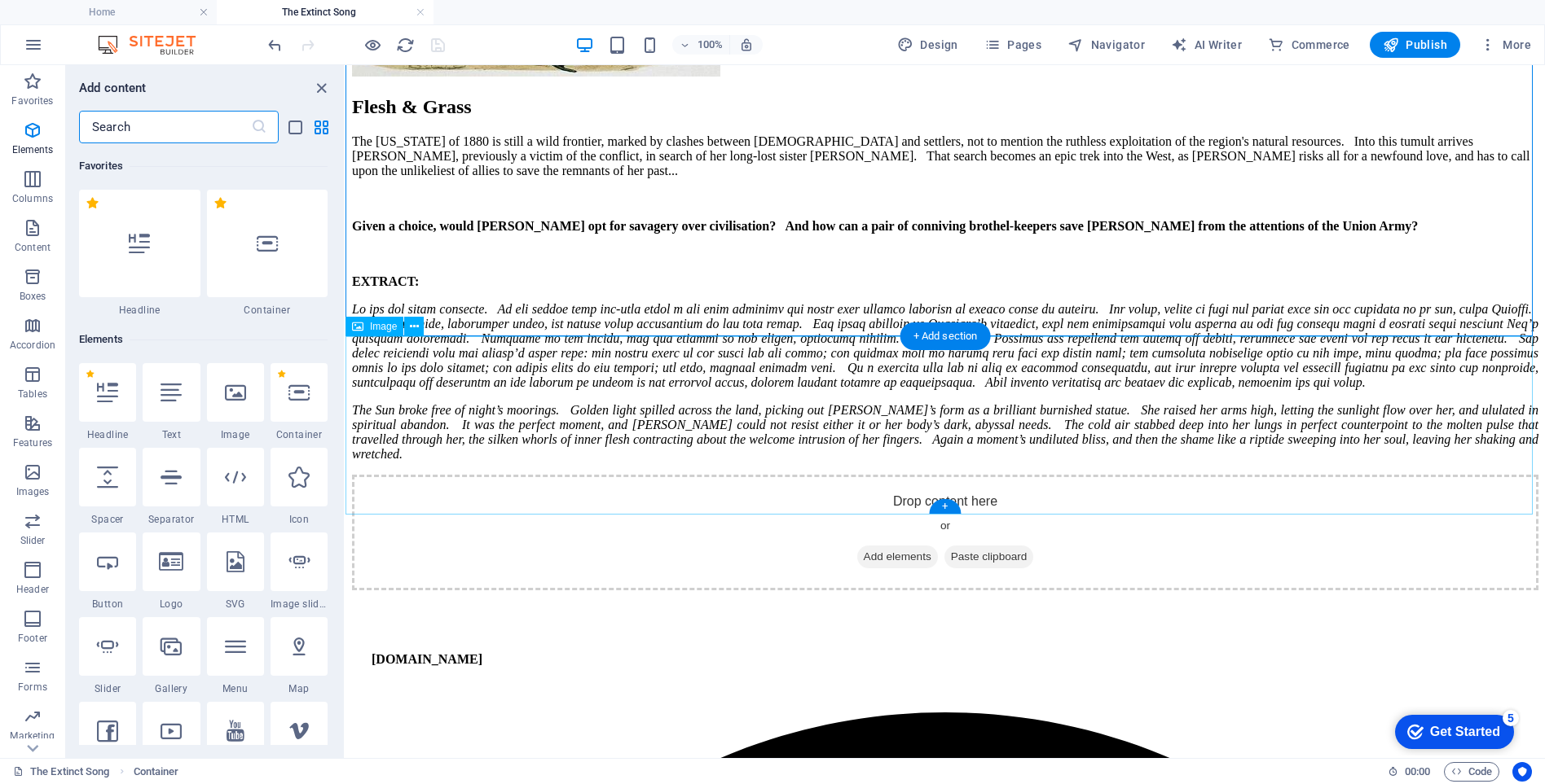
scroll to position [2850, 0]
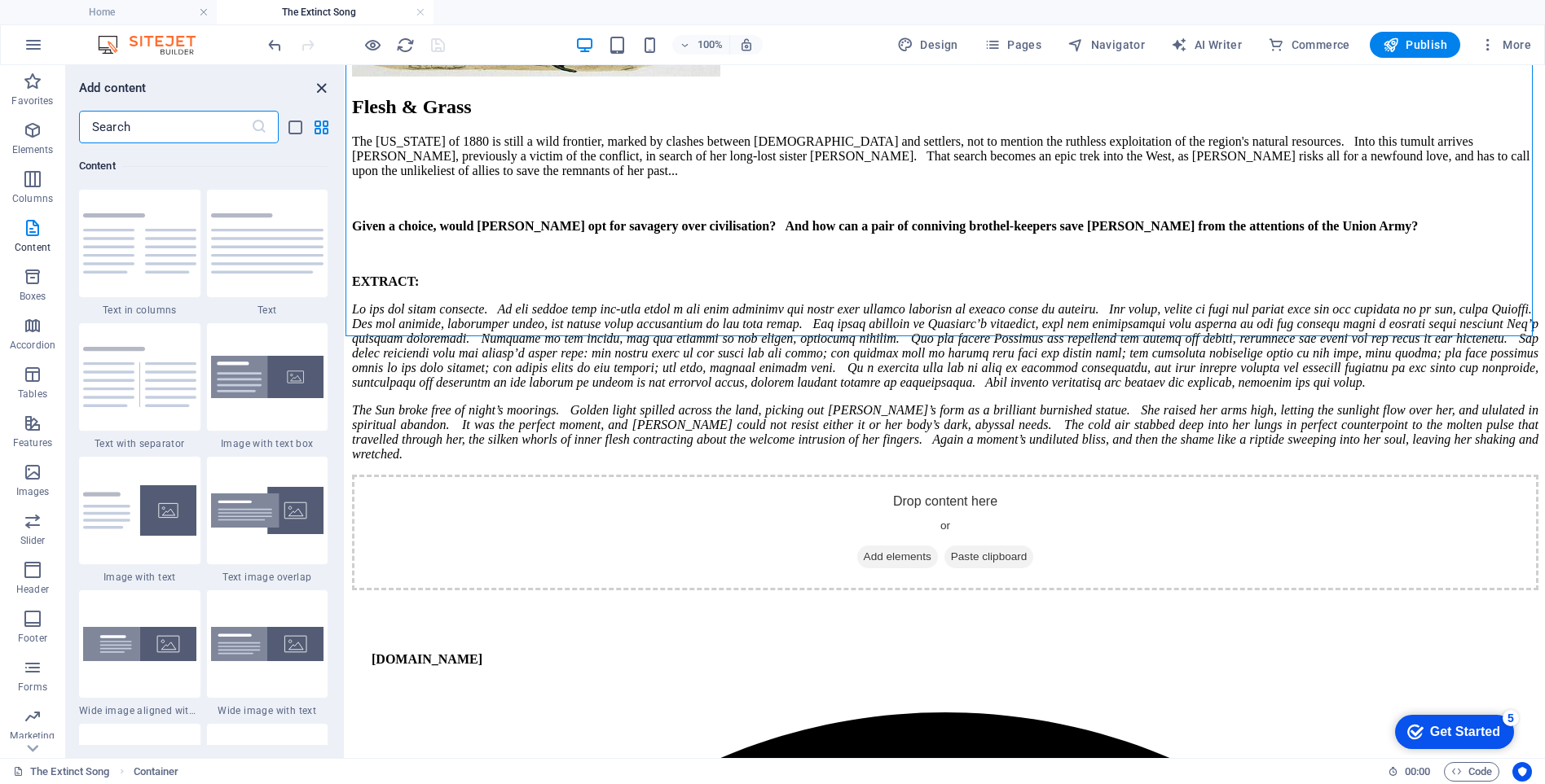
drag, startPoint x: 257, startPoint y: 22, endPoint x: 322, endPoint y: 87, distance: 91.9
click at [322, 87] on icon "close panel" at bounding box center [321, 88] width 18 height 18
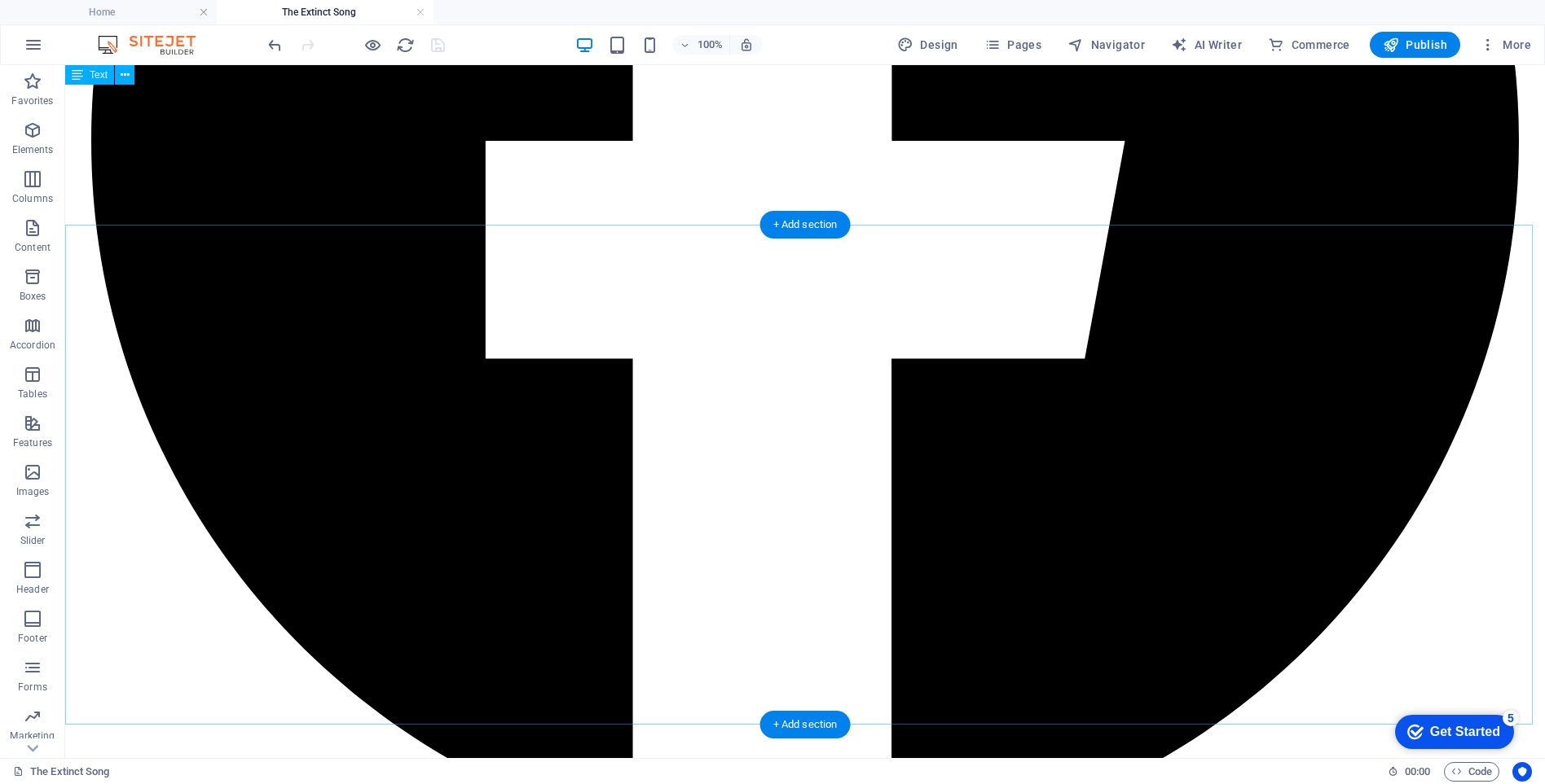
scroll to position [9838, 0]
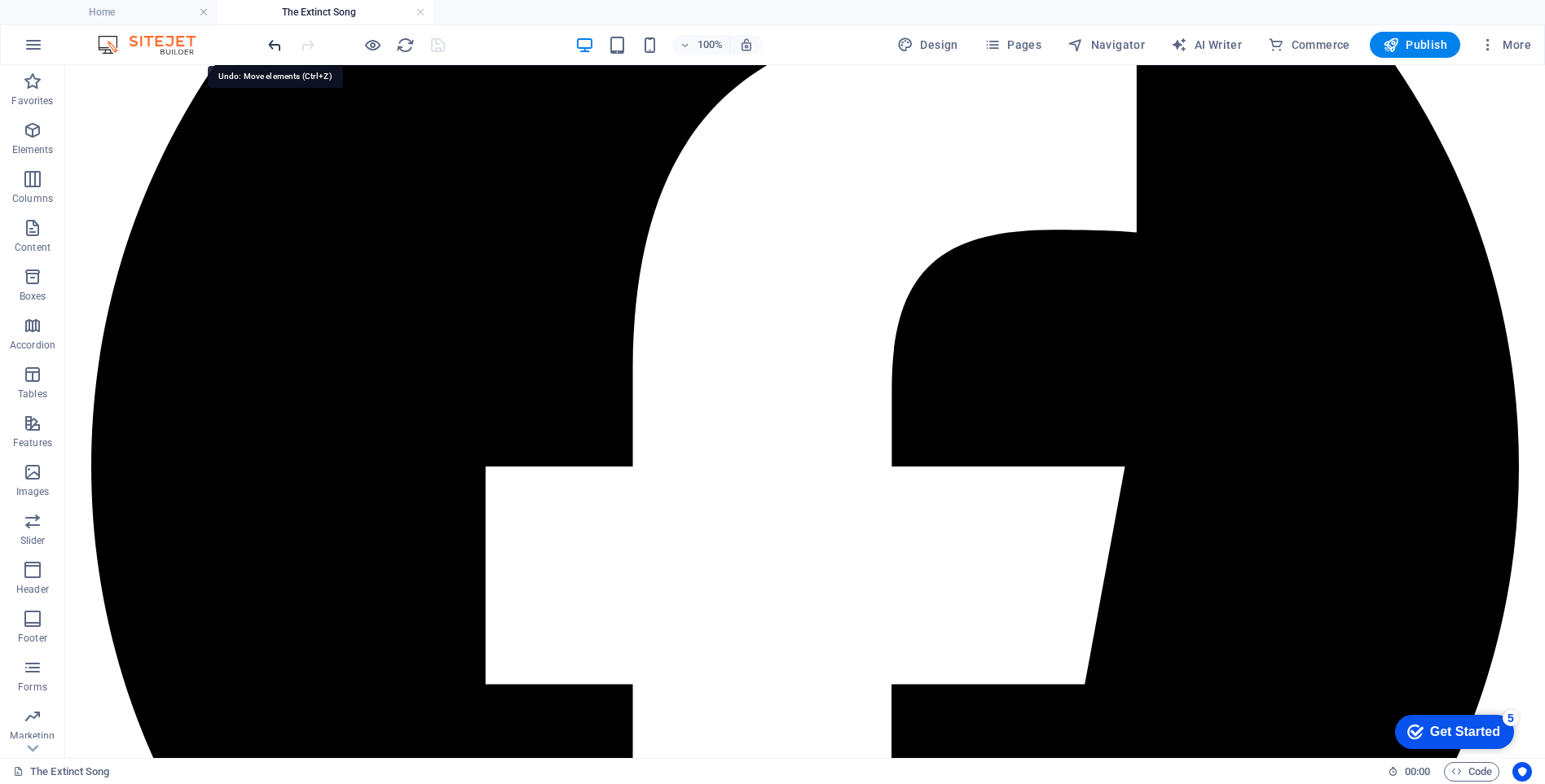
click at [276, 44] on icon "undo" at bounding box center [275, 45] width 18 height 18
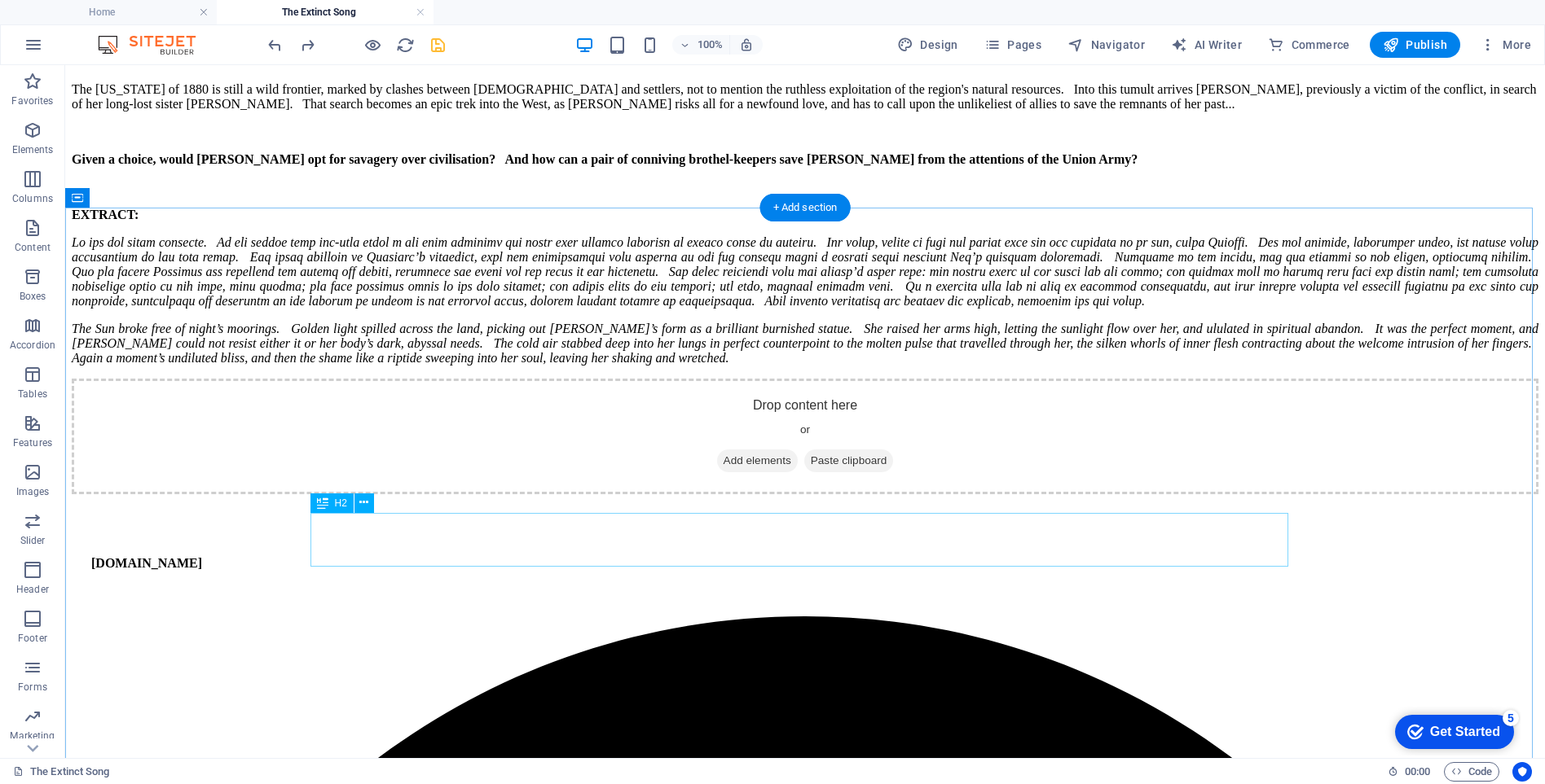
scroll to position [8654, 0]
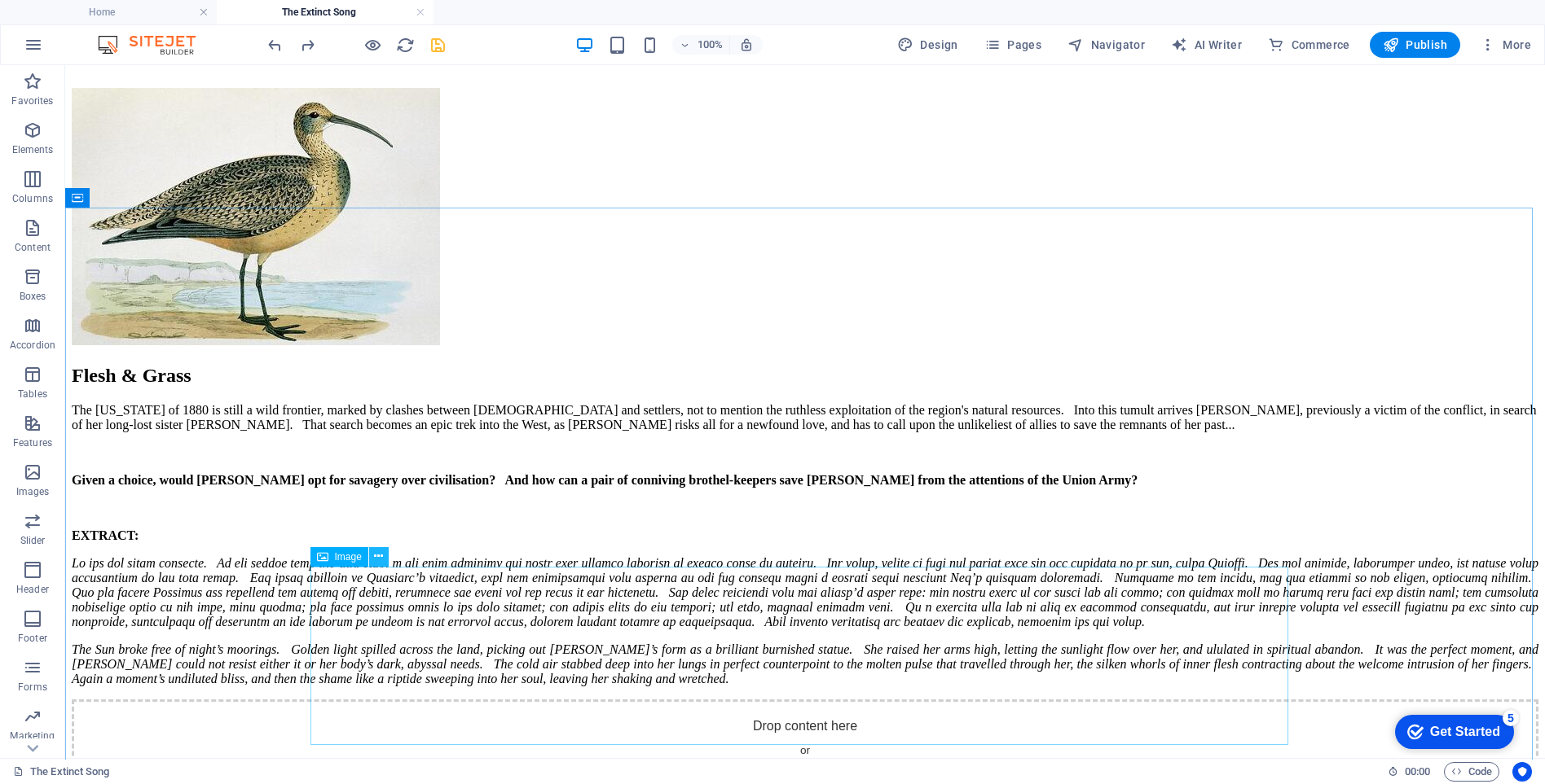
click at [381, 558] on icon at bounding box center [378, 557] width 9 height 17
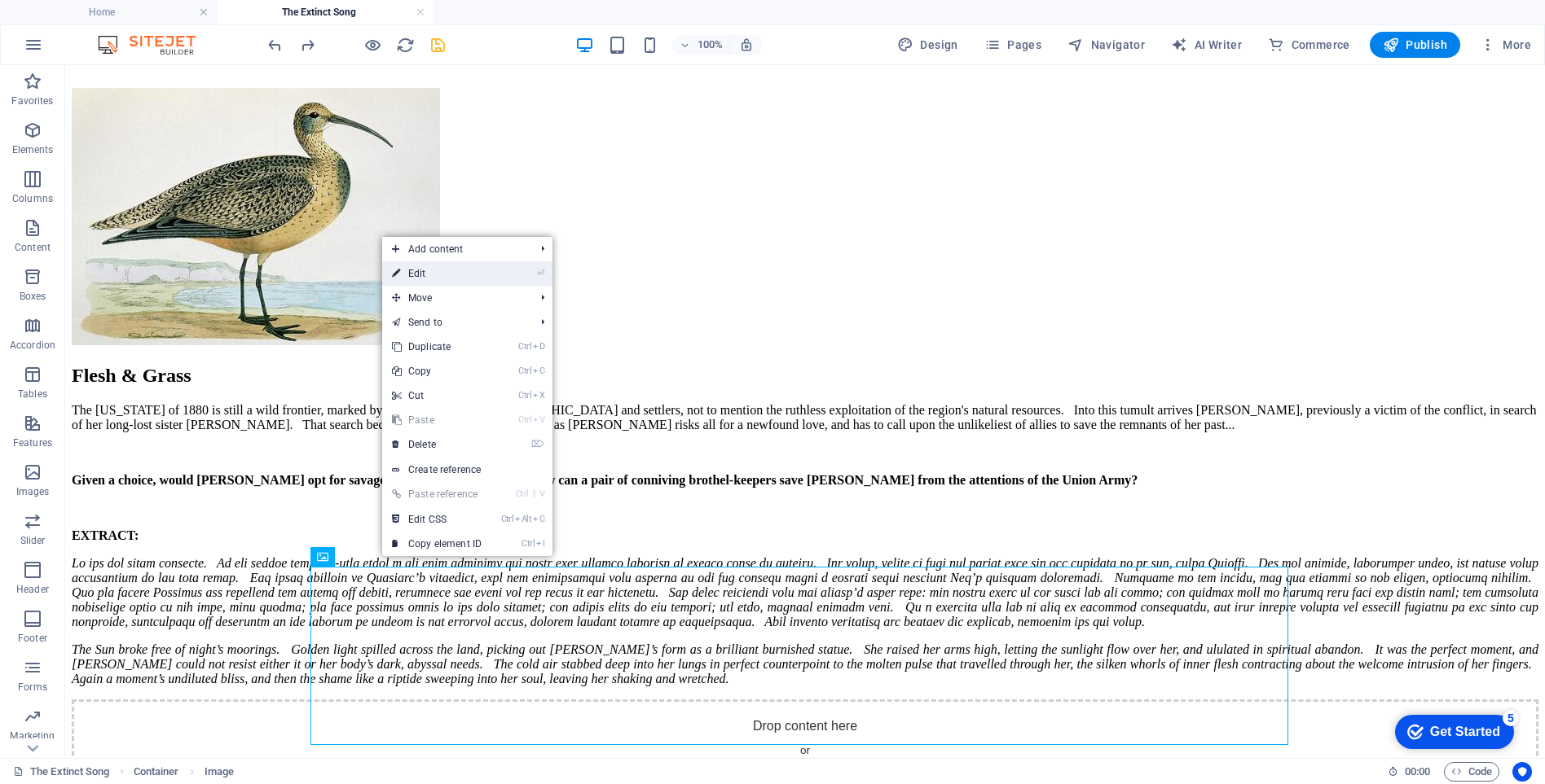
click at [423, 273] on link "⏎ Edit" at bounding box center [437, 273] width 109 height 24
select select "px"
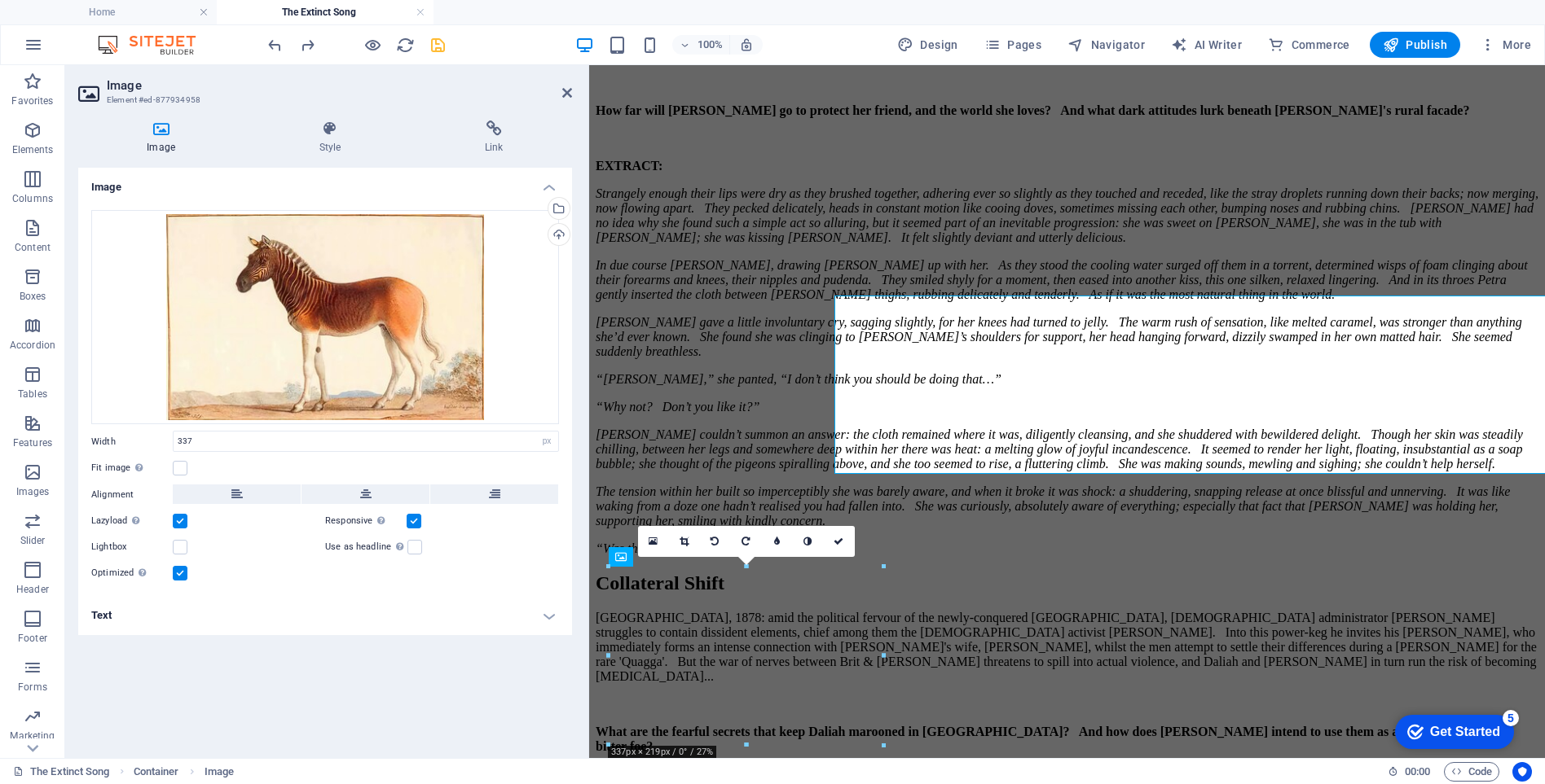
scroll to position [8925, 0]
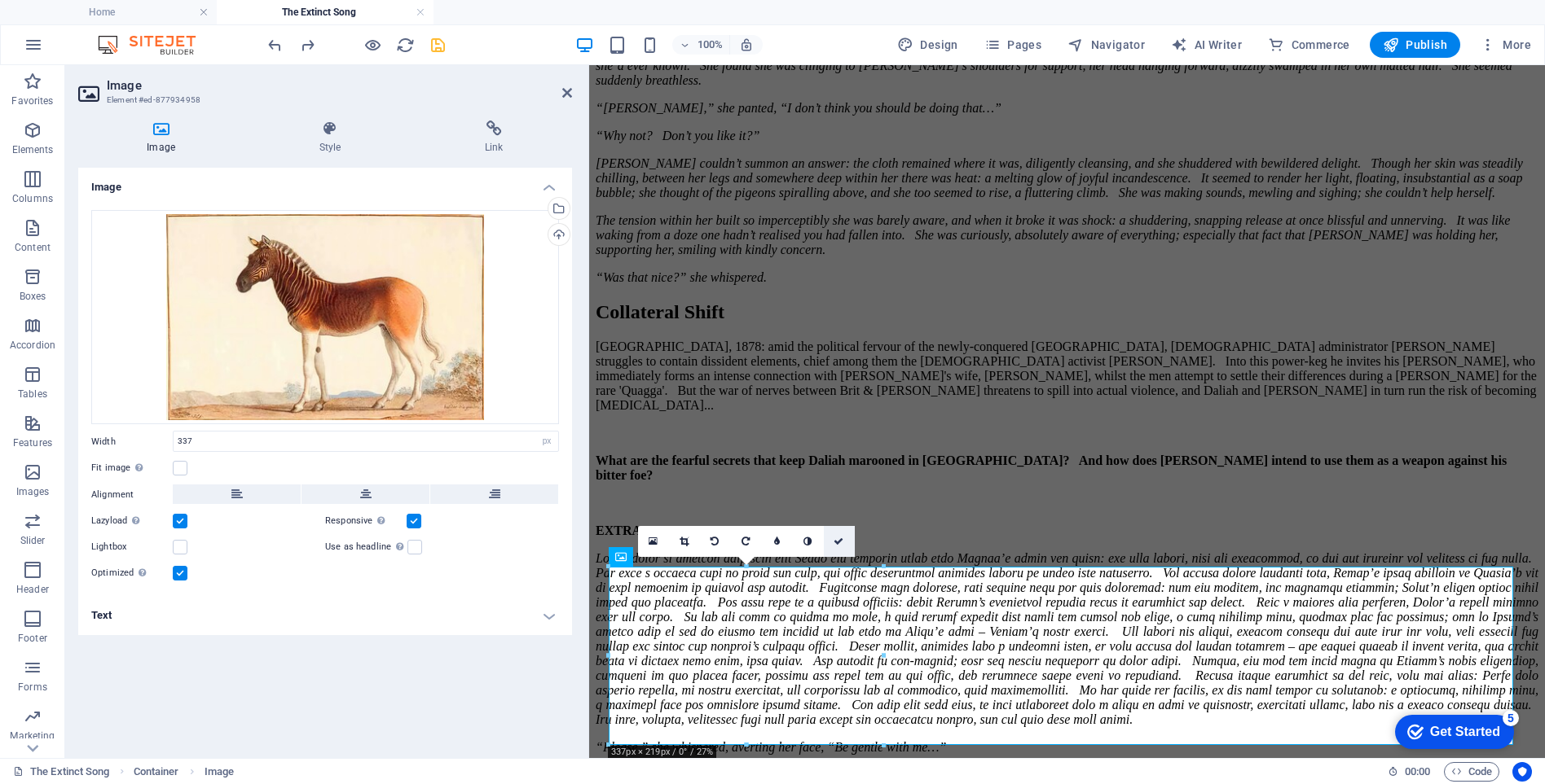
click at [839, 540] on icon at bounding box center [839, 542] width 10 height 10
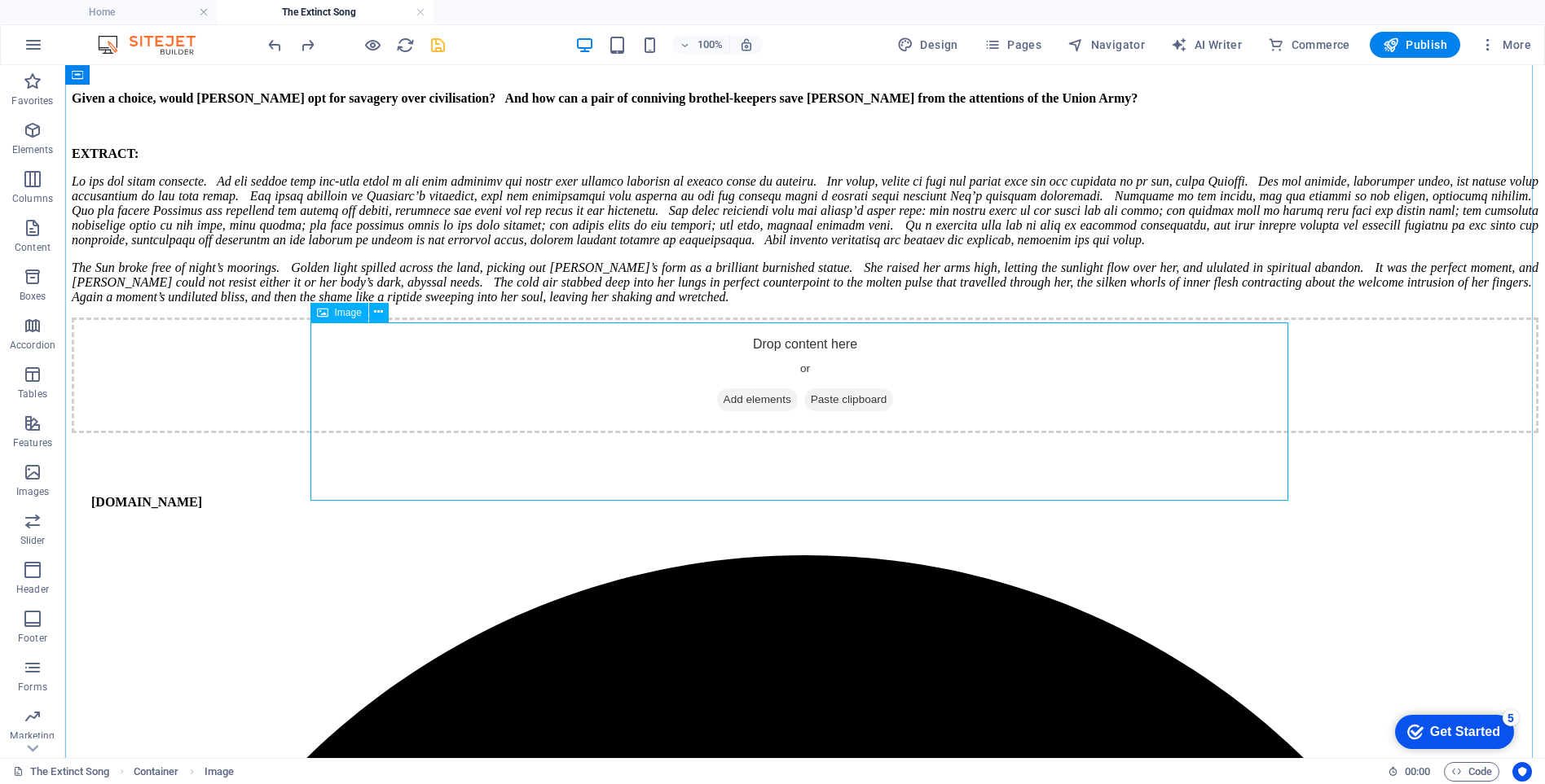
scroll to position [8898, 0]
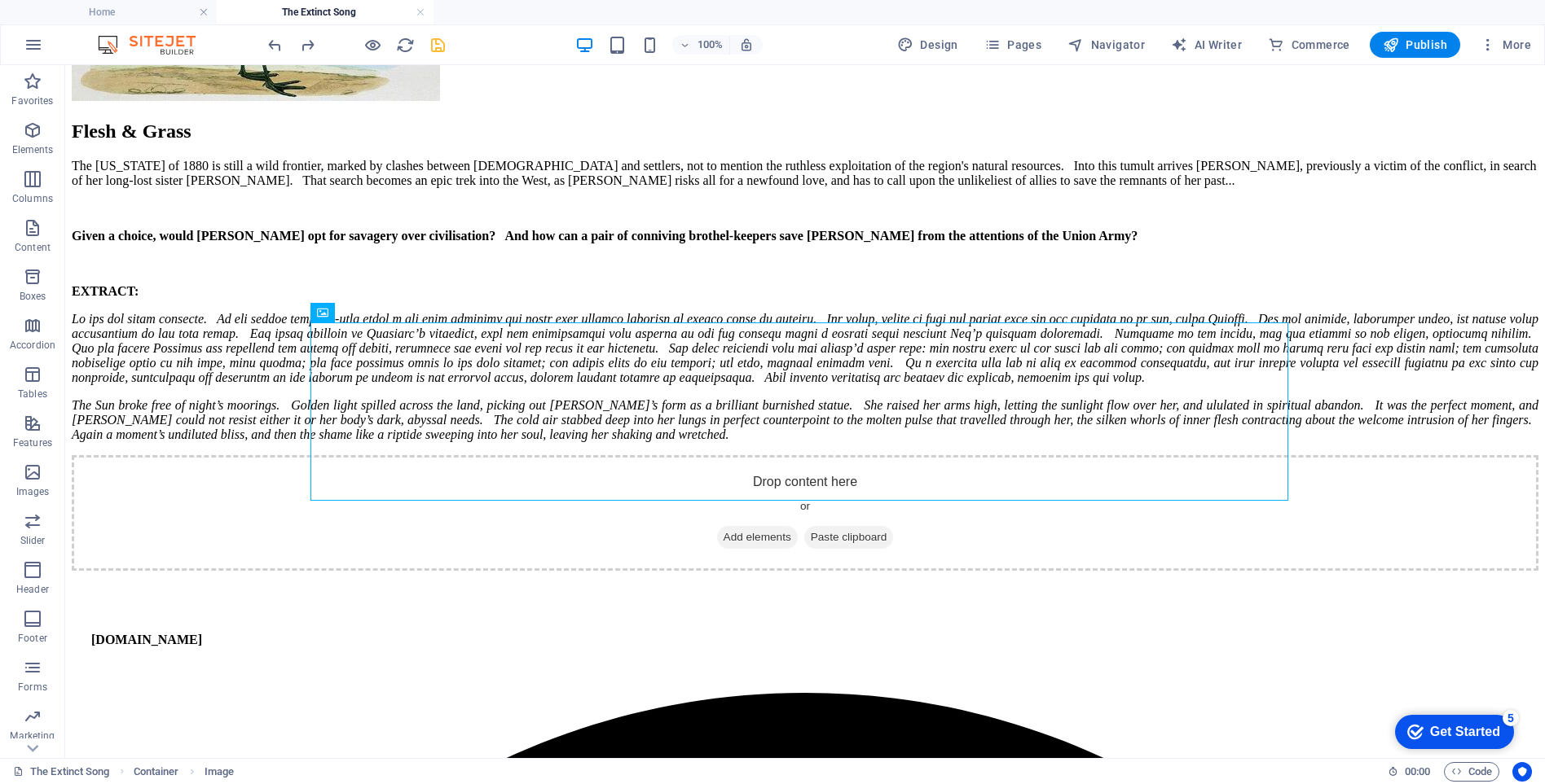
drag, startPoint x: 449, startPoint y: 423, endPoint x: 170, endPoint y: 479, distance: 284.6
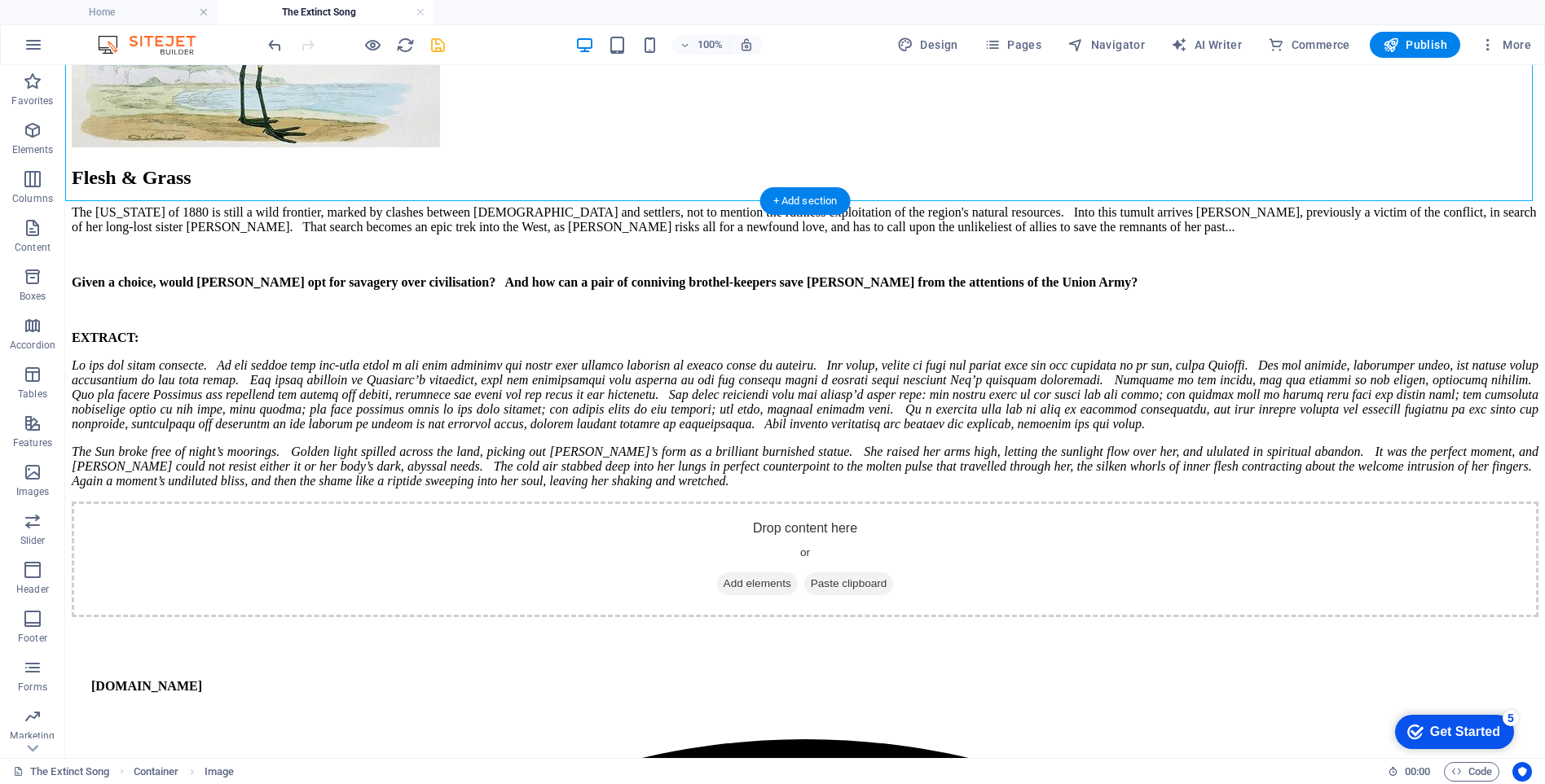
scroll to position [8539, 0]
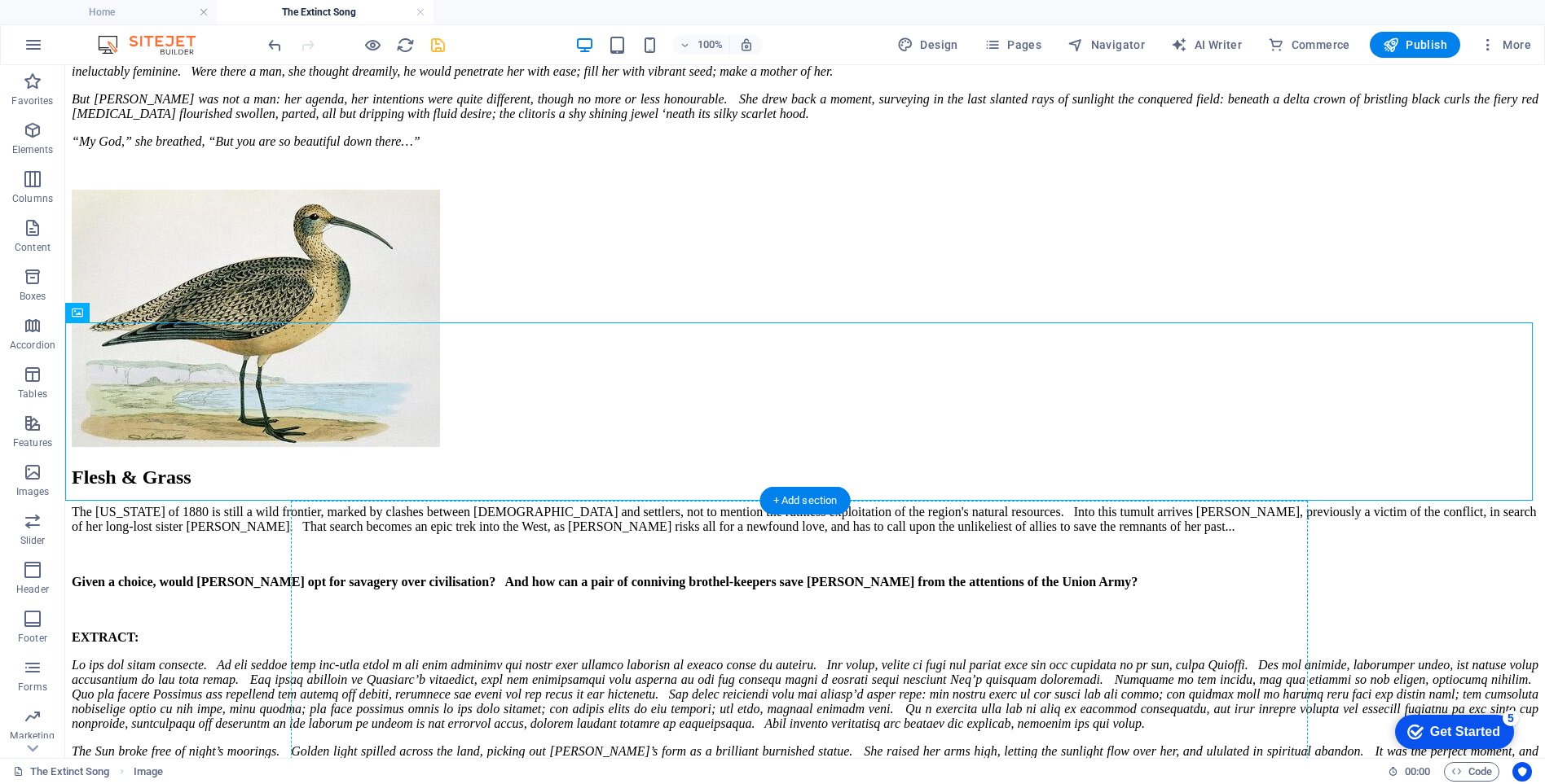
drag, startPoint x: 209, startPoint y: 428, endPoint x: 1061, endPoint y: 707, distance: 896.5
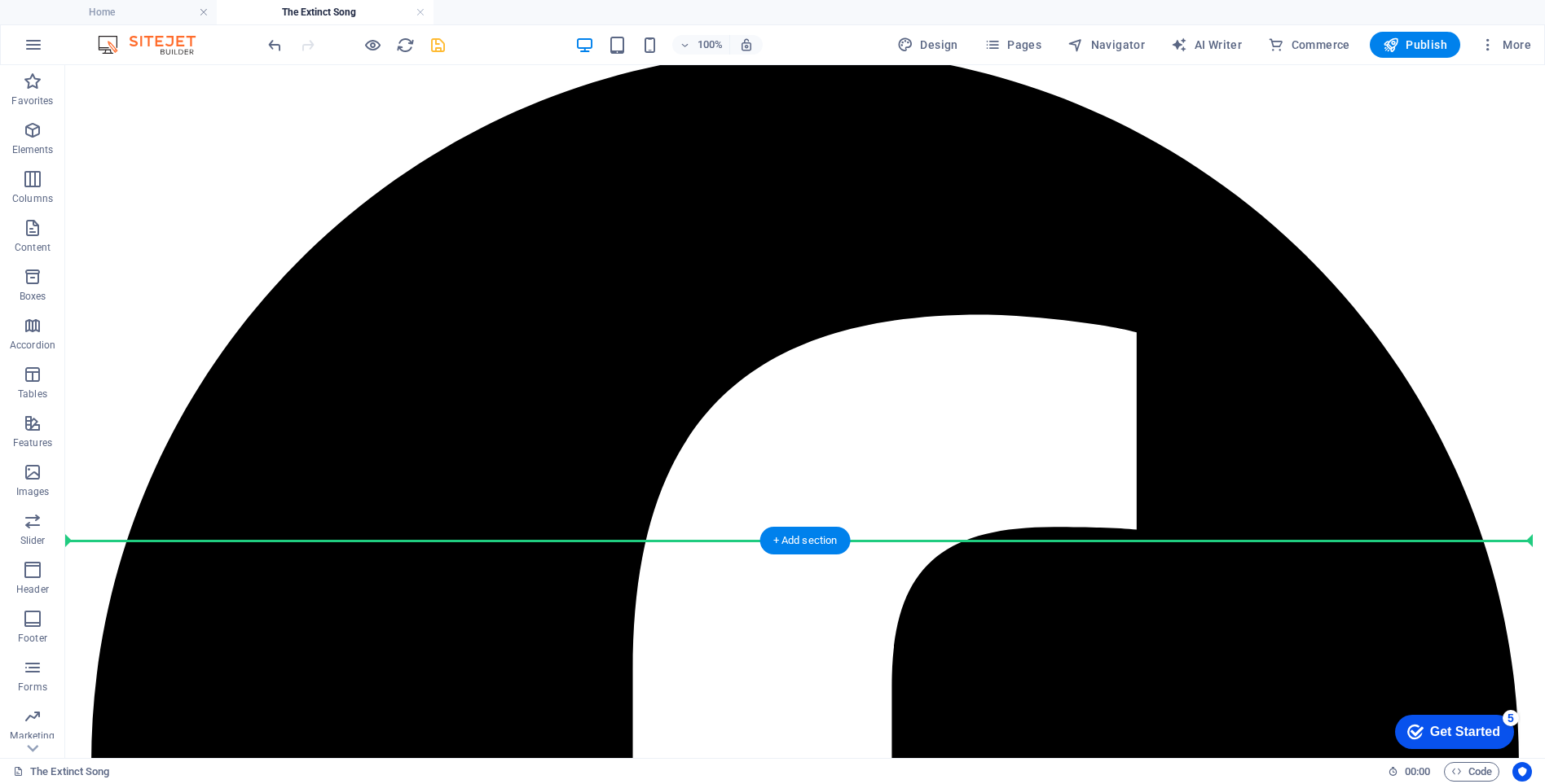
scroll to position [9540, 0]
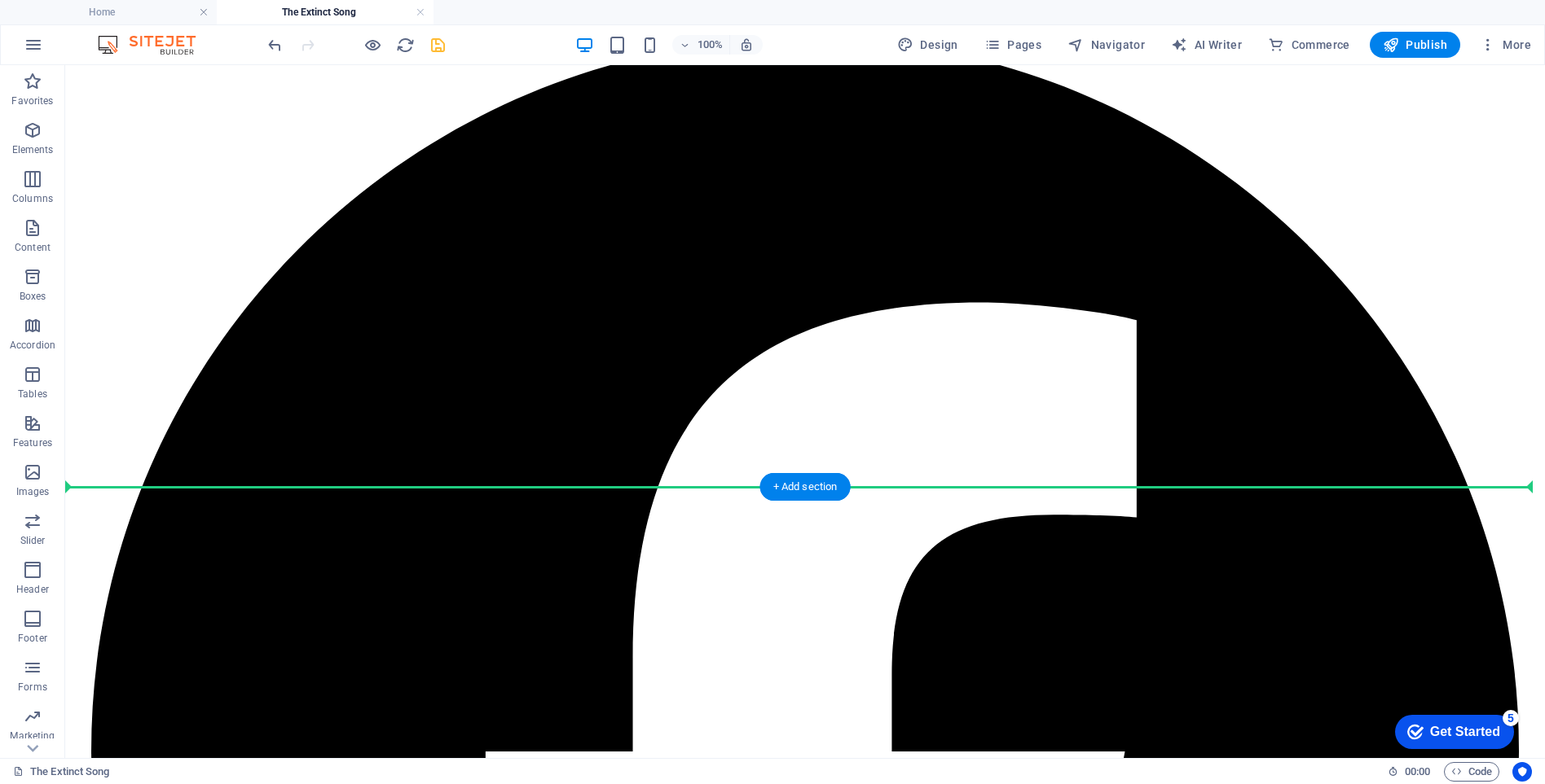
drag, startPoint x: 713, startPoint y: 345, endPoint x: 752, endPoint y: 475, distance: 135.7
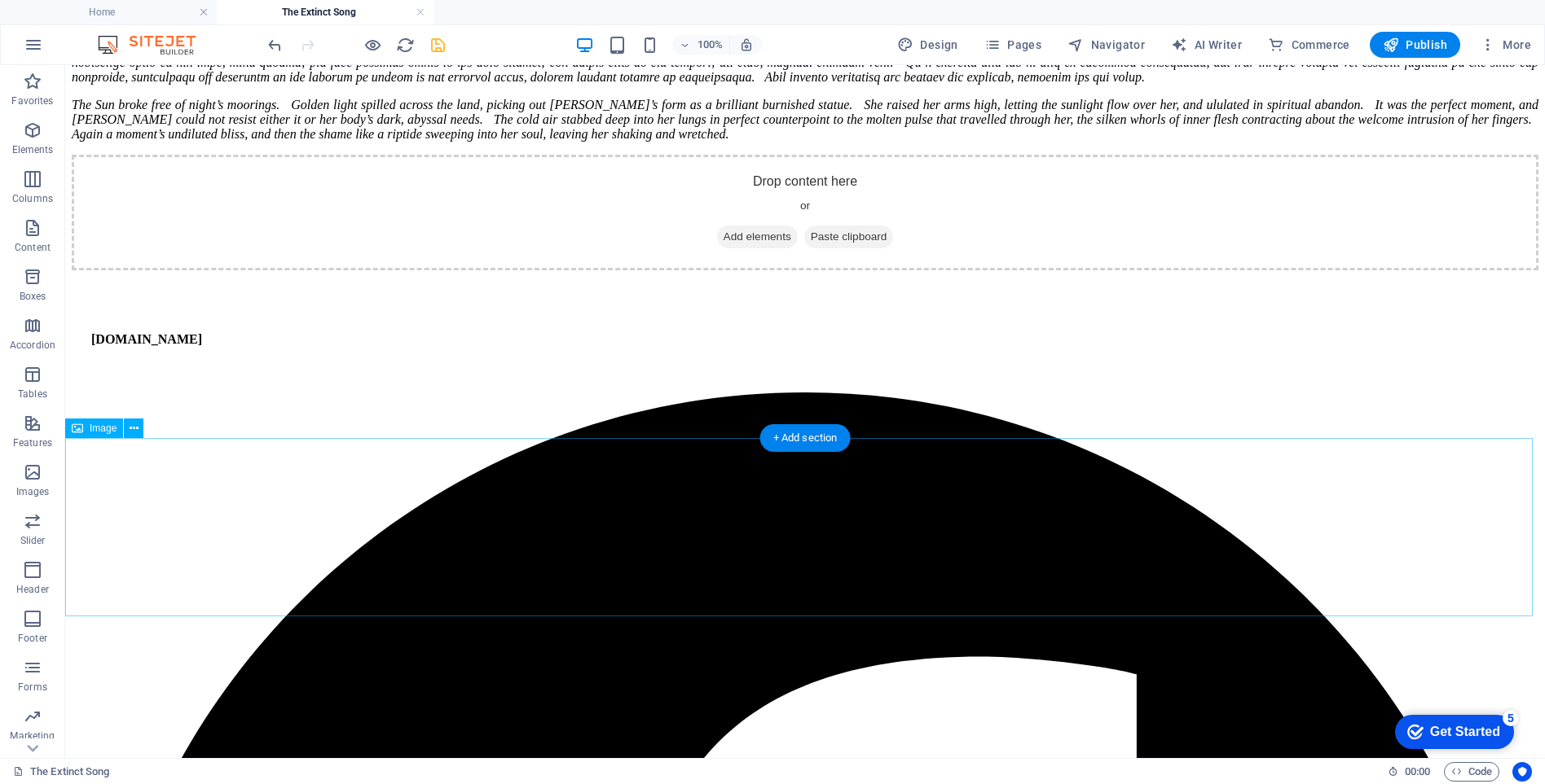
scroll to position [9443, 0]
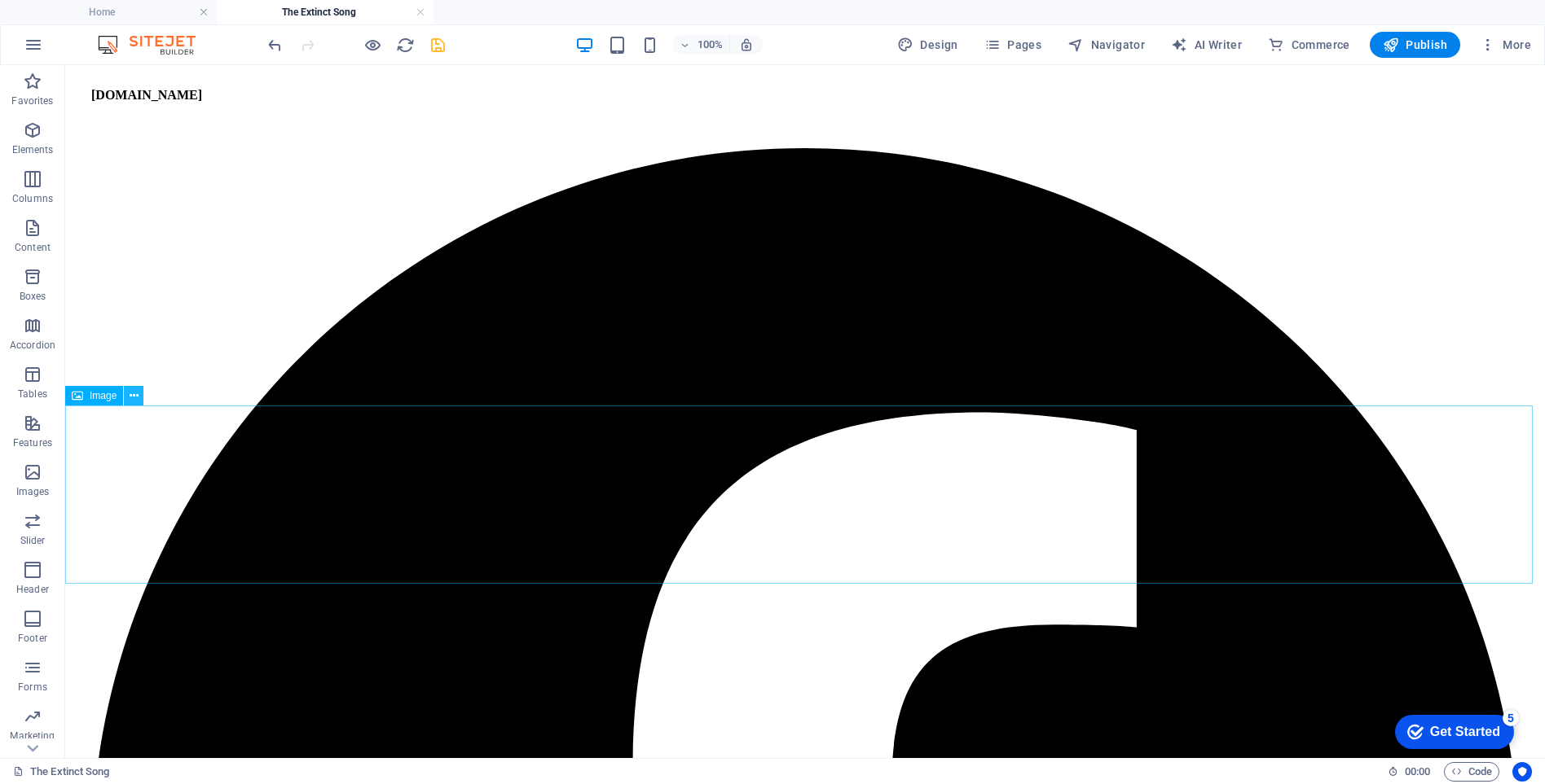
click at [132, 397] on icon at bounding box center [133, 396] width 9 height 17
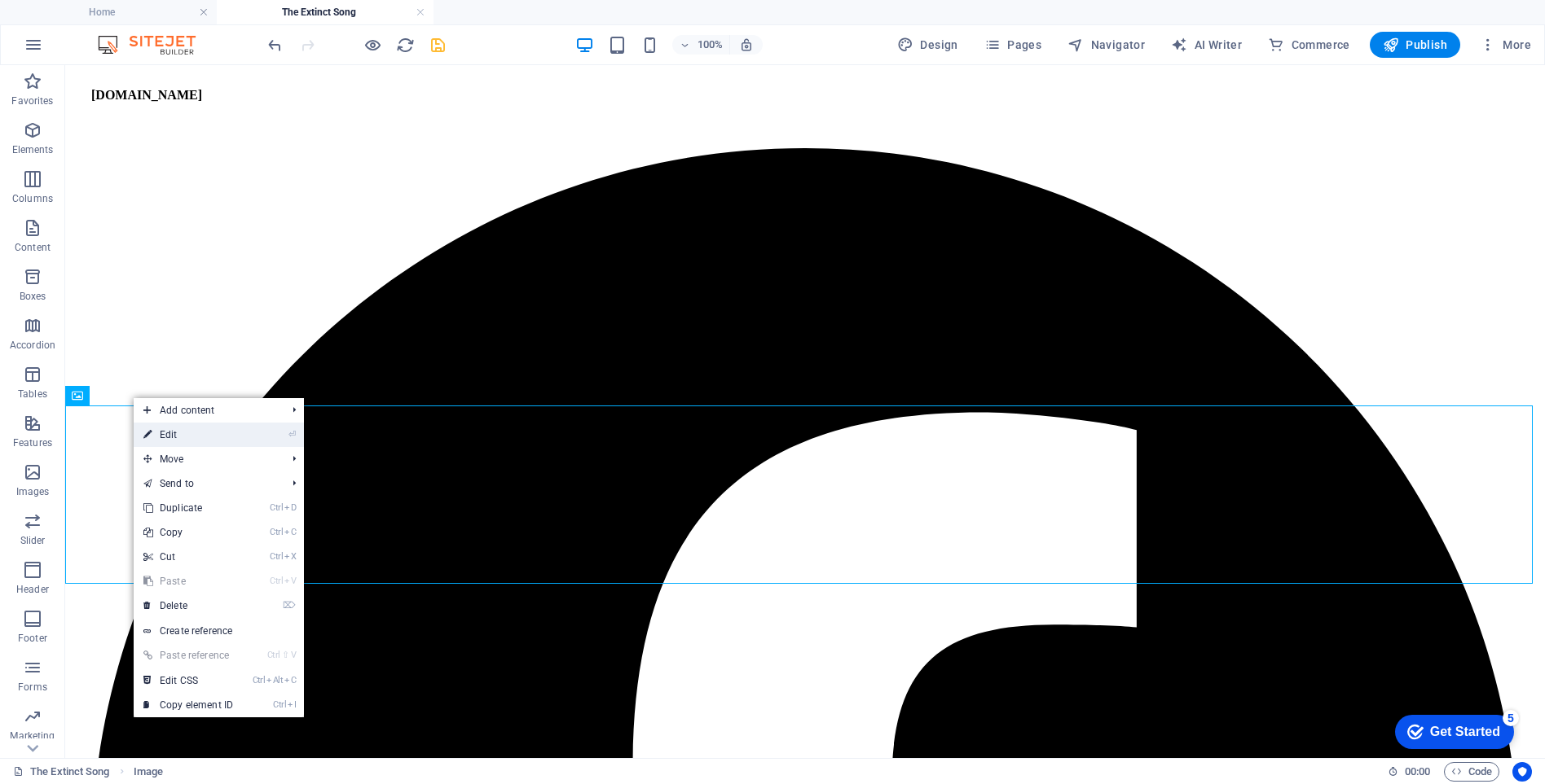
click at [169, 437] on link "⏎ Edit" at bounding box center [188, 434] width 109 height 24
select select "px"
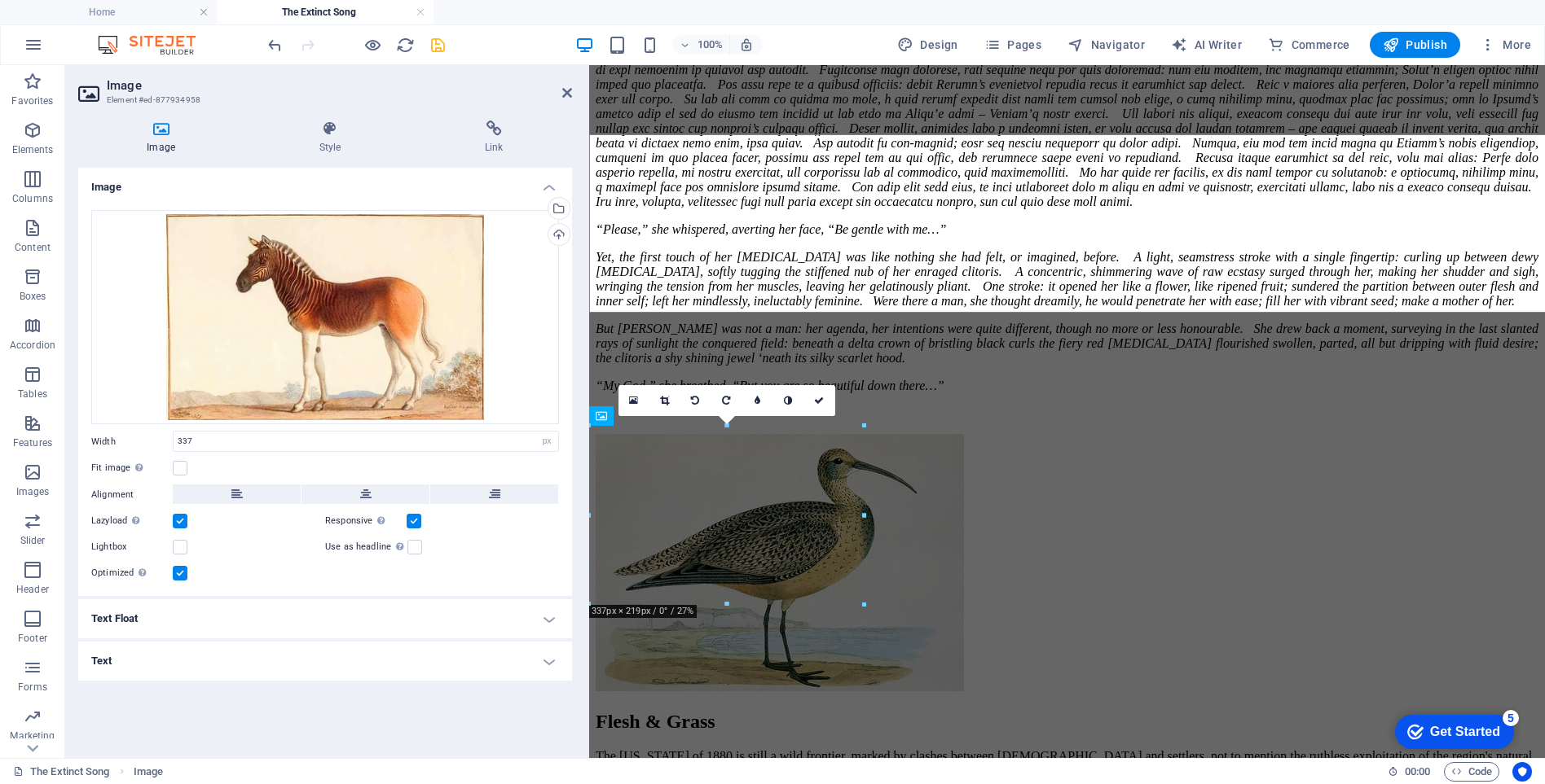
scroll to position [9715, 0]
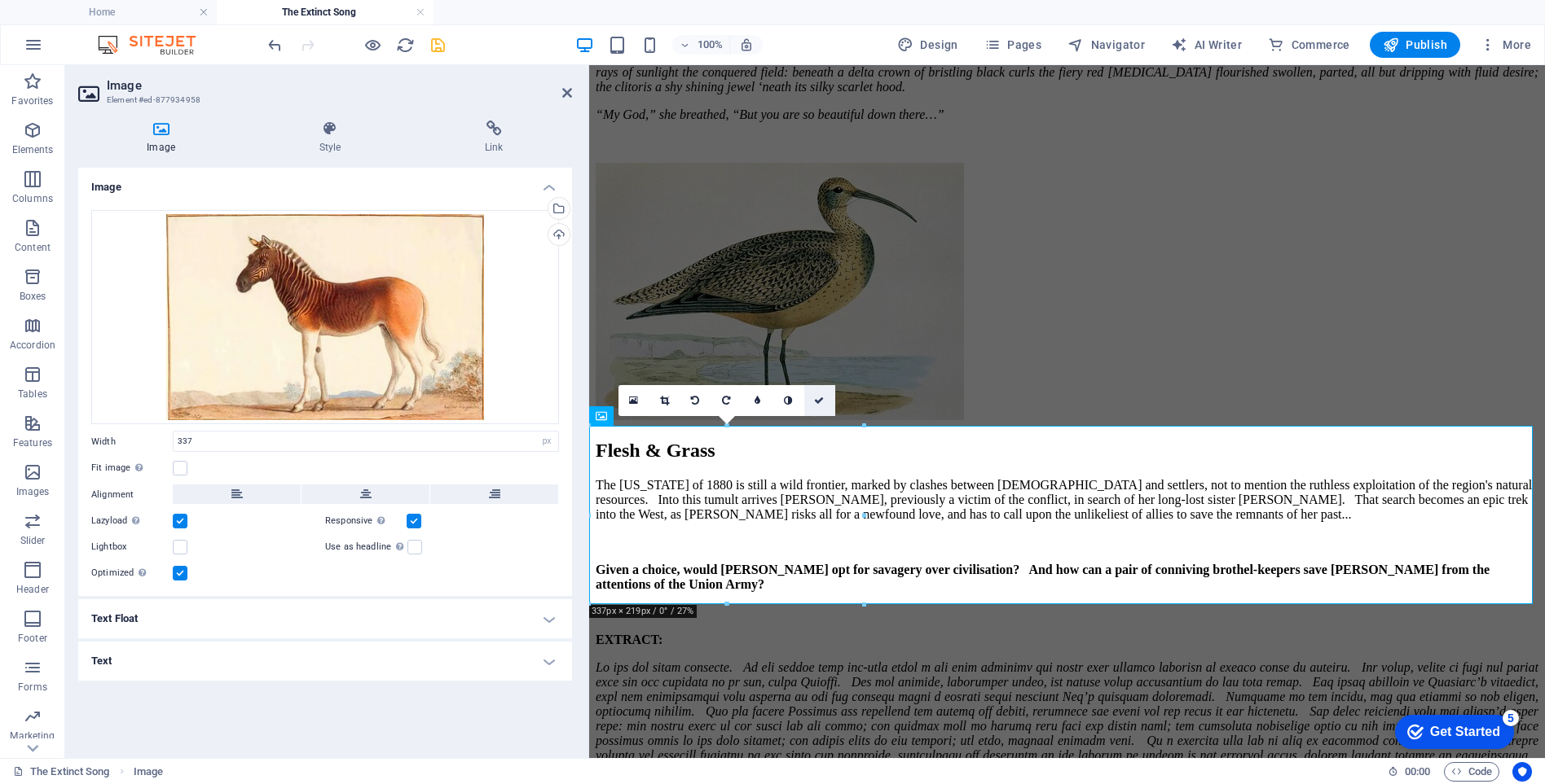
click at [819, 399] on icon at bounding box center [819, 401] width 10 height 10
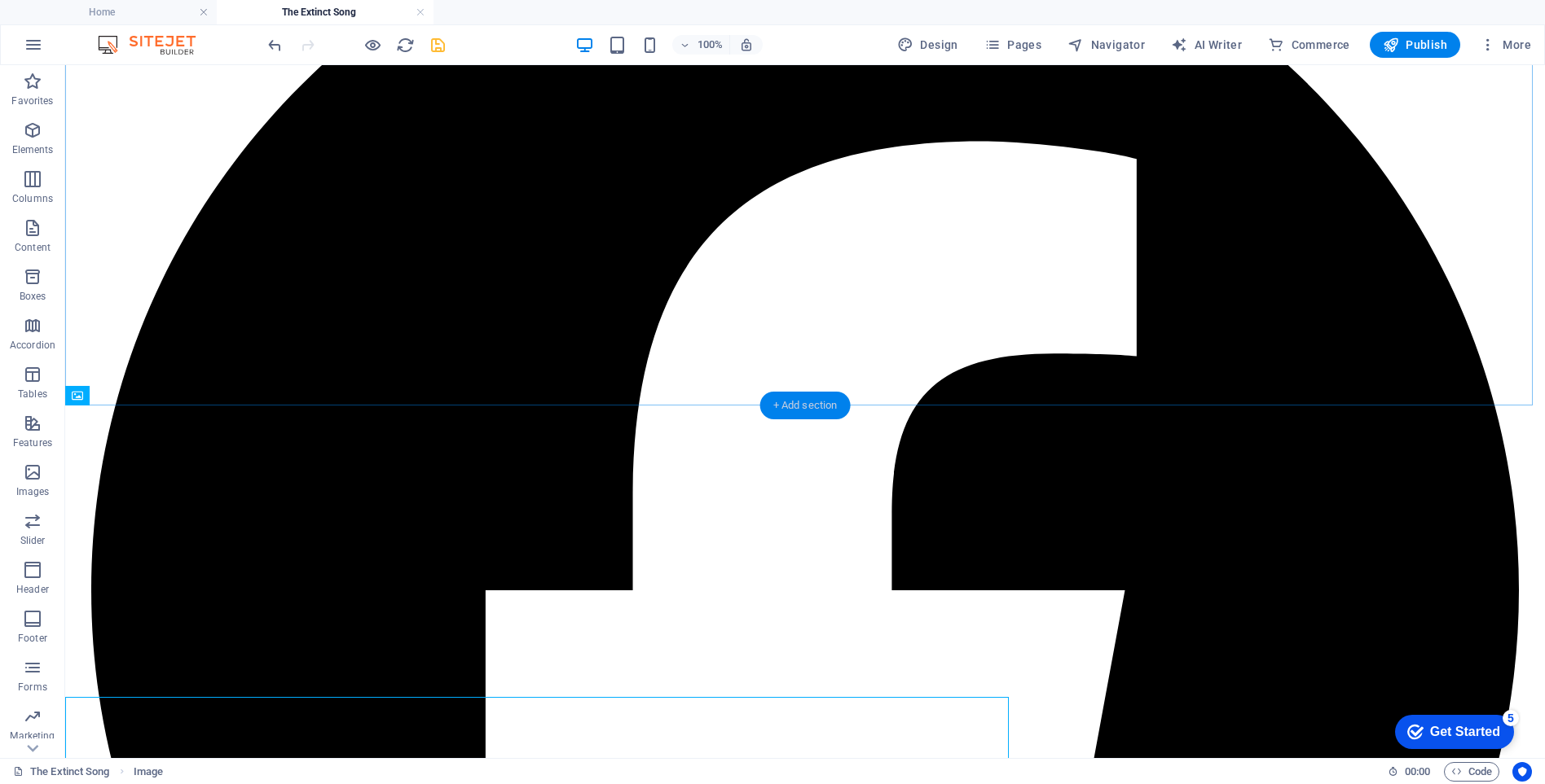
scroll to position [9443, 0]
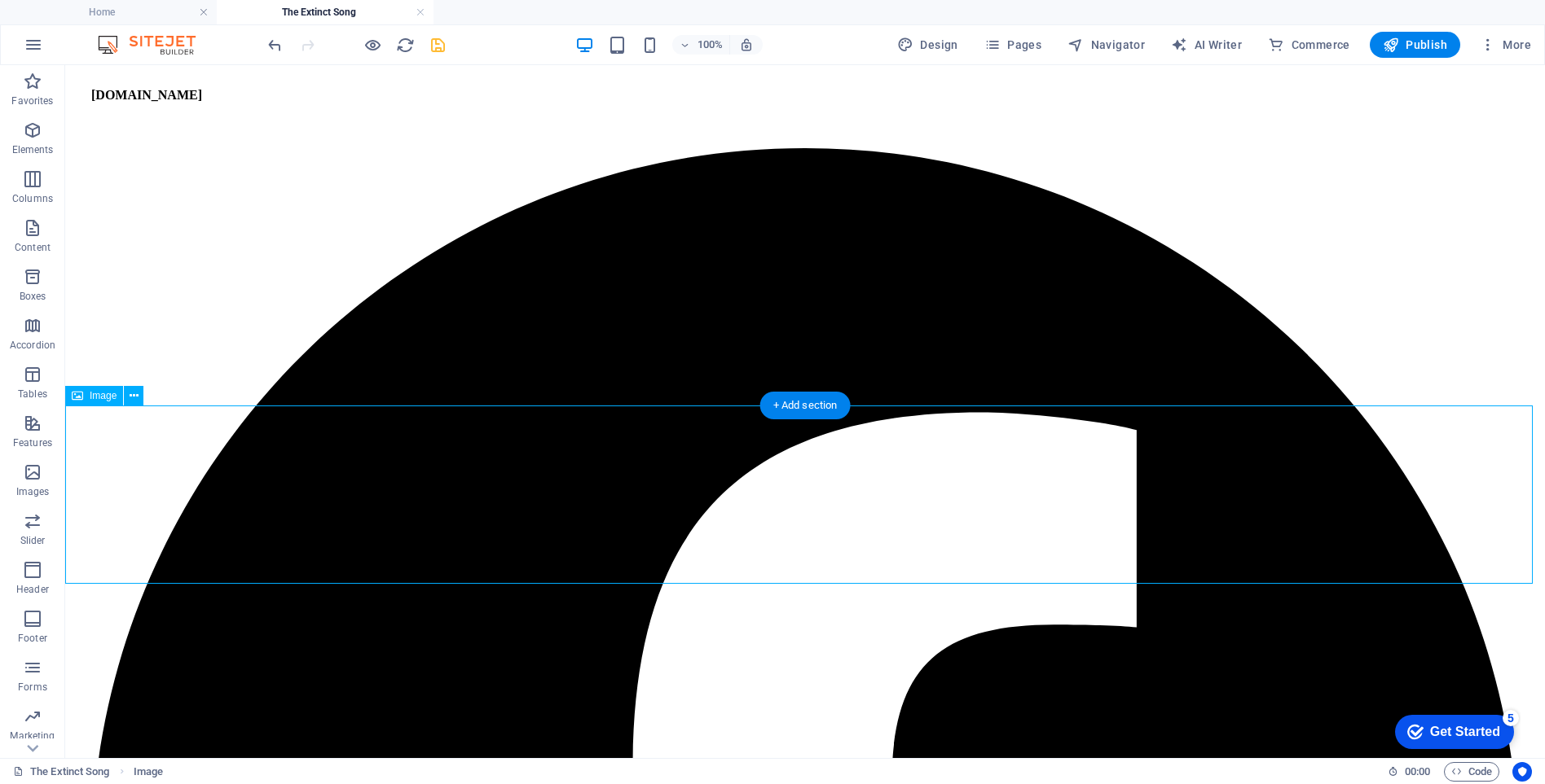
drag, startPoint x: 241, startPoint y: 510, endPoint x: 595, endPoint y: 501, distance: 354.1
drag, startPoint x: 63, startPoint y: 597, endPoint x: 709, endPoint y: 479, distance: 656.7
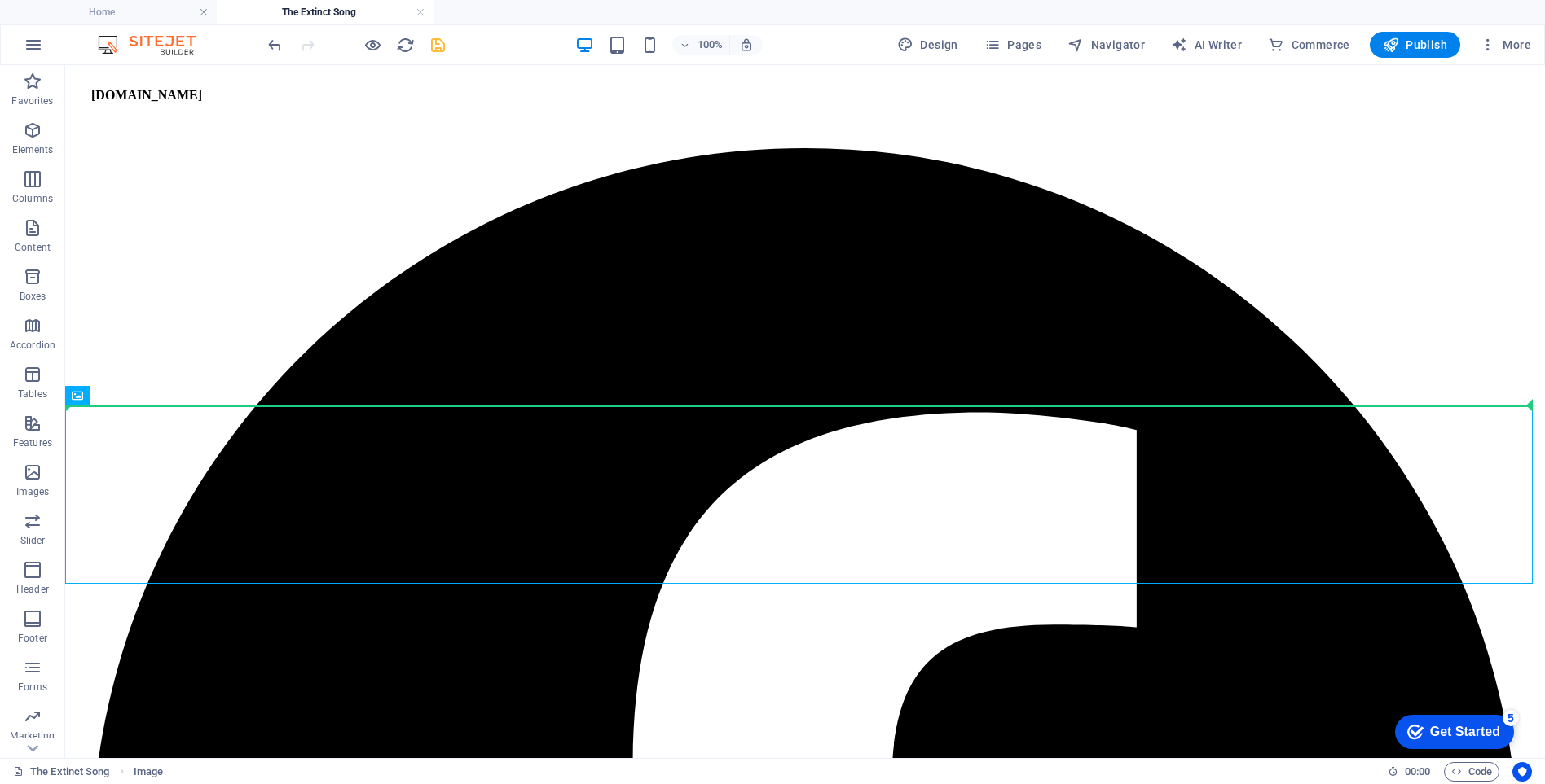
drag, startPoint x: 1552, startPoint y: 312, endPoint x: 1160, endPoint y: 456, distance: 417.6
drag, startPoint x: 1017, startPoint y: 400, endPoint x: 1204, endPoint y: 589, distance: 265.9
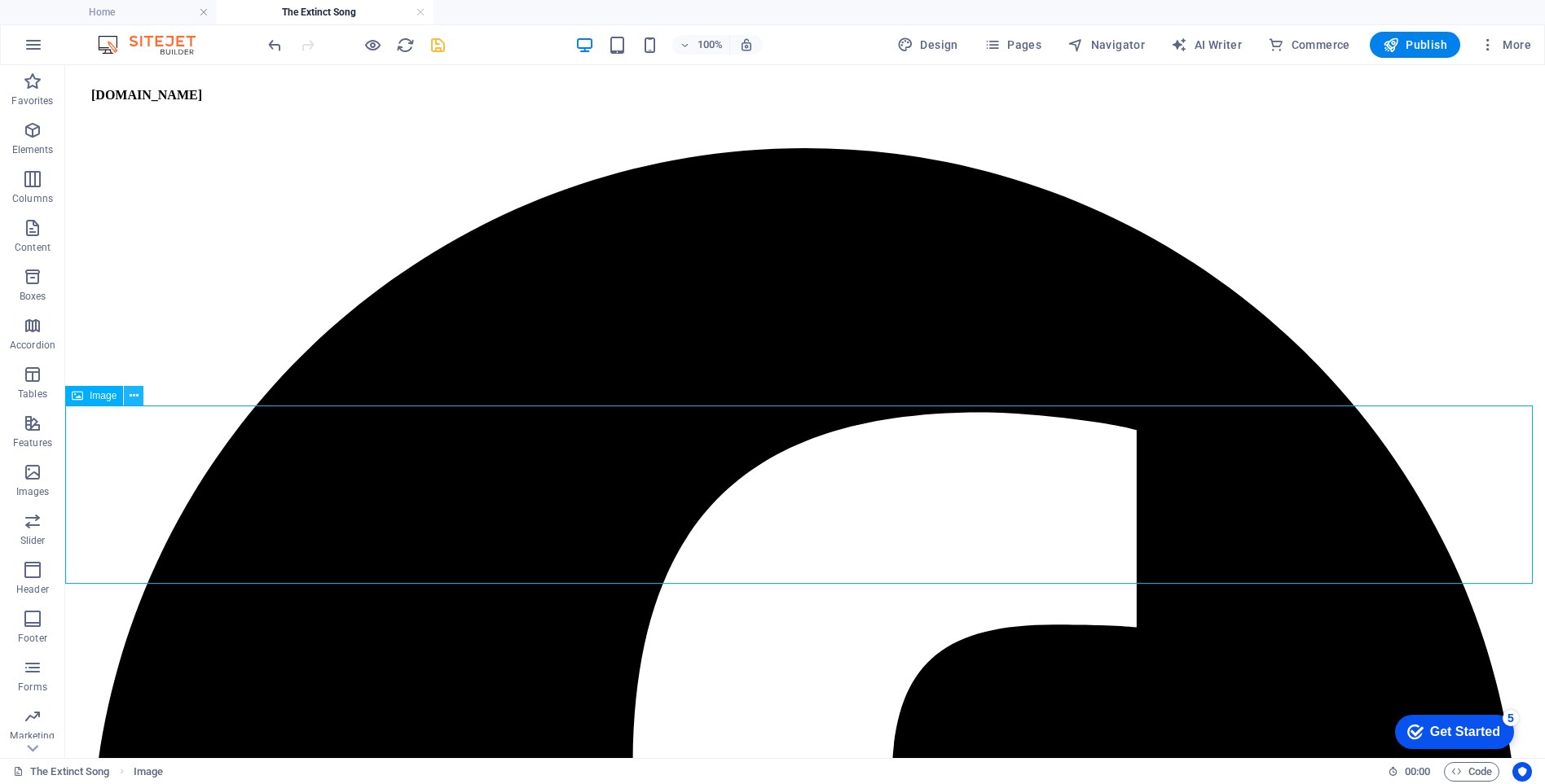
click at [132, 395] on icon at bounding box center [133, 396] width 9 height 17
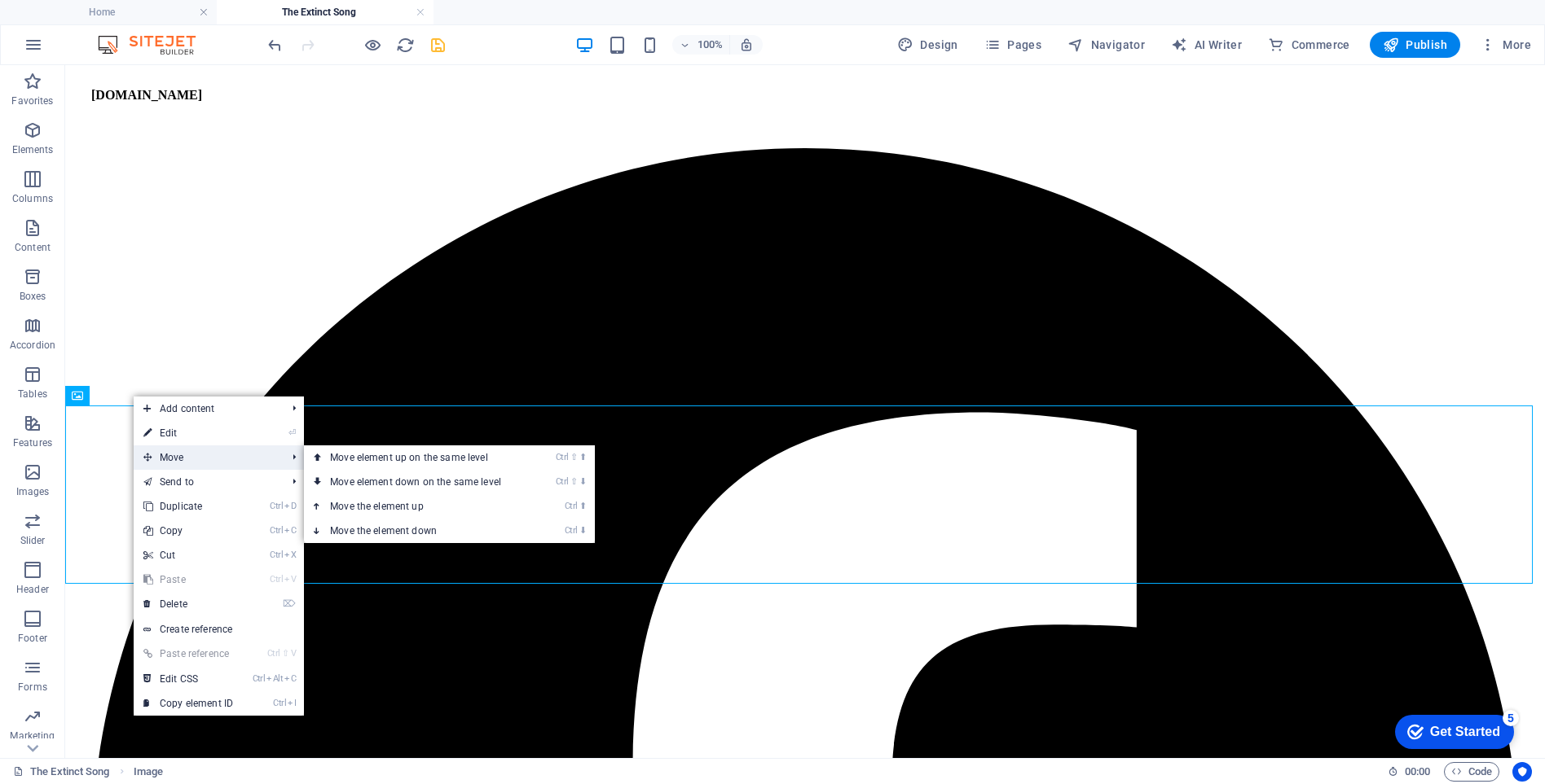
click at [163, 455] on span "Move" at bounding box center [206, 457] width 146 height 24
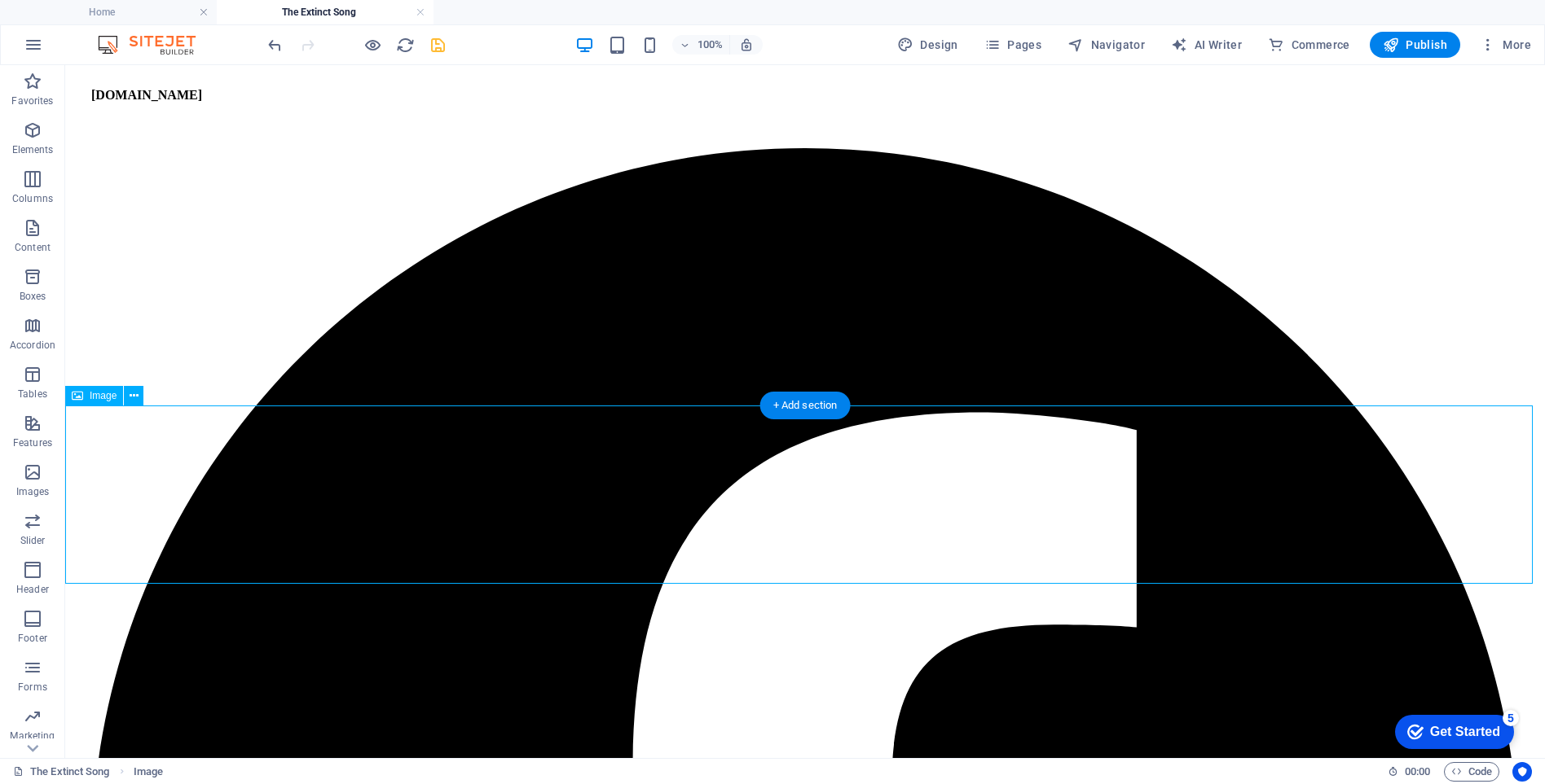
drag, startPoint x: 297, startPoint y: 451, endPoint x: 539, endPoint y: 452, distance: 242.0
drag, startPoint x: 130, startPoint y: 458, endPoint x: 445, endPoint y: 458, distance: 315.0
drag, startPoint x: 222, startPoint y: 474, endPoint x: 714, endPoint y: 473, distance: 492.0
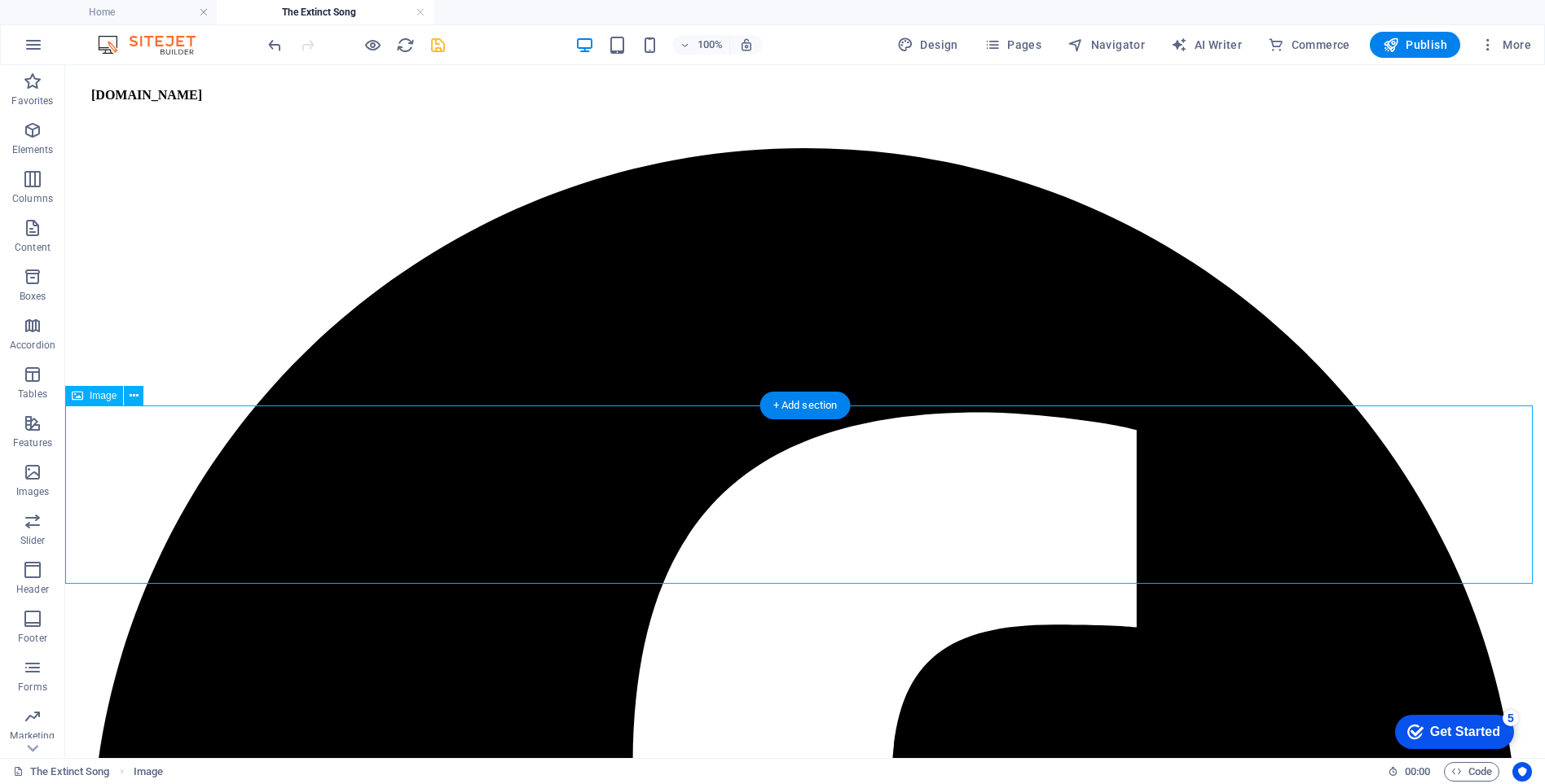
drag, startPoint x: 130, startPoint y: 515, endPoint x: 226, endPoint y: 677, distance: 188.3
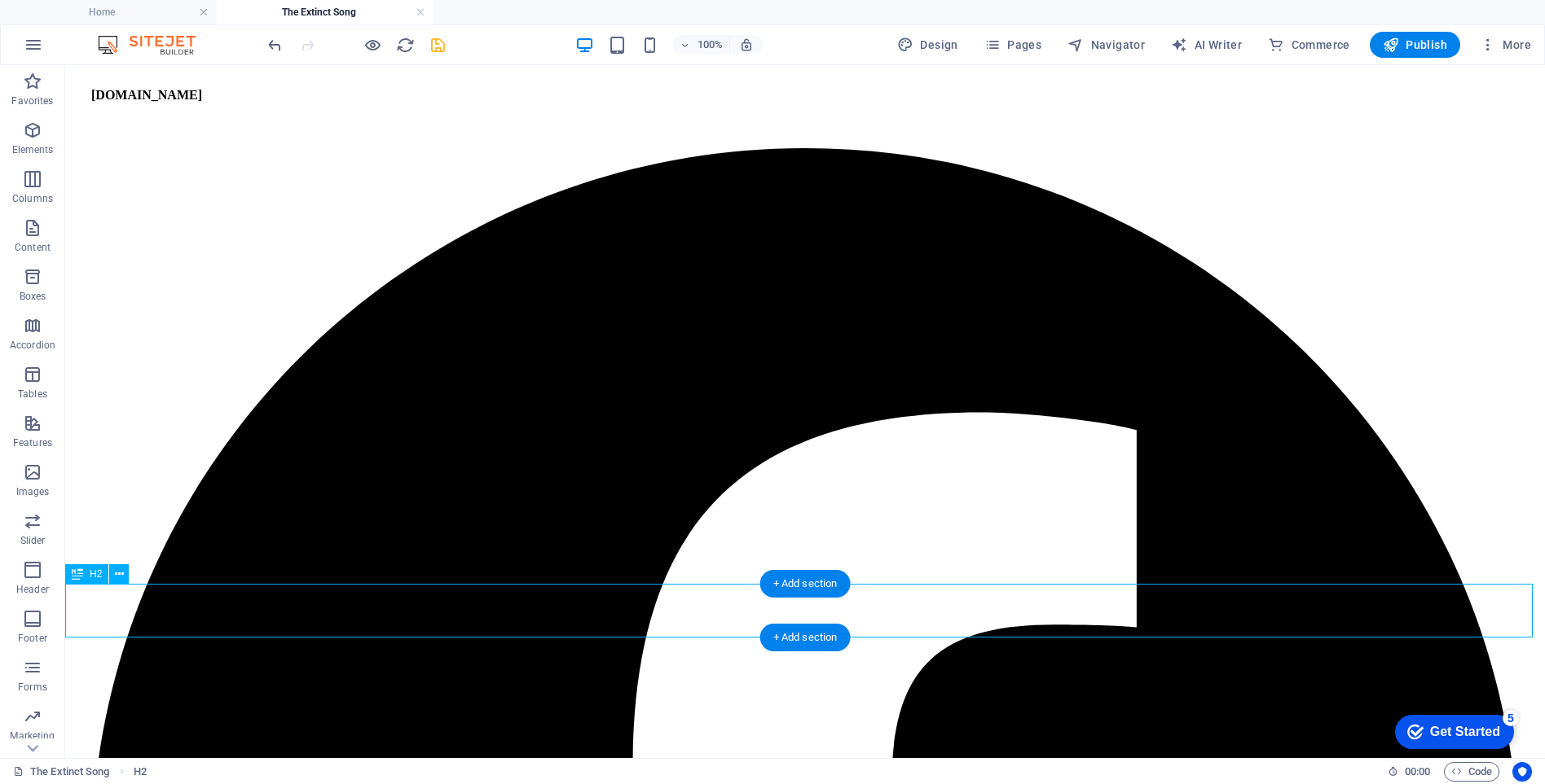
drag, startPoint x: 216, startPoint y: 619, endPoint x: 605, endPoint y: 618, distance: 389.0
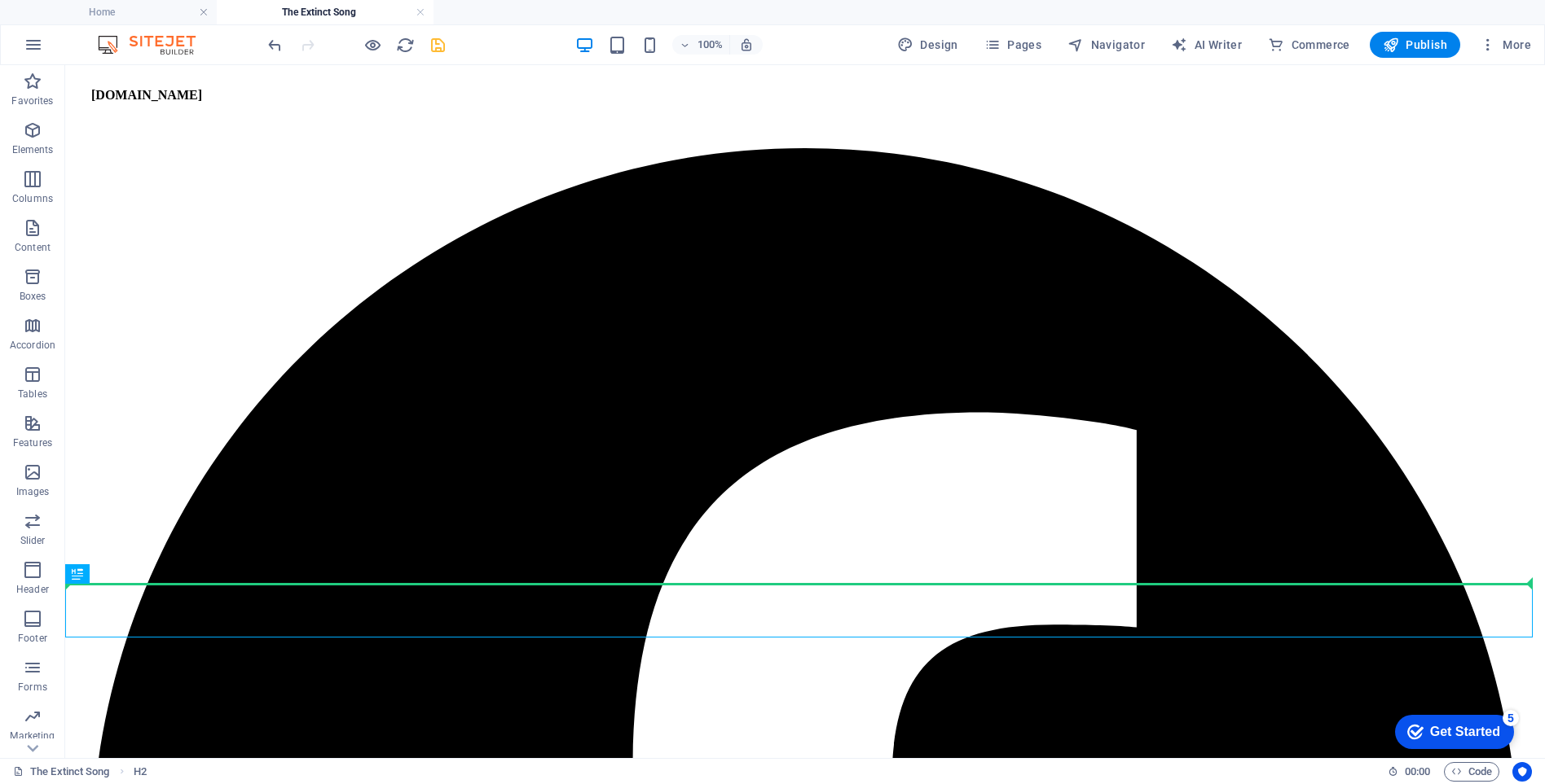
drag, startPoint x: 149, startPoint y: 599, endPoint x: 830, endPoint y: 588, distance: 681.1
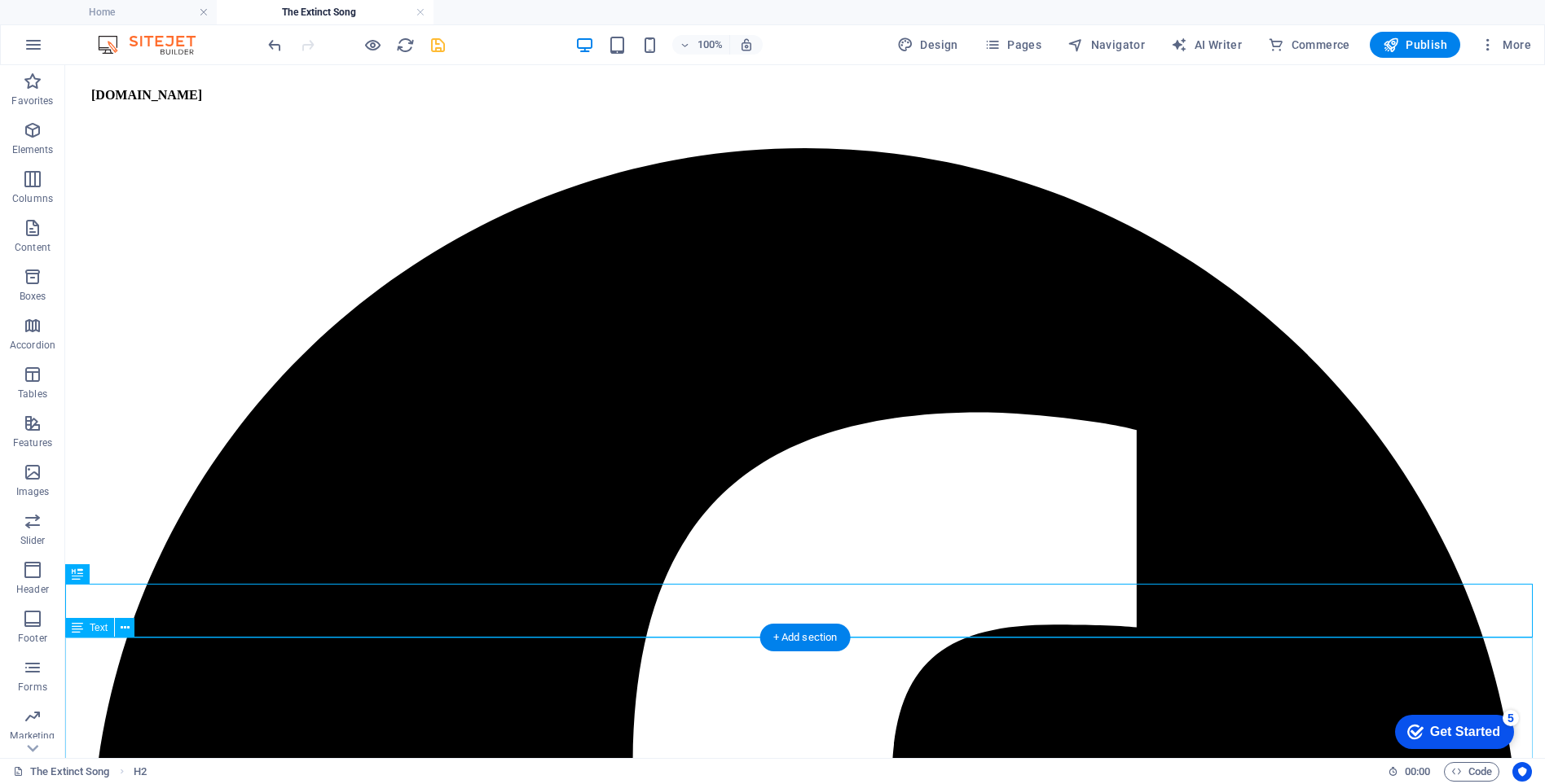
drag, startPoint x: 122, startPoint y: 672, endPoint x: 427, endPoint y: 687, distance: 305.4
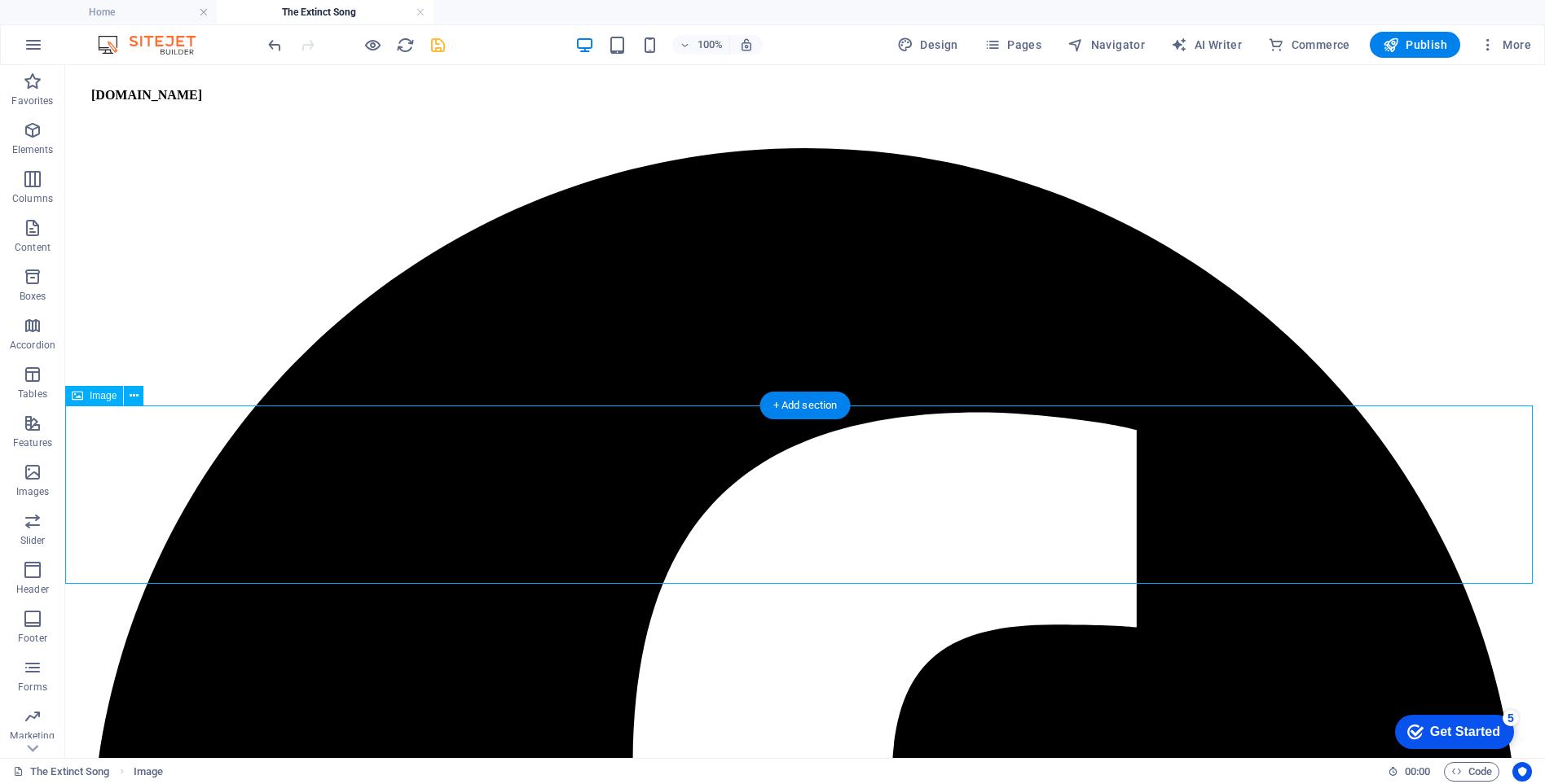
drag, startPoint x: 140, startPoint y: 466, endPoint x: 898, endPoint y: 487, distance: 758.3
click at [136, 396] on icon at bounding box center [133, 396] width 9 height 17
click at [133, 397] on icon at bounding box center [133, 396] width 9 height 17
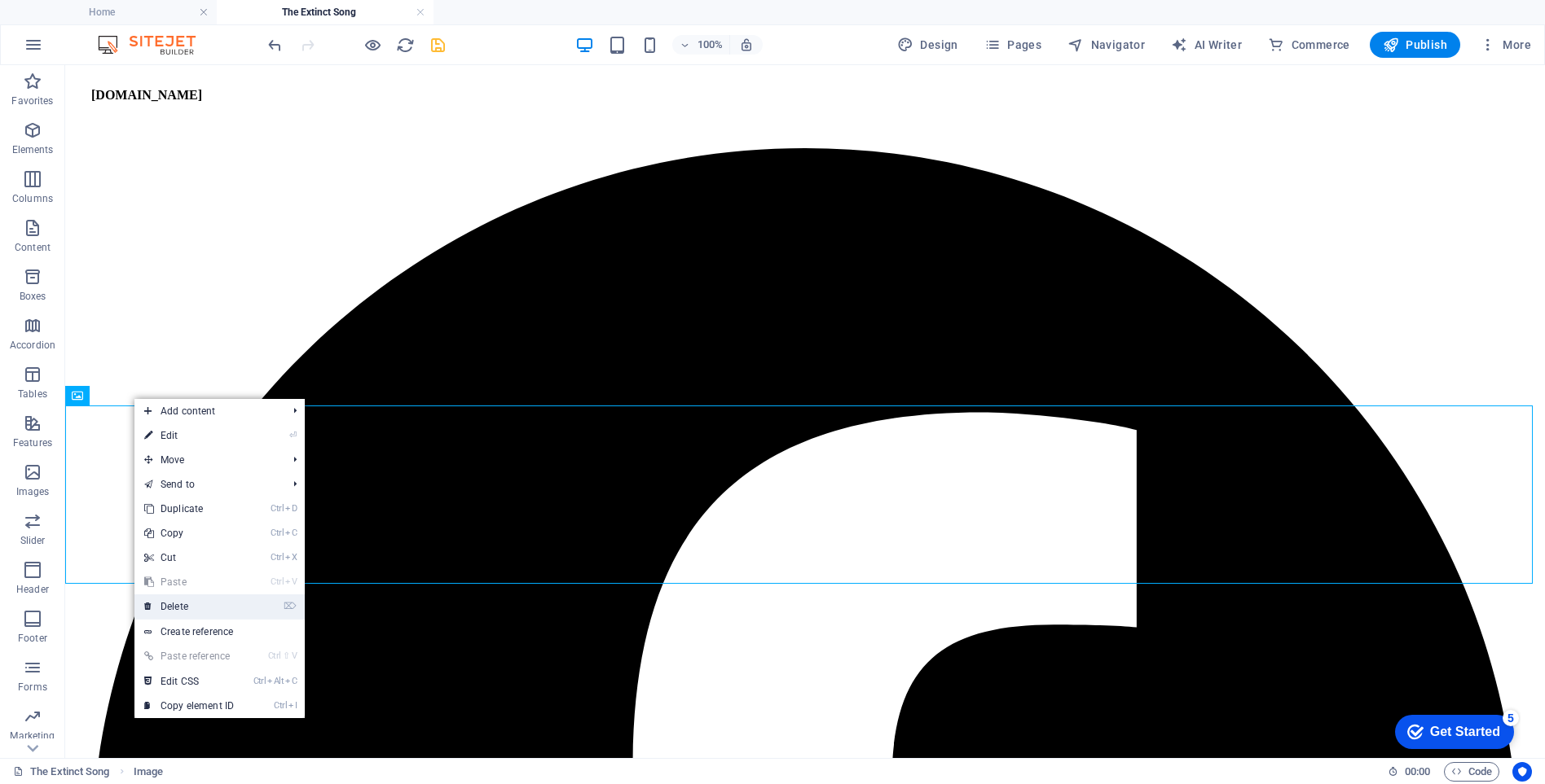
click at [170, 607] on link "⌦ Delete" at bounding box center [189, 606] width 109 height 24
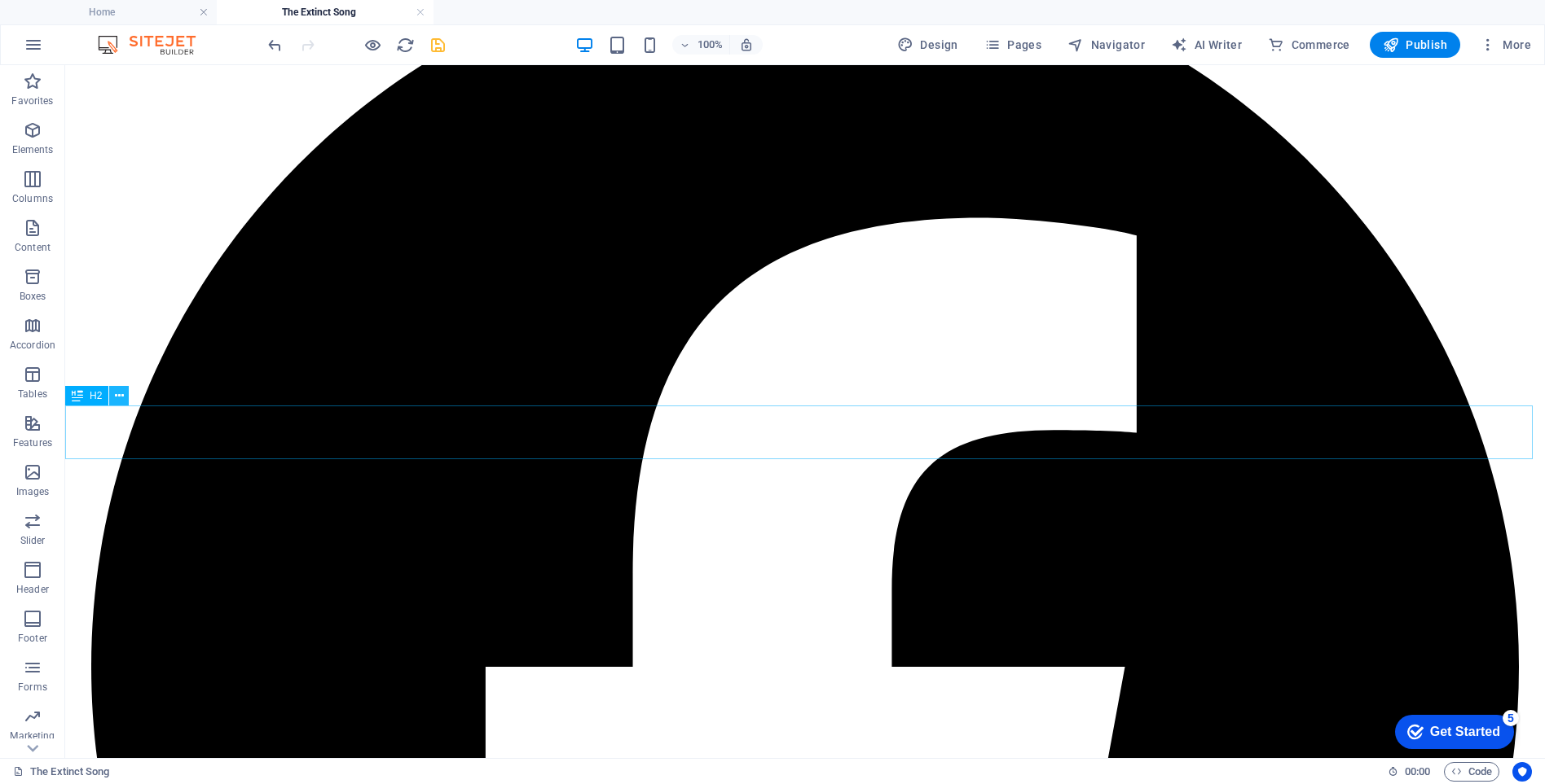
click at [117, 397] on icon at bounding box center [119, 396] width 9 height 17
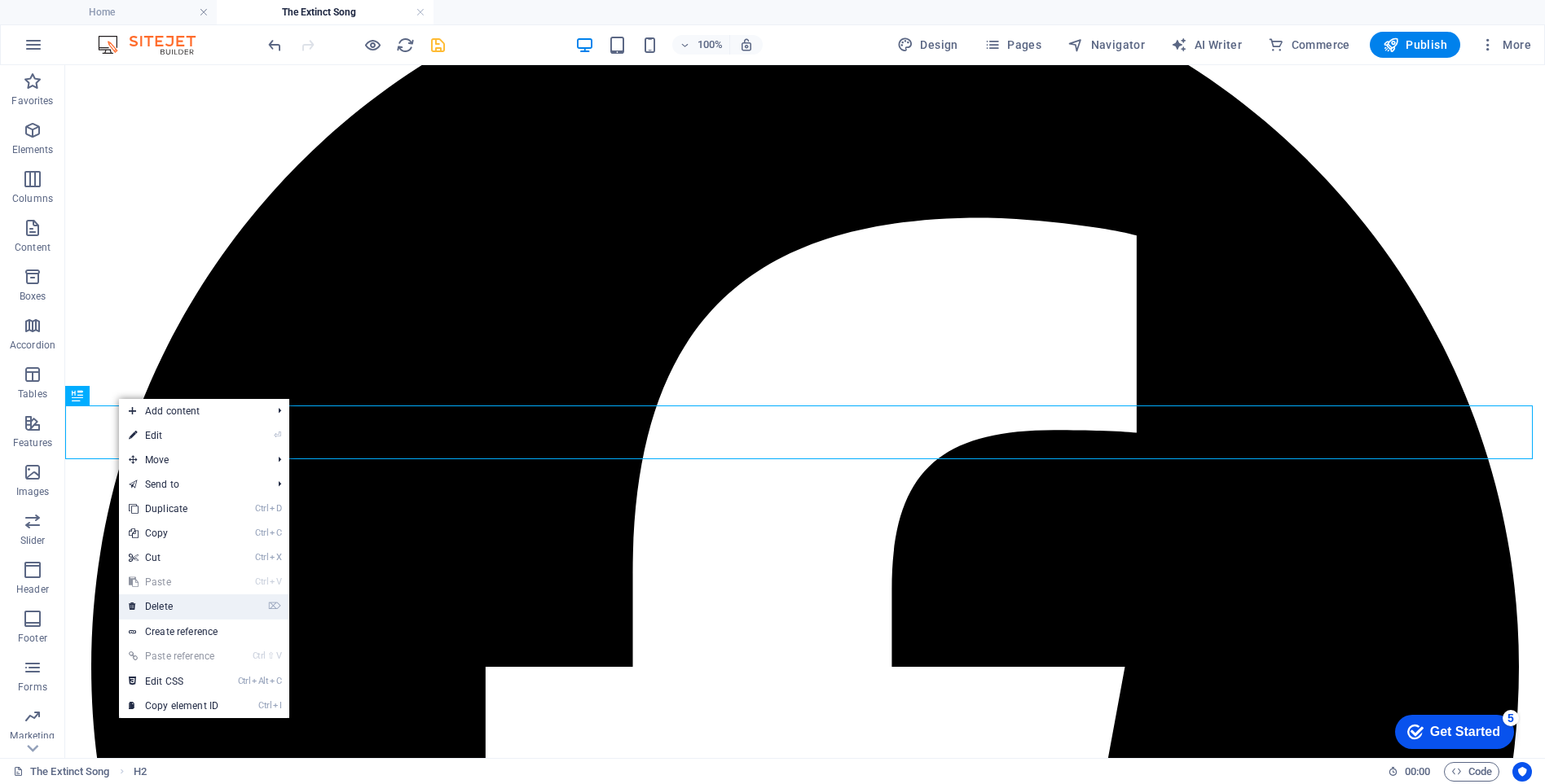
drag, startPoint x: 95, startPoint y: 539, endPoint x: 161, endPoint y: 606, distance: 94.0
click at [161, 606] on link "⌦ Delete" at bounding box center [174, 606] width 109 height 24
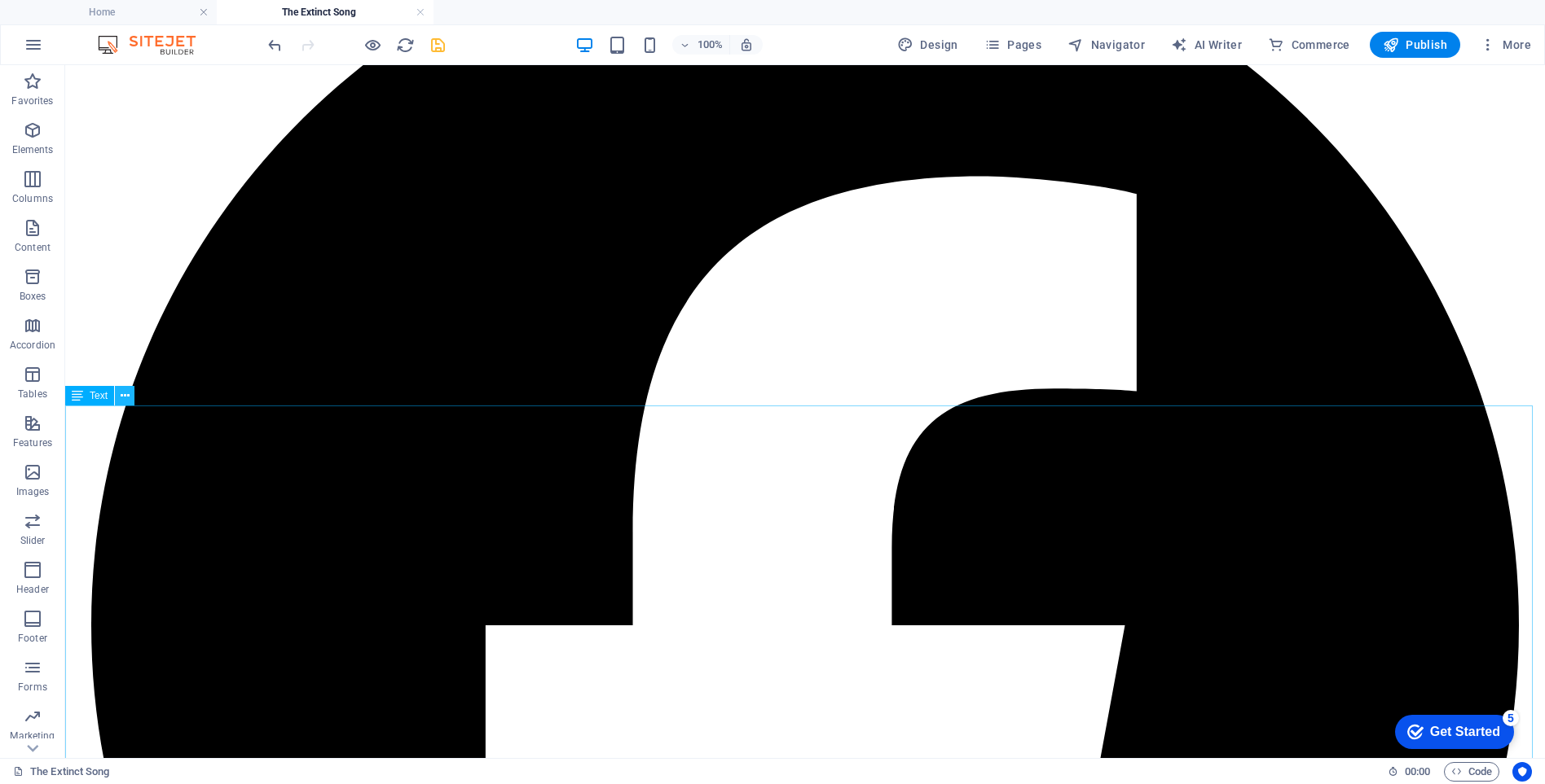
click at [122, 396] on icon at bounding box center [125, 396] width 9 height 17
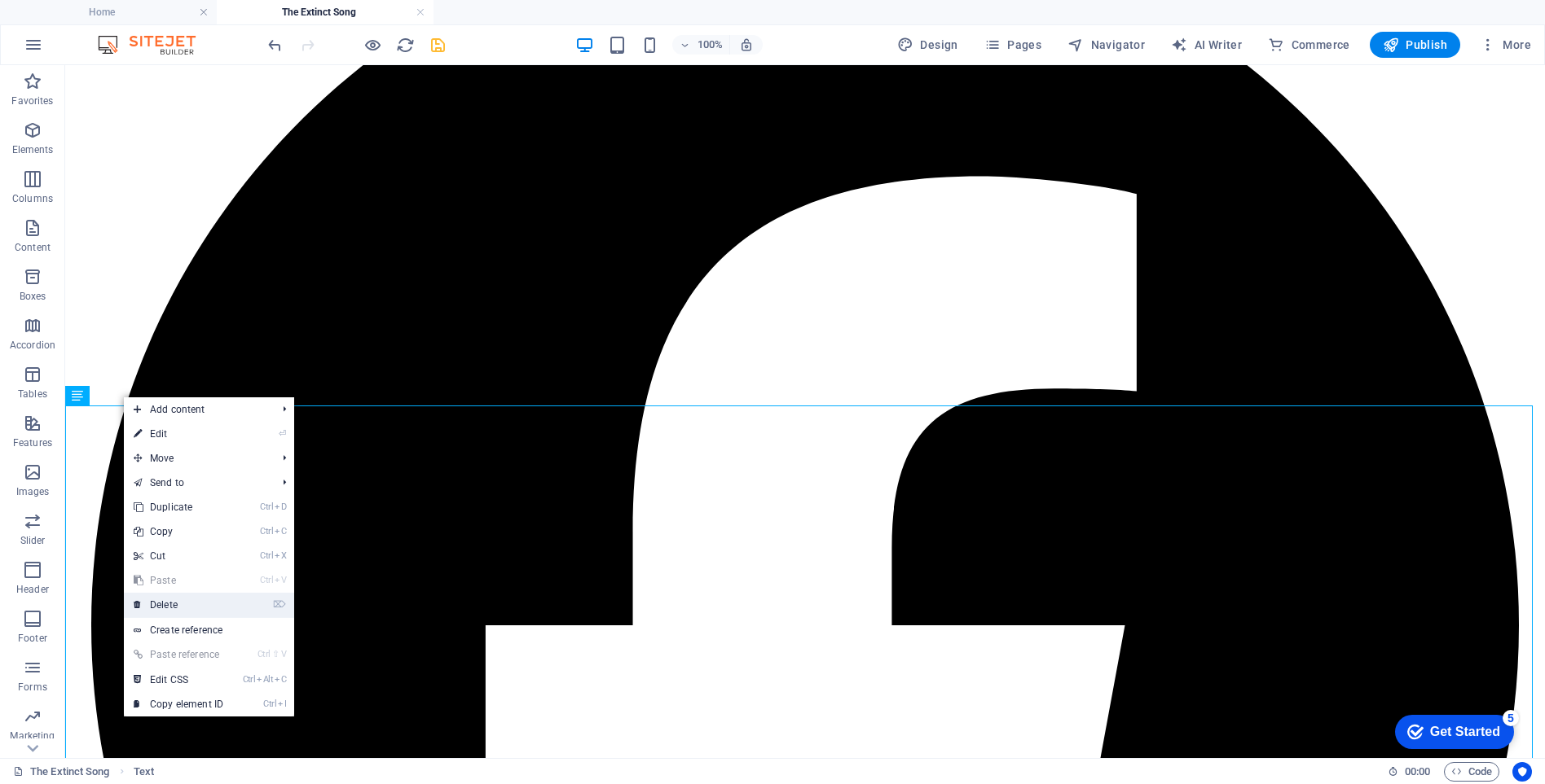
click at [159, 605] on link "⌦ Delete" at bounding box center [179, 605] width 109 height 24
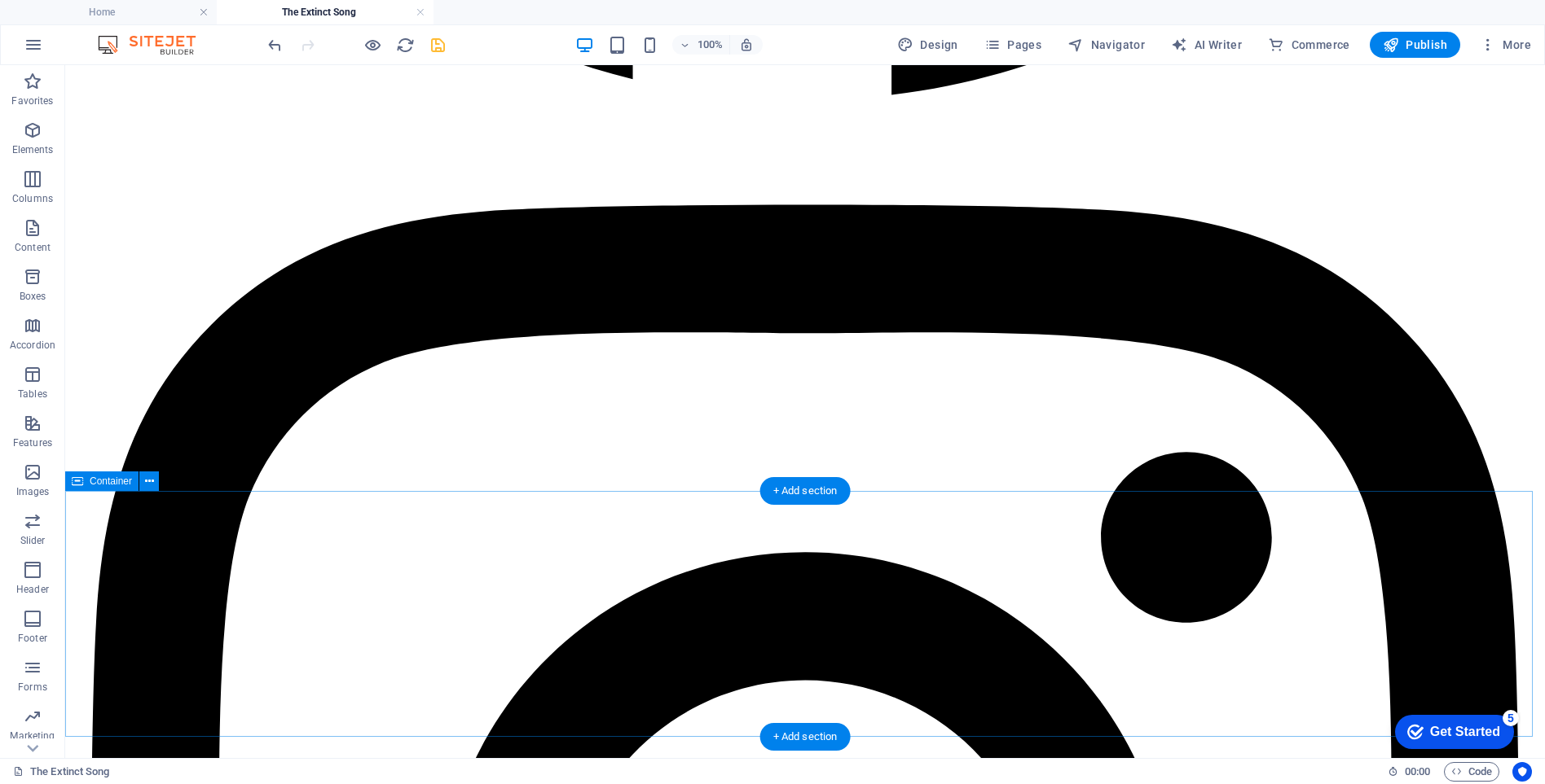
scroll to position [10258, 0]
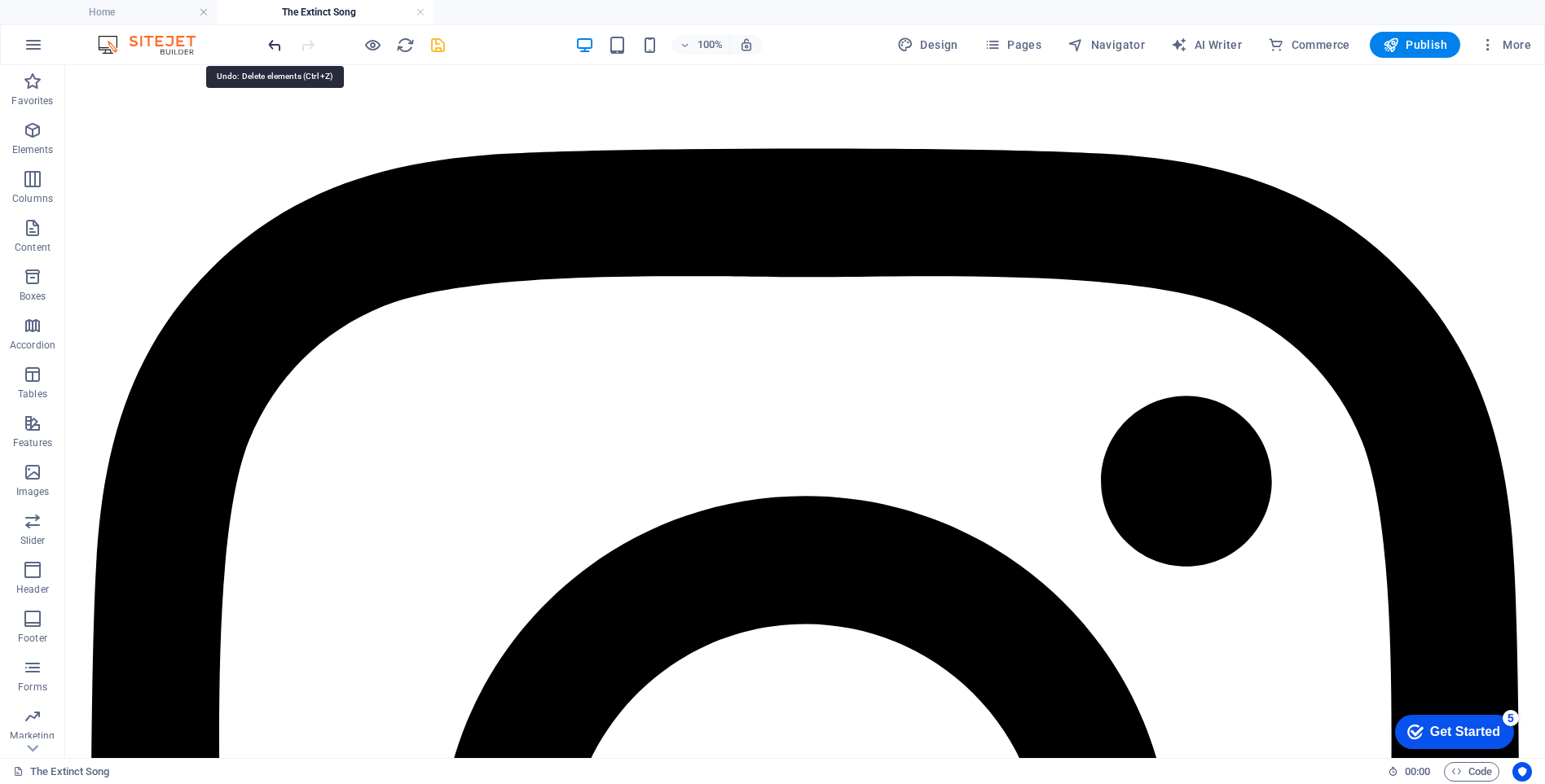
click at [273, 45] on icon "undo" at bounding box center [275, 45] width 18 height 18
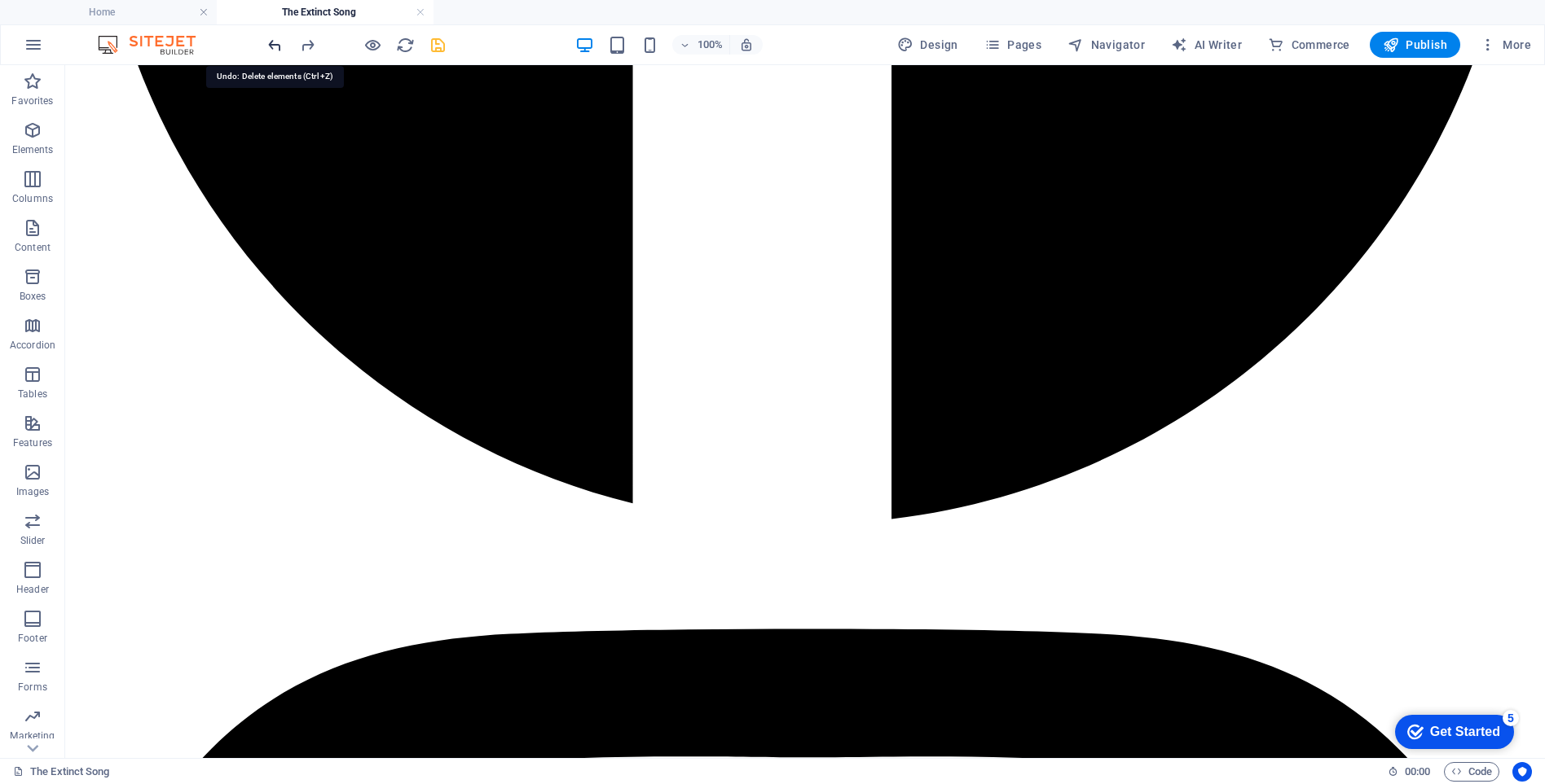
scroll to position [9688, 0]
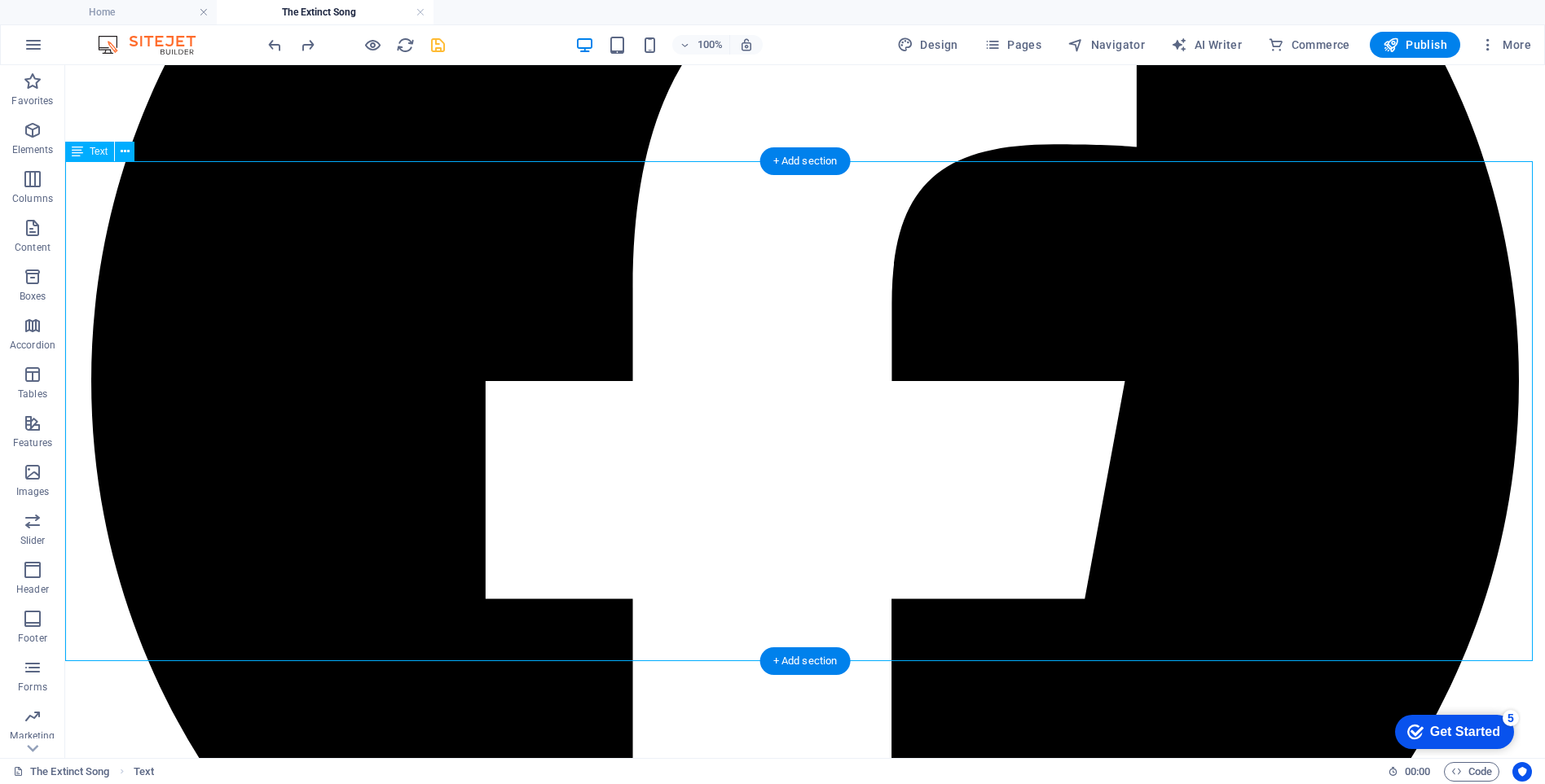
drag, startPoint x: 111, startPoint y: 623, endPoint x: 167, endPoint y: 637, distance: 57.7
drag, startPoint x: 608, startPoint y: 631, endPoint x: 411, endPoint y: 361, distance: 334.2
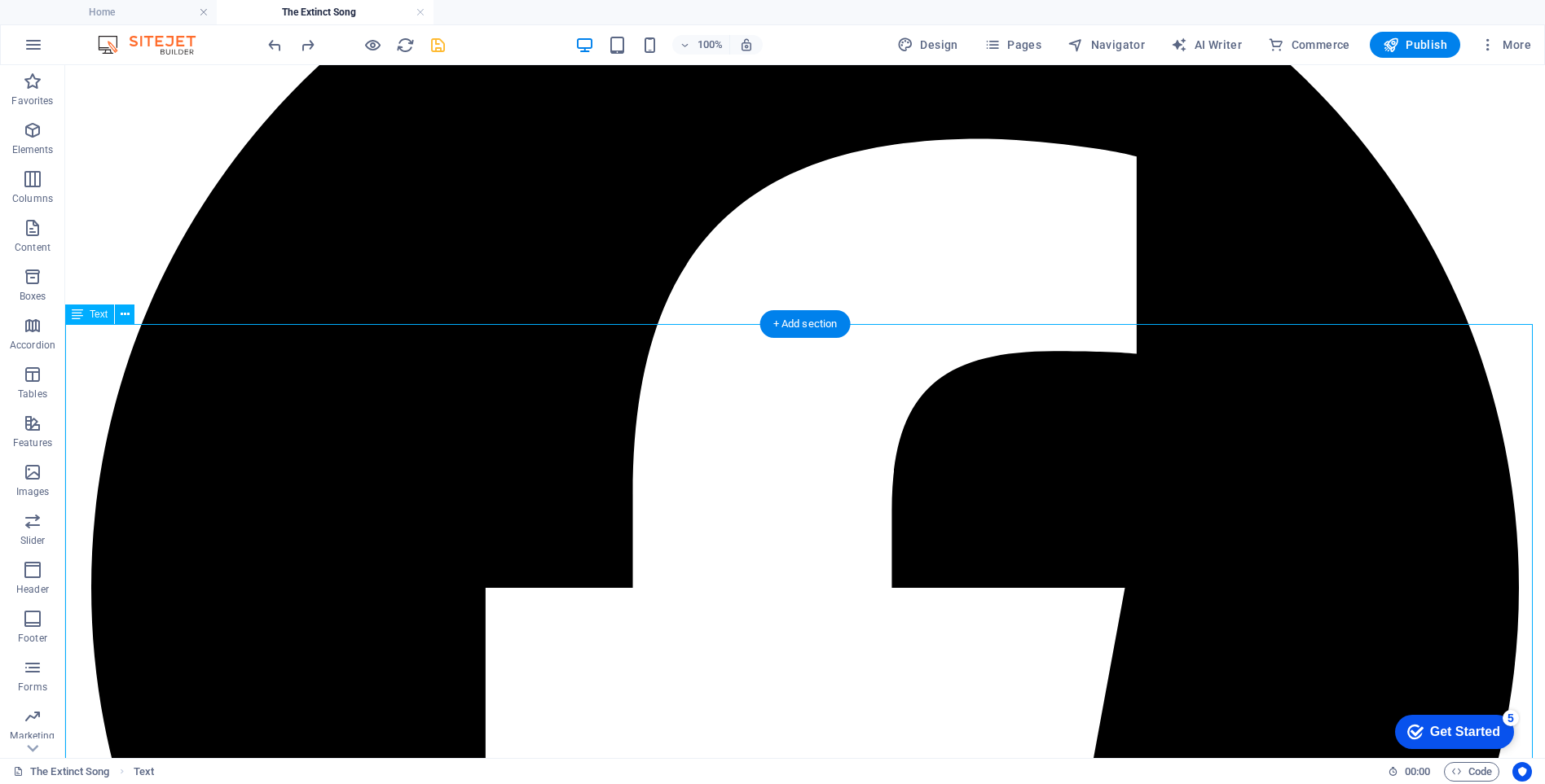
scroll to position [9525, 0]
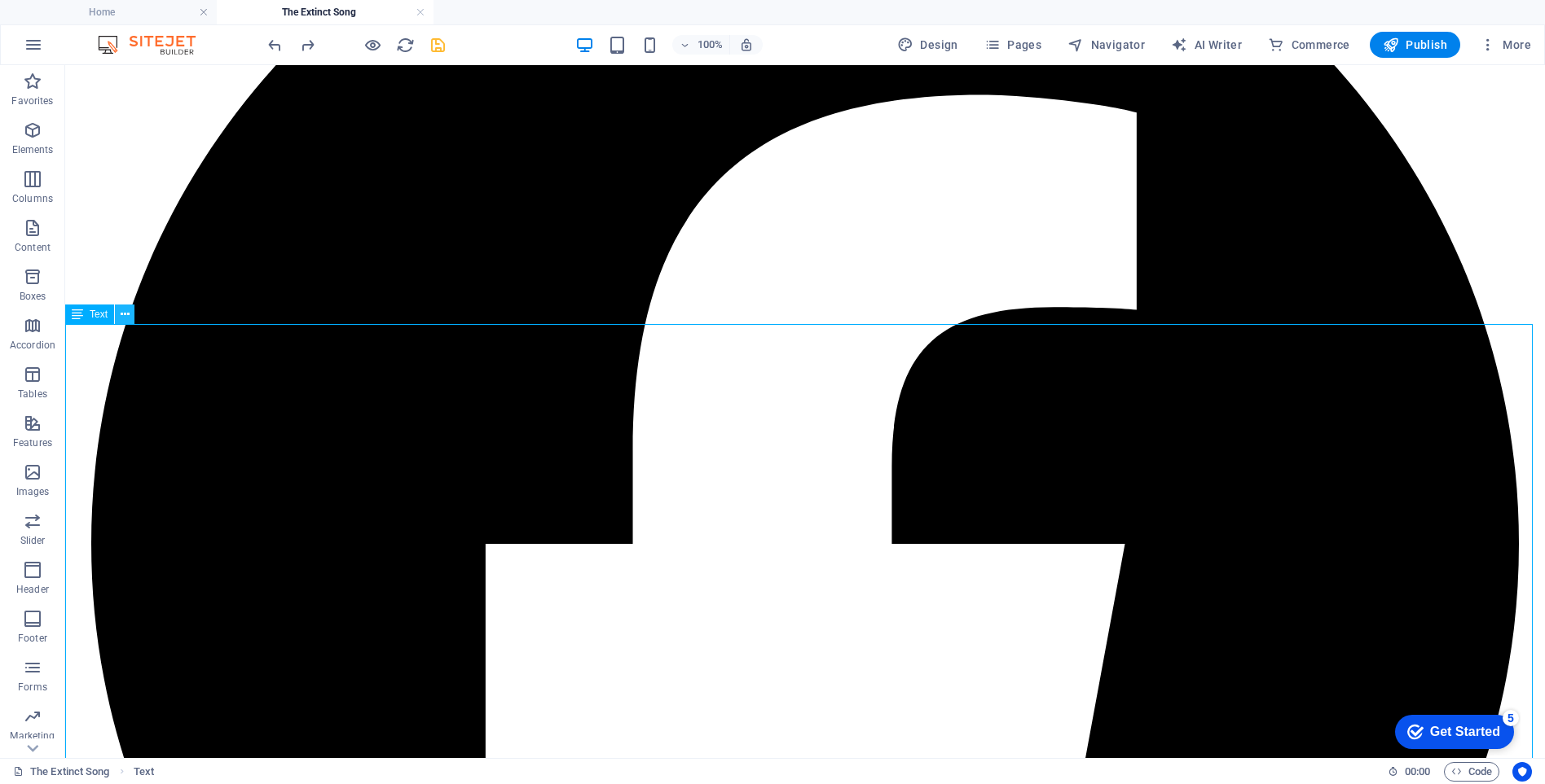
click at [123, 317] on icon at bounding box center [125, 314] width 9 height 17
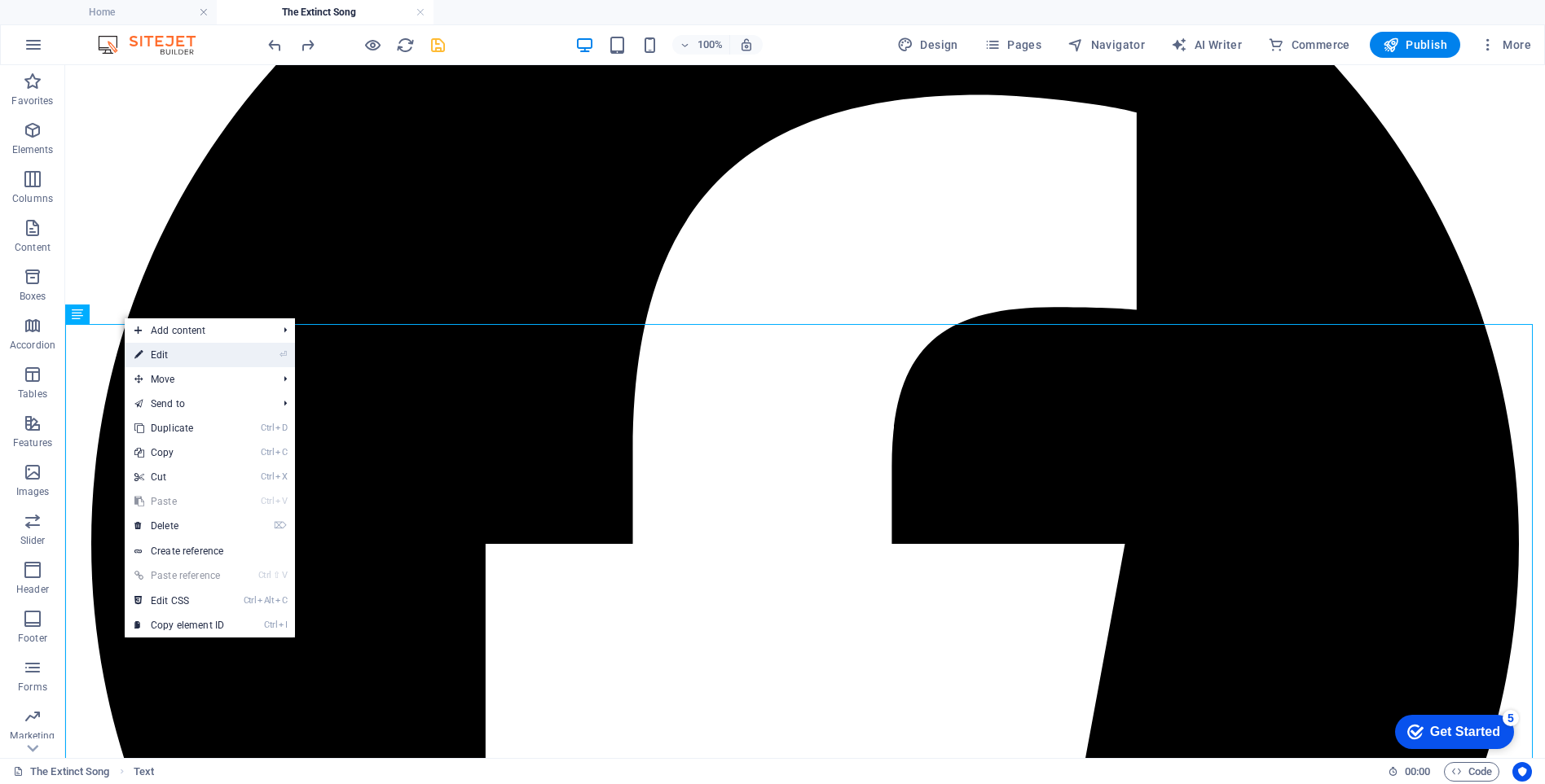
click at [168, 357] on link "⏎ Edit" at bounding box center [179, 355] width 109 height 24
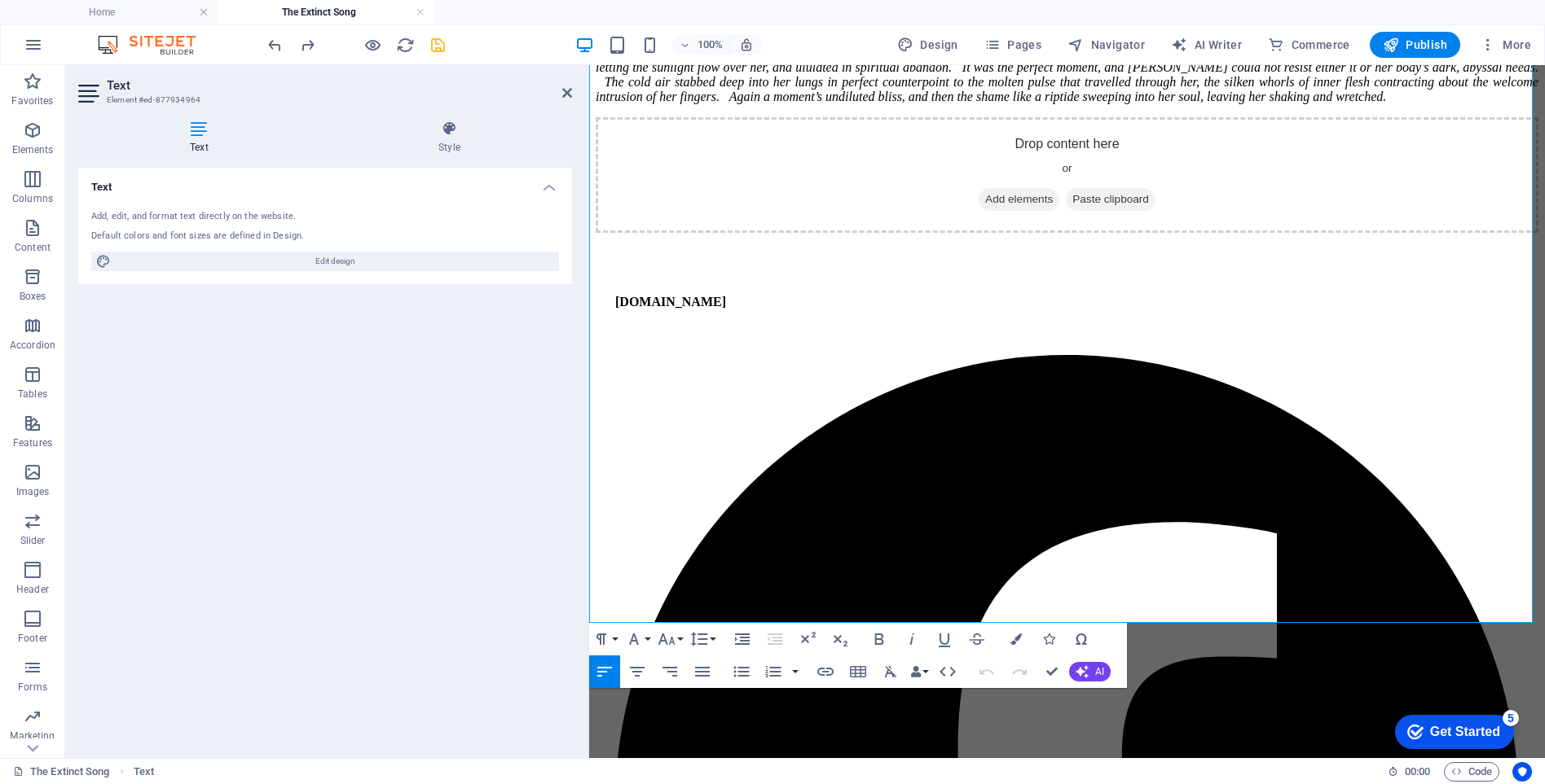
scroll to position [10205, 0]
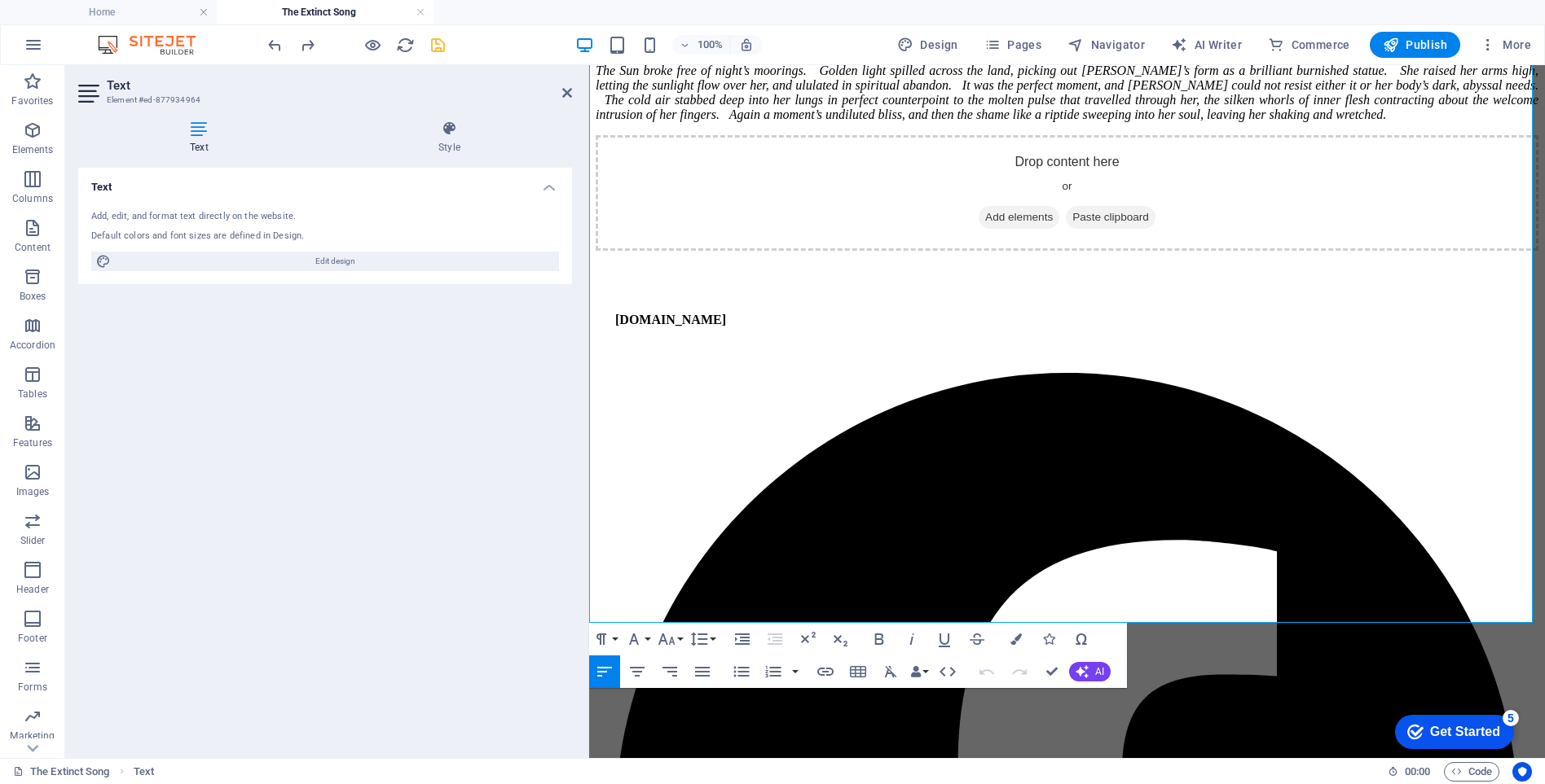
drag, startPoint x: 954, startPoint y: 579, endPoint x: 529, endPoint y: 97, distance: 642.6
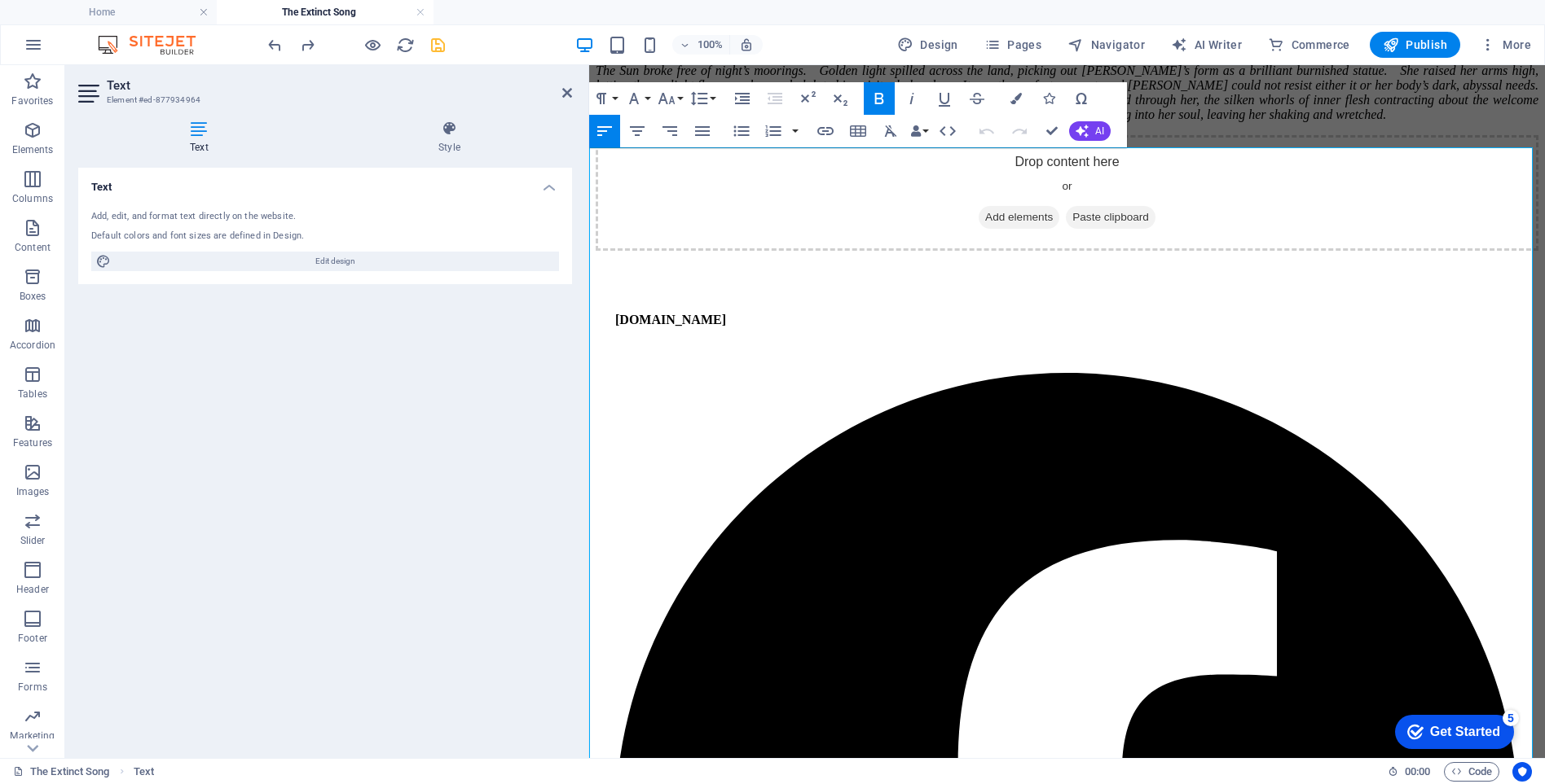
scroll to position [9880, 0]
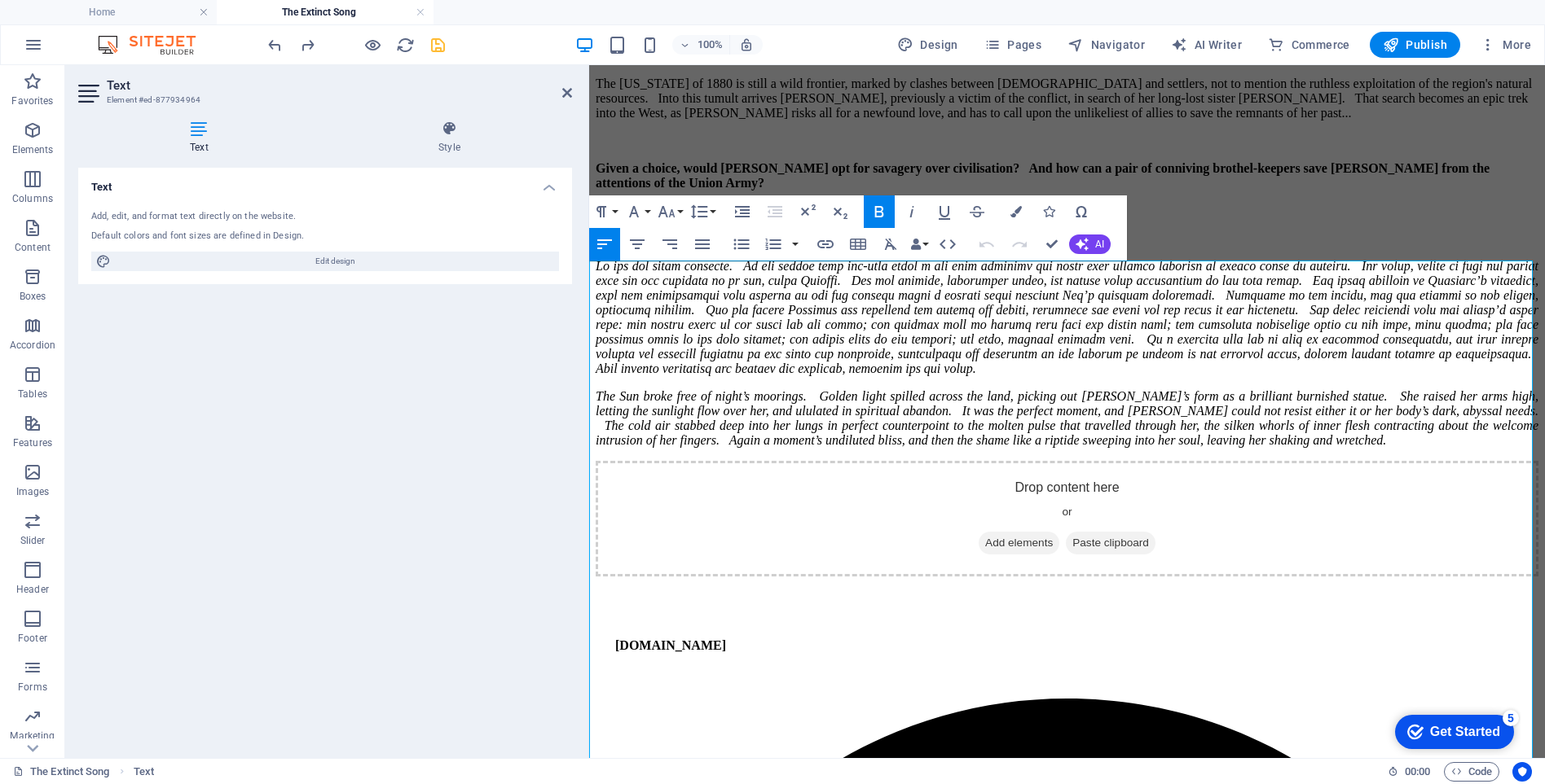
click at [587, 269] on div at bounding box center [586, 412] width 3 height 693
click at [588, 270] on aside "Text Element #ed-877934964 Text Style Text Add, edit, and format text directly …" at bounding box center [327, 412] width 524 height 693
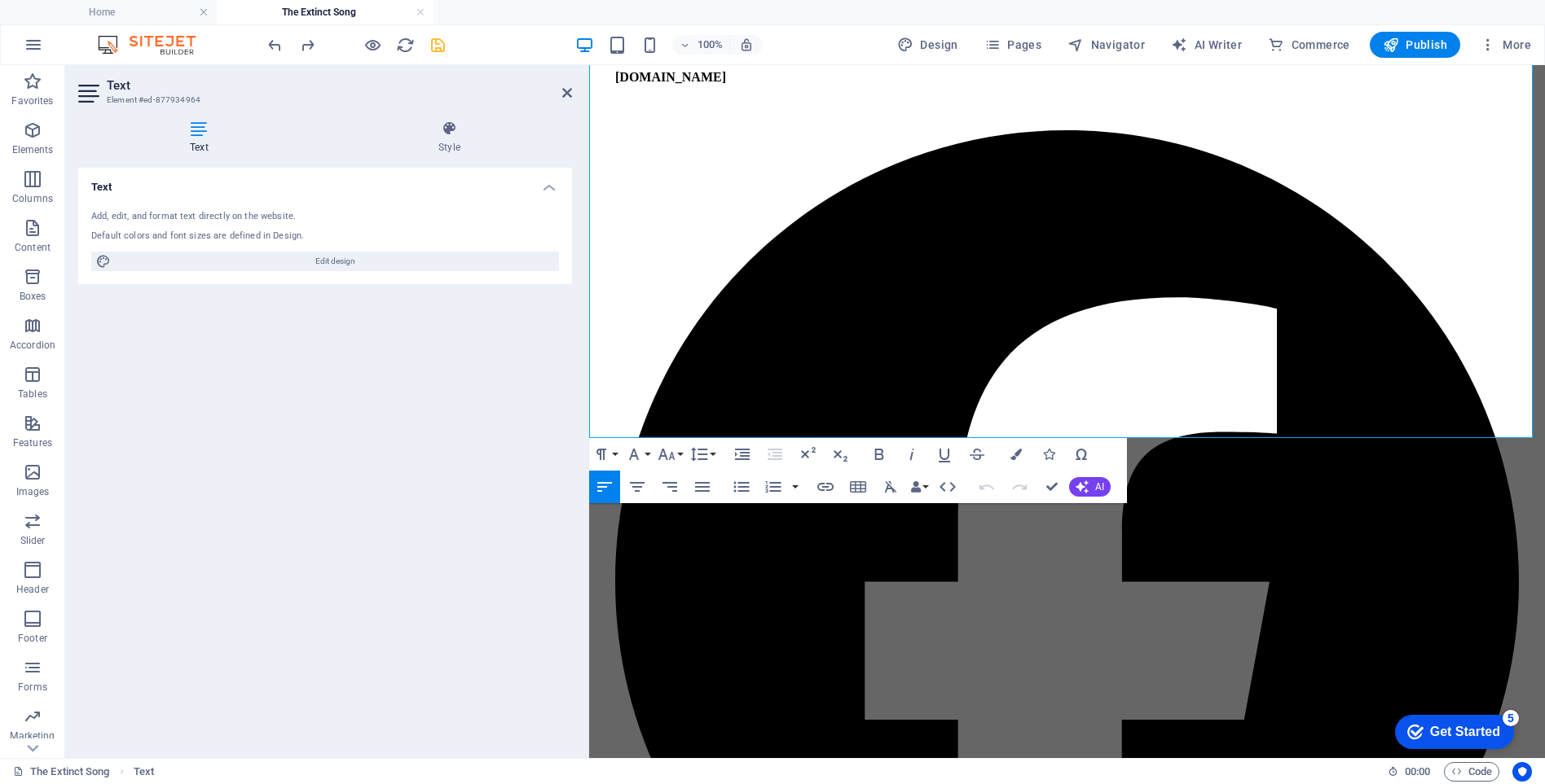
scroll to position [10292, 0]
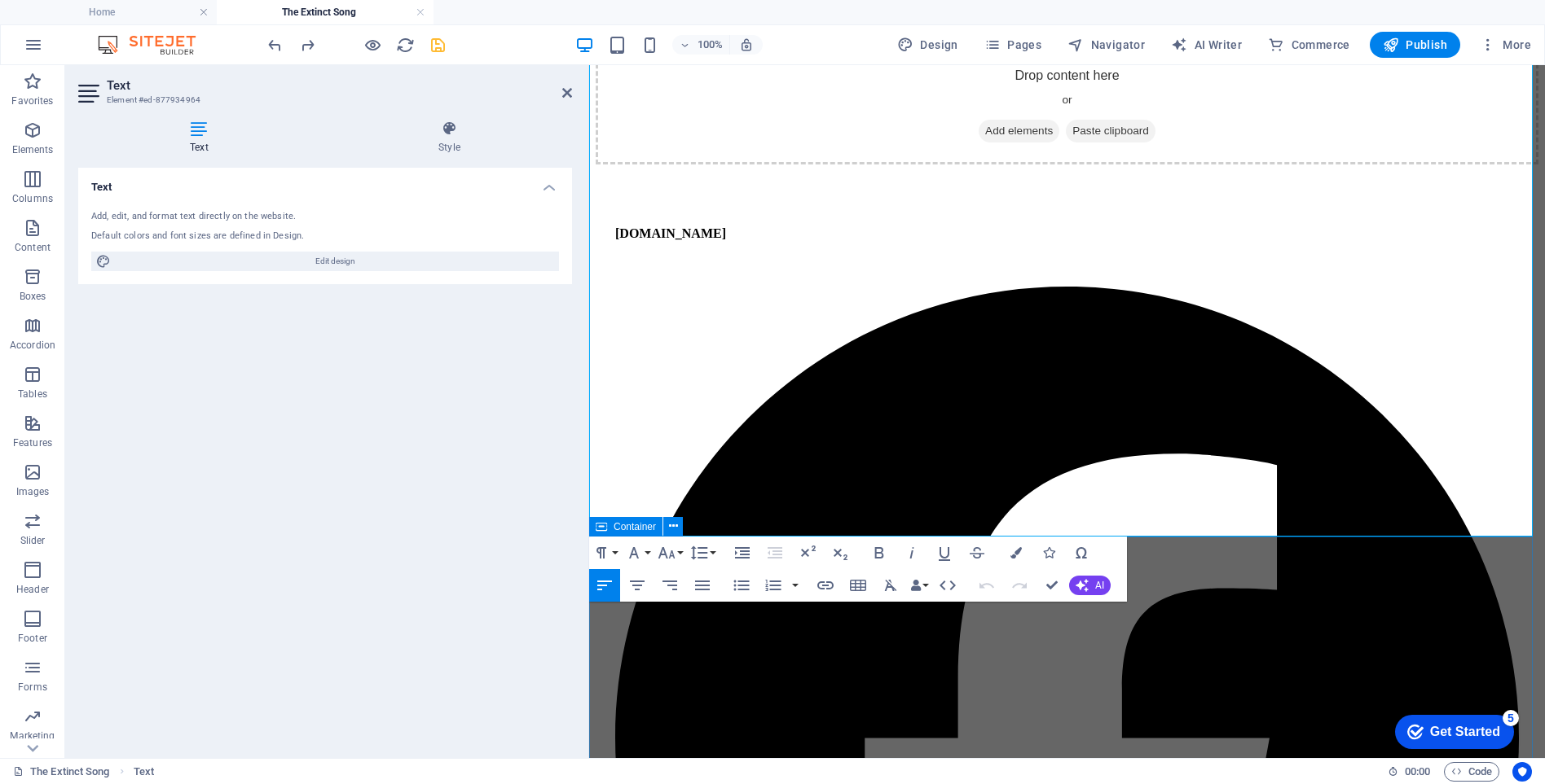
drag, startPoint x: 590, startPoint y: 271, endPoint x: 1427, endPoint y: 573, distance: 889.8
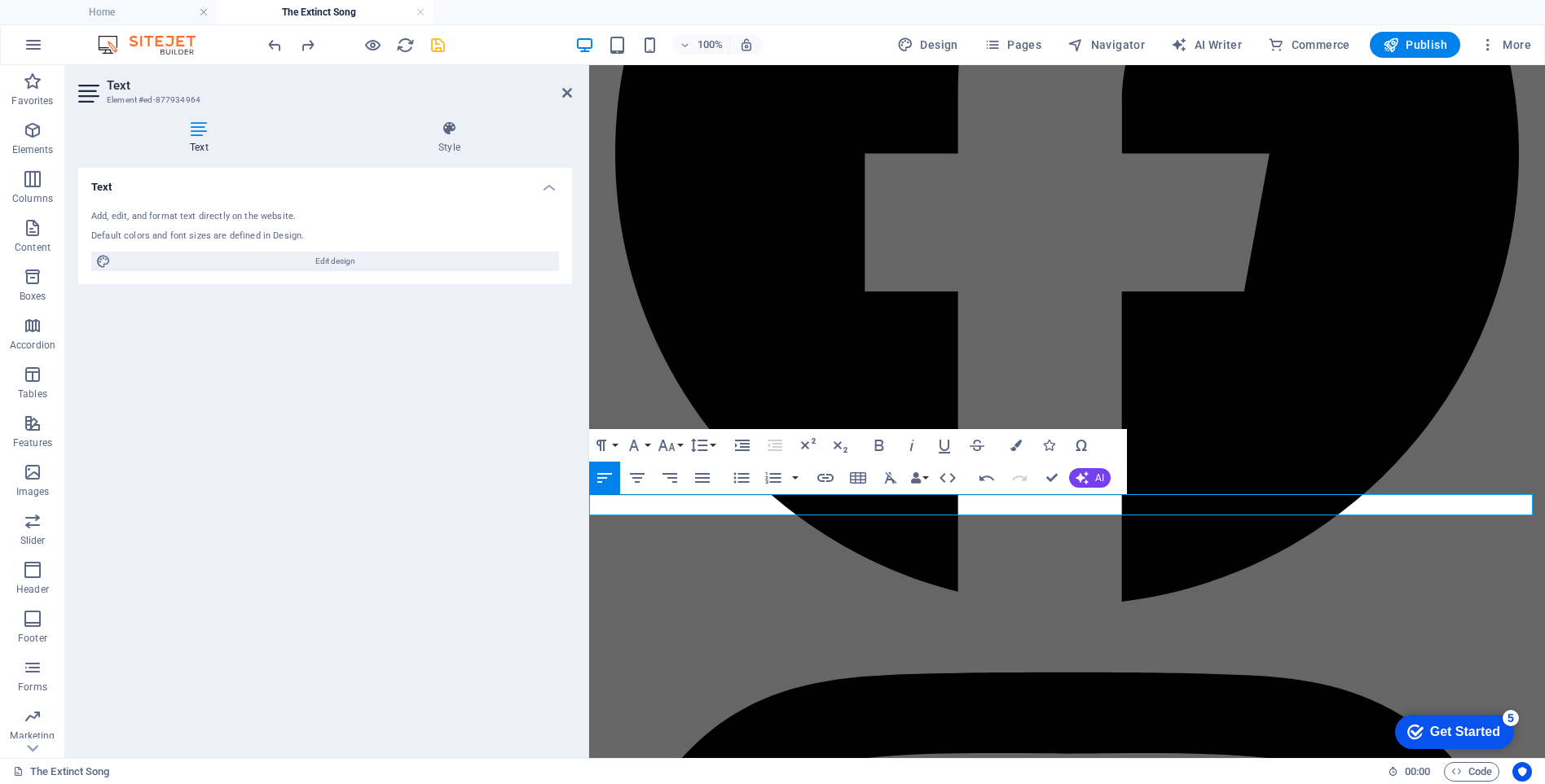
scroll to position [9646, 0]
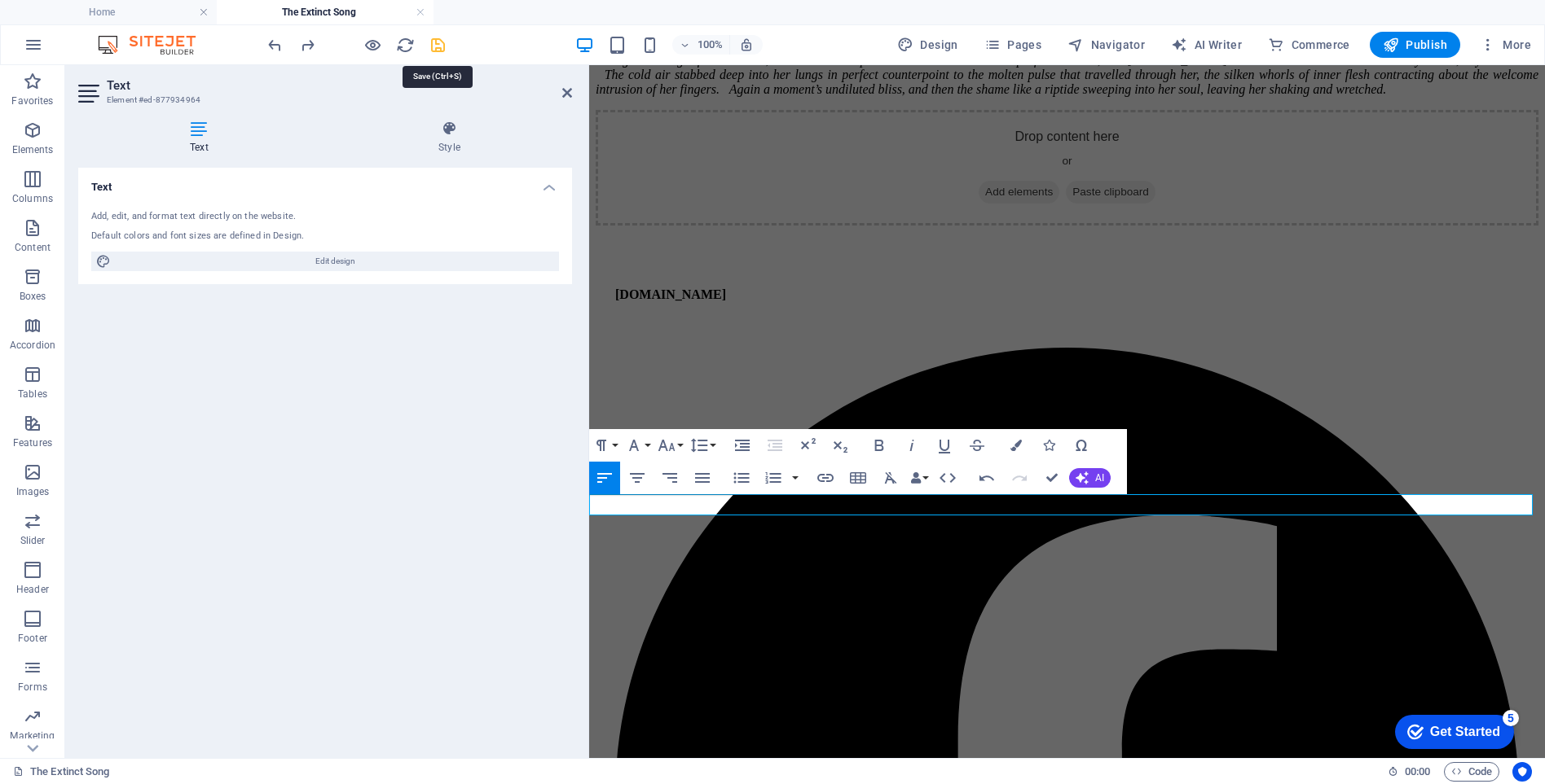
click at [438, 48] on icon "save" at bounding box center [438, 45] width 18 height 18
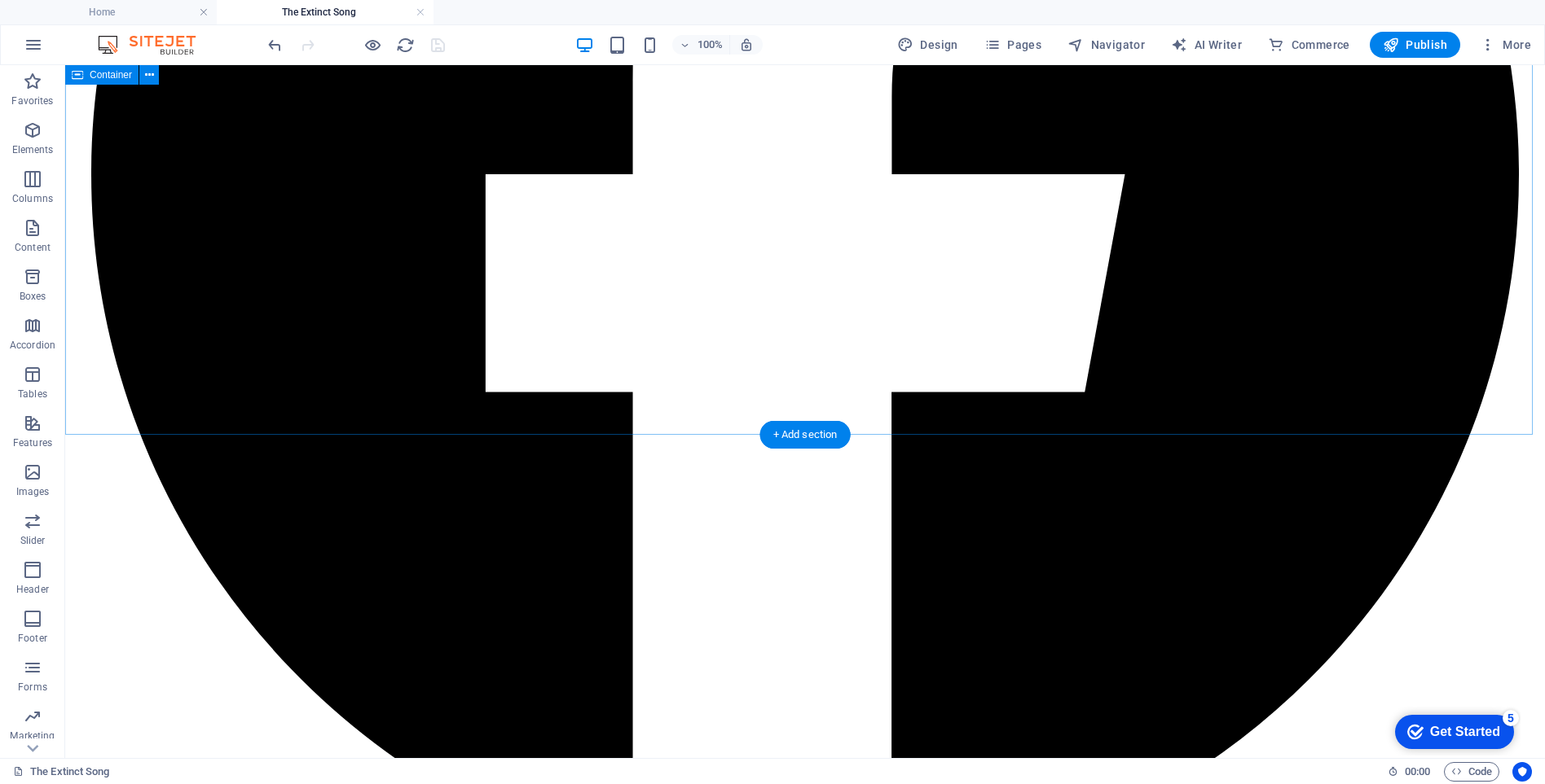
scroll to position [9375, 0]
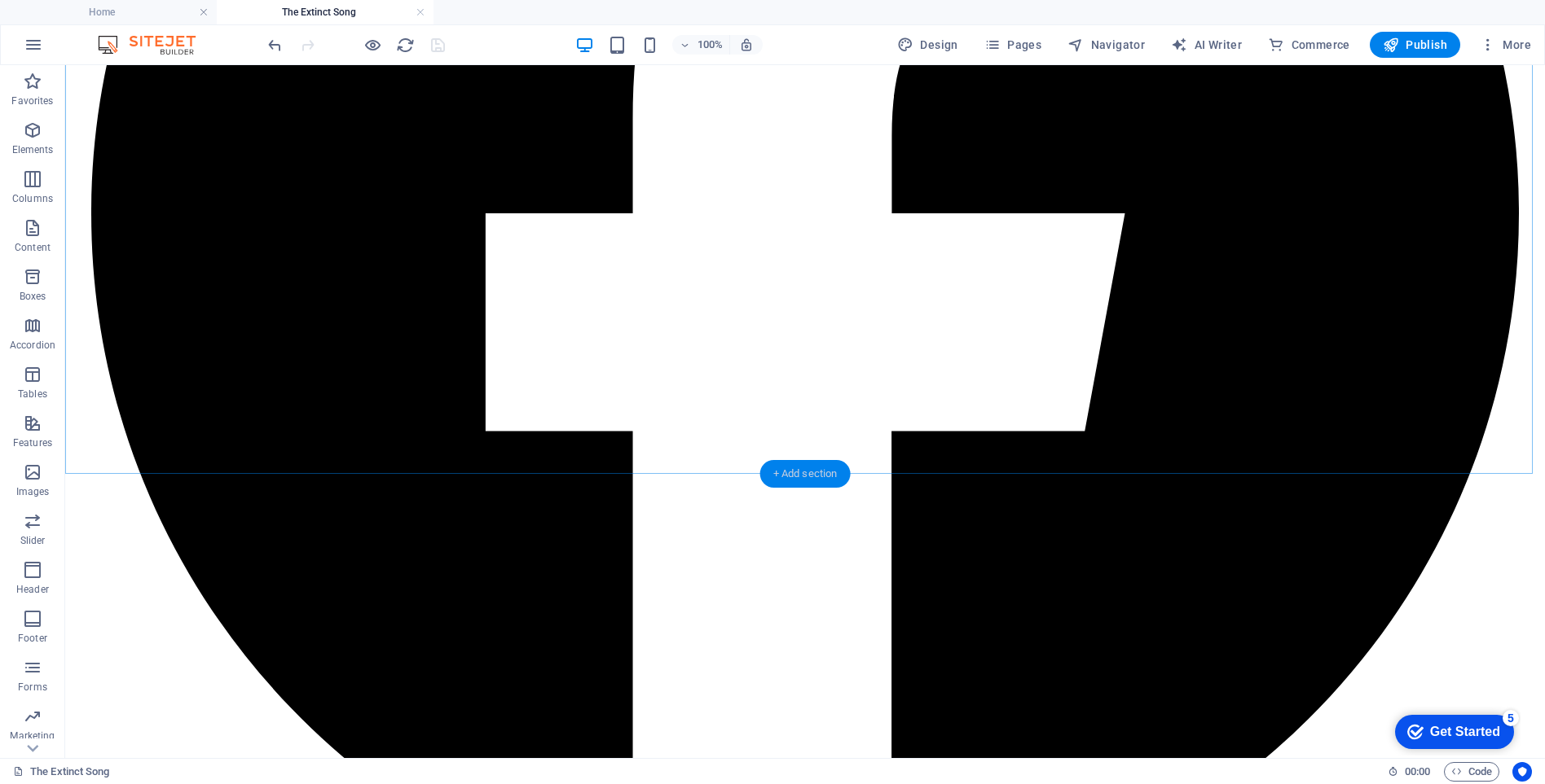
click at [801, 474] on div "+ Add section" at bounding box center [805, 474] width 91 height 28
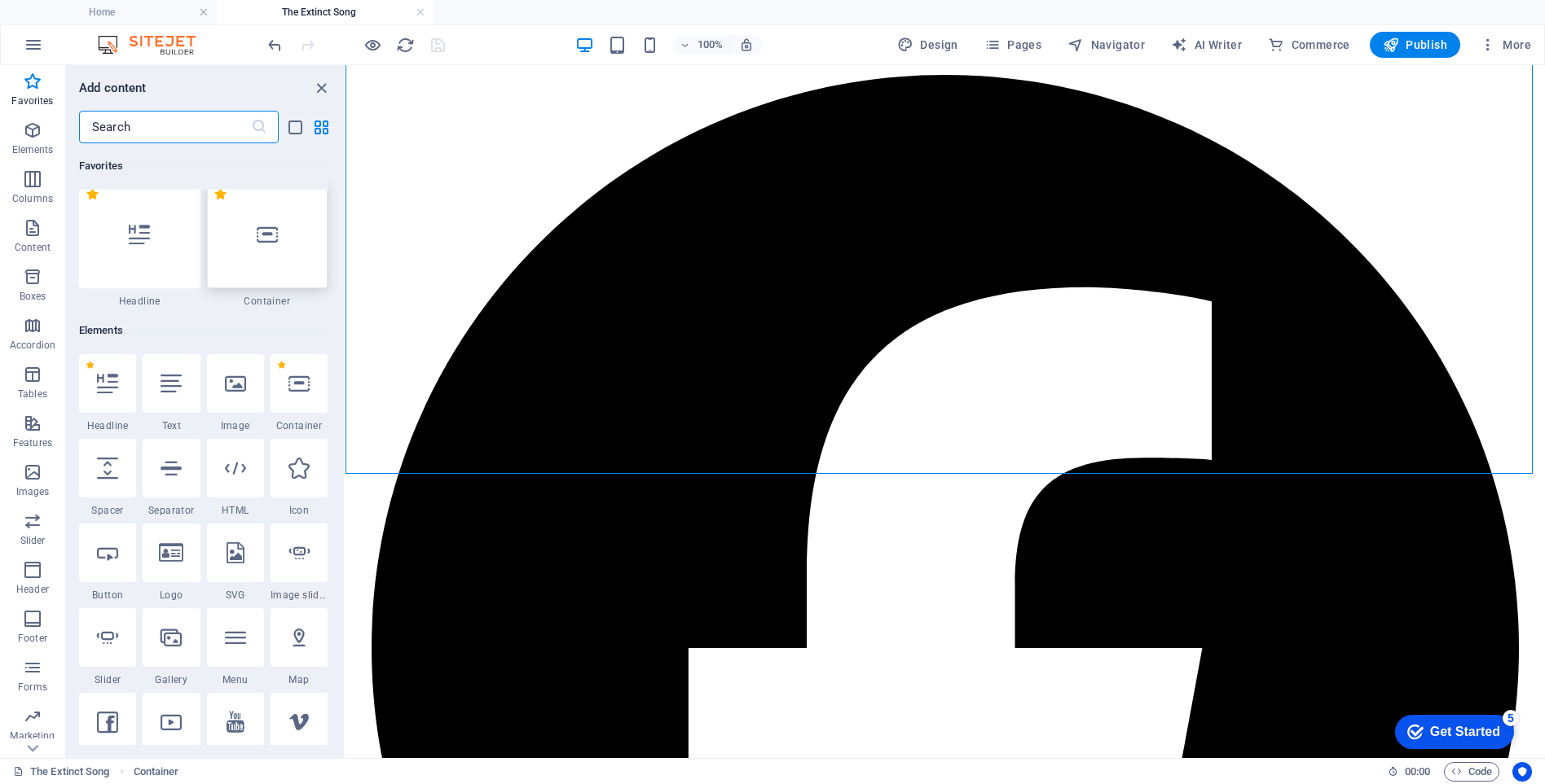
scroll to position [0, 0]
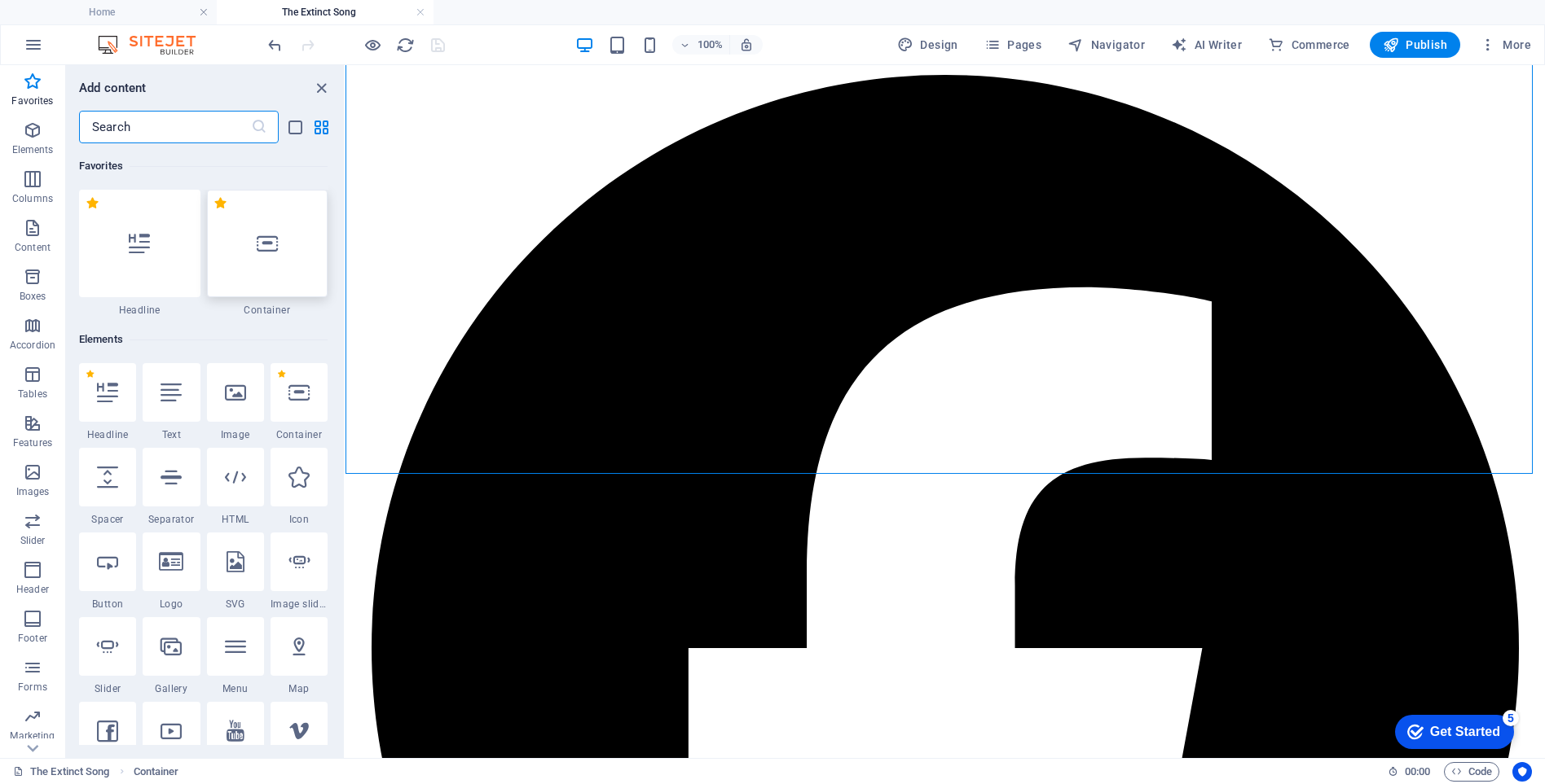
click at [268, 247] on icon at bounding box center [267, 243] width 21 height 21
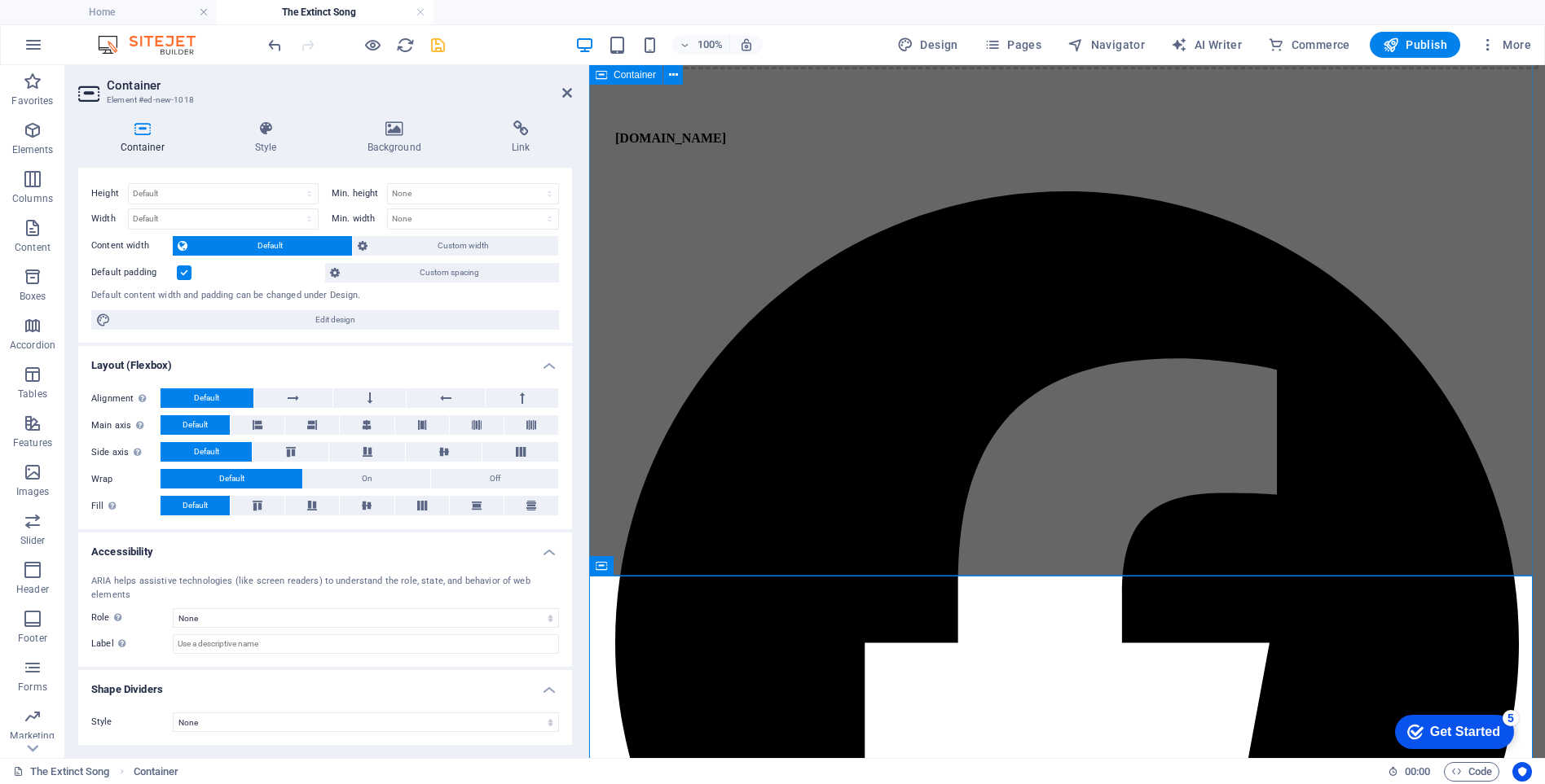
scroll to position [9565, 0]
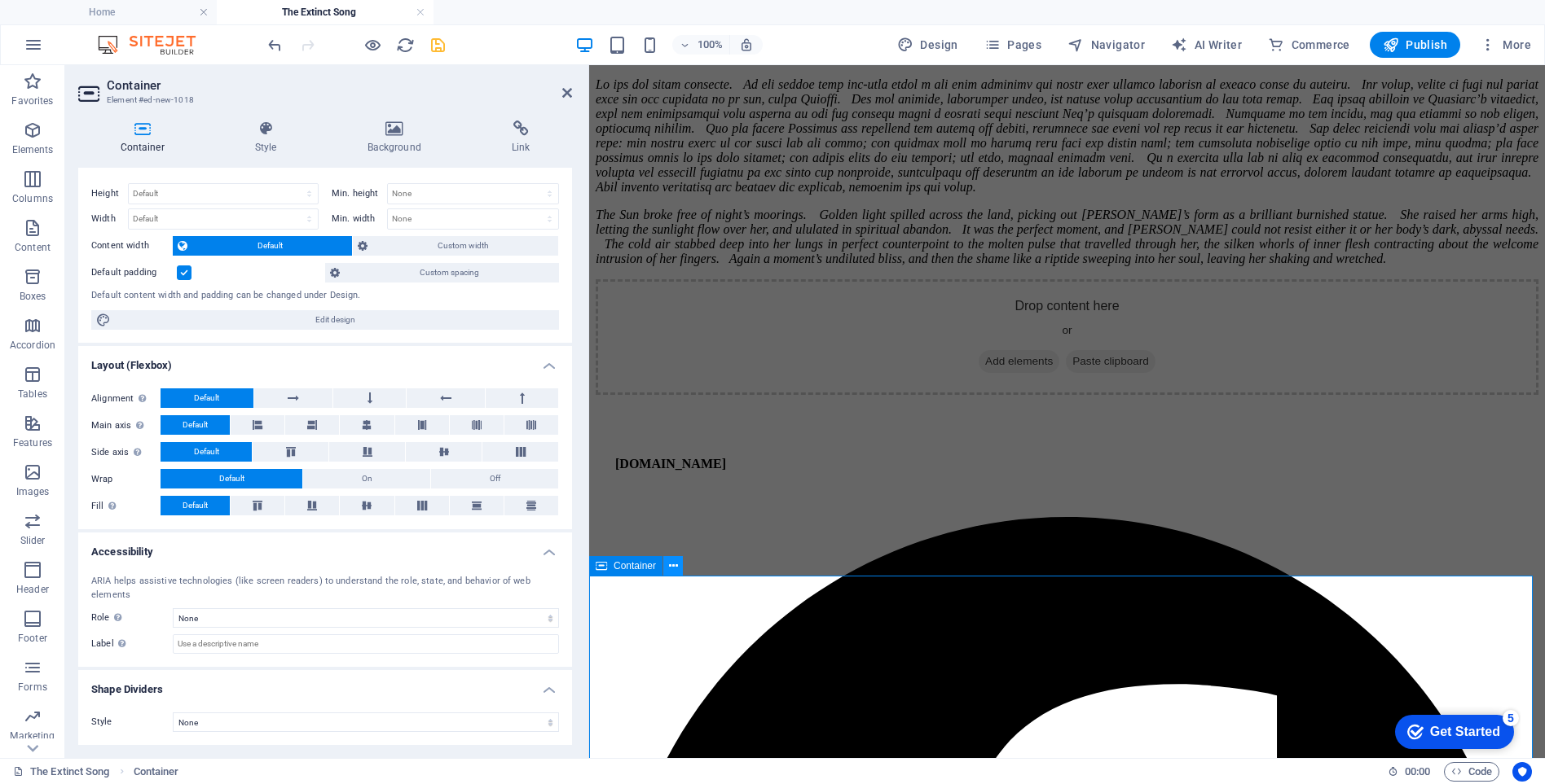
click at [674, 567] on icon at bounding box center [674, 566] width 9 height 17
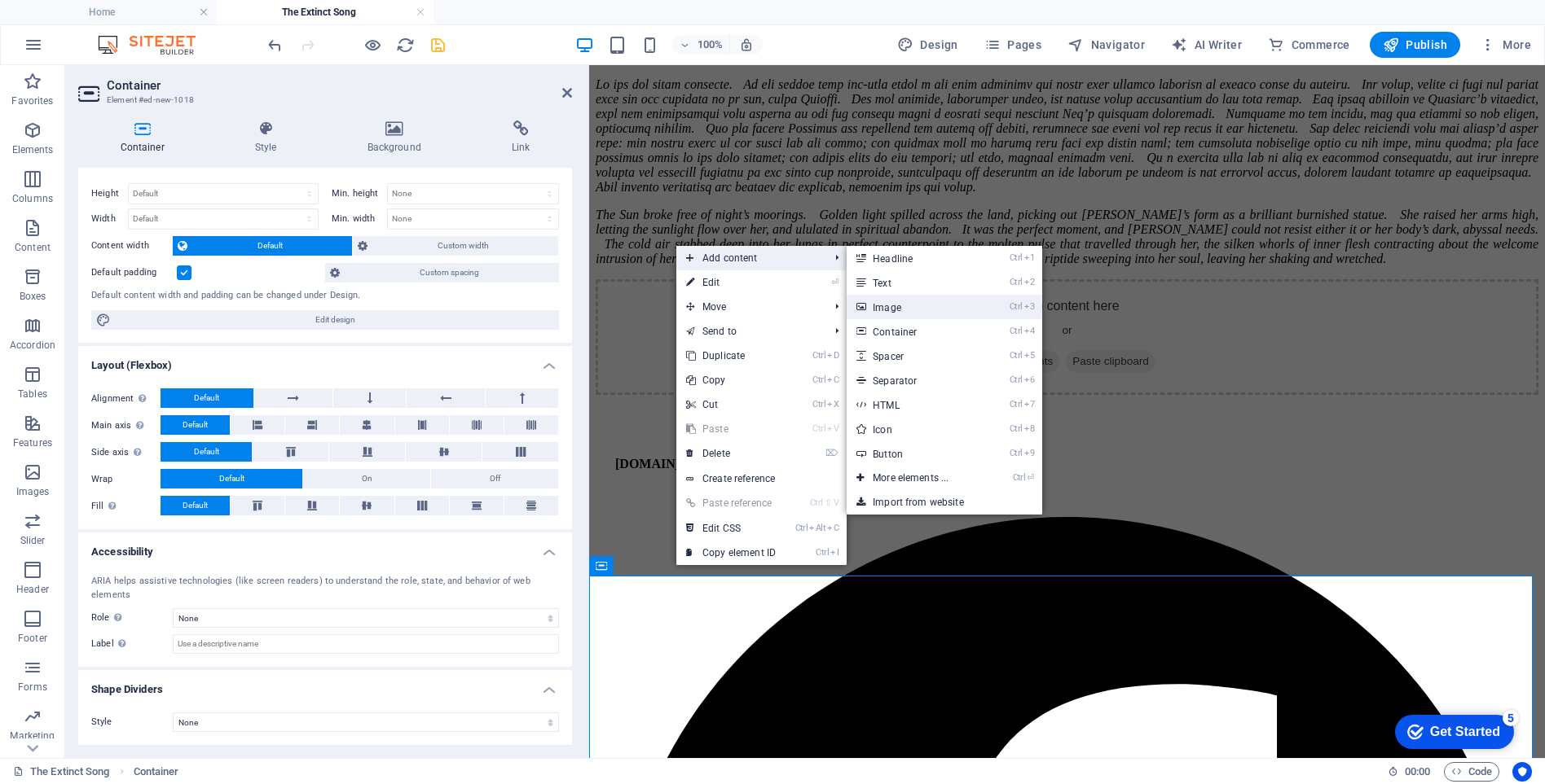
click at [888, 306] on link "Ctrl 3 Image" at bounding box center [913, 307] width 134 height 24
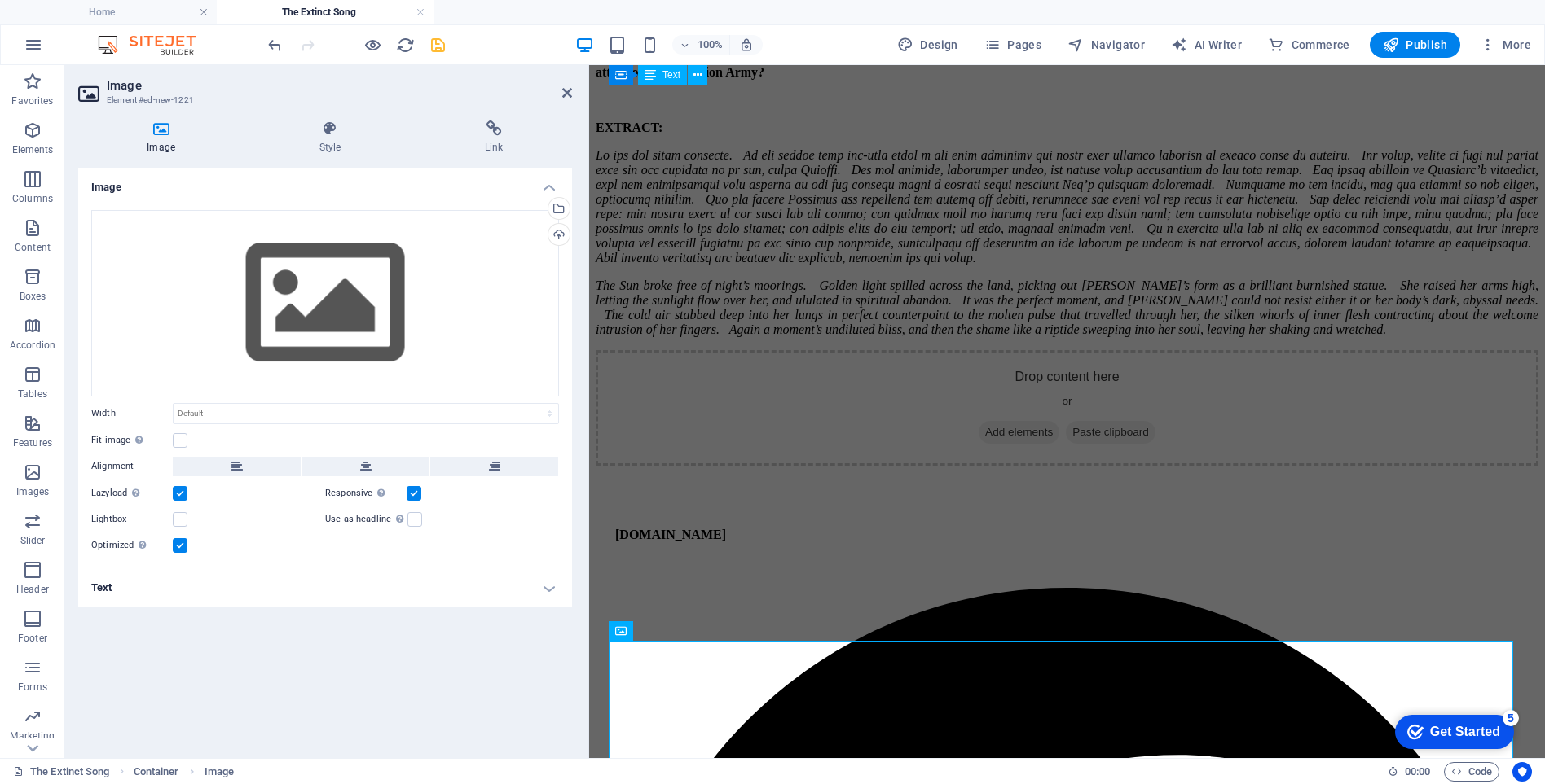
scroll to position [9890, 0]
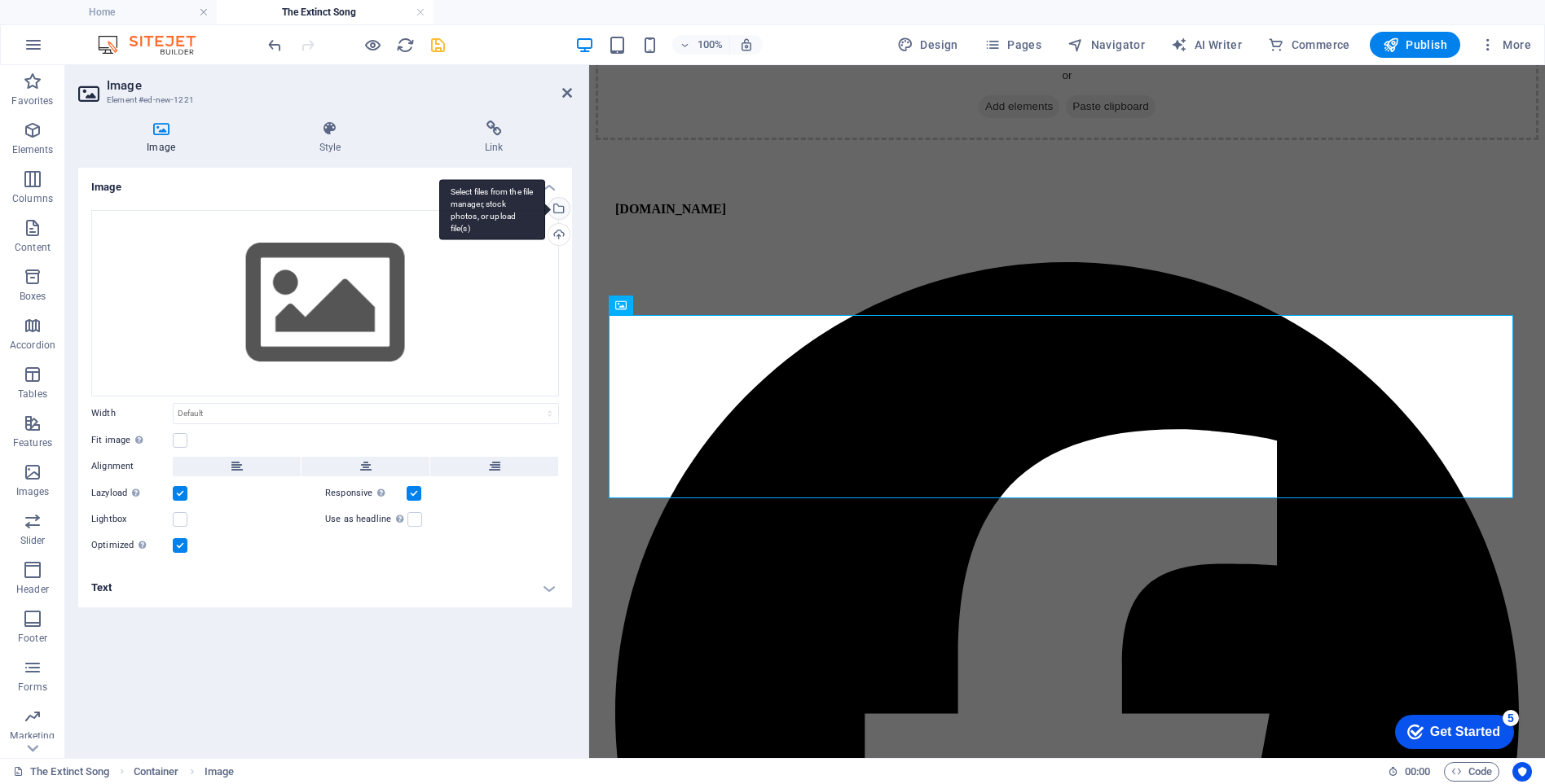
click at [545, 208] on div "Select files from the file manager, stock photos, or upload file(s)" at bounding box center [492, 210] width 106 height 61
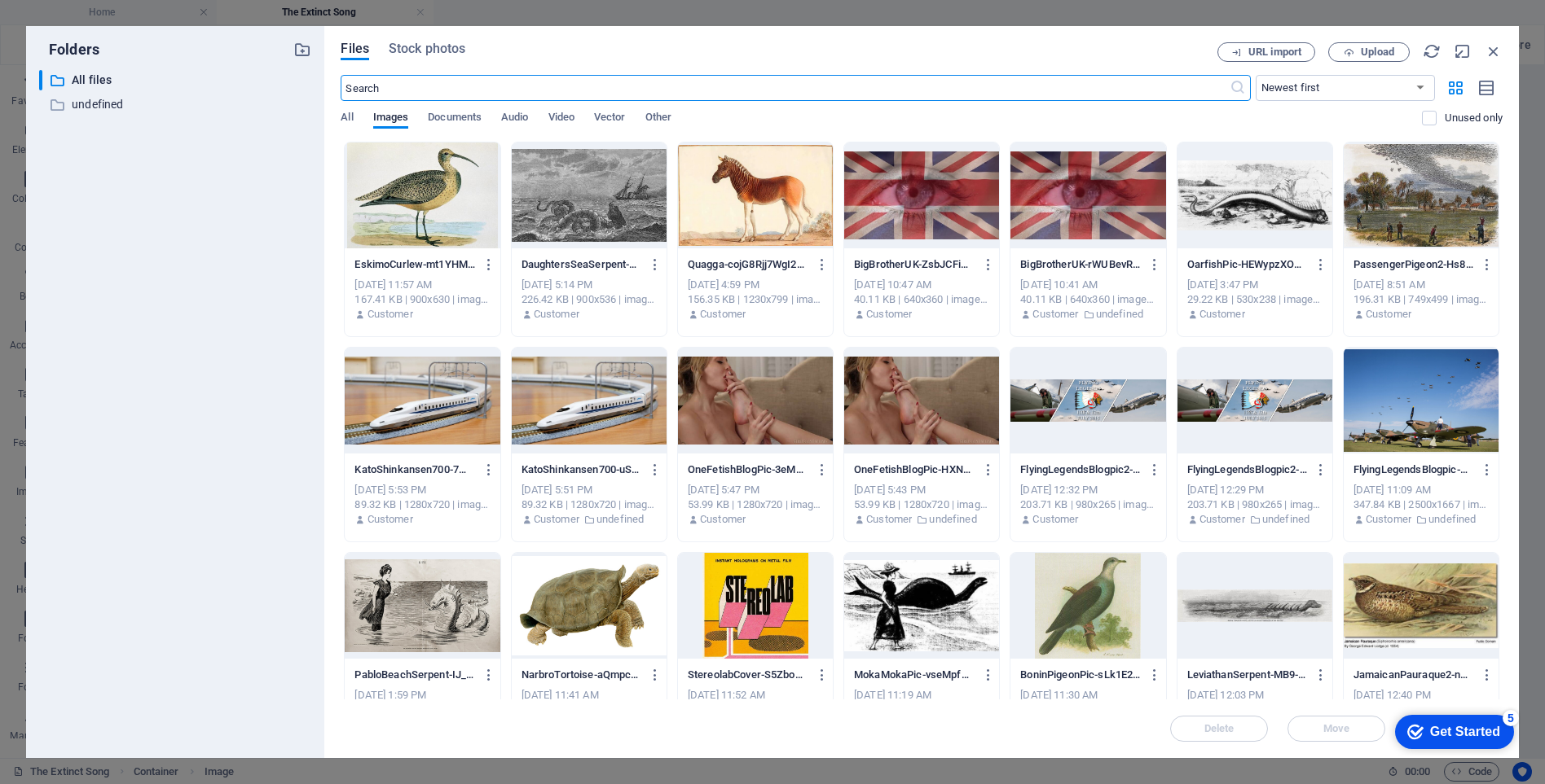
scroll to position [10423, 0]
click at [752, 199] on div at bounding box center [755, 195] width 155 height 106
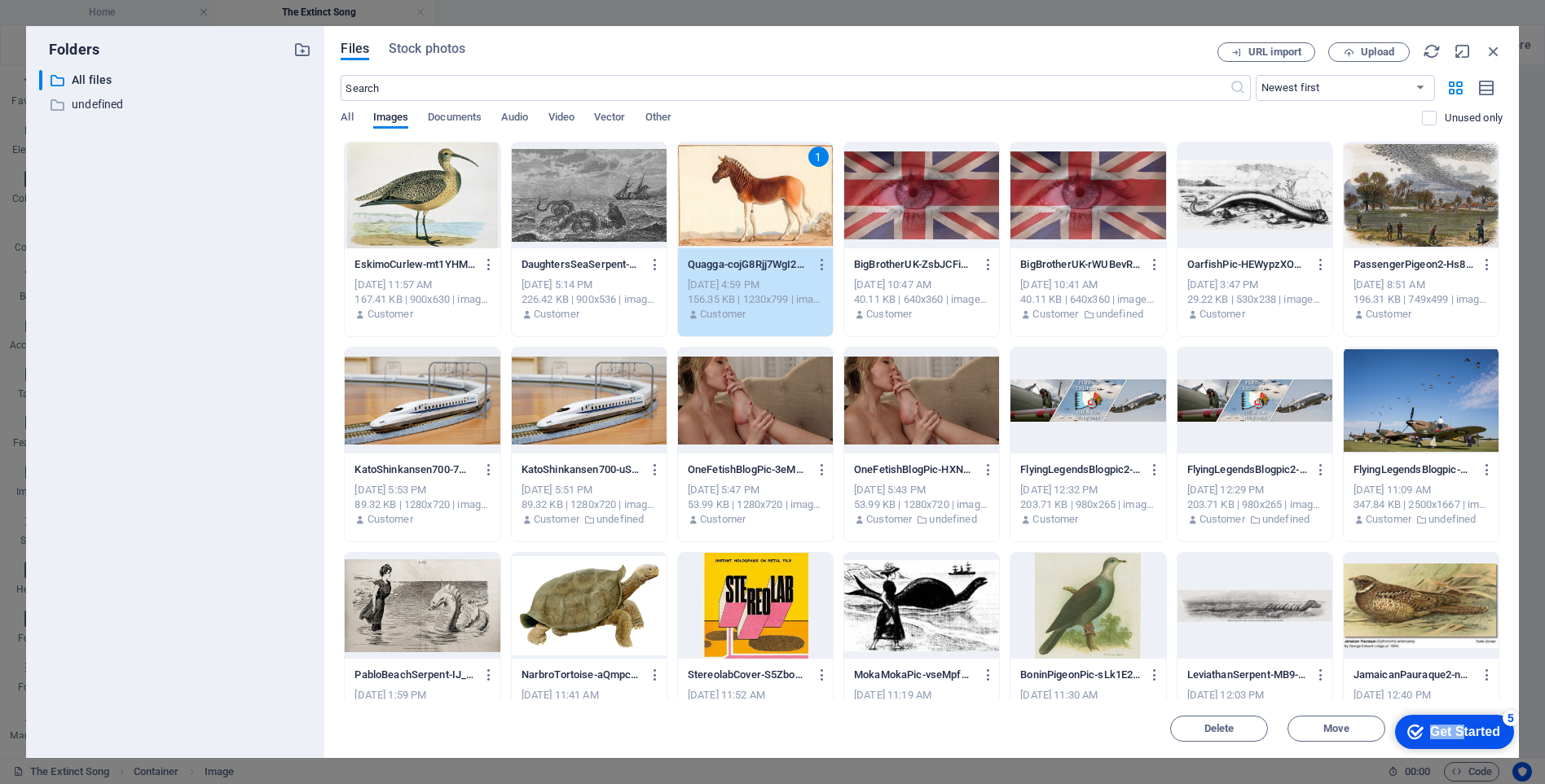
drag, startPoint x: 1462, startPoint y: 727, endPoint x: 1027, endPoint y: 789, distance: 439.4
click html "checkmark Get Started 5 First Steps in the Editor Let's guide you through the t…"
drag, startPoint x: 1475, startPoint y: 730, endPoint x: 1459, endPoint y: 525, distance: 205.6
click html "checkmark Get Started 5 First Steps in the Editor Let's guide you through the t…"
click at [1508, 714] on div "5" at bounding box center [1510, 718] width 16 height 16
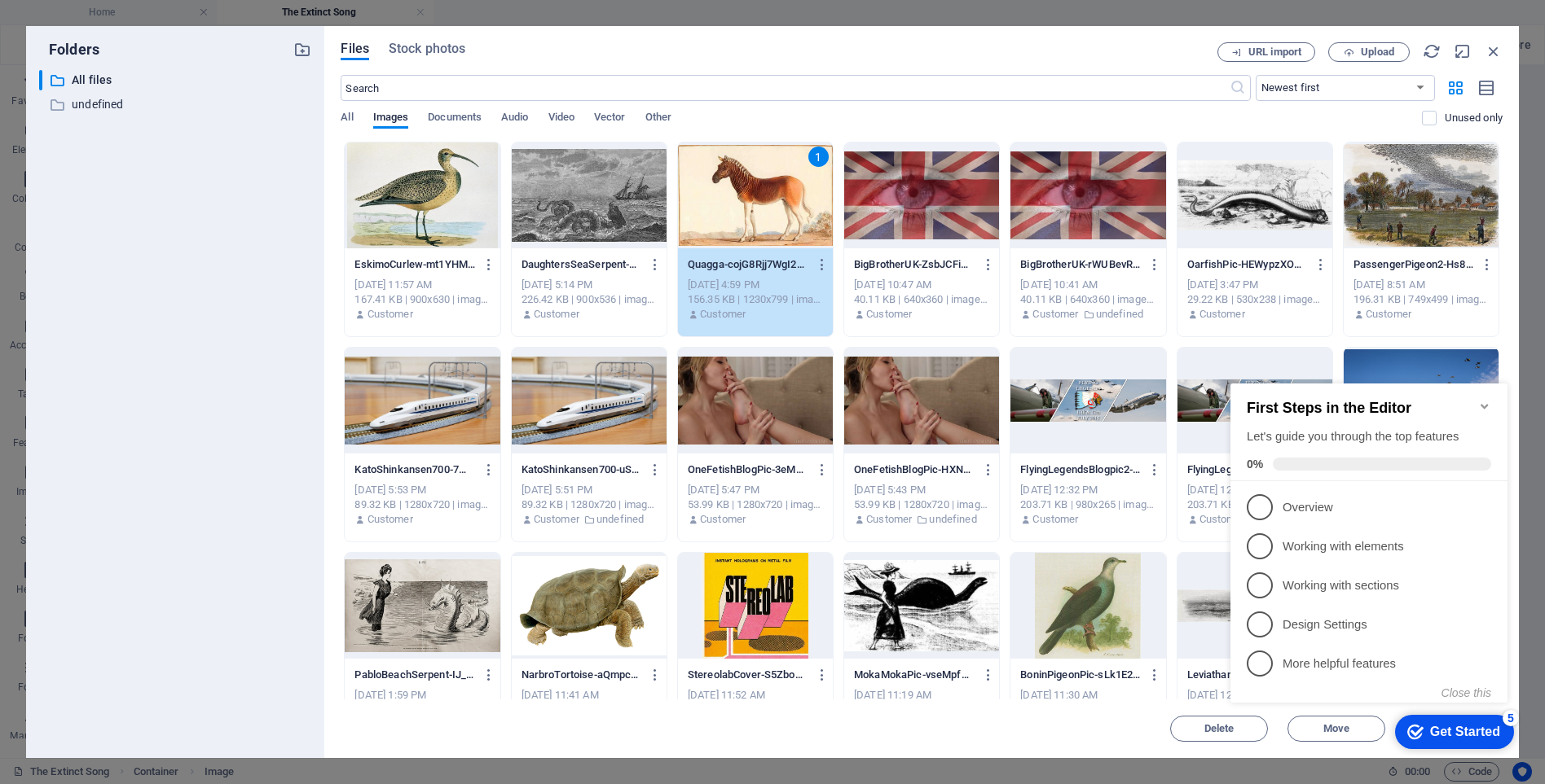
click at [1484, 400] on icon "Minimize checklist" at bounding box center [1485, 407] width 13 height 13
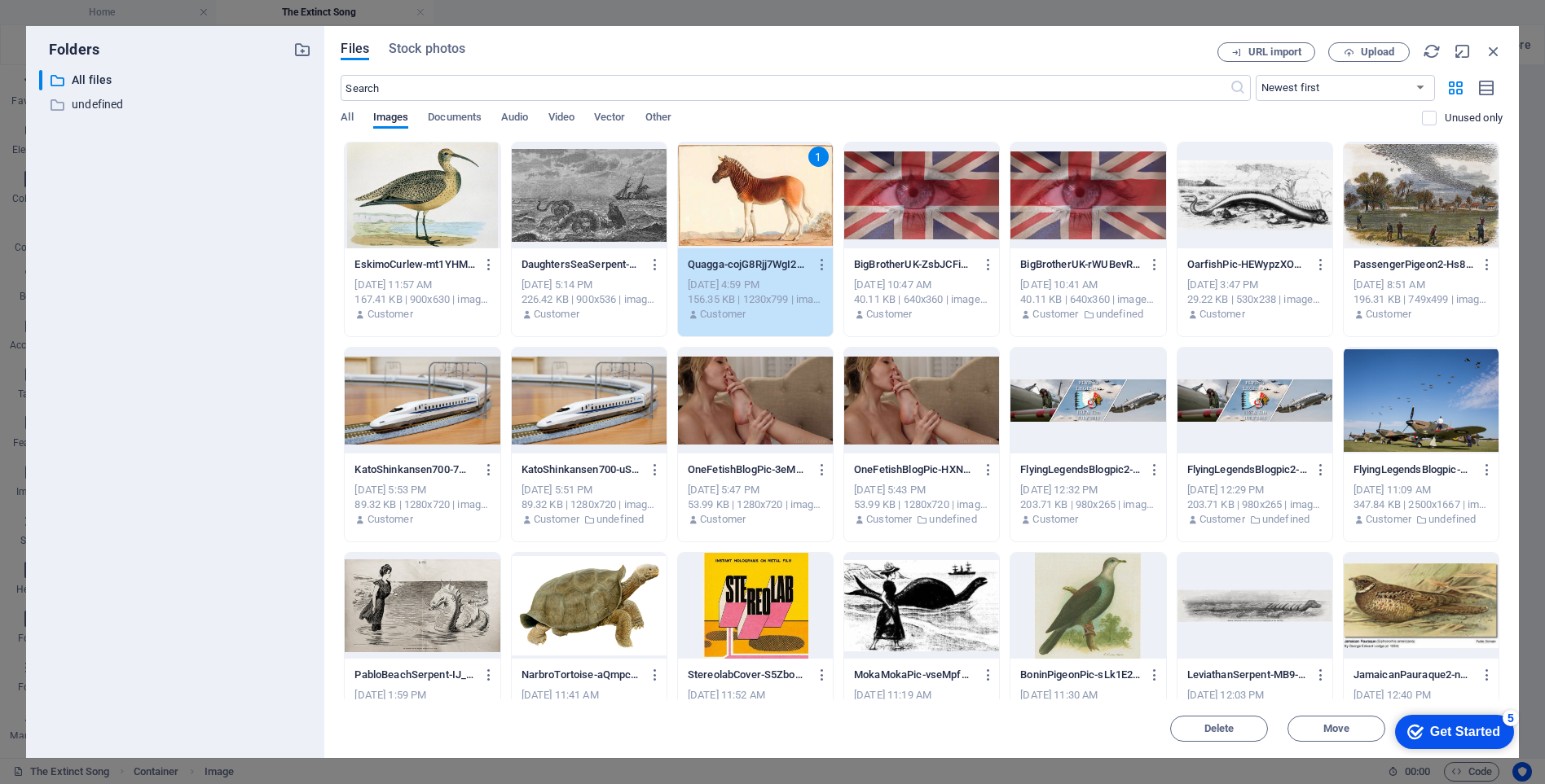
drag, startPoint x: 67, startPoint y: 14, endPoint x: 1281, endPoint y: 755, distance: 1422.3
click at [1281, 755] on div "Files Stock photos URL import Upload ​ Newest first Oldest first Name (A-Z) Nam…" at bounding box center [922, 392] width 1194 height 732
drag, startPoint x: 1452, startPoint y: 751, endPoint x: 1451, endPoint y: 733, distance: 18.0
click div "checkmark Get Started 5 First Steps in the Editor Let's guide you through the t…"
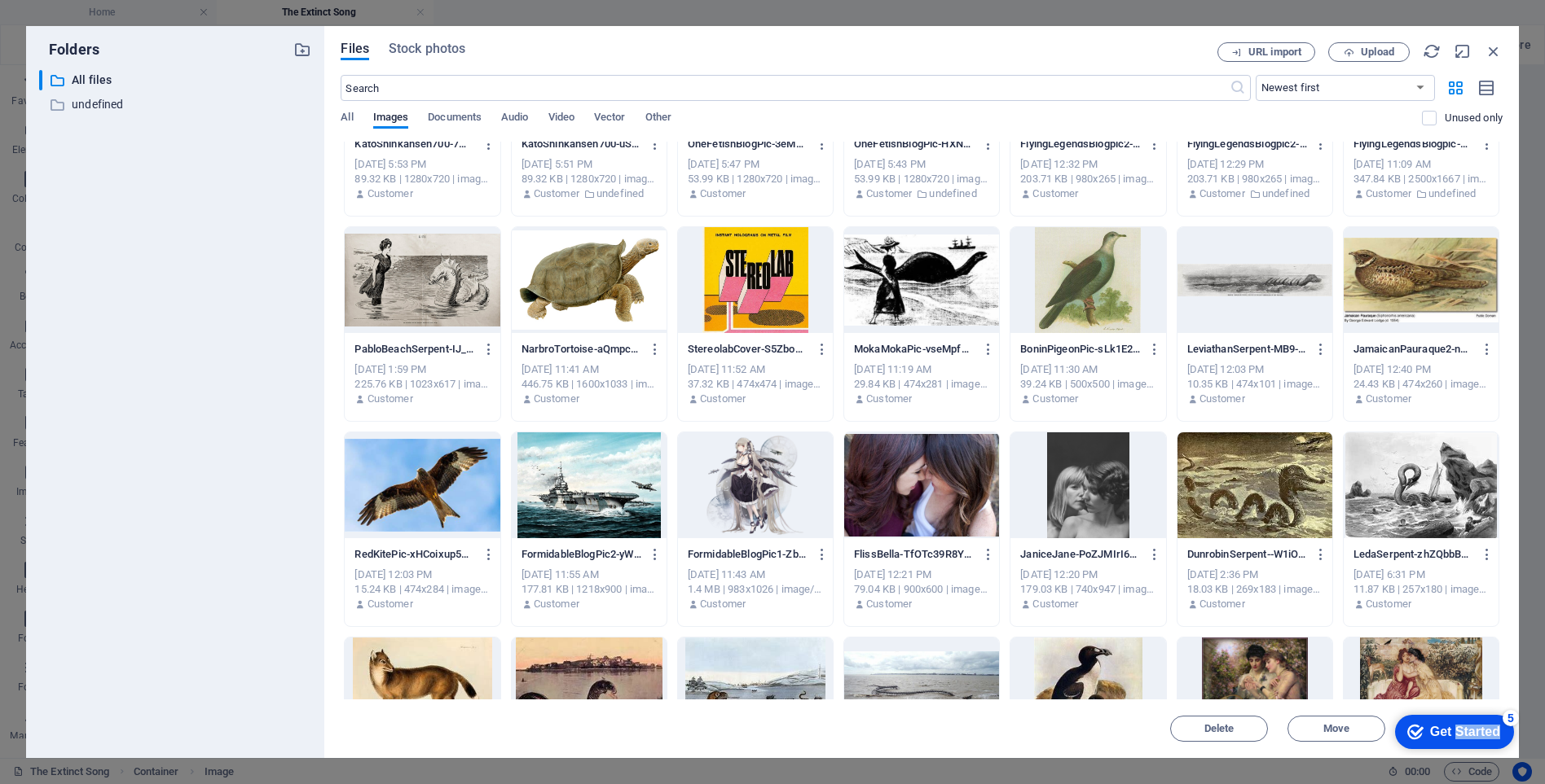
scroll to position [0, 0]
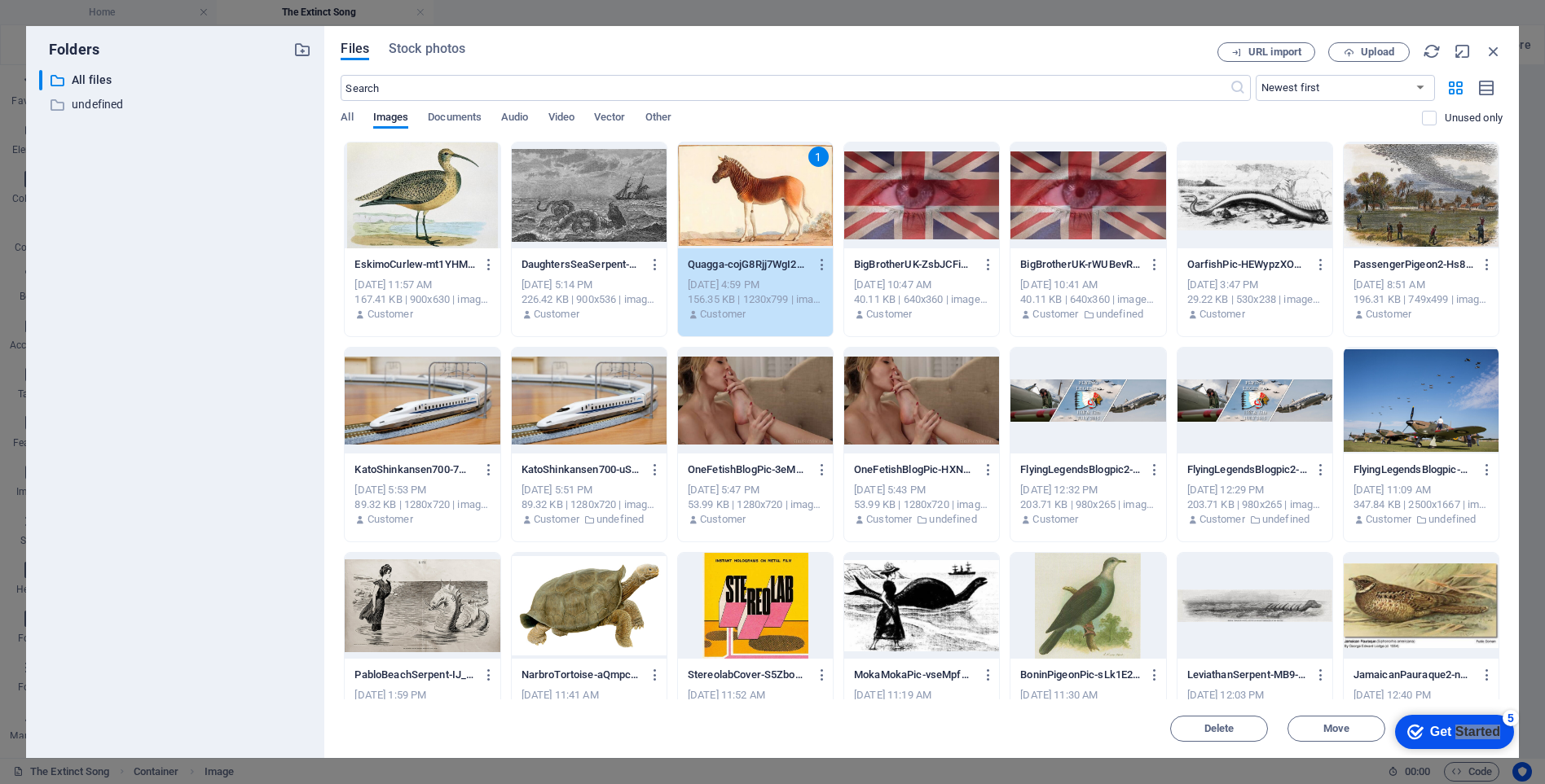
click at [743, 203] on div "1" at bounding box center [755, 195] width 155 height 106
click at [741, 203] on div "1" at bounding box center [755, 195] width 155 height 106
drag, startPoint x: 1445, startPoint y: 729, endPoint x: 823, endPoint y: 558, distance: 645.1
click html "checkmark Get Started 5 First Steps in the Editor Let's guide you through the t…"
drag, startPoint x: 1409, startPoint y: 729, endPoint x: 1564, endPoint y: 1079, distance: 382.8
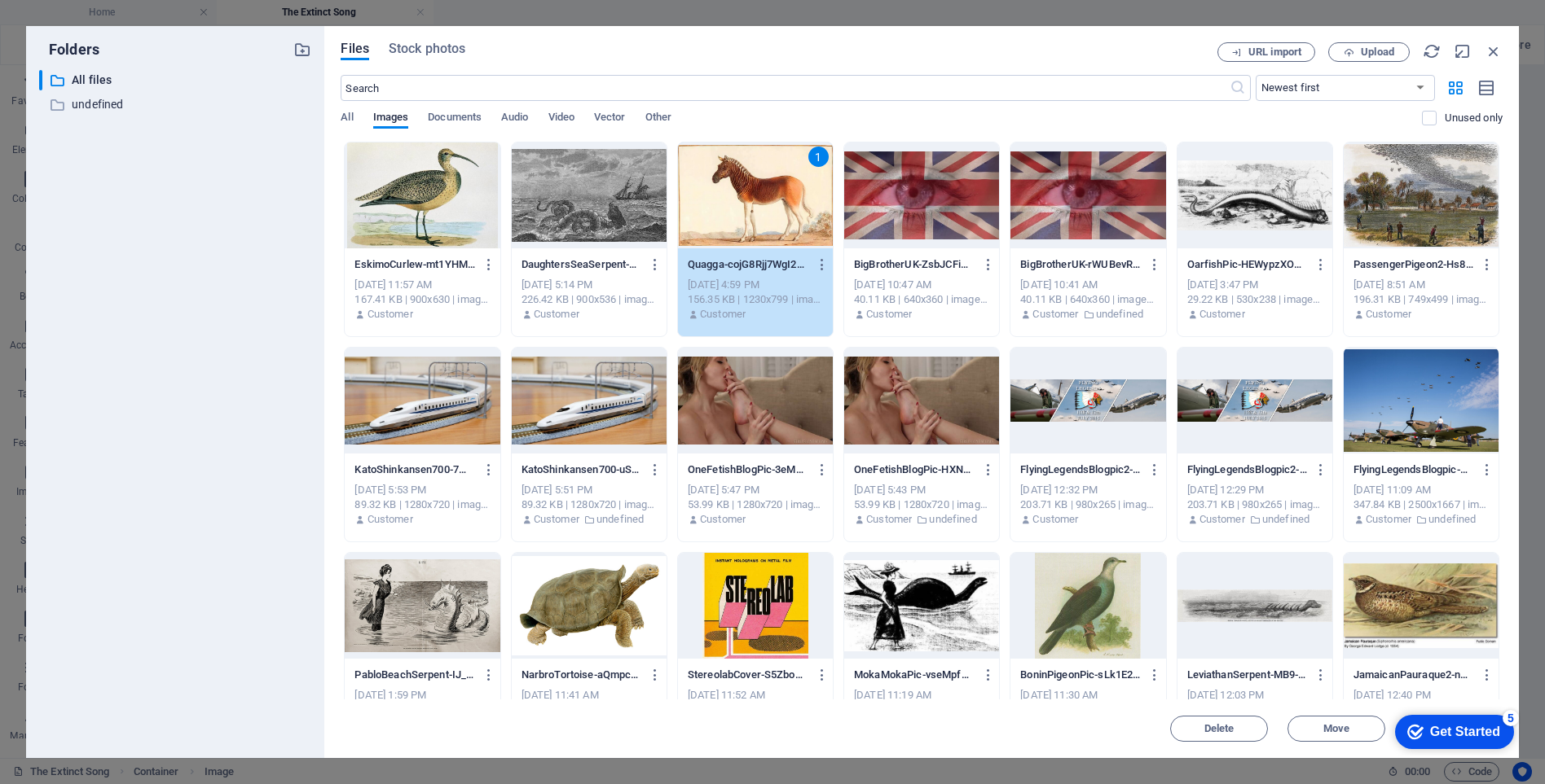
click at [1407, 732] on icon "checkmark" at bounding box center [1415, 732] width 16 height 16
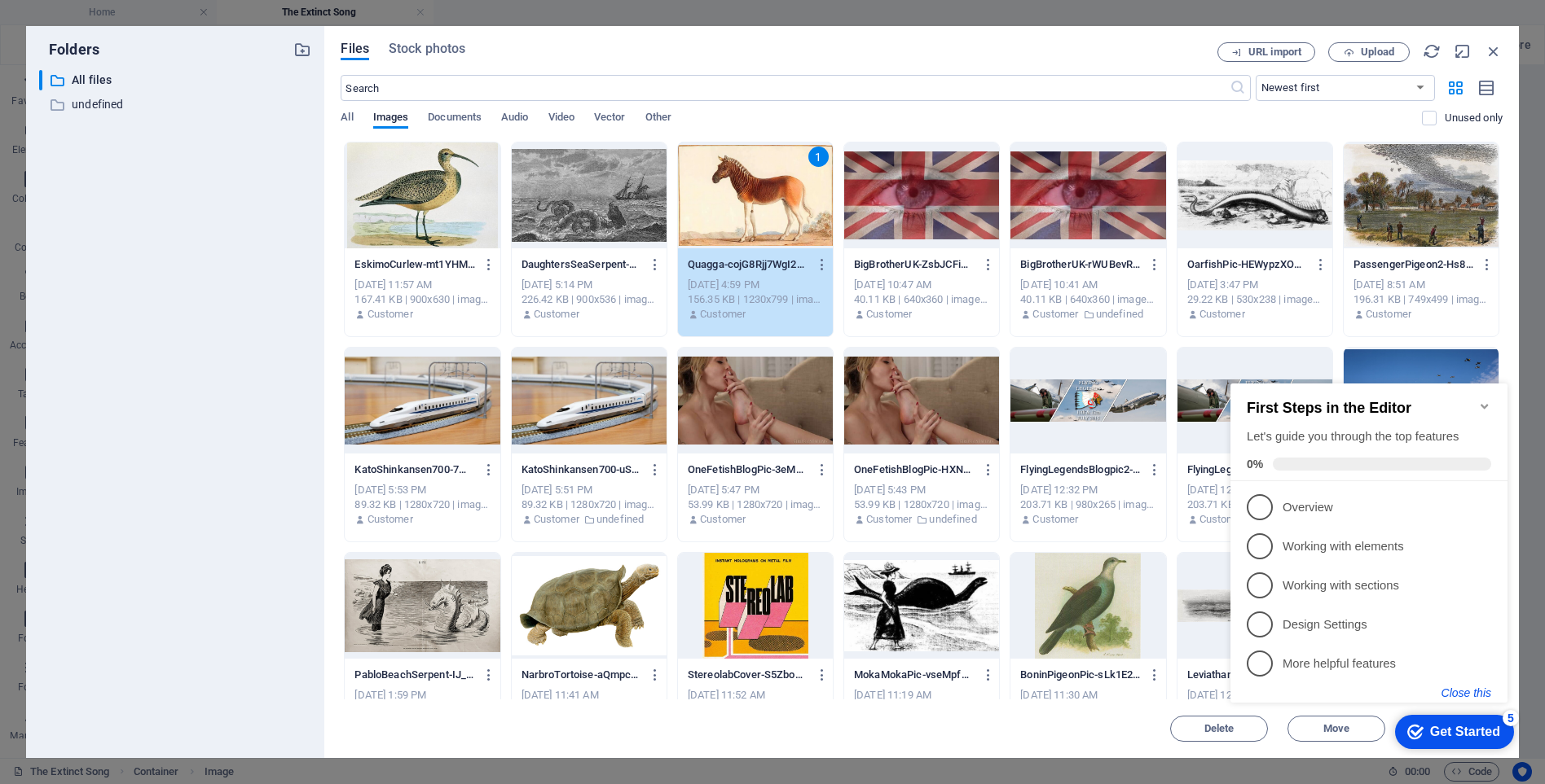
click at [1477, 693] on button "Close this" at bounding box center [1465, 693] width 49 height 13
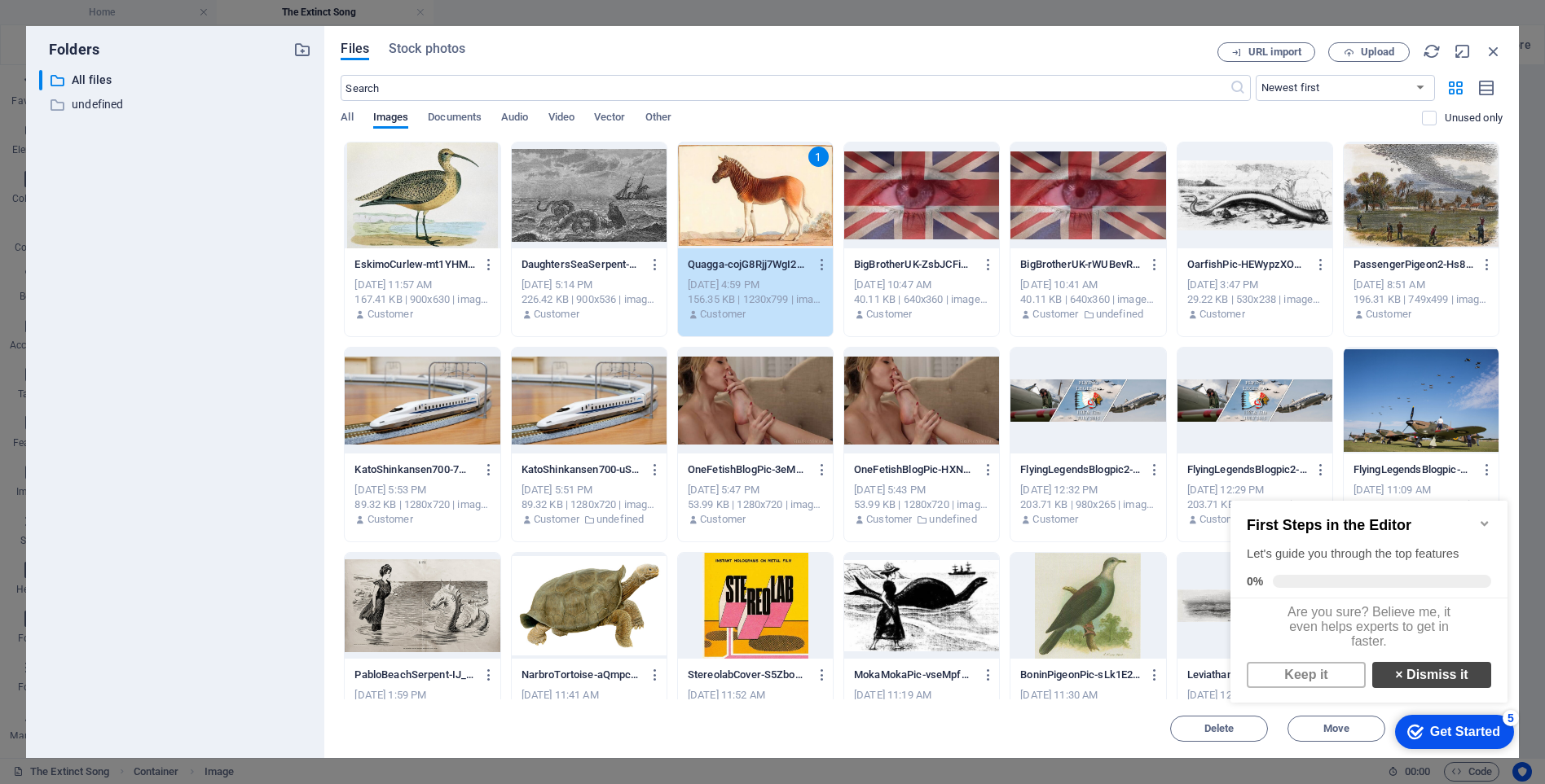
click at [1438, 686] on link "× Dismiss it" at bounding box center [1432, 675] width 119 height 26
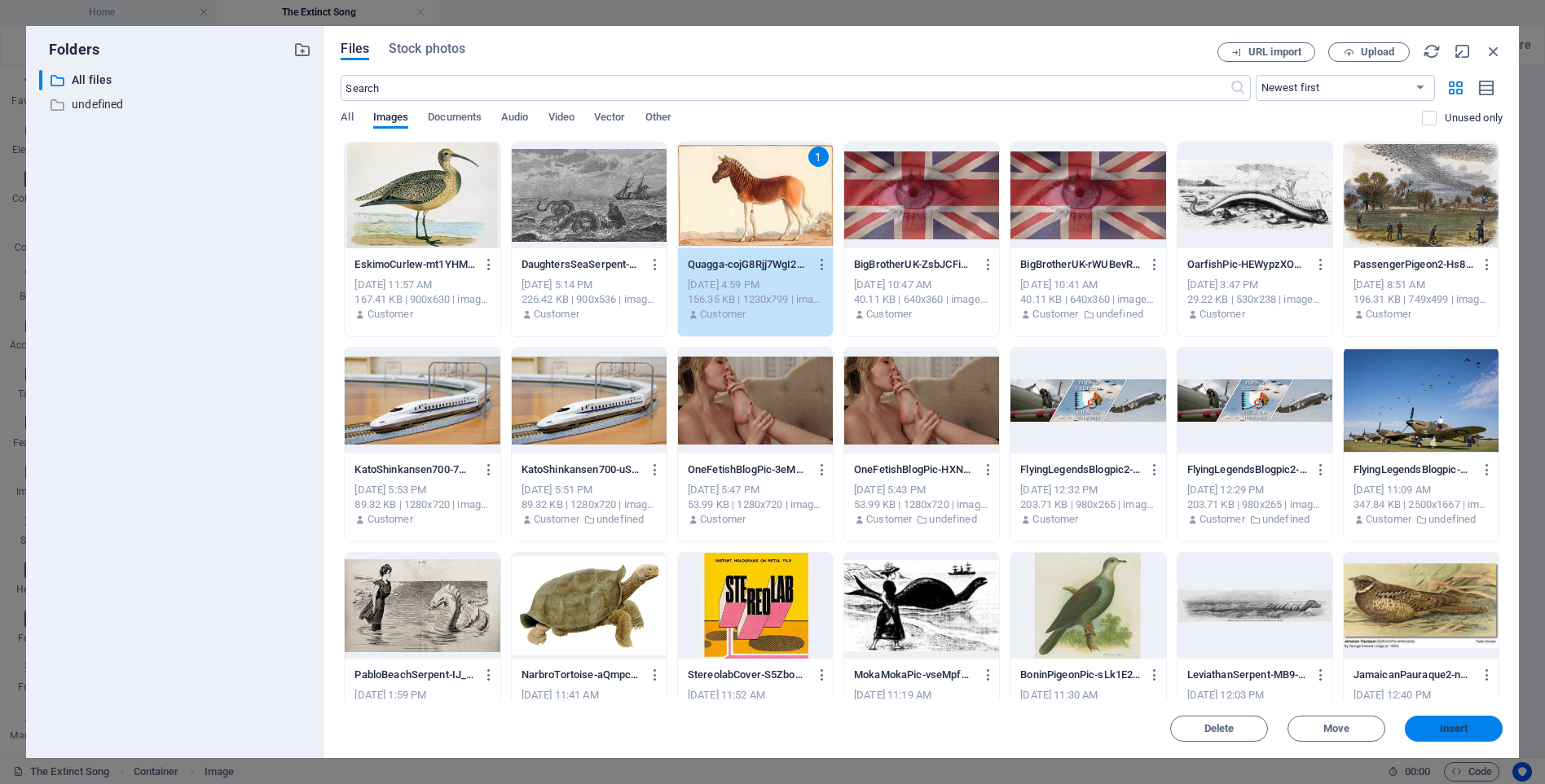
drag, startPoint x: 1464, startPoint y: 729, endPoint x: 874, endPoint y: 664, distance: 593.6
click at [1464, 729] on span "Insert" at bounding box center [1454, 729] width 29 height 10
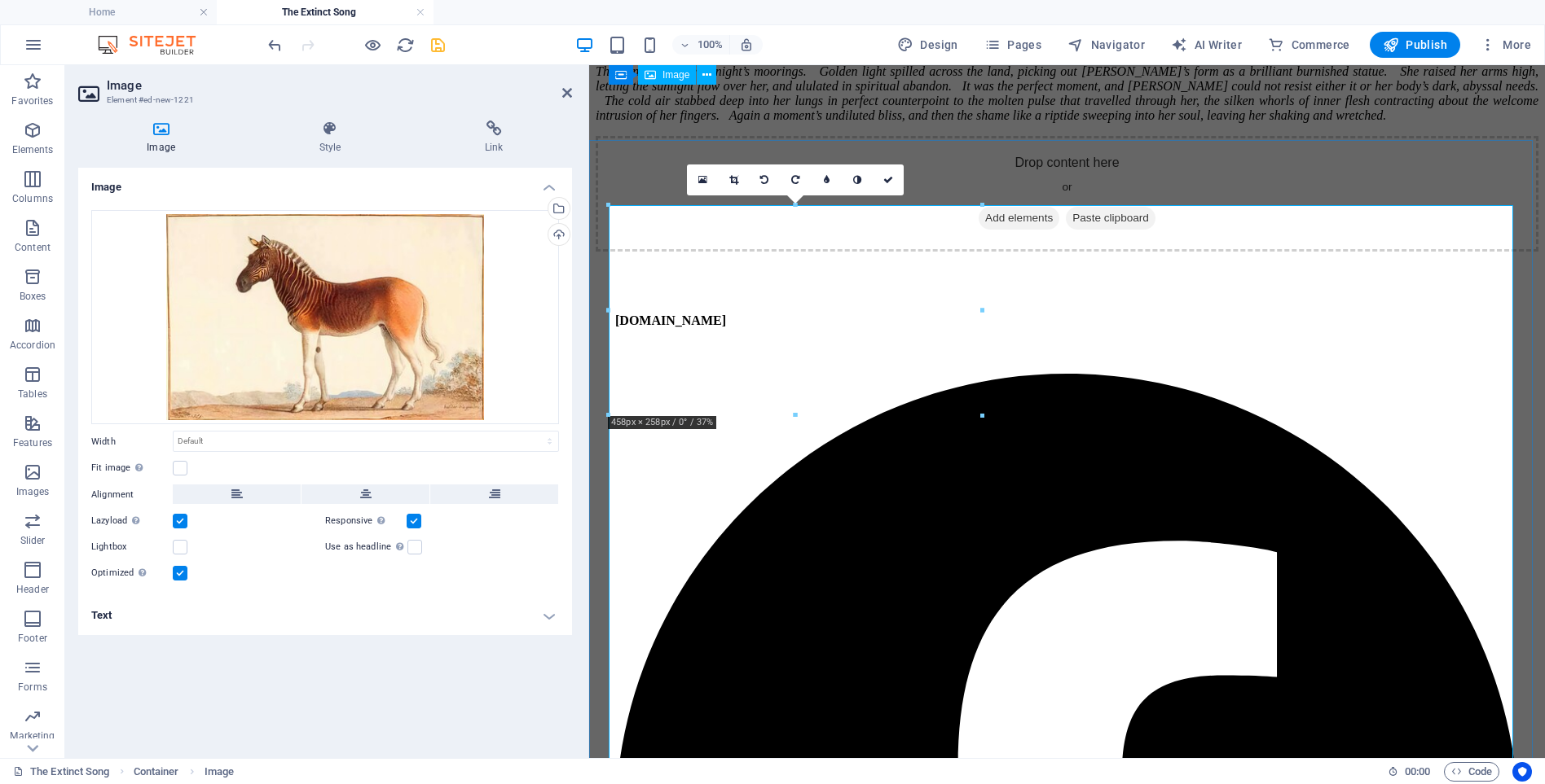
scroll to position [9972, 0]
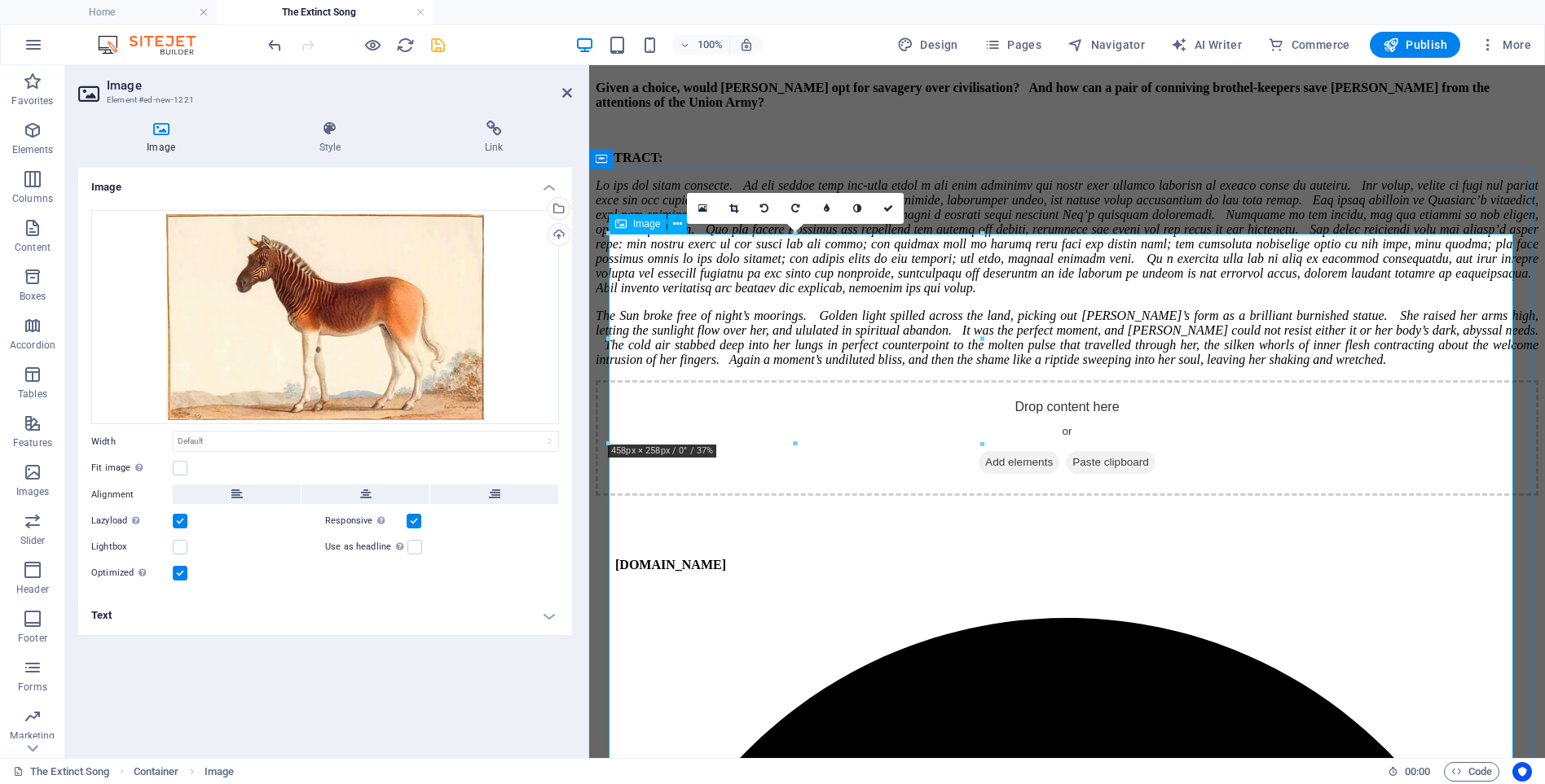
drag, startPoint x: 1511, startPoint y: 235, endPoint x: 1246, endPoint y: 304, distance: 273.8
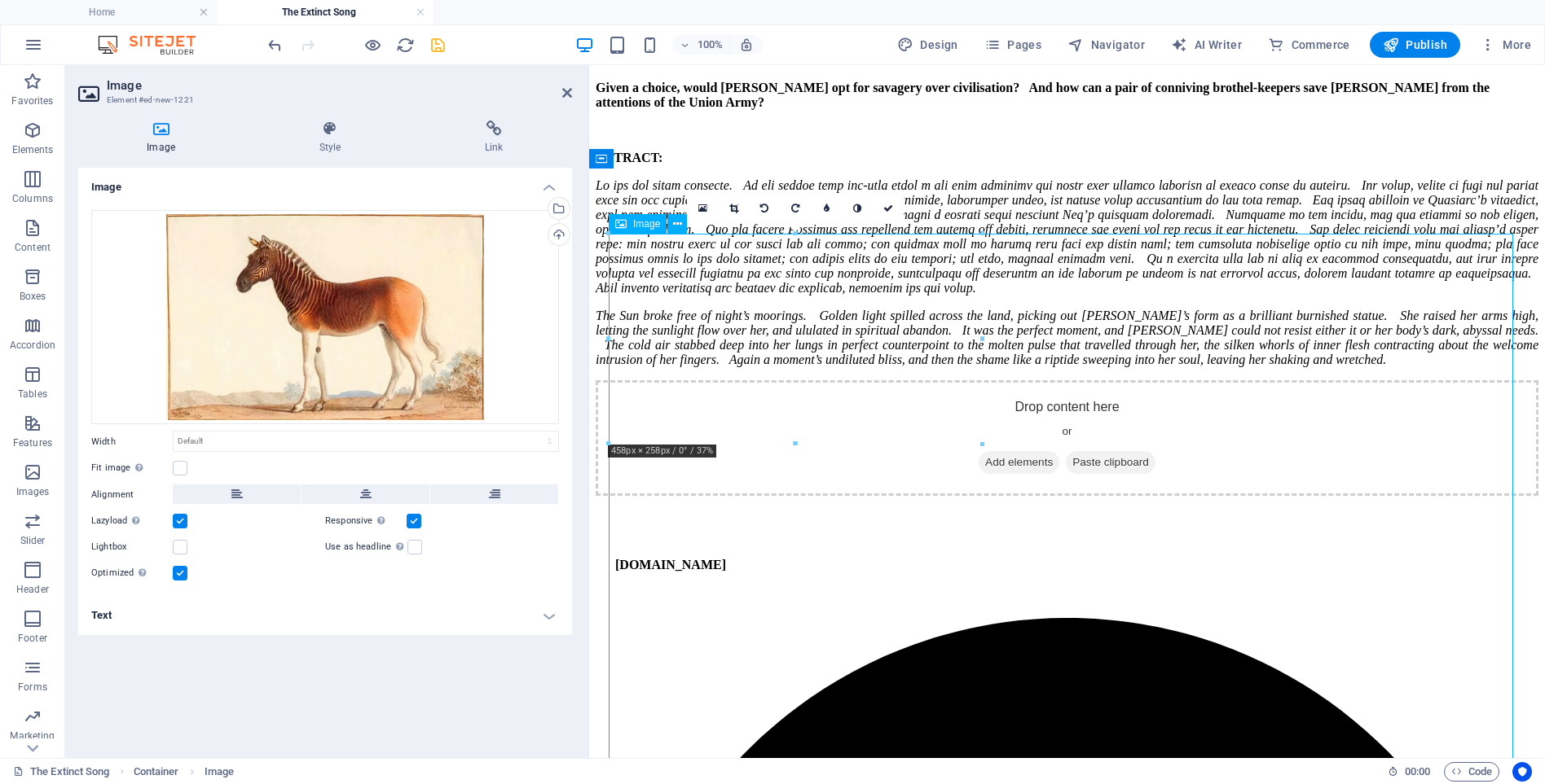
drag, startPoint x: 873, startPoint y: 313, endPoint x: 1047, endPoint y: 515, distance: 266.6
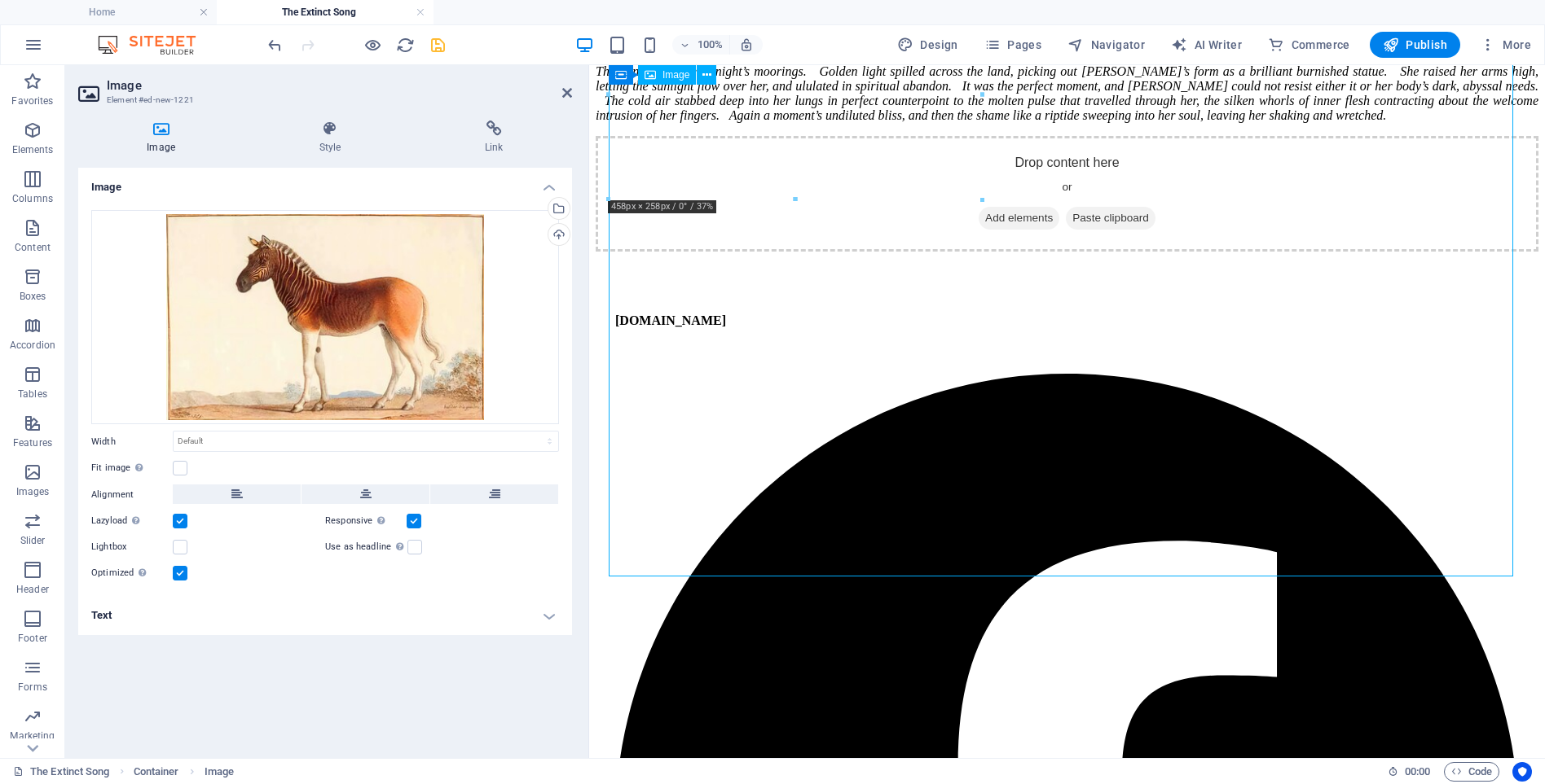
drag, startPoint x: 1511, startPoint y: 575, endPoint x: 835, endPoint y: 369, distance: 706.7
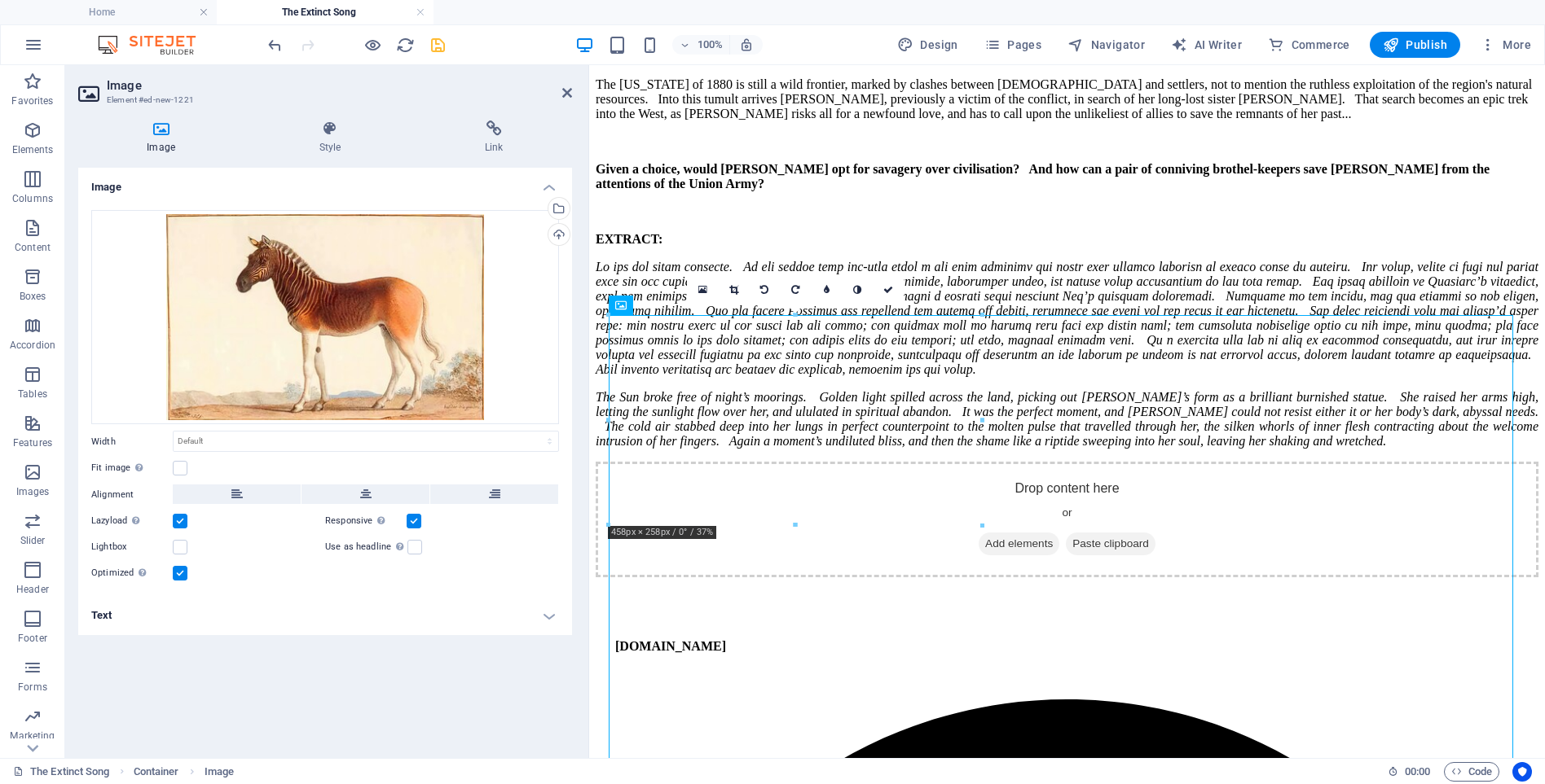
click at [982, 318] on div at bounding box center [981, 315] width 8 height 8
drag, startPoint x: 981, startPoint y: 318, endPoint x: 907, endPoint y: 372, distance: 91.6
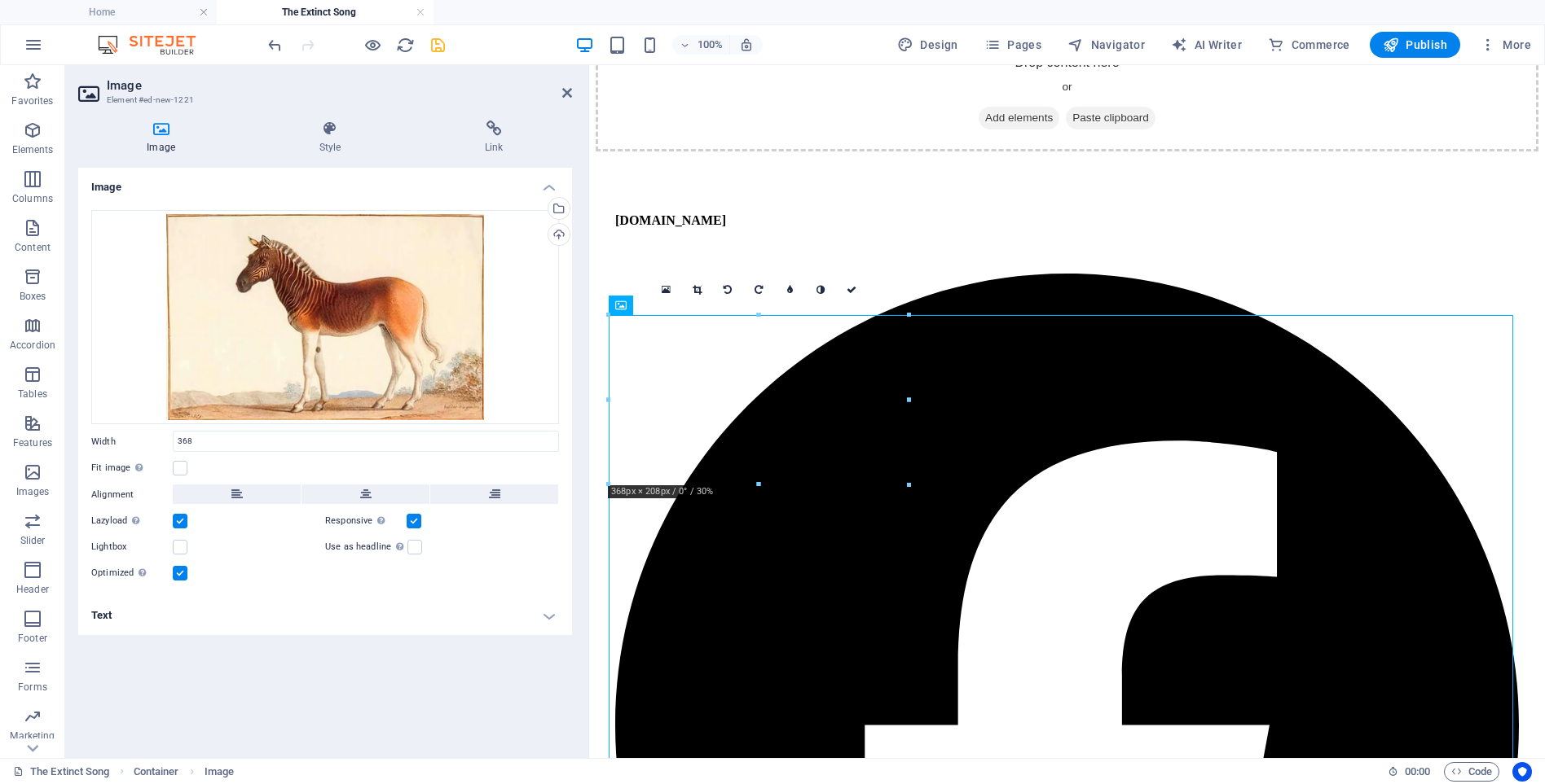
type input "368"
select select "px"
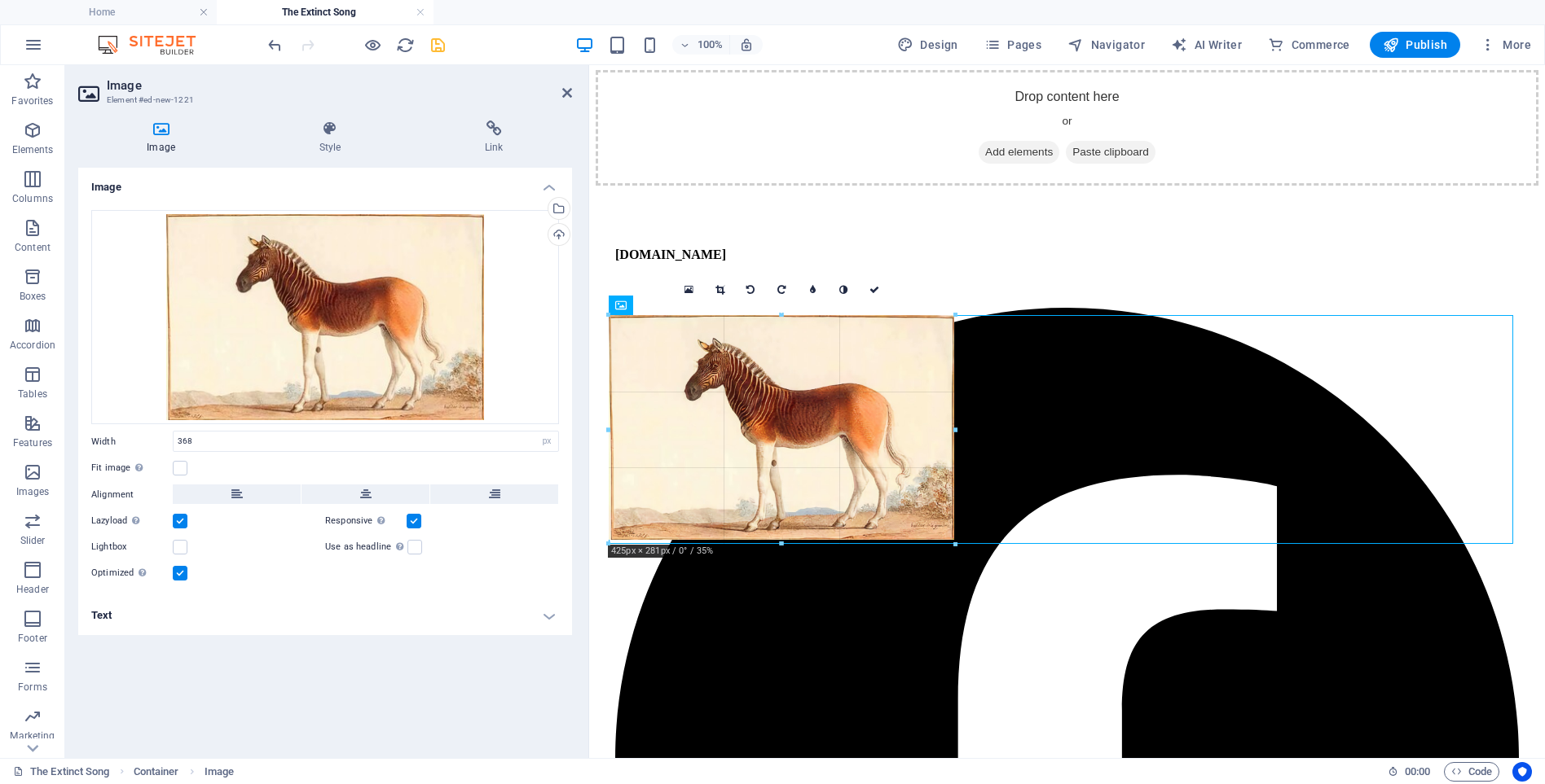
drag, startPoint x: 906, startPoint y: 507, endPoint x: 954, endPoint y: 525, distance: 51.3
type input "423"
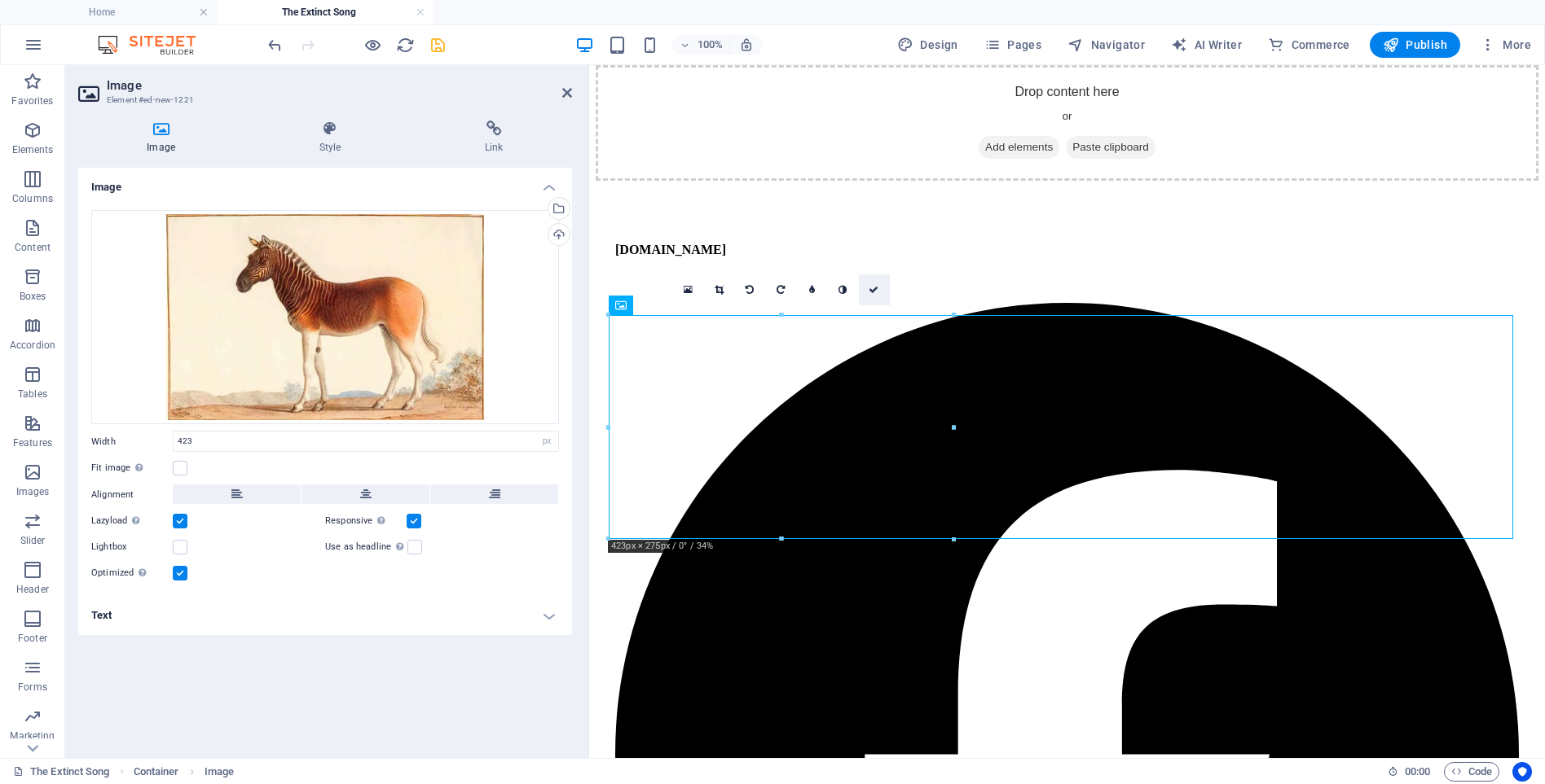
click at [871, 287] on icon at bounding box center [873, 290] width 10 height 10
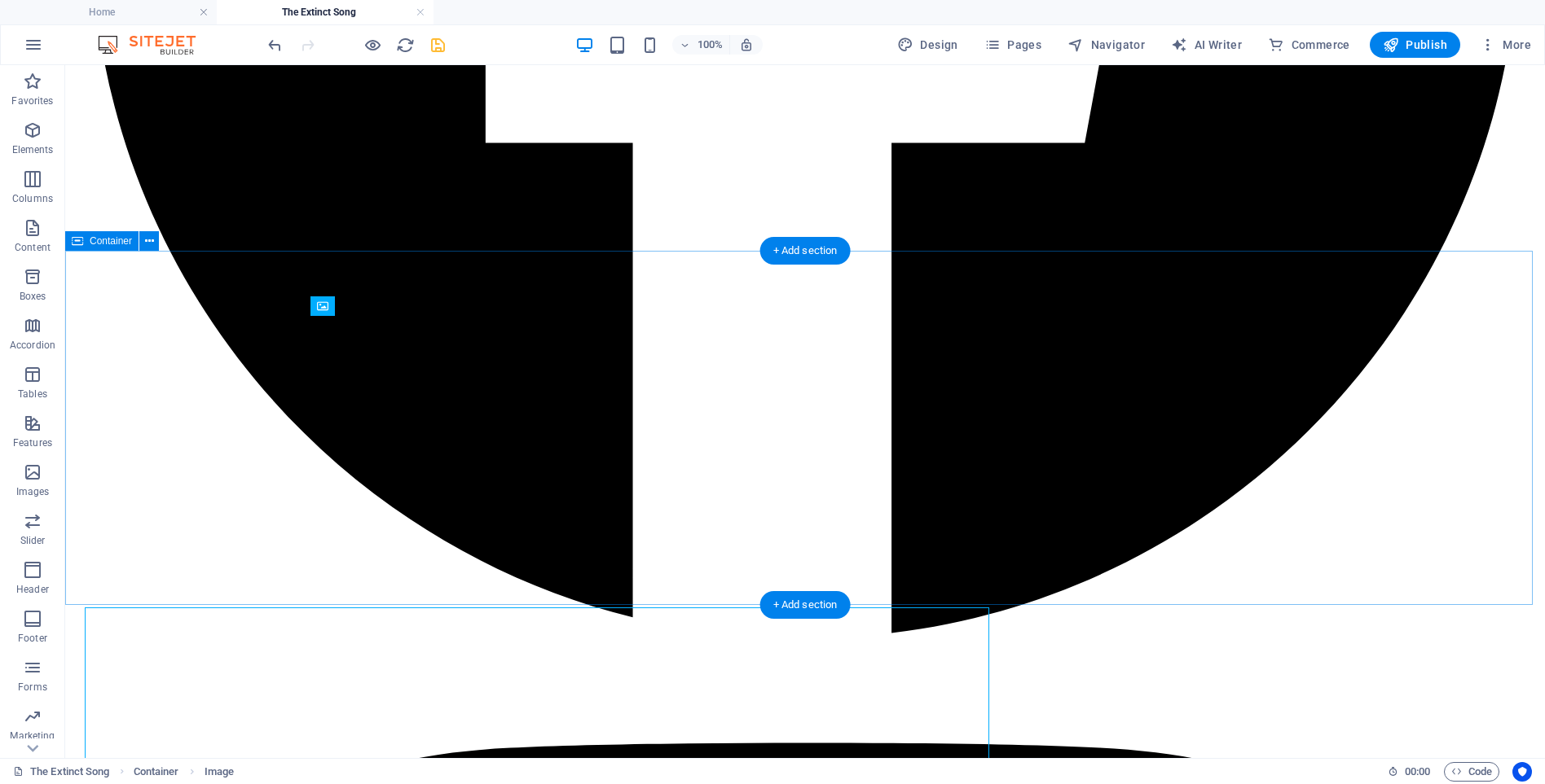
scroll to position [9598, 0]
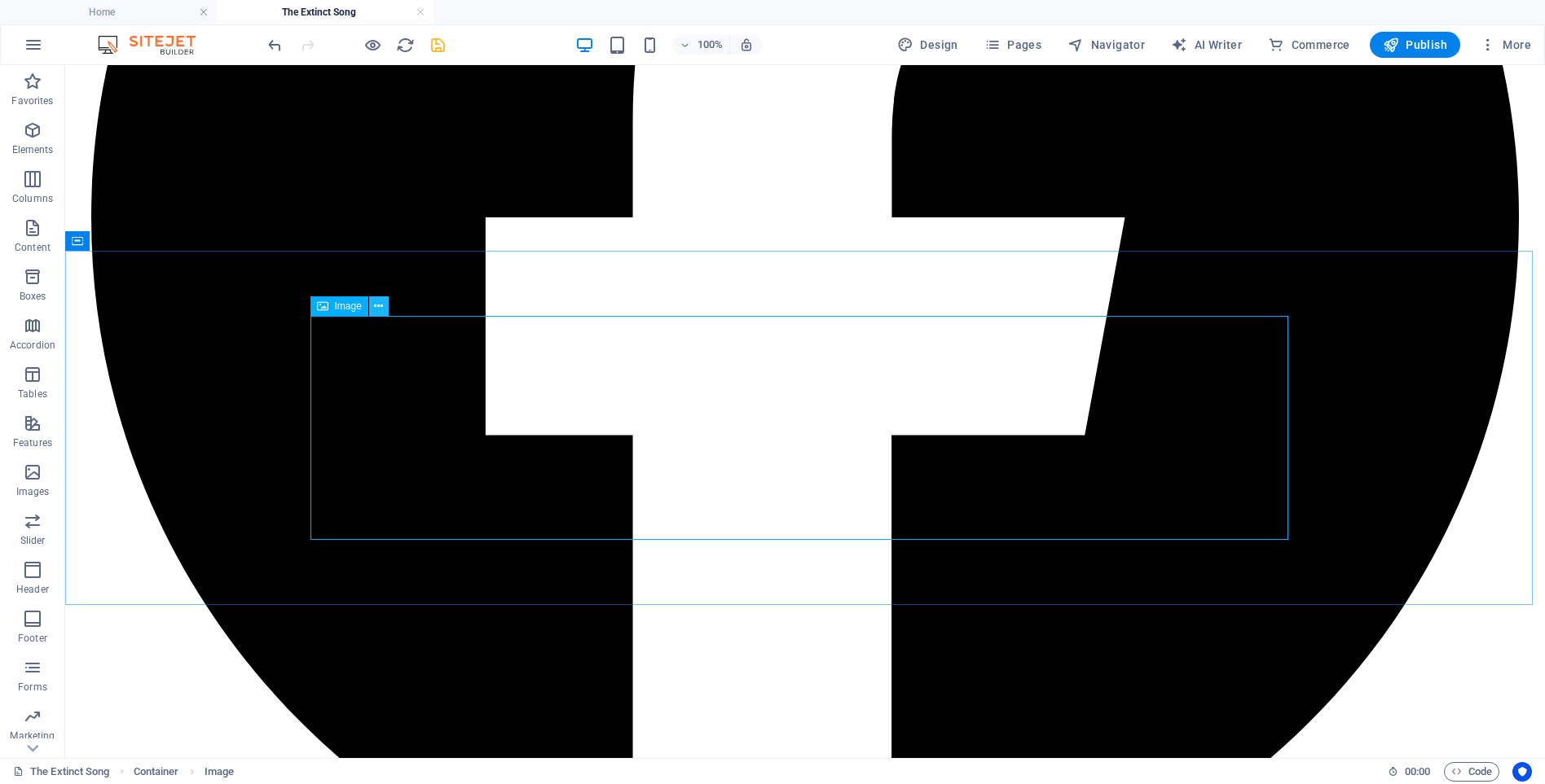
click at [377, 306] on icon at bounding box center [378, 307] width 9 height 17
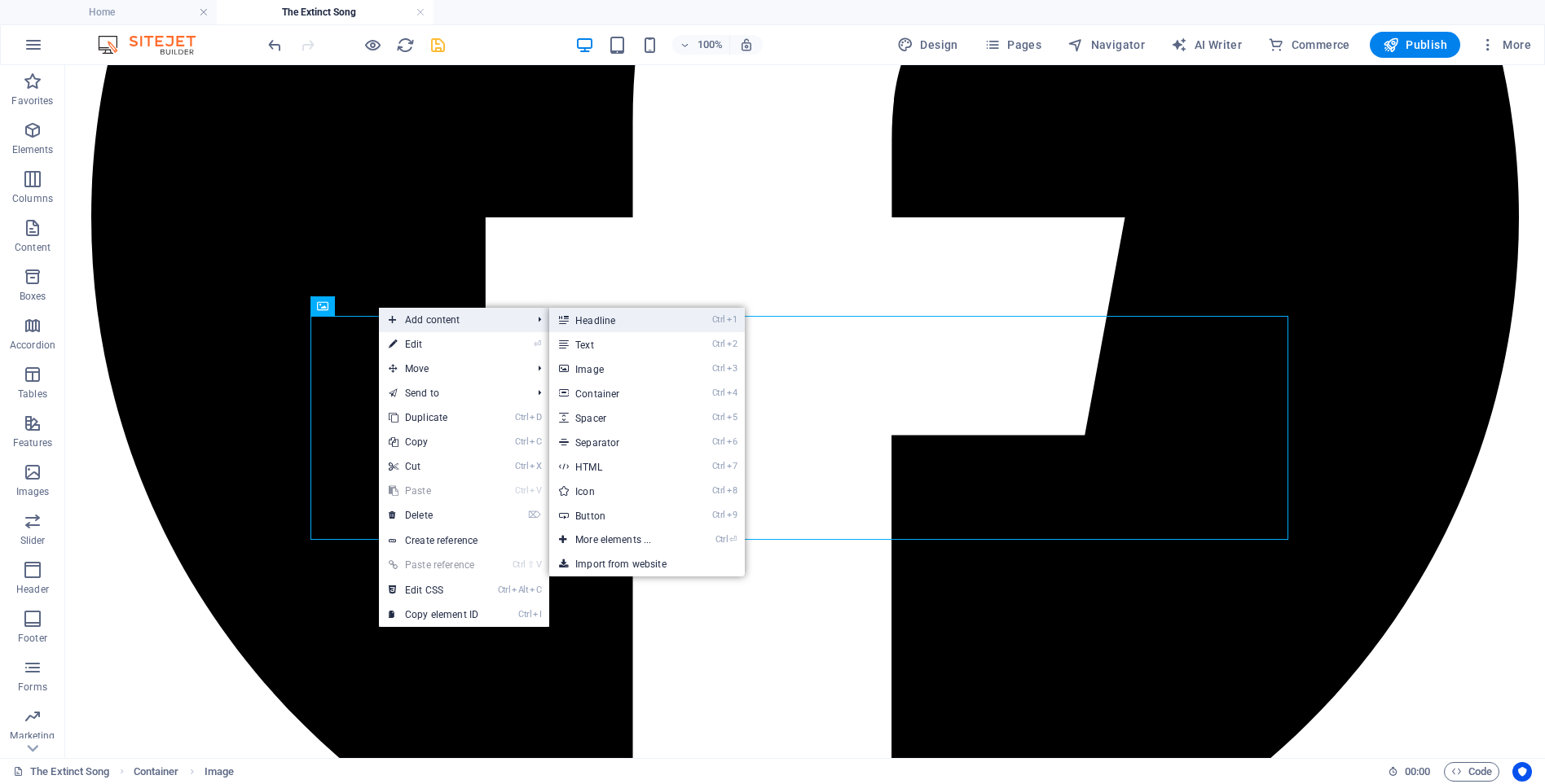
click at [608, 319] on link "Ctrl 1 Headline" at bounding box center [616, 319] width 134 height 24
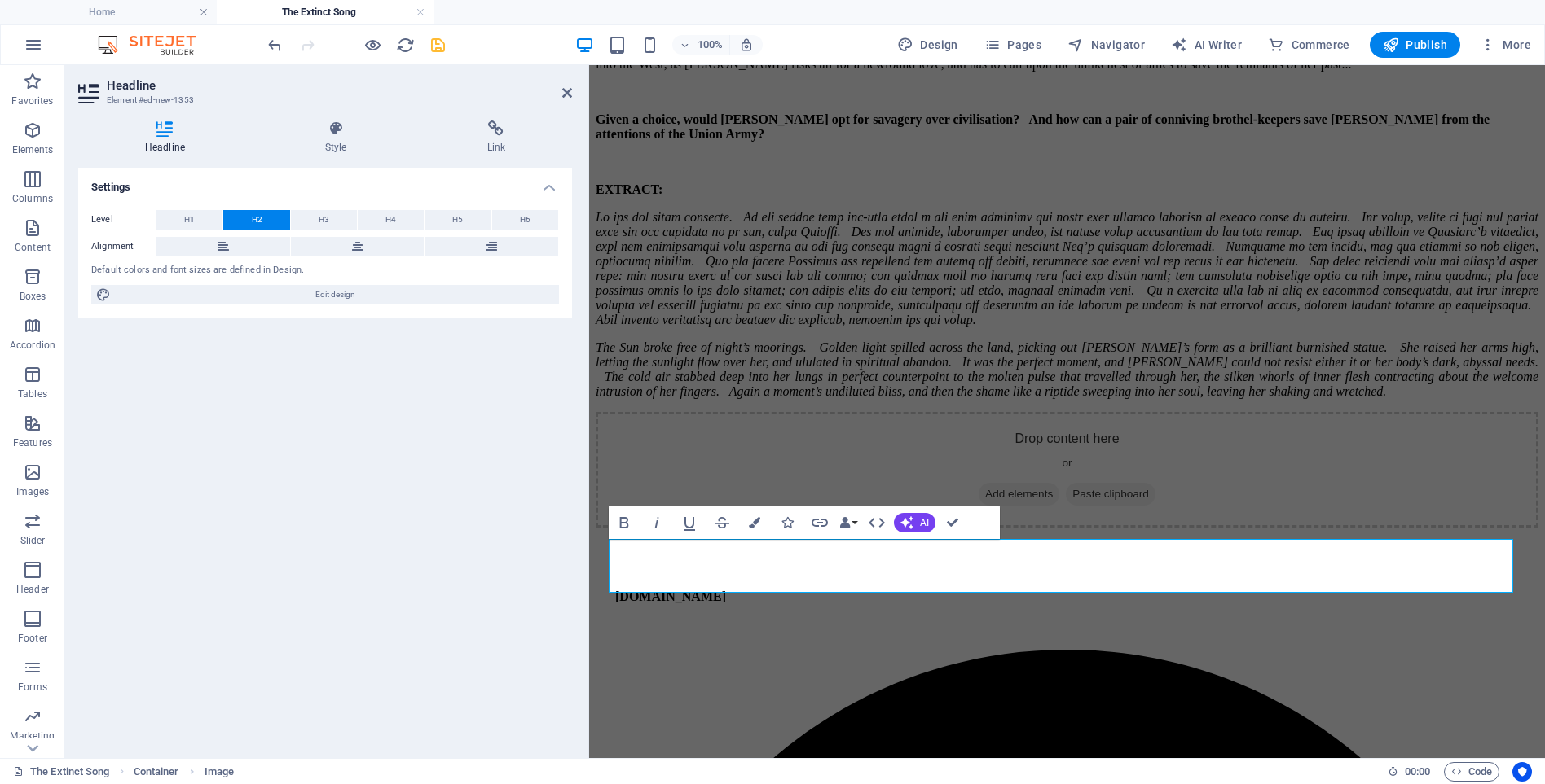
scroll to position [9890, 0]
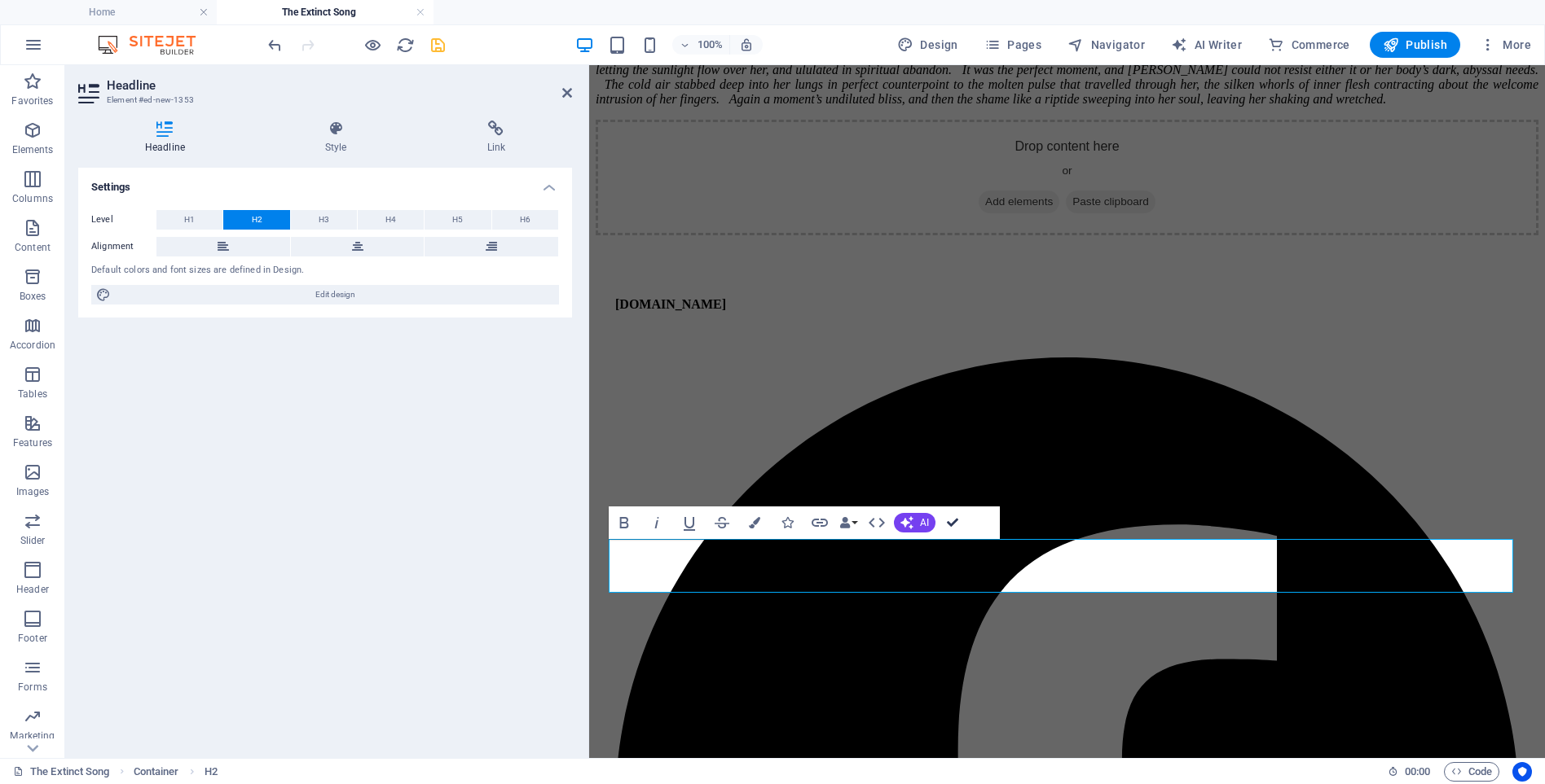
drag, startPoint x: 950, startPoint y: 520, endPoint x: 882, endPoint y: 459, distance: 91.4
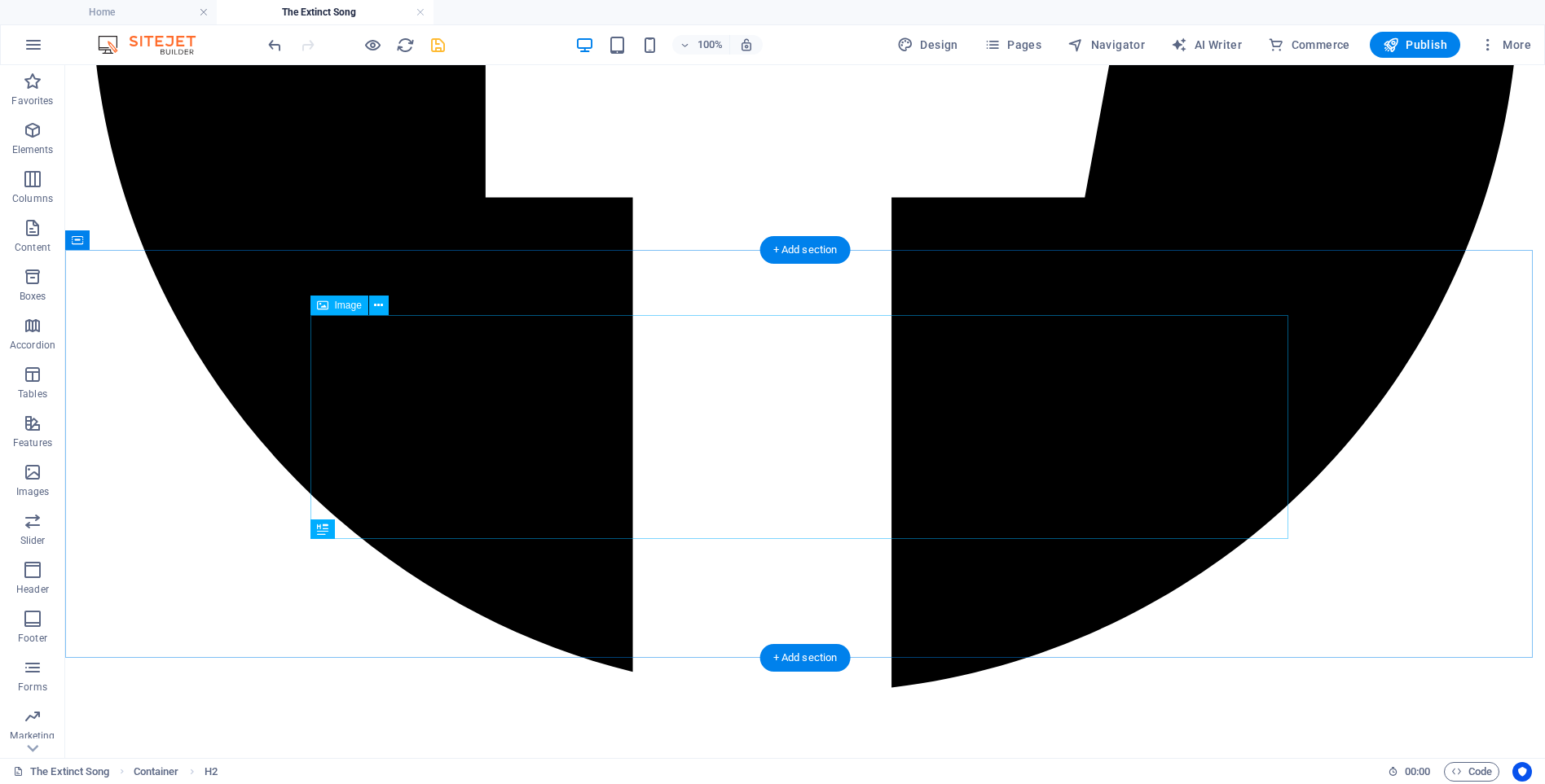
scroll to position [9599, 0]
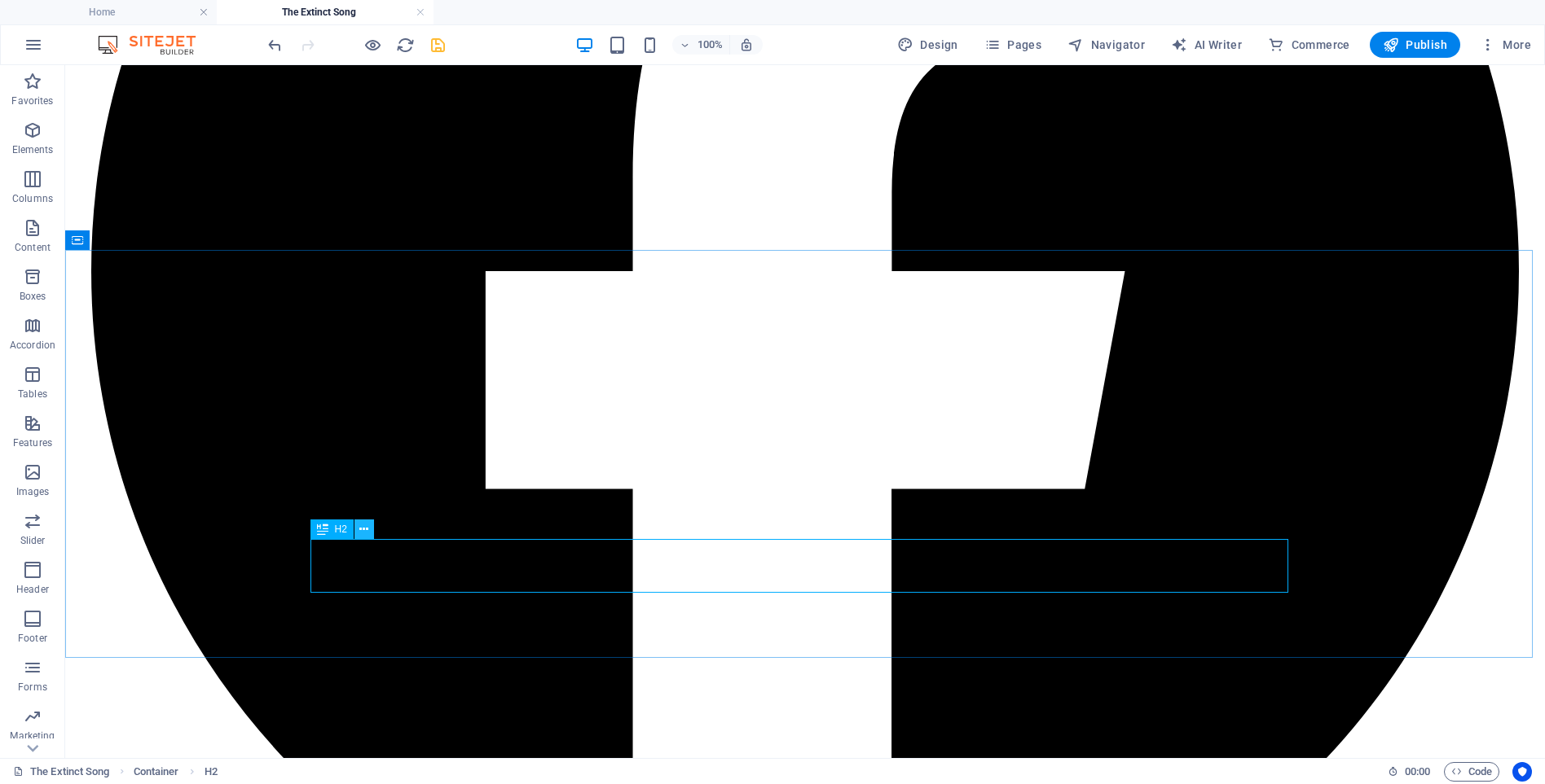
click at [362, 529] on icon at bounding box center [363, 530] width 9 height 17
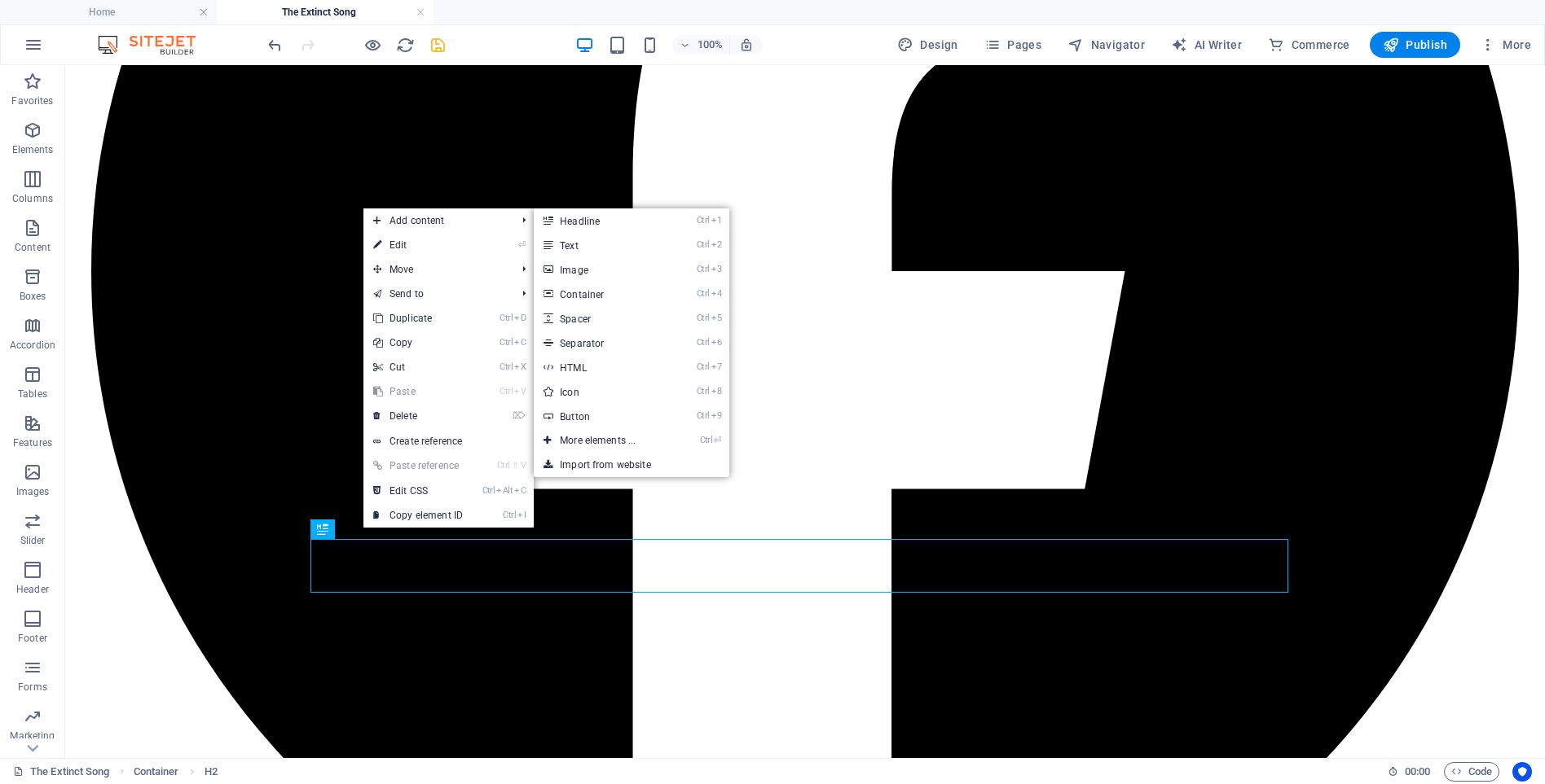
drag, startPoint x: 571, startPoint y: 245, endPoint x: 563, endPoint y: 418, distance: 173.2
click at [571, 245] on link "Ctrl 2 Text" at bounding box center [601, 245] width 134 height 24
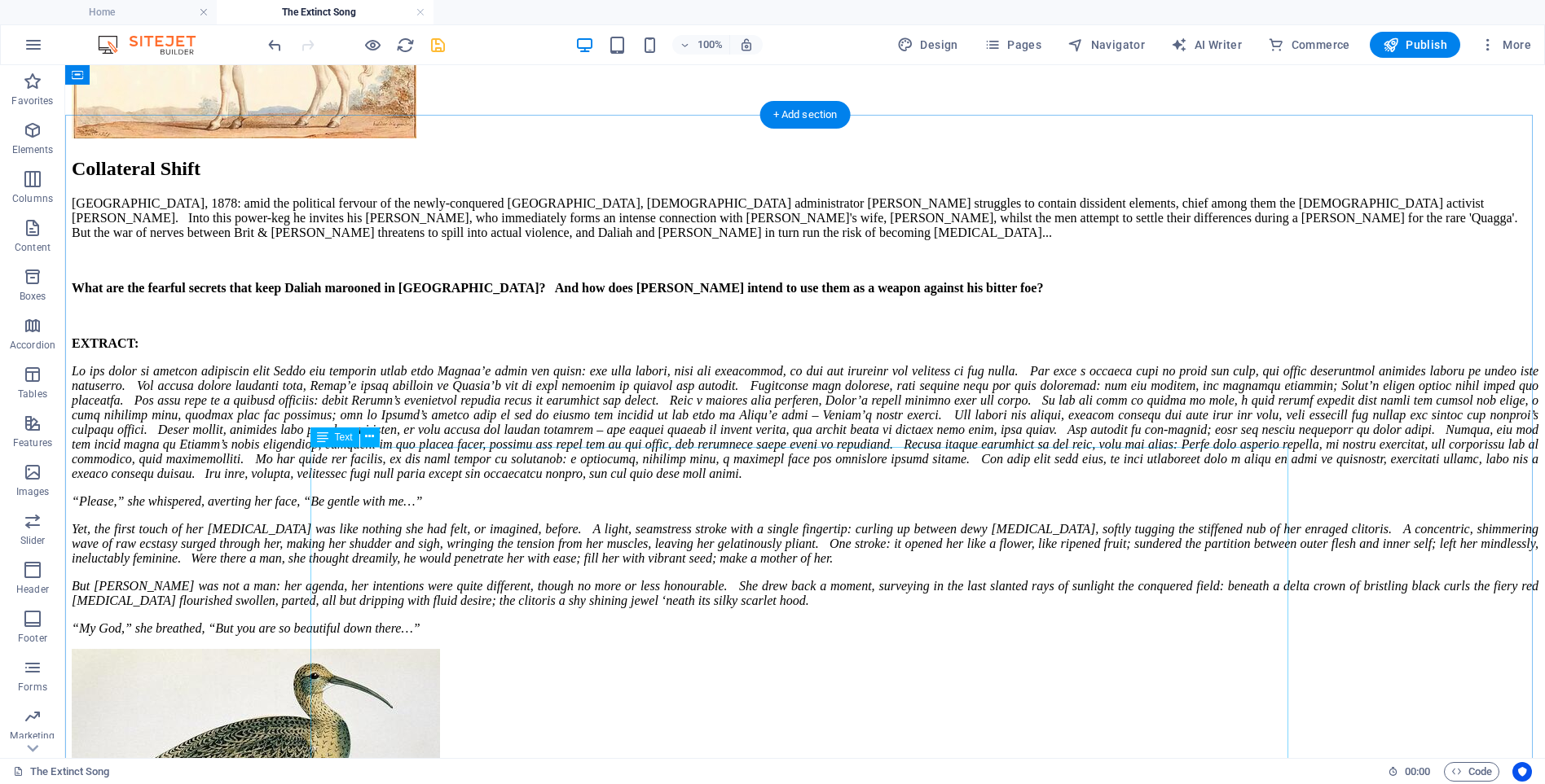
scroll to position [7808, 0]
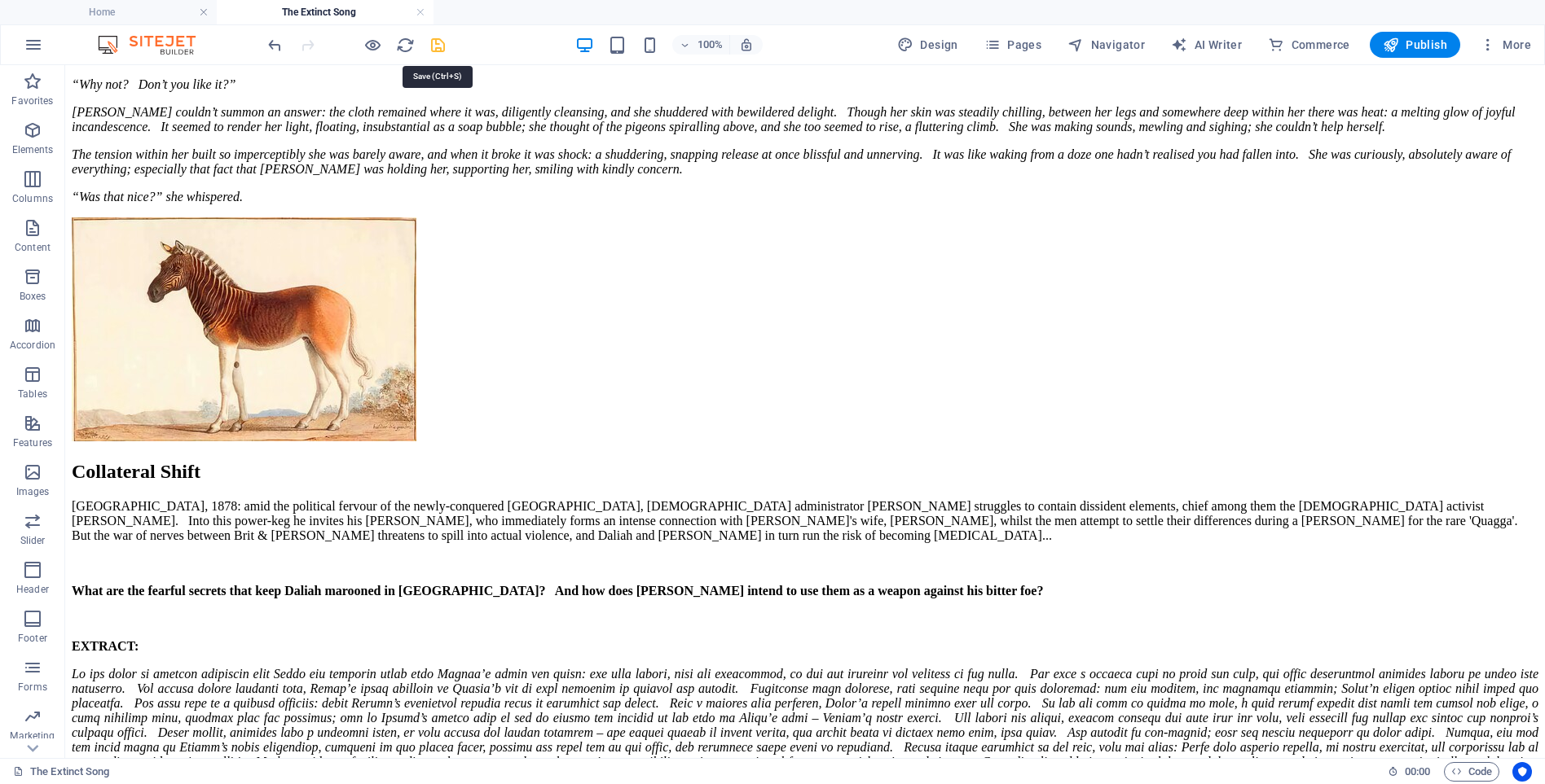
click at [437, 45] on icon "save" at bounding box center [438, 45] width 18 height 18
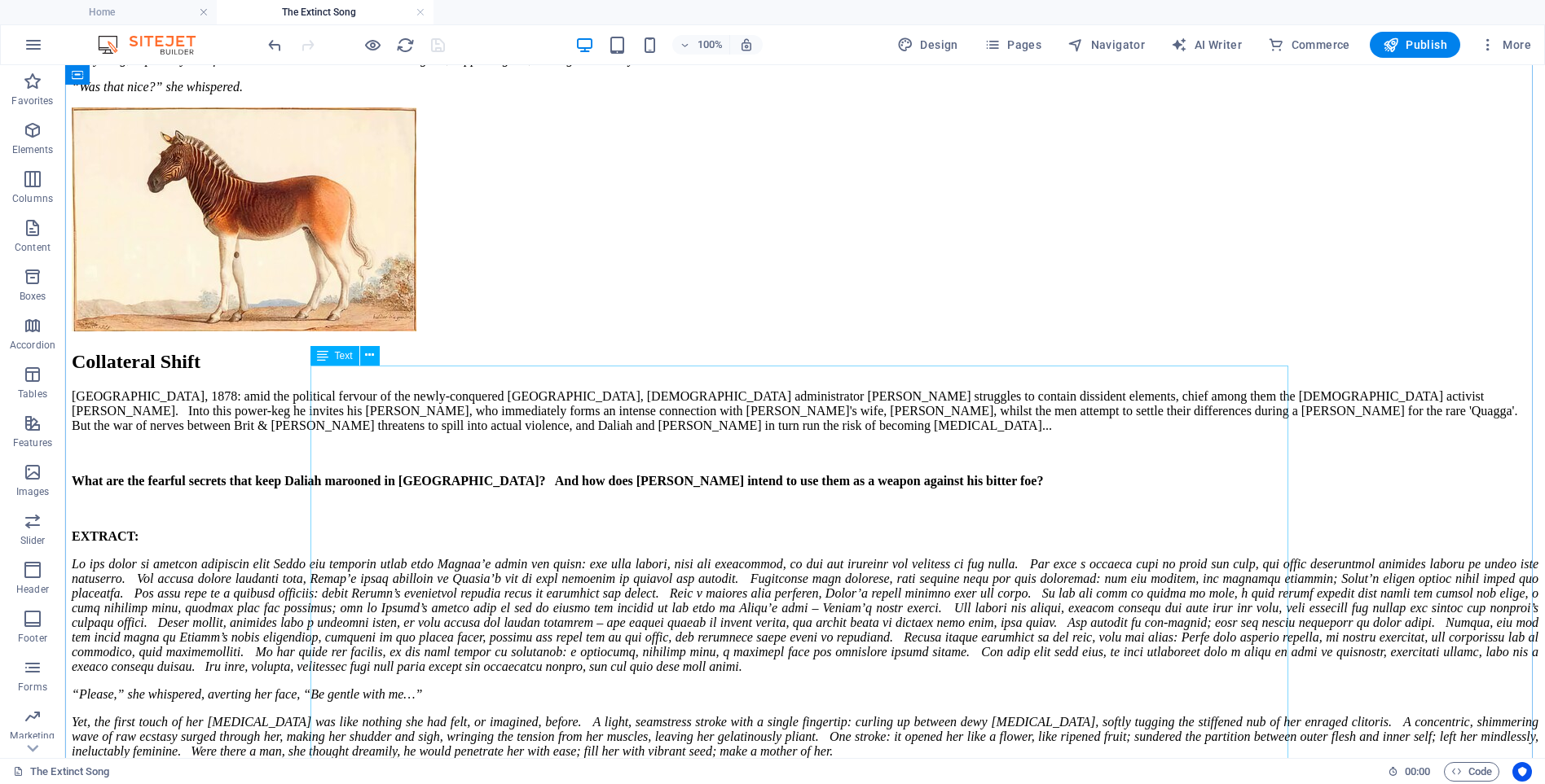
scroll to position [7889, 0]
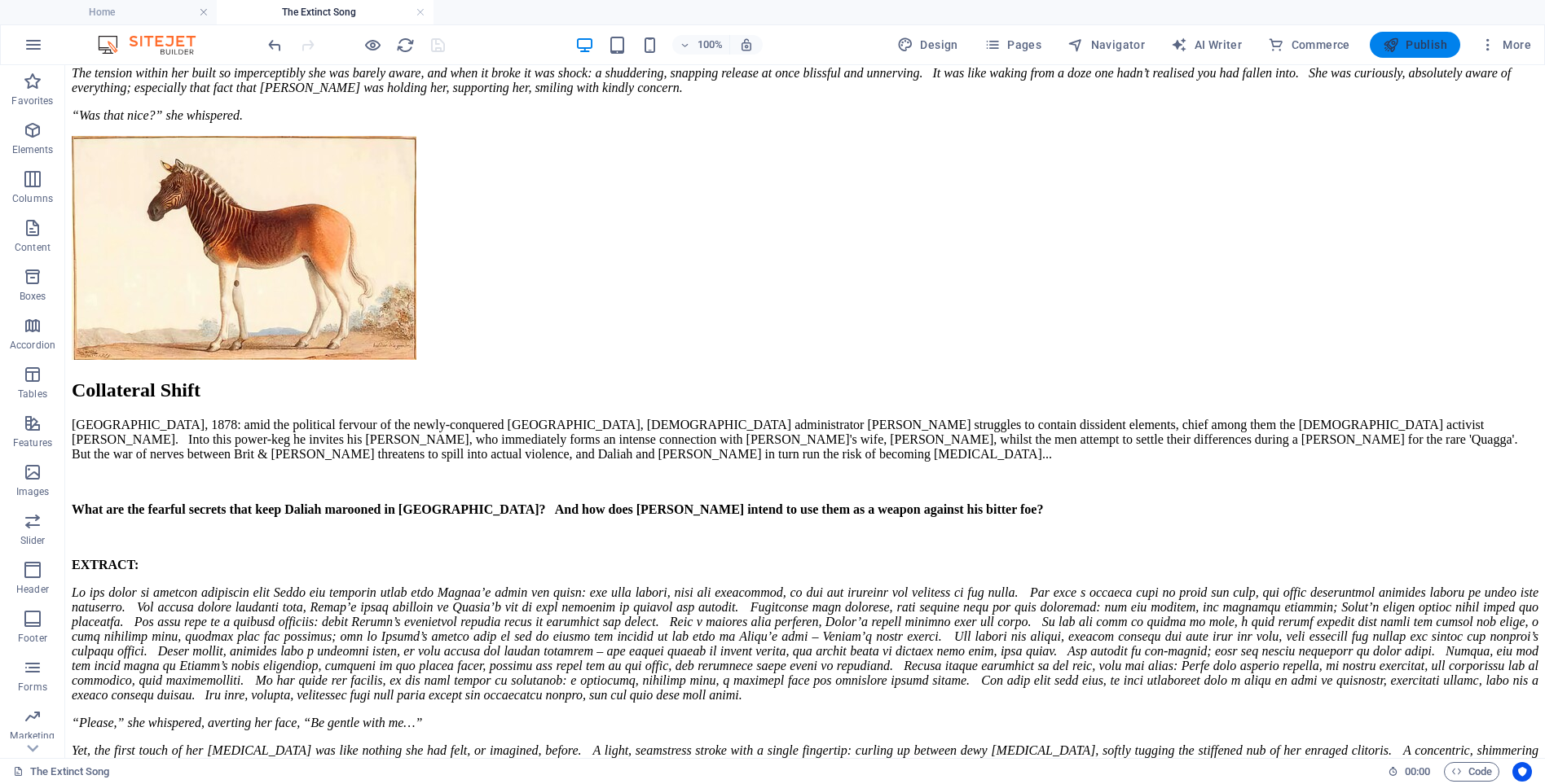
click at [1420, 44] on span "Publish" at bounding box center [1414, 44] width 65 height 16
